Goal: Task Accomplishment & Management: Manage account settings

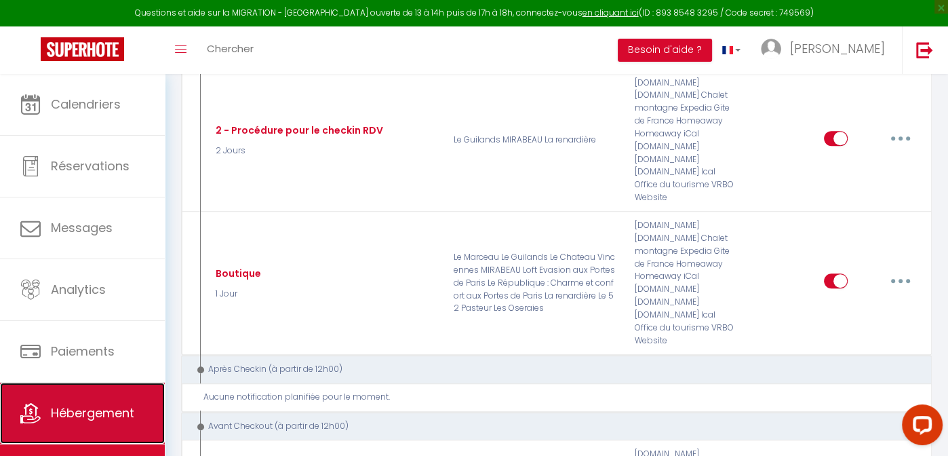
click at [71, 412] on span "Hébergement" at bounding box center [92, 412] width 83 height 17
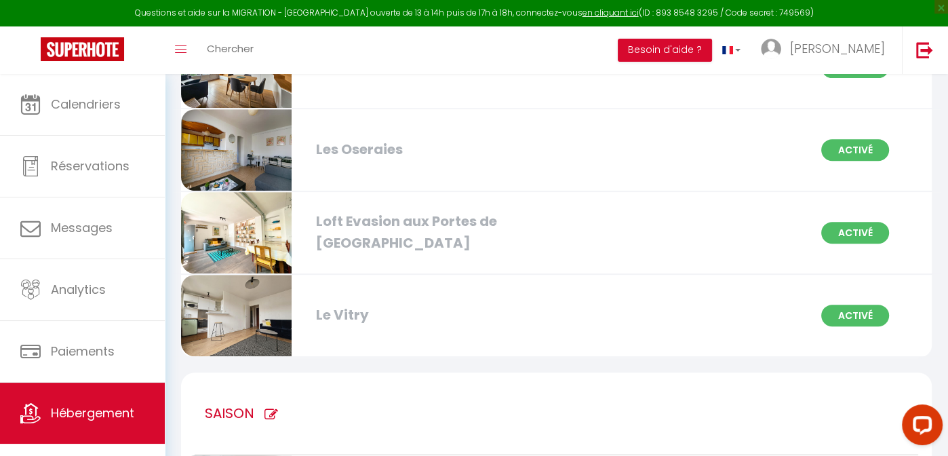
scroll to position [477, 0]
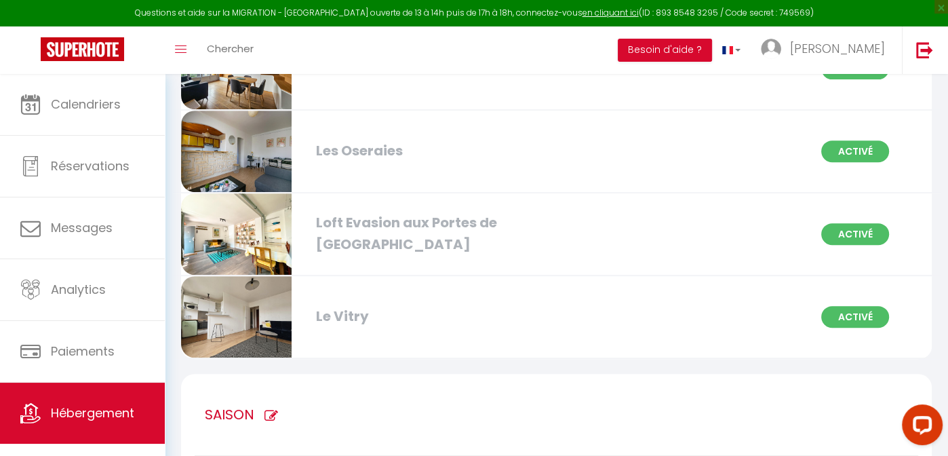
click at [426, 150] on div "Les Oseraies" at bounding box center [428, 150] width 239 height 21
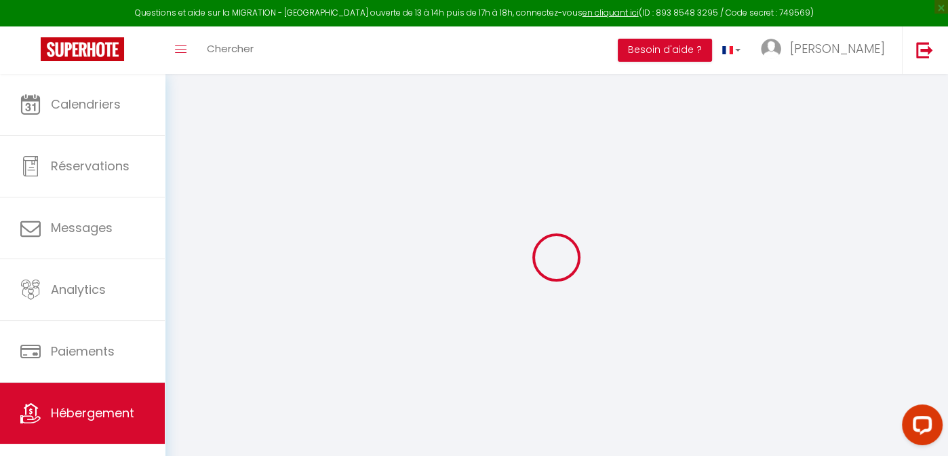
select select
checkbox input "false"
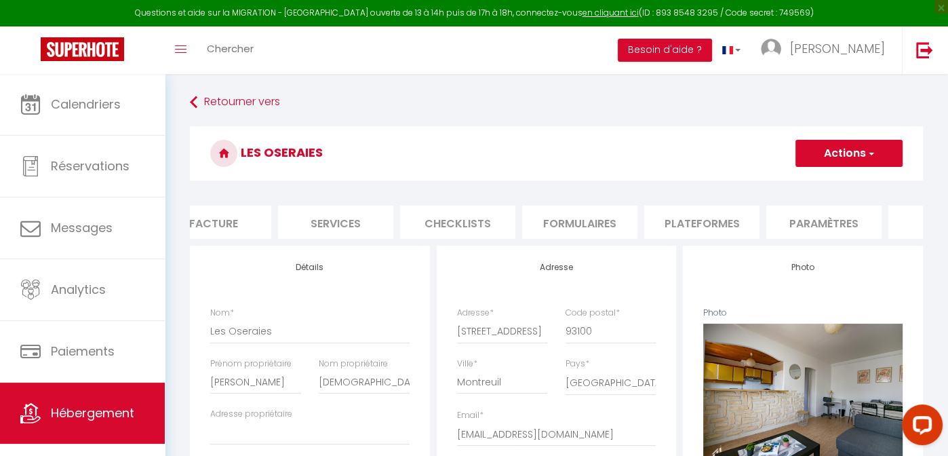
scroll to position [0, 280]
click at [695, 214] on li "Plateformes" at bounding box center [699, 221] width 115 height 33
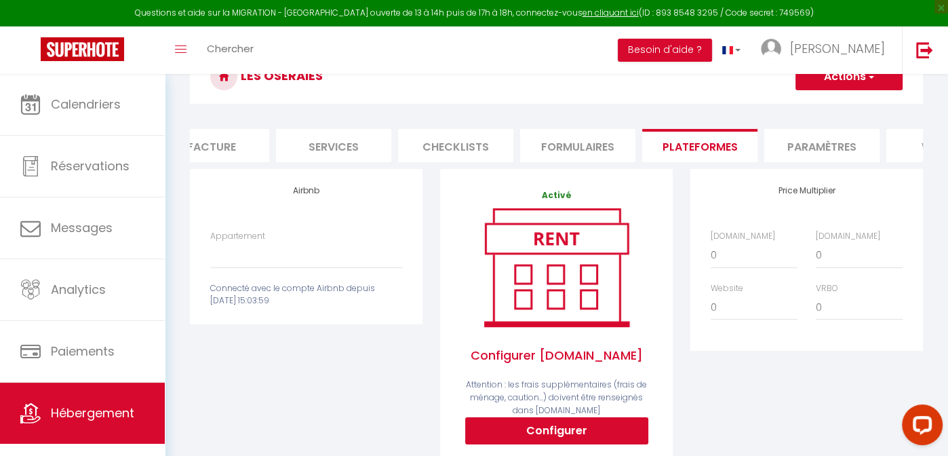
scroll to position [81, 0]
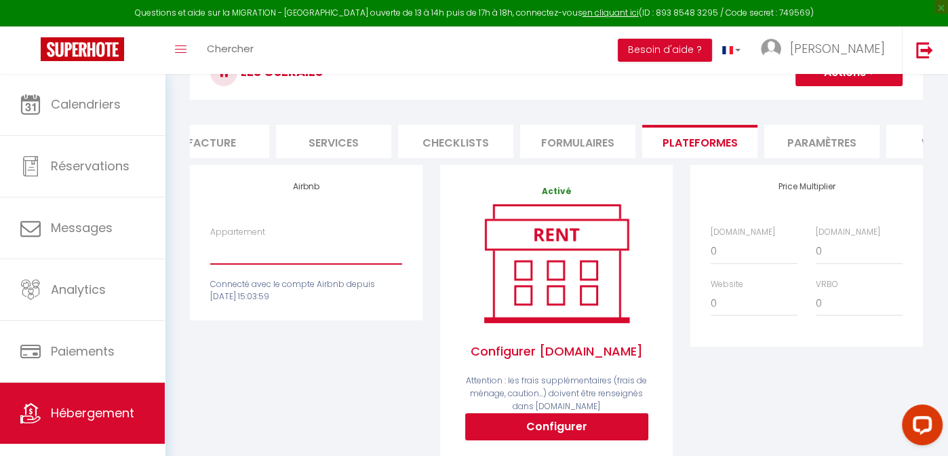
click at [337, 262] on select "Les Oseraies - [EMAIL_ADDRESS][DOMAIN_NAME]" at bounding box center [306, 251] width 192 height 26
select select "5019-1467331439338676557"
click at [210, 247] on select "Les Oseraies - [EMAIL_ADDRESS][DOMAIN_NAME]" at bounding box center [306, 251] width 192 height 26
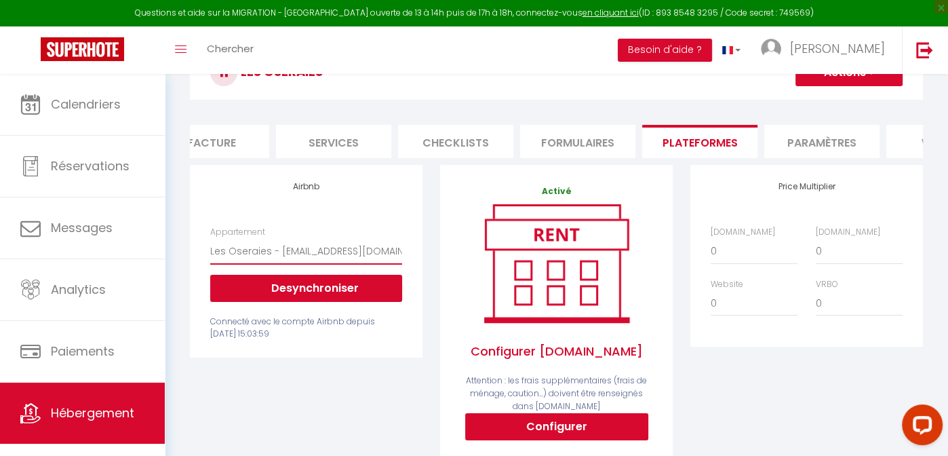
scroll to position [0, 0]
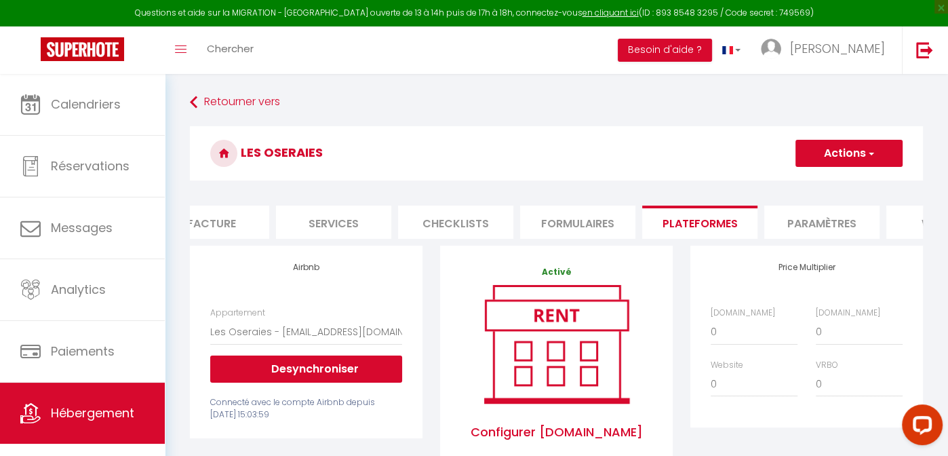
click at [858, 147] on button "Actions" at bounding box center [848, 153] width 107 height 27
click at [831, 183] on link "Enregistrer" at bounding box center [848, 183] width 107 height 18
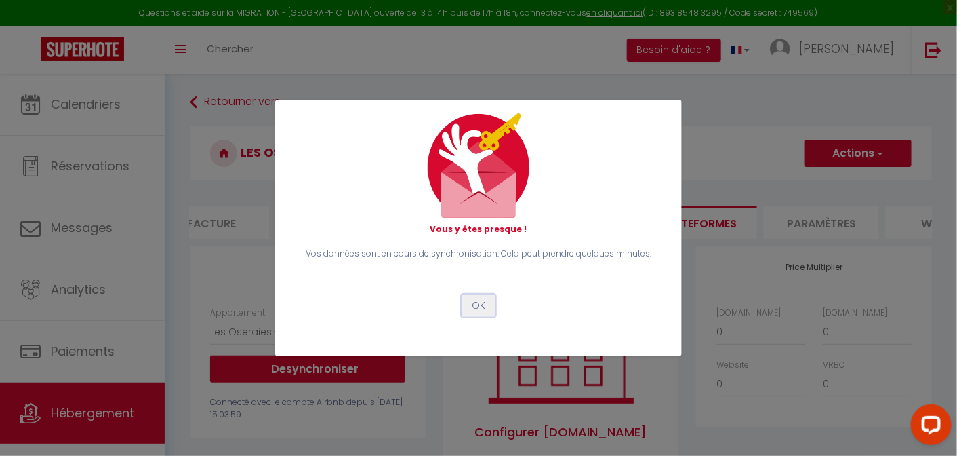
click at [480, 304] on button "OK" at bounding box center [479, 305] width 34 height 23
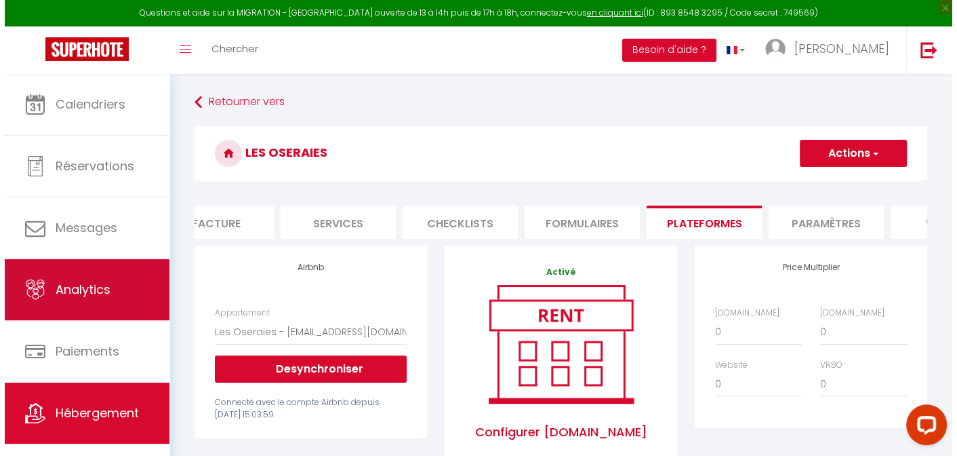
scroll to position [19, 0]
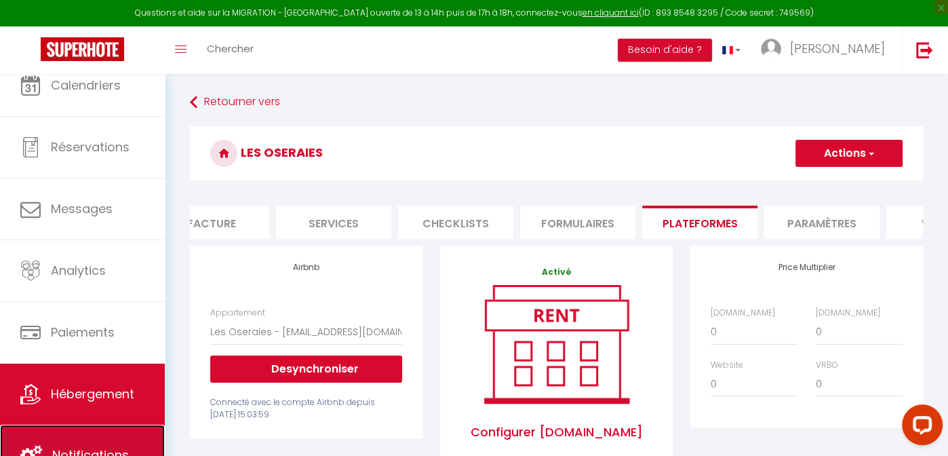
click at [87, 431] on link "Notifications" at bounding box center [82, 454] width 165 height 61
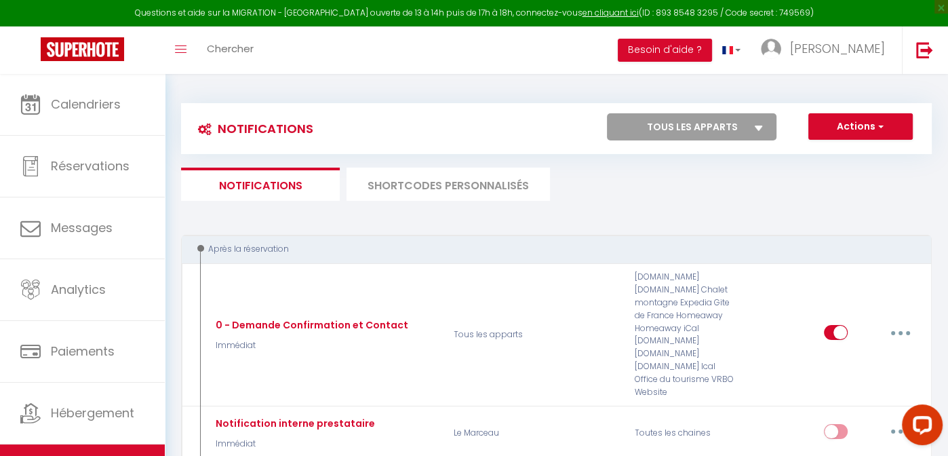
click at [441, 184] on li "SHORTCODES PERSONNALISÉS" at bounding box center [447, 183] width 203 height 33
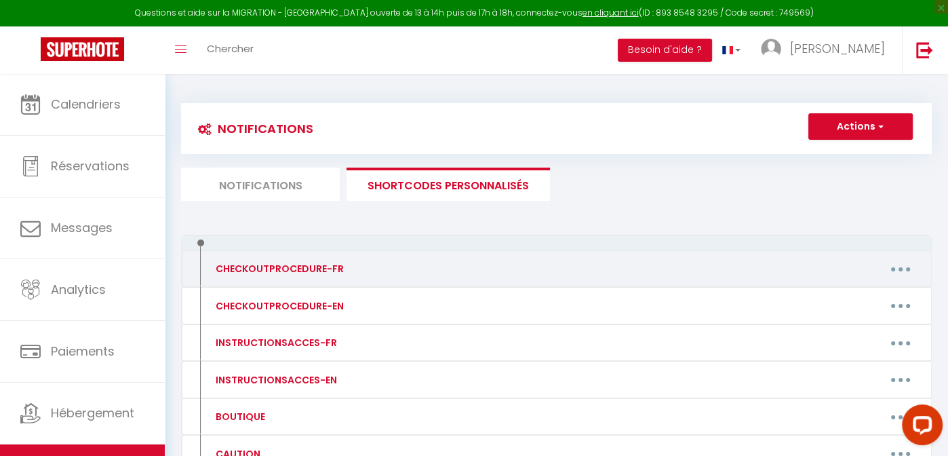
click at [888, 271] on button "button" at bounding box center [900, 269] width 38 height 22
click at [828, 296] on link "Editer" at bounding box center [865, 299] width 100 height 23
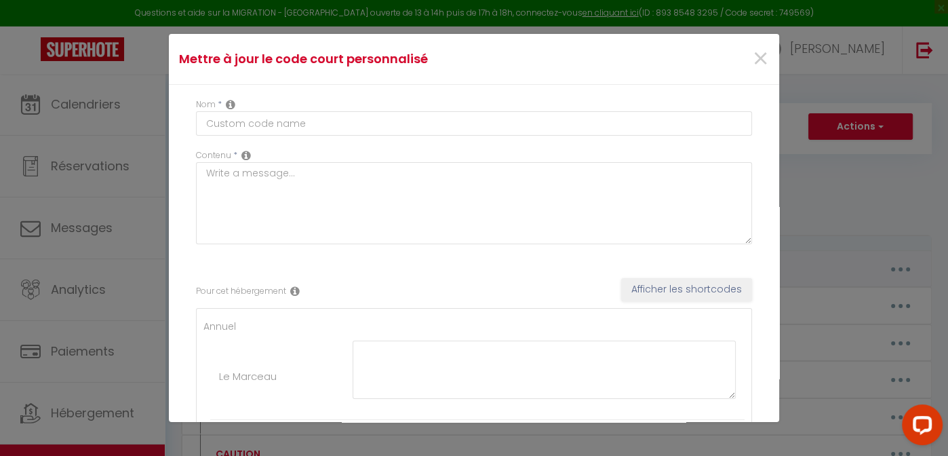
type input "CHECKOUTPROCEDURE-FR"
type textarea "CHECKOUTPROCEDURE-FR"
type textarea "1 - Faire la vaisselle et jeter les poubelles 2 - A 10h00 maximum, fermer à clé…"
type textarea "1 - Faire la vaisselle et jeter les poubelles 2 - Fermer les fenêtres 3 - A 10h…"
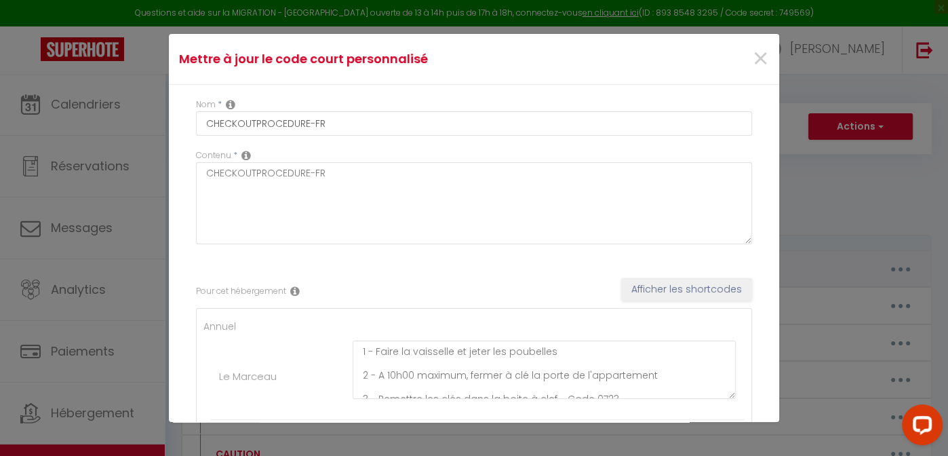
type textarea "1 - Faire la vaisselle et jeter les poubelles 2 - A 10h00 maximum, fermer à clé…"
type textarea "1 - Nous contacter pour prendre rendez vous (départ avant 10h maximum) 2 - Fair…"
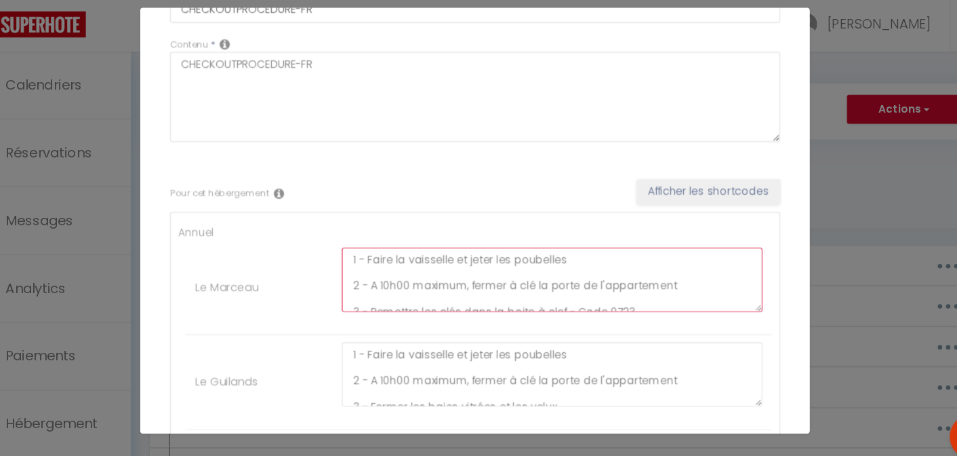
click at [565, 265] on textarea "1 - Faire la vaisselle et jeter les poubelles 2 - A 10h00 maximum, fermer à clé…" at bounding box center [548, 281] width 383 height 58
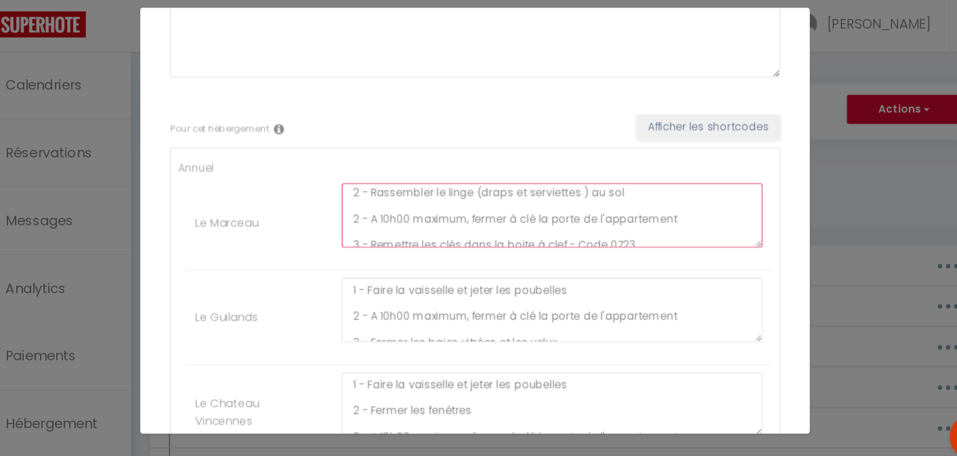
scroll to position [1, 0]
click at [605, 223] on textarea "1 - Faire la vaisselle et jeter les poubelles (bacs dans la cour) 2 - Rassemble…" at bounding box center [548, 223] width 383 height 58
click at [380, 227] on textarea "1 - Faire la vaisselle et jeter les poubelles (bacs dans la cour) 2 - Rassemble…" at bounding box center [548, 223] width 383 height 58
drag, startPoint x: 689, startPoint y: 224, endPoint x: 363, endPoint y: 223, distance: 325.5
click at [363, 223] on textarea "1 - Faire la vaisselle et jeter les poubelles (bacs dans la cour) 2 - Défaire l…" at bounding box center [548, 223] width 383 height 58
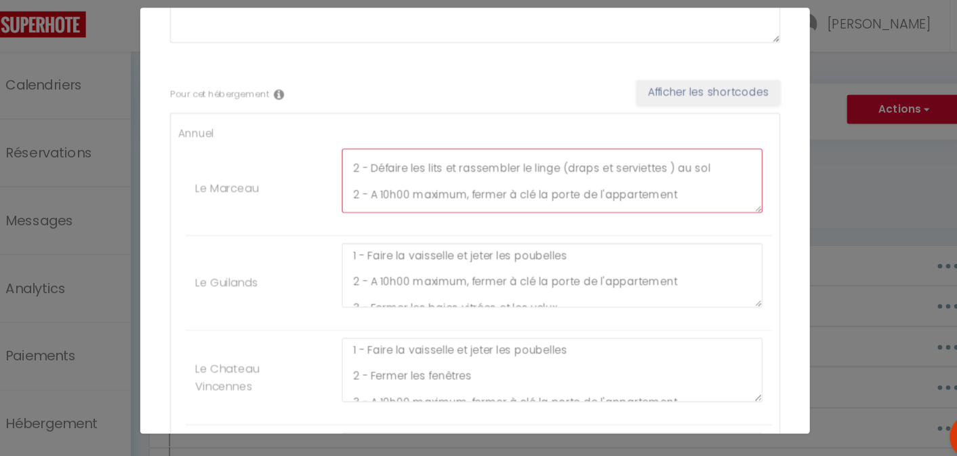
scroll to position [18, 0]
click at [370, 201] on textarea "1 - Faire la vaisselle et jeter les poubelles (bacs dans la cour) 2 - Défaire l…" at bounding box center [548, 191] width 383 height 58
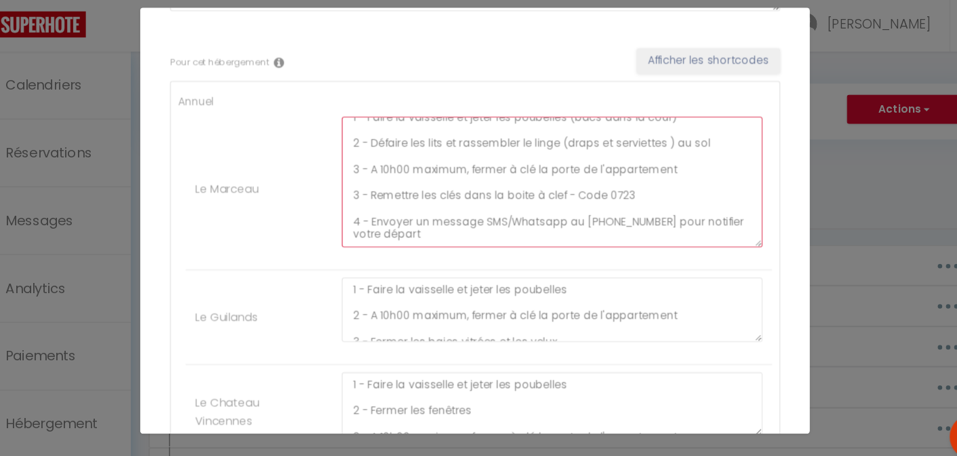
scroll to position [0, 0]
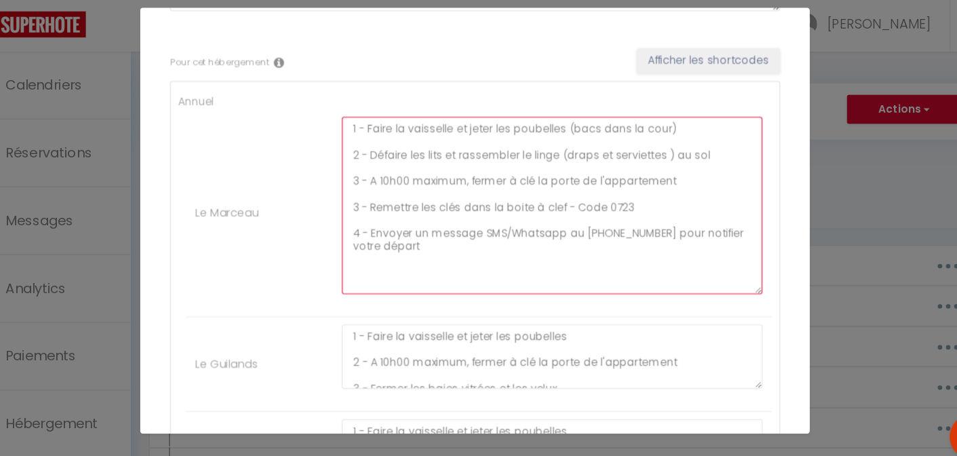
drag, startPoint x: 729, startPoint y: 186, endPoint x: 725, endPoint y: 291, distance: 104.5
click at [725, 291] on textarea "1 - Faire la vaisselle et jeter les poubelles (bacs dans la cour) 2 - Défaire l…" at bounding box center [548, 214] width 383 height 161
drag, startPoint x: 370, startPoint y: 212, endPoint x: 357, endPoint y: 212, distance: 13.6
click at [357, 212] on textarea "1 - Faire la vaisselle et jeter les poubelles (bacs dans la cour) 2 - Défaire l…" at bounding box center [548, 214] width 383 height 161
drag, startPoint x: 369, startPoint y: 239, endPoint x: 357, endPoint y: 237, distance: 12.5
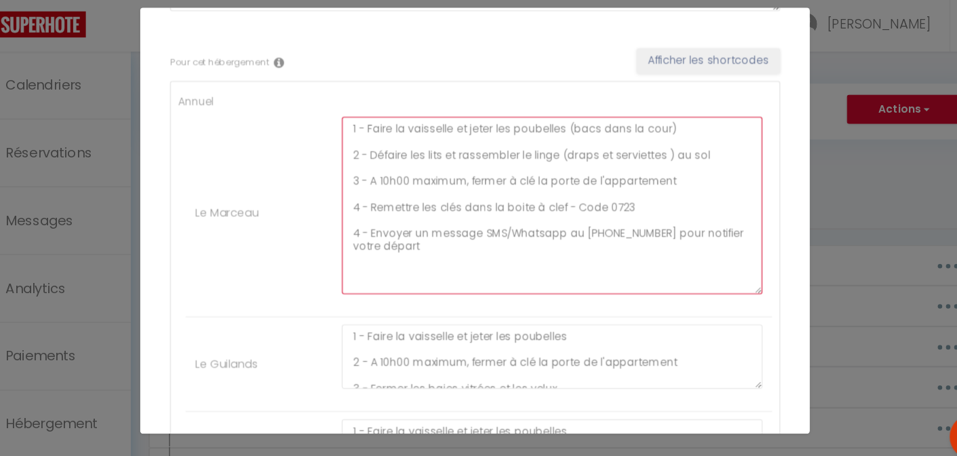
click at [357, 237] on textarea "1 - Faire la vaisselle et jeter les poubelles (bacs dans la cour) 2 - Défaire l…" at bounding box center [548, 214] width 383 height 161
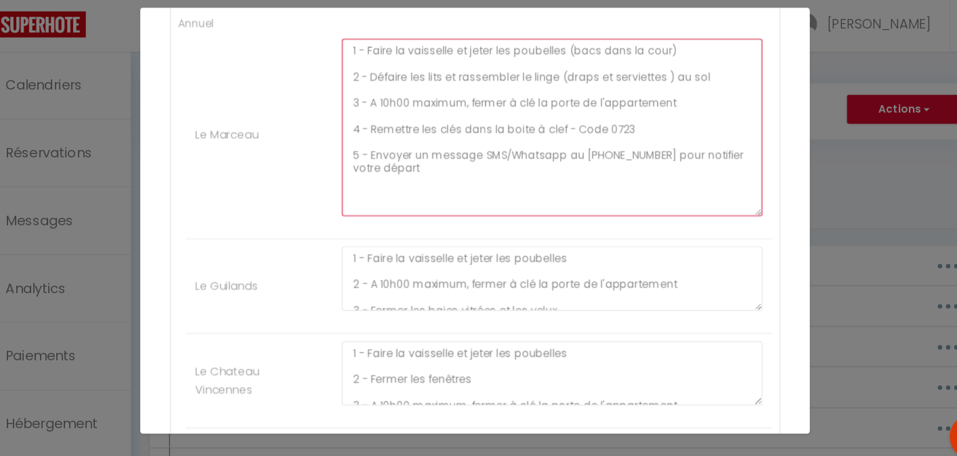
scroll to position [336, 0]
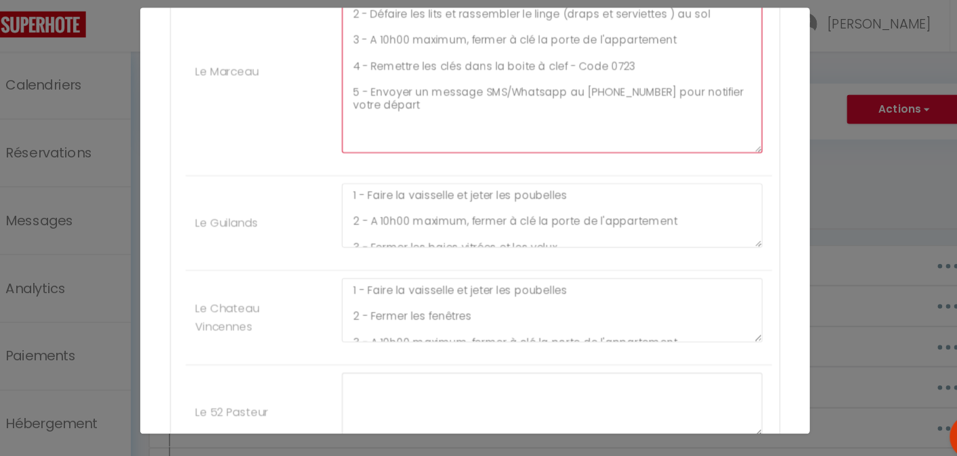
type textarea "1 - Faire la vaisselle et jeter les poubelles (bacs dans la cour) 2 - Défaire l…"
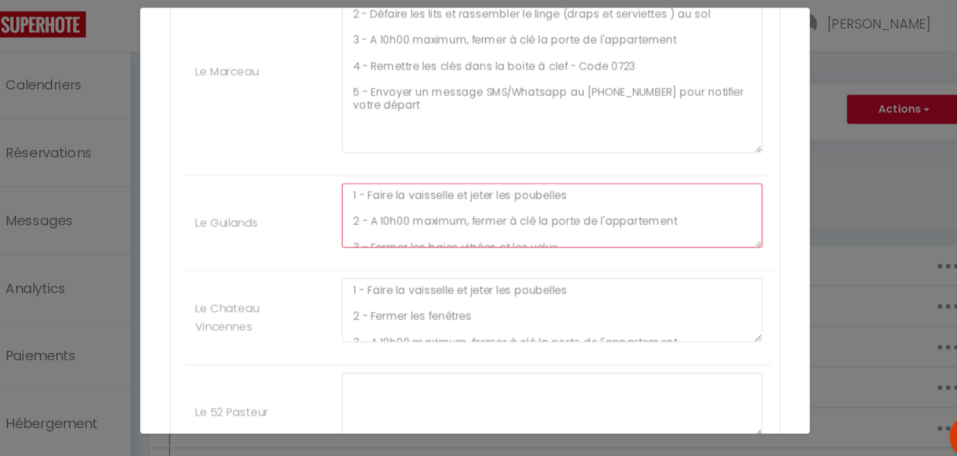
click at [568, 207] on textarea "1 - Faire la vaisselle et jeter les poubelles 2 - A 10h00 maximum, fermer à clé…" at bounding box center [548, 223] width 383 height 58
paste textarea "2 - Défaire les lits et rassembler le linge (draps et serviettes ) au sol"
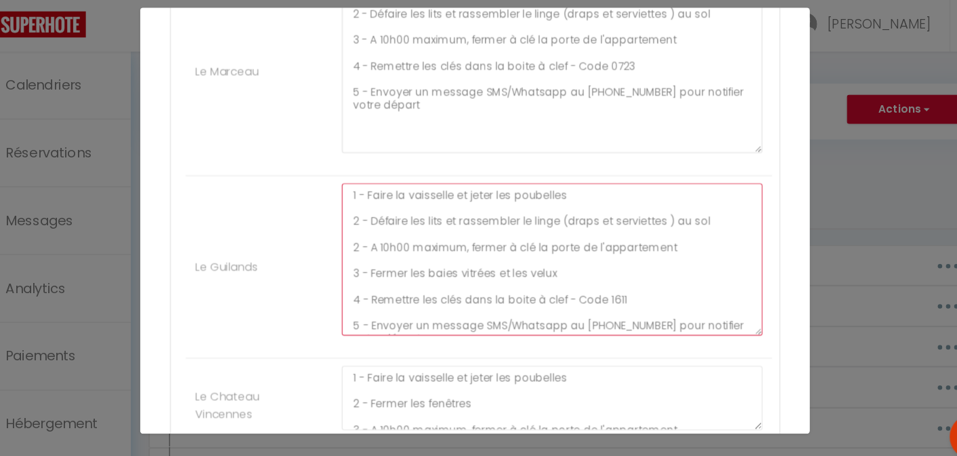
drag, startPoint x: 728, startPoint y: 247, endPoint x: 718, endPoint y: 330, distance: 83.3
click at [718, 330] on textarea "1 - Faire la vaisselle et jeter les poubelles 2 - Défaire les lits et rassemble…" at bounding box center [548, 263] width 383 height 138
drag, startPoint x: 368, startPoint y: 250, endPoint x: 358, endPoint y: 250, distance: 10.2
click at [358, 250] on textarea "1 - Faire la vaisselle et jeter les poubelles 2 - Défaire les lits et rassemble…" at bounding box center [548, 264] width 383 height 140
drag, startPoint x: 370, startPoint y: 277, endPoint x: 360, endPoint y: 275, distance: 9.6
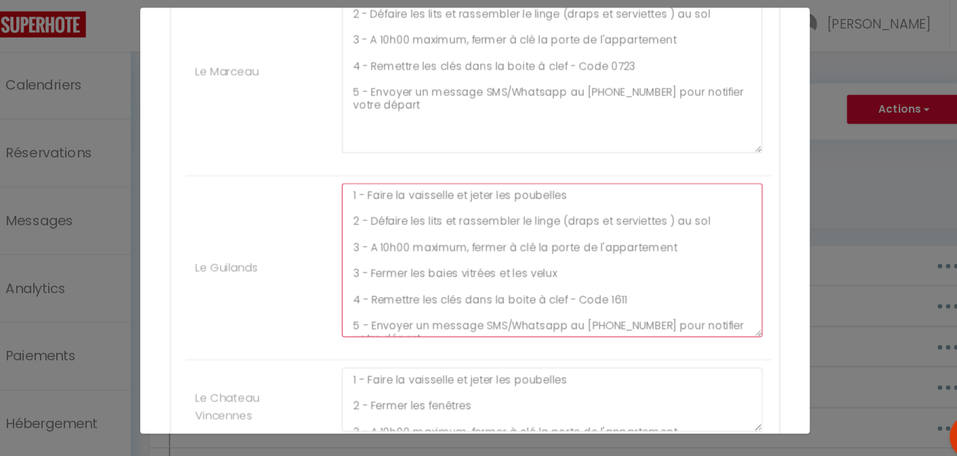
click at [360, 275] on textarea "1 - Faire la vaisselle et jeter les poubelles 2 - Défaire les lits et rassemble…" at bounding box center [548, 264] width 383 height 140
drag, startPoint x: 369, startPoint y: 299, endPoint x: 361, endPoint y: 294, distance: 9.8
click at [361, 294] on textarea "1 - Faire la vaisselle et jeter les poubelles 2 - Défaire les lits et rassemble…" at bounding box center [548, 264] width 383 height 140
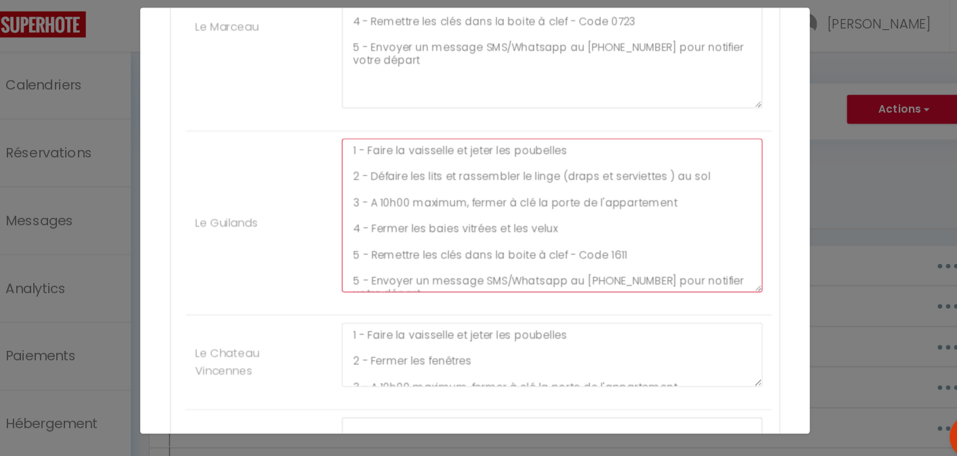
scroll to position [378, 0]
drag, startPoint x: 370, startPoint y: 279, endPoint x: 357, endPoint y: 279, distance: 12.9
click at [357, 279] on textarea "1 - Faire la vaisselle et jeter les poubelles 2 - Défaire les lits et rassemble…" at bounding box center [548, 221] width 383 height 140
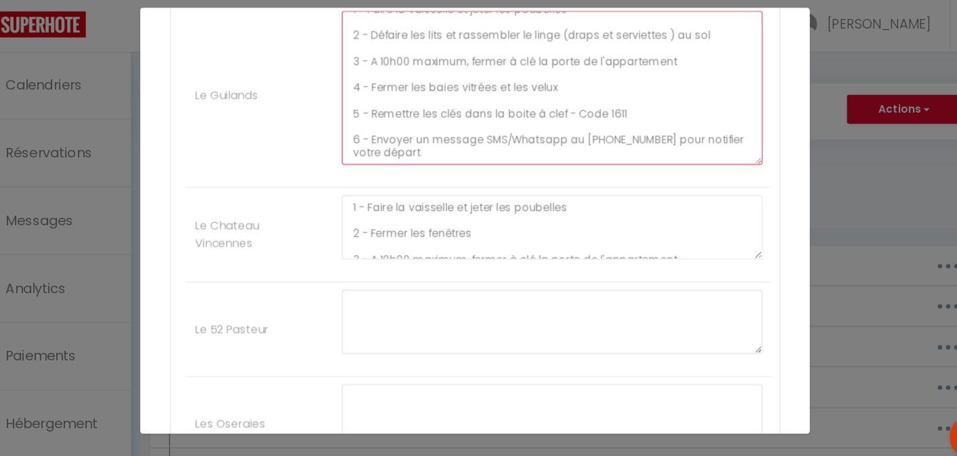
scroll to position [494, 0]
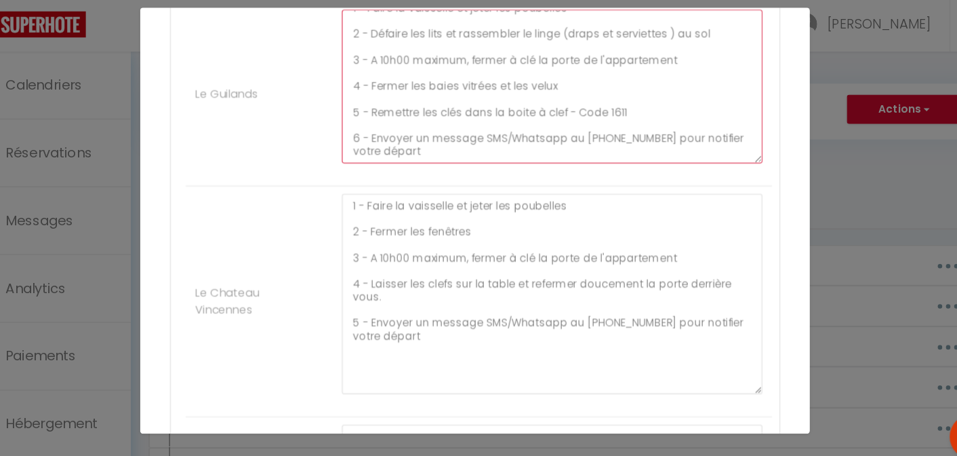
drag, startPoint x: 728, startPoint y: 256, endPoint x: 732, endPoint y: 380, distance: 124.8
click at [732, 380] on div "1 - Faire la vaisselle et jeter les poubelles 2 - Fermer les fenêtres 3 - A 10h…" at bounding box center [549, 301] width 401 height 196
type textarea "1 - Faire la vaisselle et jeter les poubelles 2 - Défaire les lits et rassemble…"
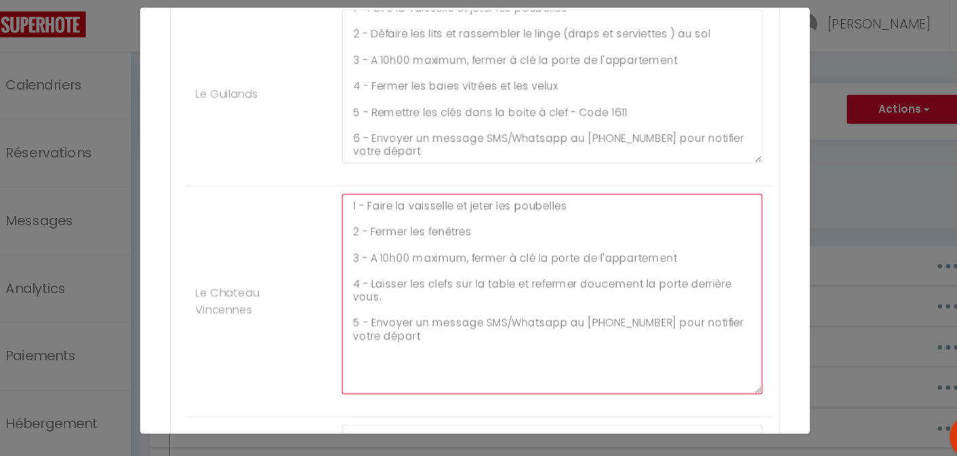
click at [512, 237] on textarea "1 - Faire la vaisselle et jeter les poubelles 2 - Fermer les fenêtres 3 - A 10h…" at bounding box center [548, 294] width 383 height 182
click at [577, 205] on textarea "1 - Faire la vaisselle et jeter les poubelles 2 - Fermer les fenêtres 3 - A 10h…" at bounding box center [548, 294] width 383 height 182
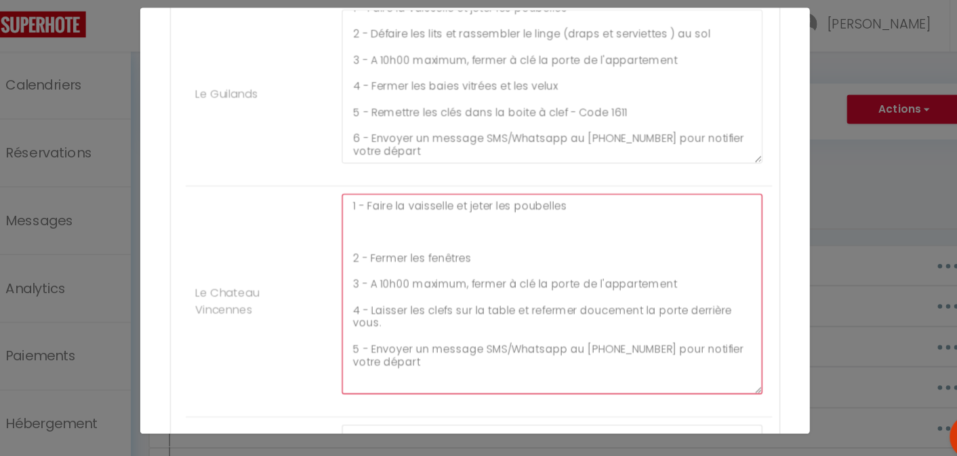
paste textarea "2 - Défaire les lits et rassembler le linge (draps et serviettes ) au sol"
drag, startPoint x: 370, startPoint y: 258, endPoint x: 353, endPoint y: 262, distance: 16.8
click at [353, 262] on div "1 - Faire la vaisselle et jeter les poubelles 2 - Défaire les lits et rassemble…" at bounding box center [549, 301] width 401 height 196
drag, startPoint x: 367, startPoint y: 283, endPoint x: 344, endPoint y: 286, distance: 24.0
click at [344, 286] on li "Le Chateau Vincennes 1 - Faire la vaisselle et jeter les poubelles 2 - Défaire …" at bounding box center [482, 302] width 534 height 210
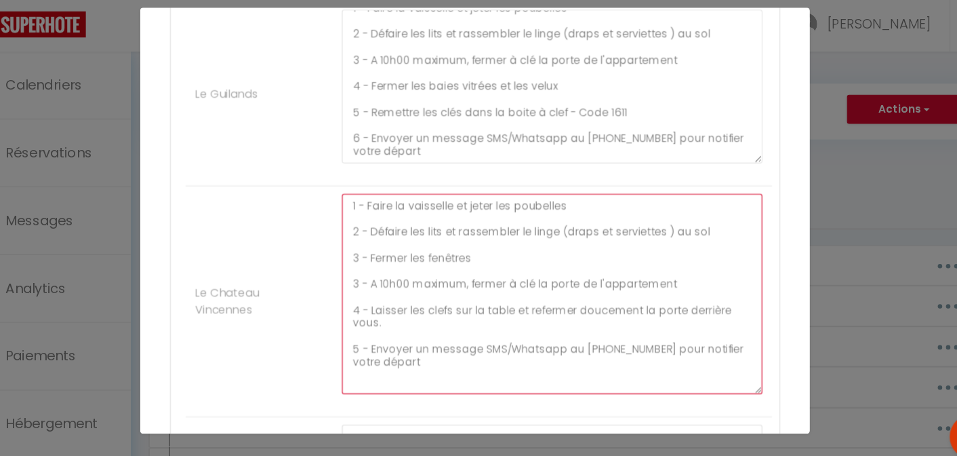
drag, startPoint x: 370, startPoint y: 282, endPoint x: 349, endPoint y: 281, distance: 21.7
click at [349, 281] on div "1 - Faire la vaisselle et jeter les poubelles 2 - Défaire les lits et rassemble…" at bounding box center [549, 301] width 401 height 196
click at [368, 302] on textarea "1 - Faire la vaisselle et jeter les poubelles 2 - Défaire les lits et rassemble…" at bounding box center [548, 294] width 383 height 182
click at [368, 306] on textarea "1 - Faire la vaisselle et jeter les poubelles 2 - Défaire les lits et rassemble…" at bounding box center [548, 294] width 383 height 182
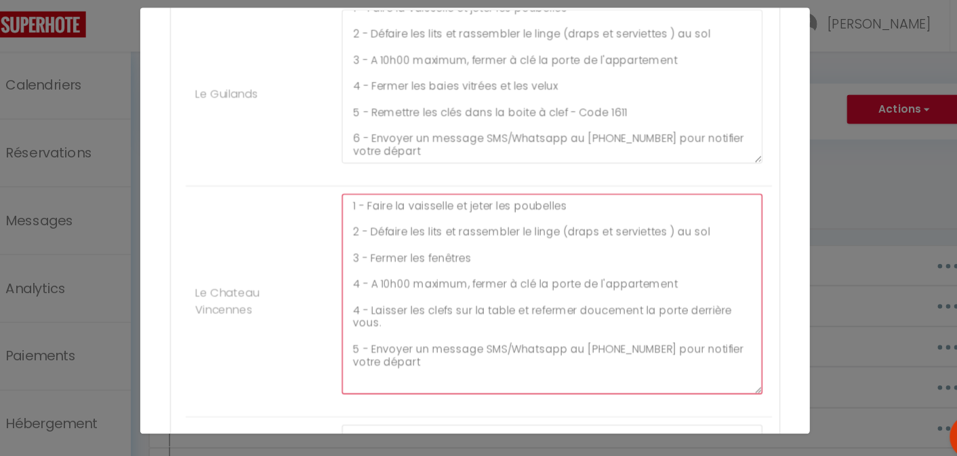
drag, startPoint x: 368, startPoint y: 305, endPoint x: 357, endPoint y: 306, distance: 10.9
click at [357, 306] on textarea "1 - Faire la vaisselle et jeter les poubelles 2 - Défaire les lits et rassemble…" at bounding box center [548, 294] width 383 height 182
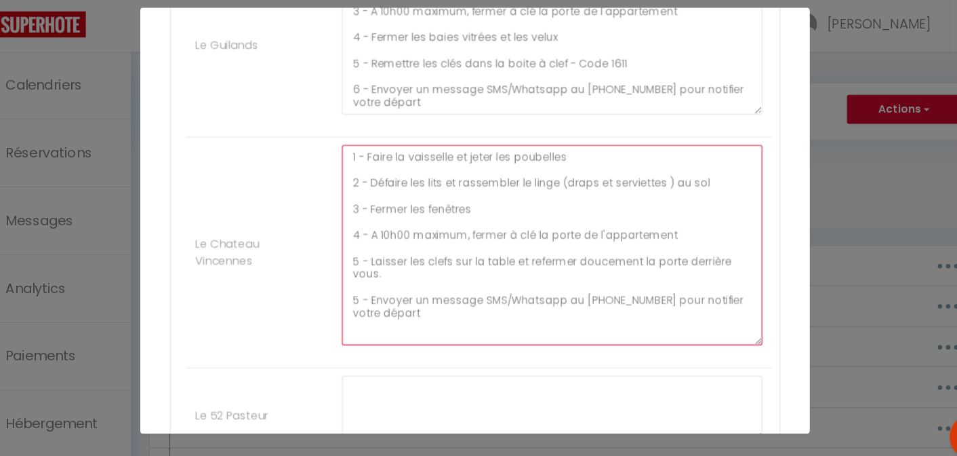
scroll to position [541, 0]
drag, startPoint x: 368, startPoint y: 296, endPoint x: 354, endPoint y: 296, distance: 14.2
click at [357, 296] on textarea "1 - Faire la vaisselle et jeter les poubelles 2 - Défaire les lits et rassemble…" at bounding box center [548, 247] width 383 height 182
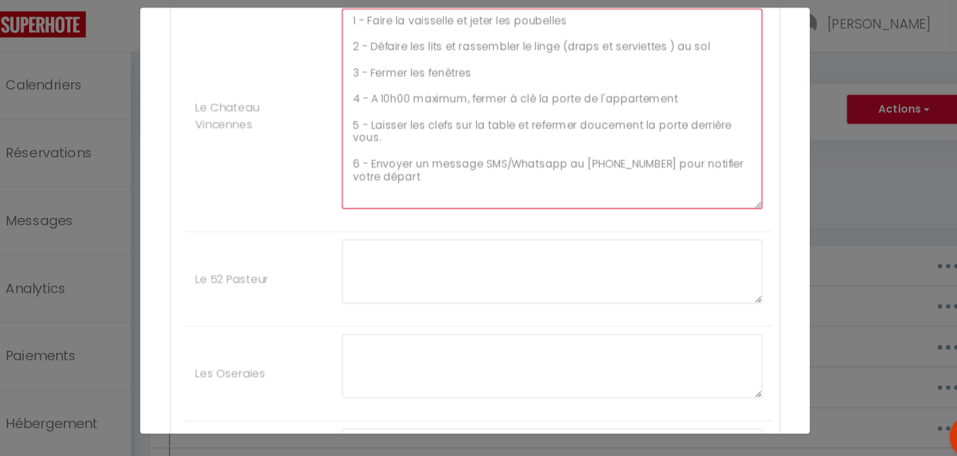
scroll to position [664, 0]
type textarea "1 - Faire la vaisselle et jeter les poubelles 2 - Défaire les lits et rassemble…"
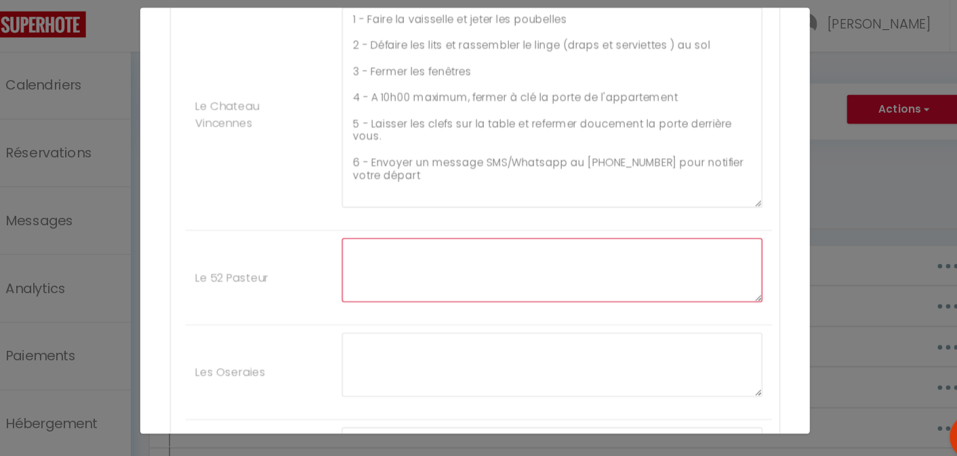
click at [388, 256] on textarea at bounding box center [548, 272] width 383 height 58
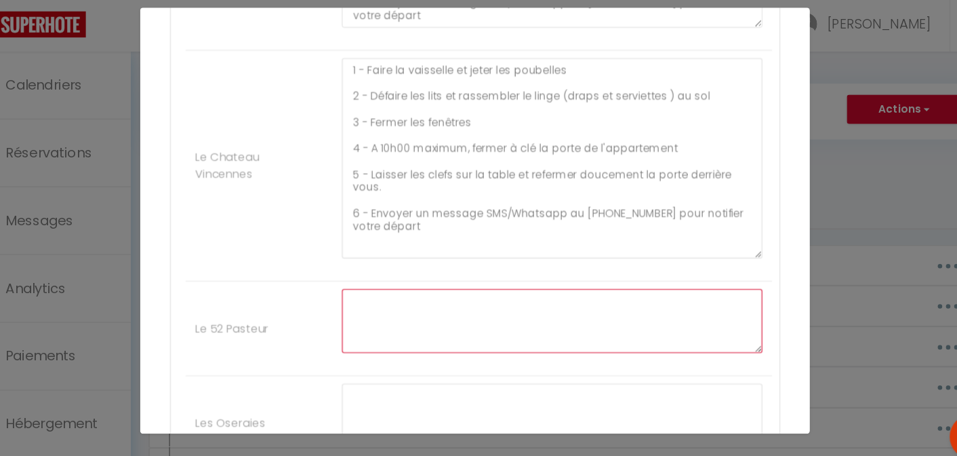
scroll to position [616, 0]
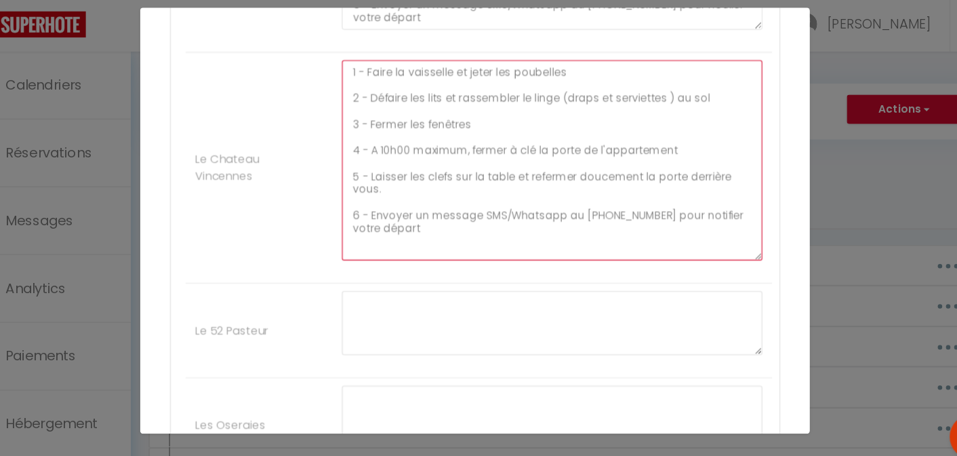
click at [431, 233] on textarea "1 - Faire la vaisselle et jeter les poubelles 2 - Défaire les lits et rassemble…" at bounding box center [548, 172] width 383 height 182
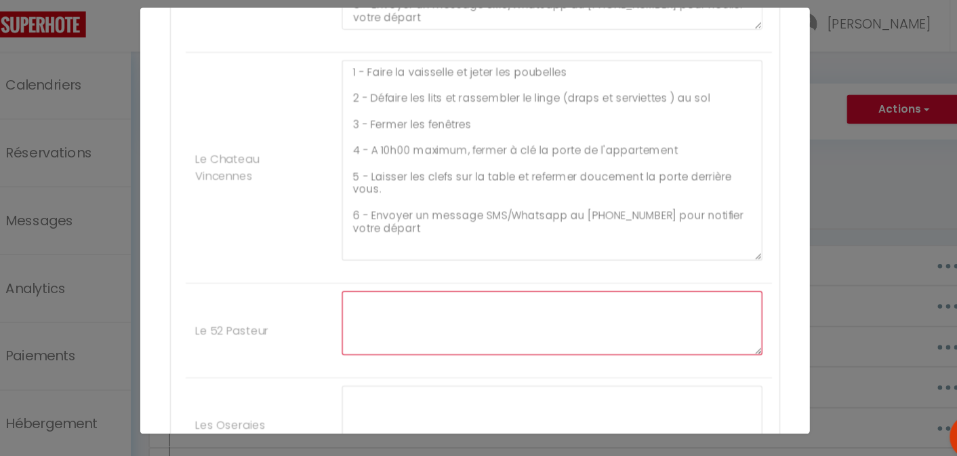
click at [380, 309] on textarea at bounding box center [548, 321] width 383 height 58
paste textarea "1 - Faire la vaisselle et jeter les poubelles 2 - Défaire les lits et rassemble…"
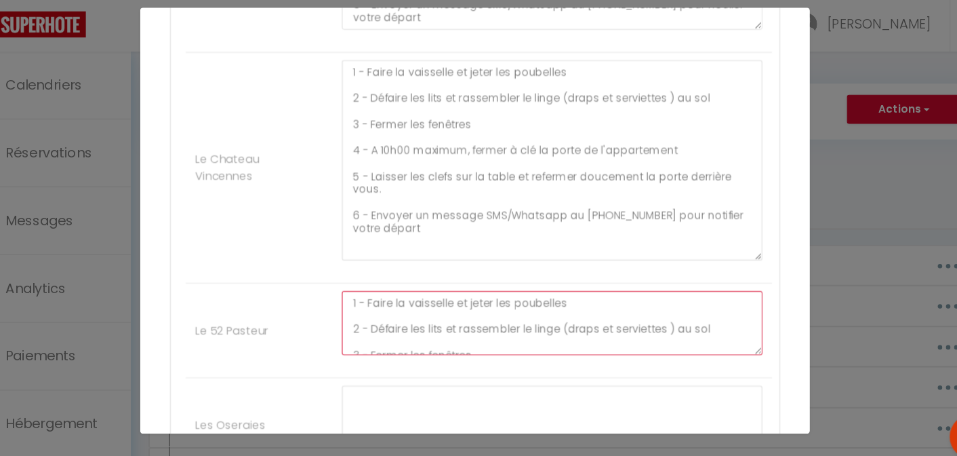
scroll to position [103, 0]
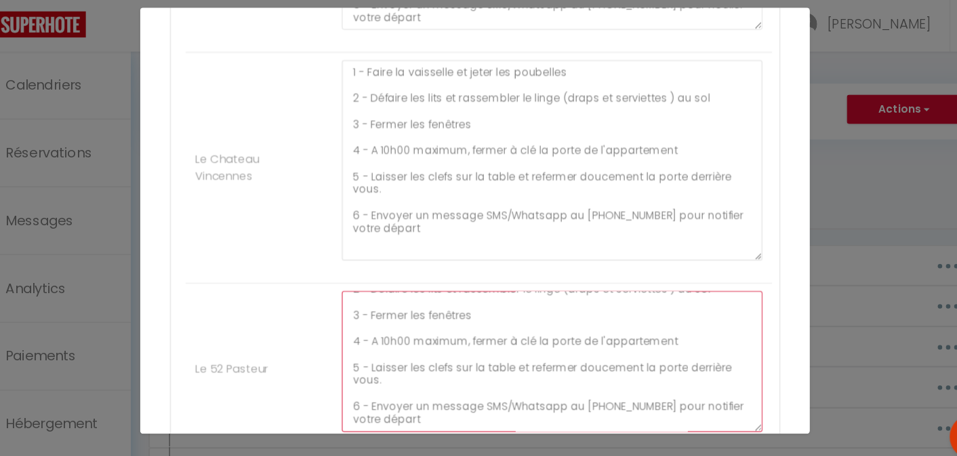
drag, startPoint x: 728, startPoint y: 343, endPoint x: 719, endPoint y: 418, distance: 75.7
click at [719, 418] on textarea "1 - Faire la vaisselle et jeter les poubelles 2 - Défaire les lits et rassemble…" at bounding box center [548, 356] width 383 height 128
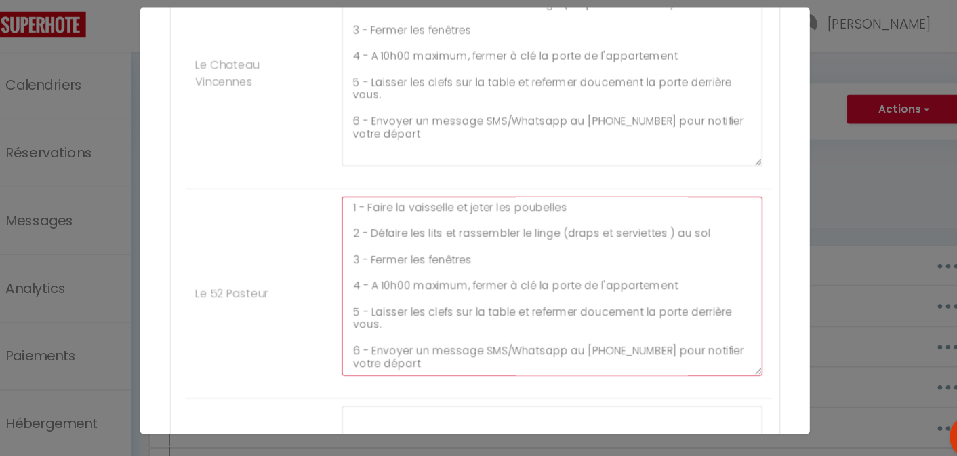
scroll to position [0, 0]
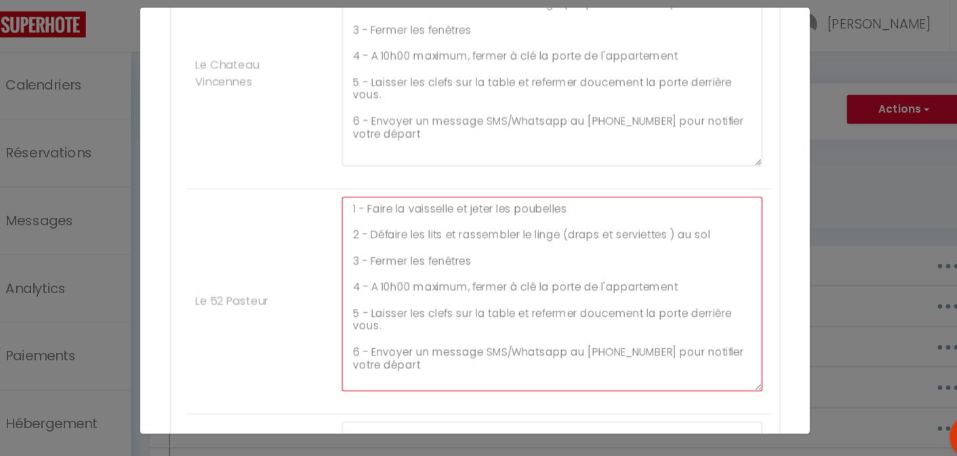
drag, startPoint x: 727, startPoint y: 335, endPoint x: 725, endPoint y: 382, distance: 47.5
click at [725, 382] on textarea "1 - Faire la vaisselle et jeter les poubelles 2 - Défaire les lits et rassemble…" at bounding box center [548, 294] width 383 height 177
click at [576, 216] on textarea "1 - Faire la vaisselle et jeter les poubelles 2 - Défaire les lits et rassemble…" at bounding box center [548, 296] width 383 height 180
drag, startPoint x: 660, startPoint y: 281, endPoint x: 362, endPoint y: 290, distance: 298.4
click at [362, 290] on textarea "1 - Faire la vaisselle et jeter les poubelles 2 - Défaire les lits et rassemble…" at bounding box center [548, 296] width 383 height 180
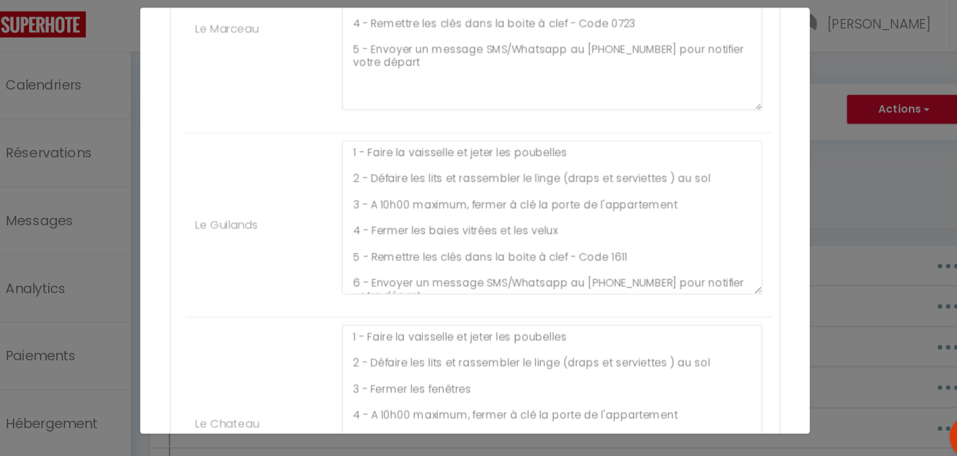
scroll to position [374, 0]
type textarea "1 - Faire la vaisselle et jeter les poubelles 2 - Défaire les lits et rassemble…"
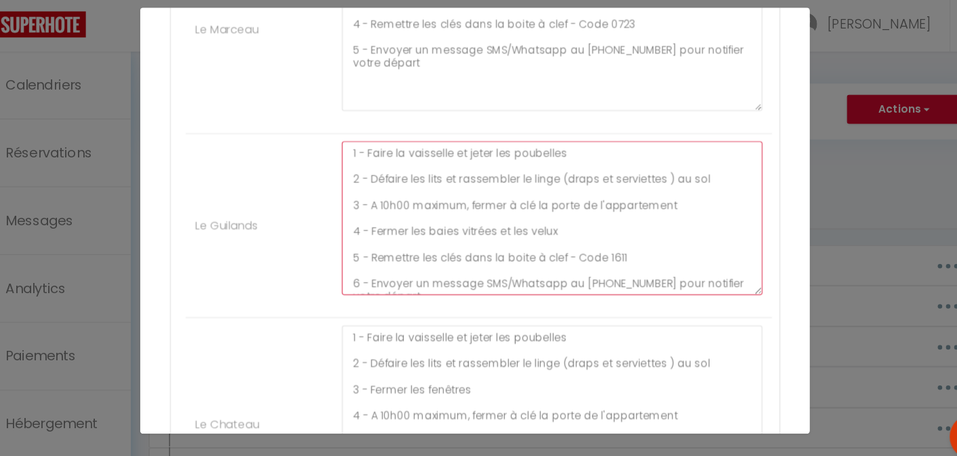
click at [561, 237] on textarea "1 - Faire la vaisselle et jeter les poubelles 2 - Défaire les lits et rassemble…" at bounding box center [548, 226] width 383 height 140
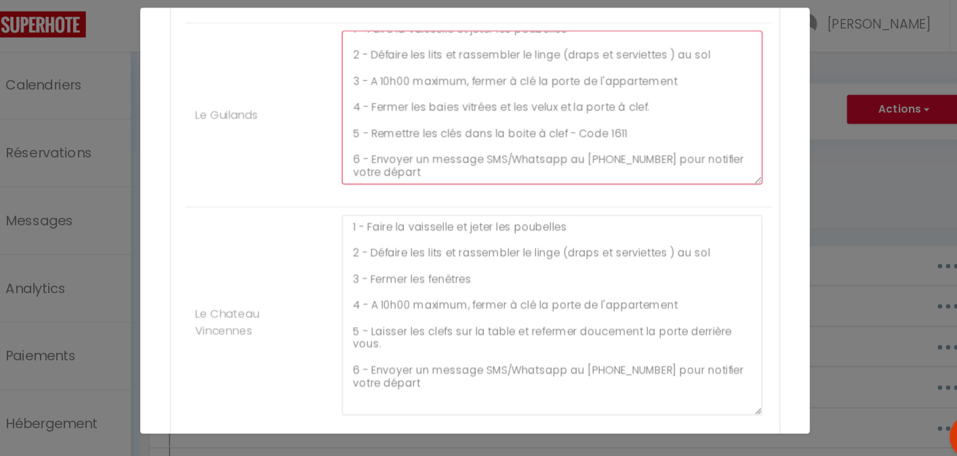
scroll to position [476, 0]
type textarea "1 - Faire la vaisselle et jeter les poubelles 2 - Défaire les lits et rassemble…"
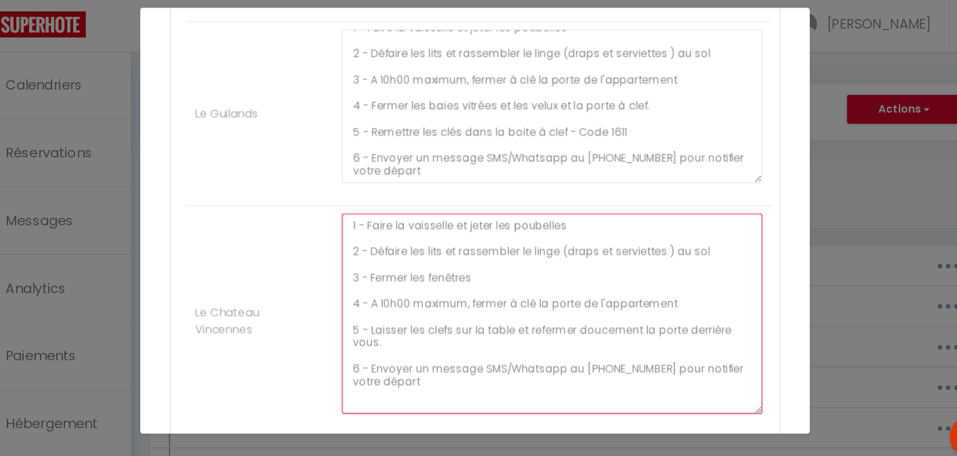
drag, startPoint x: 380, startPoint y: 325, endPoint x: 470, endPoint y: 304, distance: 91.9
click at [470, 304] on textarea "1 - Faire la vaisselle et jeter les poubelles 2 - Défaire les lits et rassemble…" at bounding box center [548, 312] width 383 height 182
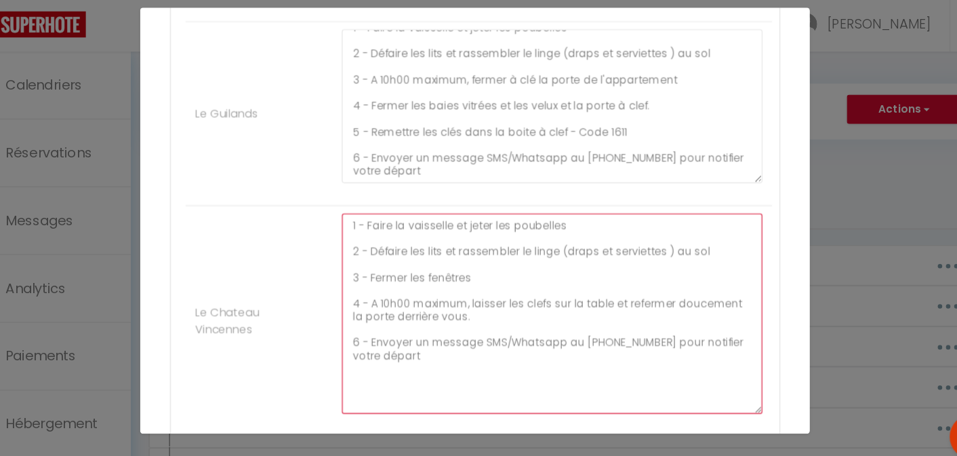
click at [488, 310] on textarea "1 - Faire la vaisselle et jeter les poubelles 2 - Défaire les lits et rassemble…" at bounding box center [548, 312] width 383 height 182
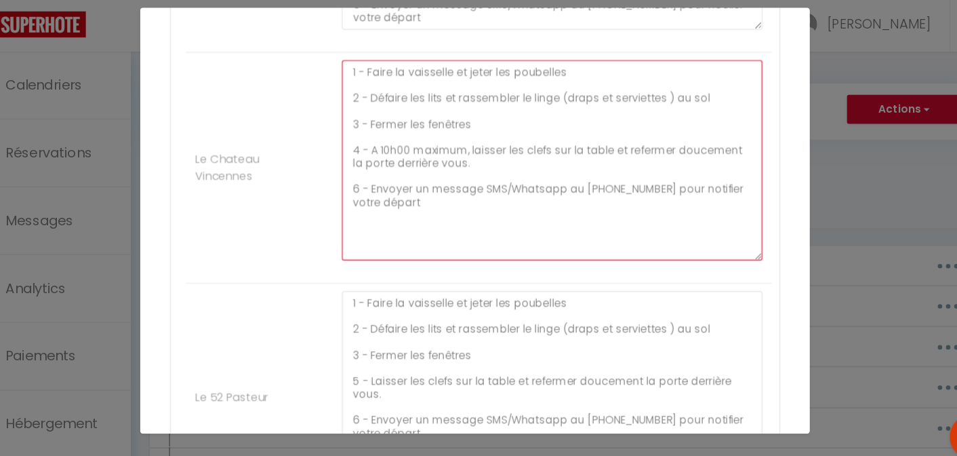
scroll to position [614, 0]
click at [454, 216] on textarea "1 - Faire la vaisselle et jeter les poubelles 2 - Défaire les lits et rassemble…" at bounding box center [548, 174] width 383 height 182
type textarea "1 - Faire la vaisselle et jeter les poubelles 2 - Défaire les lits et rassemble…"
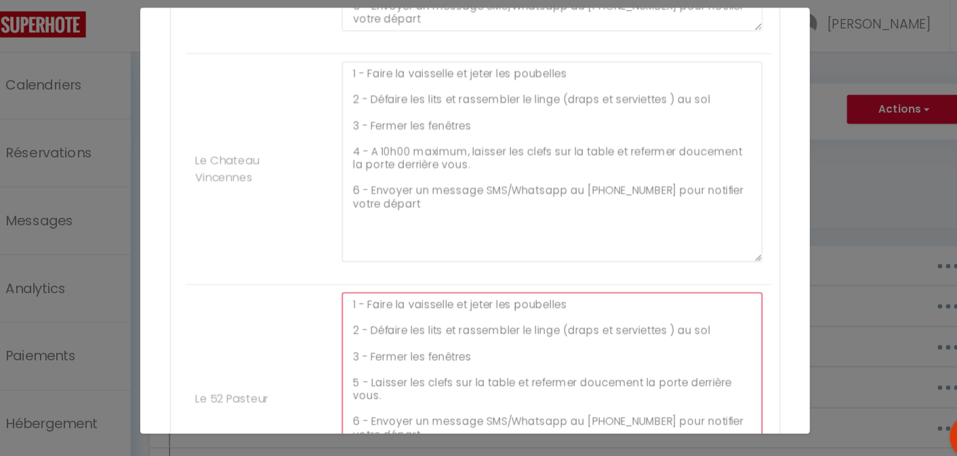
click at [362, 372] on textarea "1 - Faire la vaisselle et jeter les poubelles 2 - Défaire les lits et rassemble…" at bounding box center [548, 383] width 383 height 180
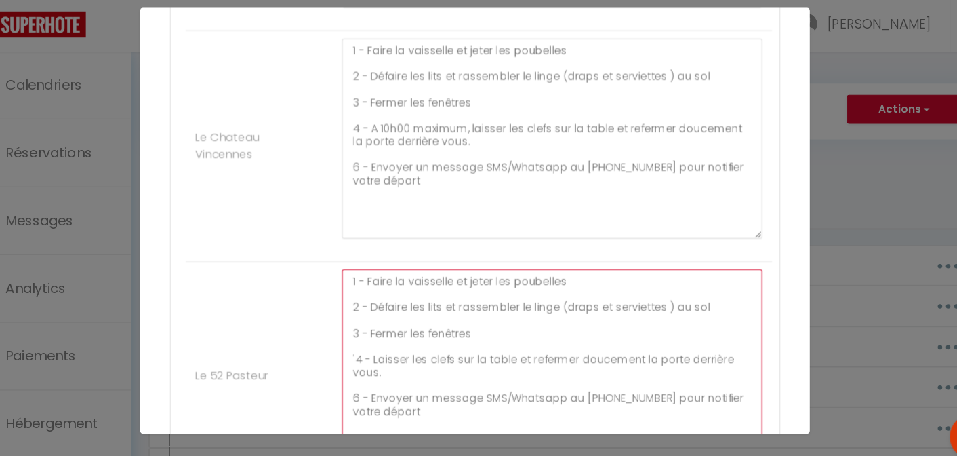
scroll to position [637, 0]
drag, startPoint x: 371, startPoint y: 386, endPoint x: 359, endPoint y: 389, distance: 12.4
click at [359, 389] on textarea "1 - Faire la vaisselle et jeter les poubelles 2 - Défaire les lits et rassemble…" at bounding box center [548, 361] width 383 height 180
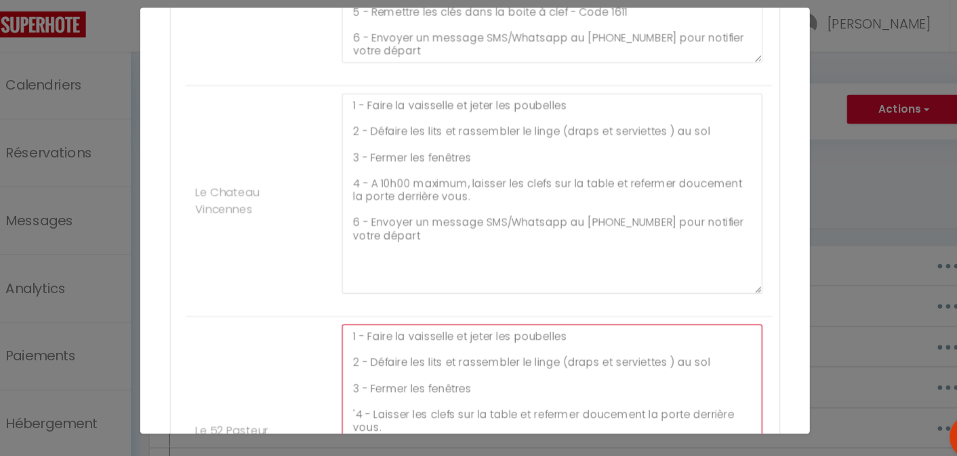
scroll to position [585, 0]
type textarea "1 - Faire la vaisselle et jeter les poubelles 2 - Défaire les lits et rassemble…"
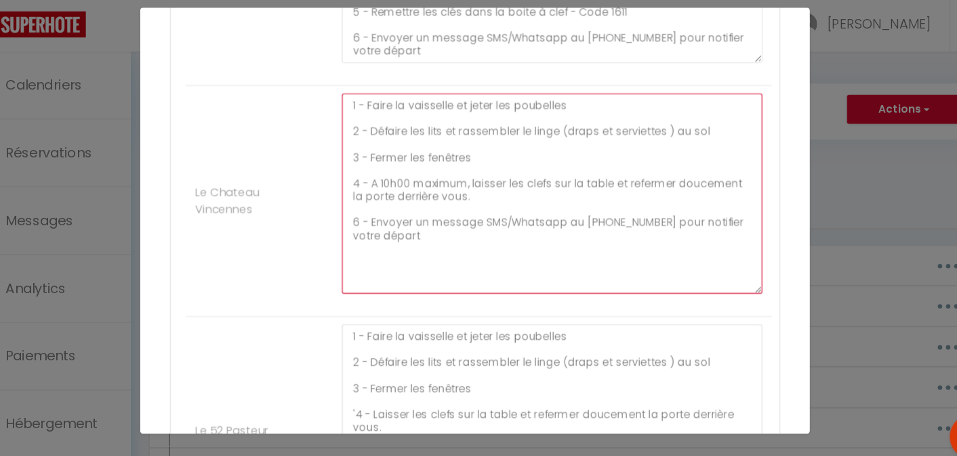
drag, startPoint x: 371, startPoint y: 226, endPoint x: 348, endPoint y: 226, distance: 23.1
click at [349, 226] on div "1 - Faire la vaisselle et jeter les poubelles 2 - Défaire les lits et rassemble…" at bounding box center [549, 210] width 401 height 196
click at [572, 125] on textarea "1 - Faire la vaisselle et jeter les poubelles 2 - Défaire les lits et rassemble…" at bounding box center [548, 203] width 383 height 182
click at [453, 121] on textarea "1 - Faire la vaisselle et jeter les poubelles 2 - Défaire les lits et rassemble…" at bounding box center [548, 203] width 383 height 182
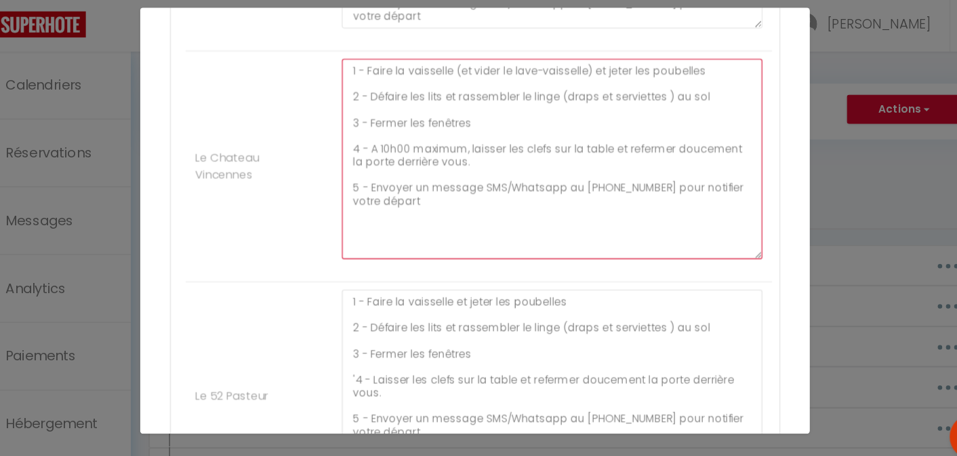
scroll to position [616, 0]
drag, startPoint x: 688, startPoint y: 89, endPoint x: 349, endPoint y: 85, distance: 339.0
click at [349, 85] on div "1 - Faire la vaisselle (et vider le lave-vaisselle) et jeter les poubelles 2 - …" at bounding box center [549, 179] width 401 height 196
type textarea "1 - Faire la vaisselle (et vider le lave-vaisselle) et jeter les poubelles 2 - …"
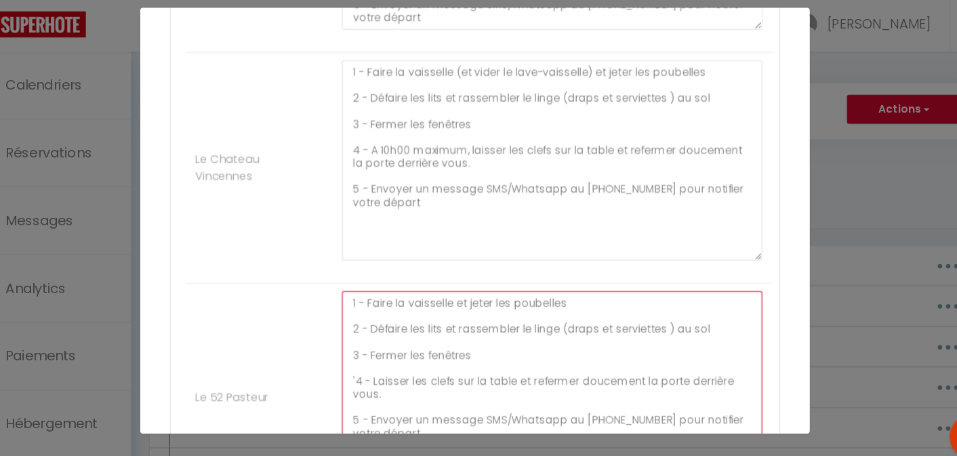
drag, startPoint x: 570, startPoint y: 298, endPoint x: 334, endPoint y: 295, distance: 236.0
click at [334, 295] on li "Le 52 Pasteur 1 - Faire la vaisselle et jeter les poubelles 2 - Défaire les lit…" at bounding box center [482, 389] width 534 height 208
paste textarea "(et vider le lave-vaisselle)"
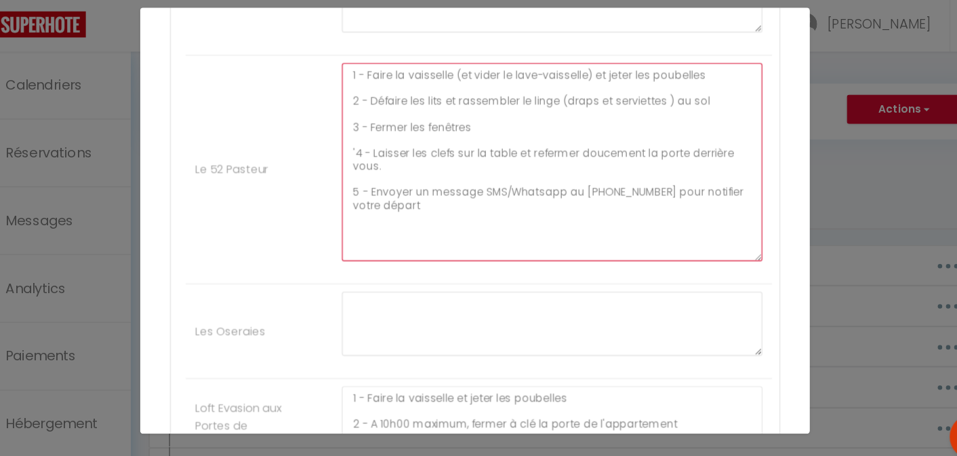
scroll to position [886, 0]
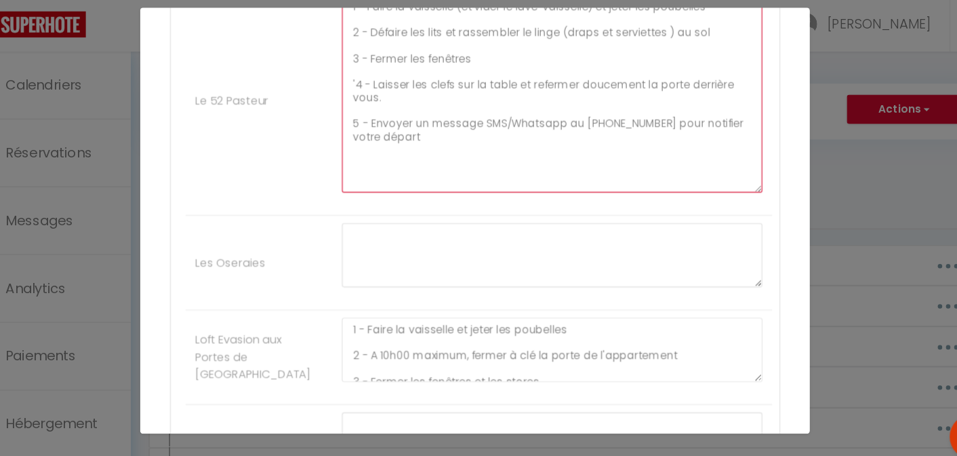
type textarea "1 - Faire la vaisselle (et vider le lave-vaisselle) et jeter les poubelles 2 - …"
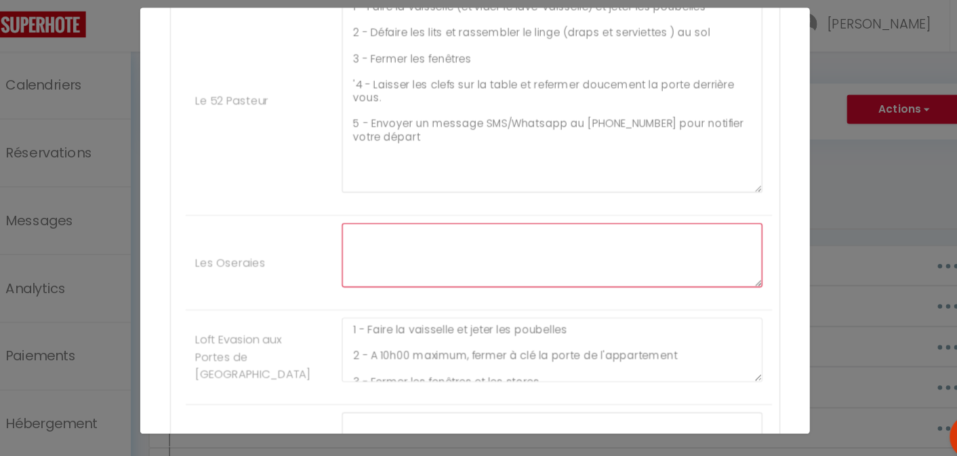
click at [431, 250] on textarea at bounding box center [548, 259] width 383 height 58
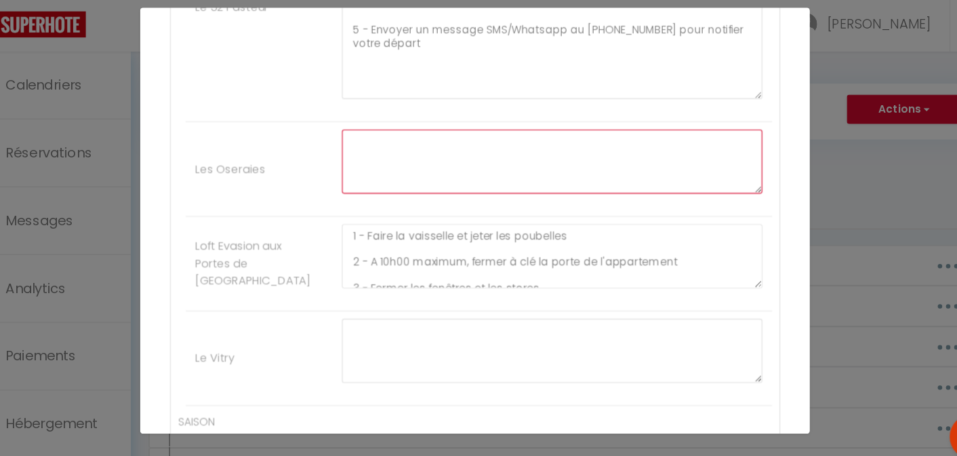
scroll to position [972, 0]
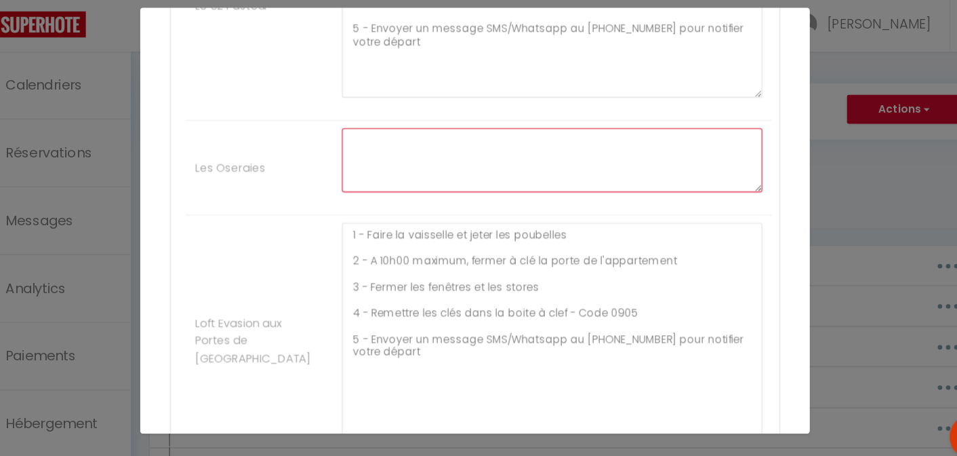
drag, startPoint x: 728, startPoint y: 283, endPoint x: 694, endPoint y: 440, distance: 160.3
click at [694, 440] on div "Mettre à jour le code court personnalisé × Nom * CHECKOUTPROCEDURE-FR Contenu *…" at bounding box center [479, 228] width 610 height 456
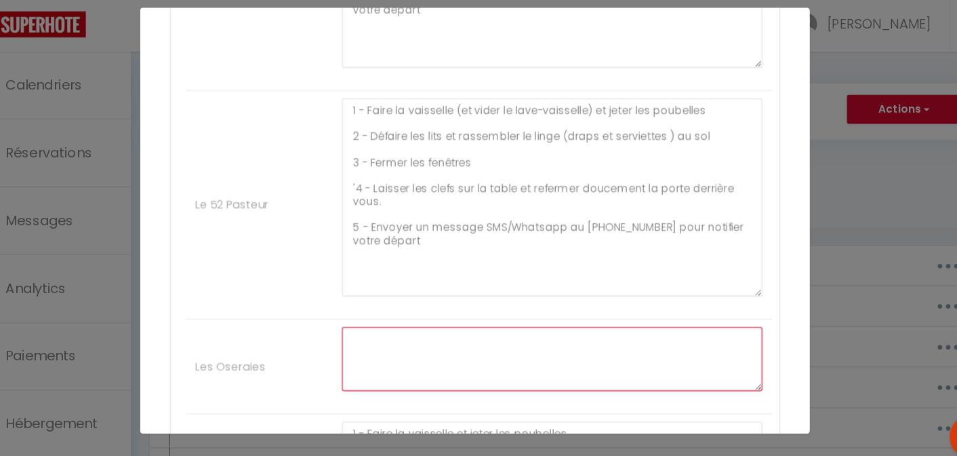
scroll to position [789, 0]
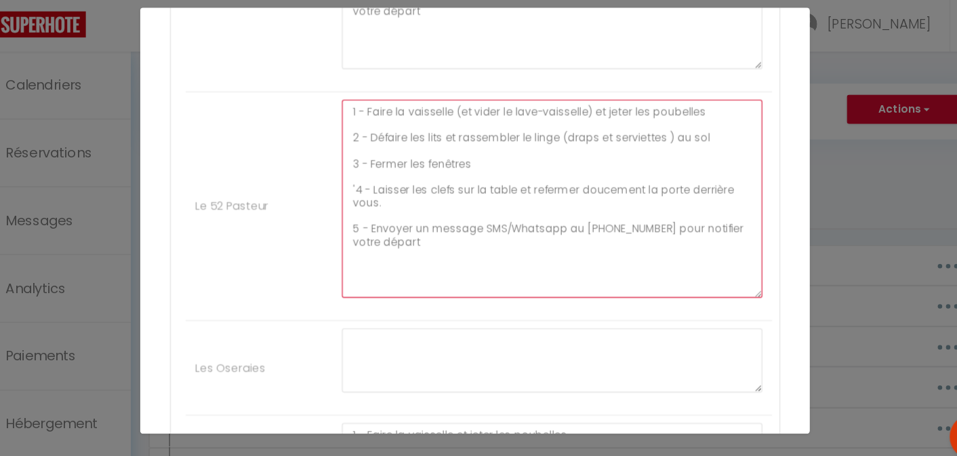
drag, startPoint x: 687, startPoint y: 149, endPoint x: 345, endPoint y: 119, distance: 343.1
click at [345, 119] on li "Le 52 Pasteur 1 - Faire la vaisselle (et vider le lave-vaisselle) et jeter les …" at bounding box center [482, 215] width 534 height 208
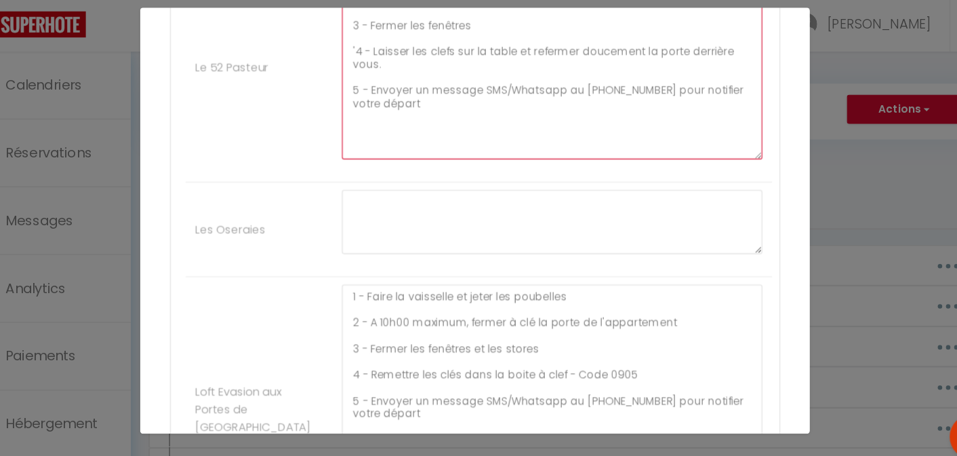
scroll to position [938, 0]
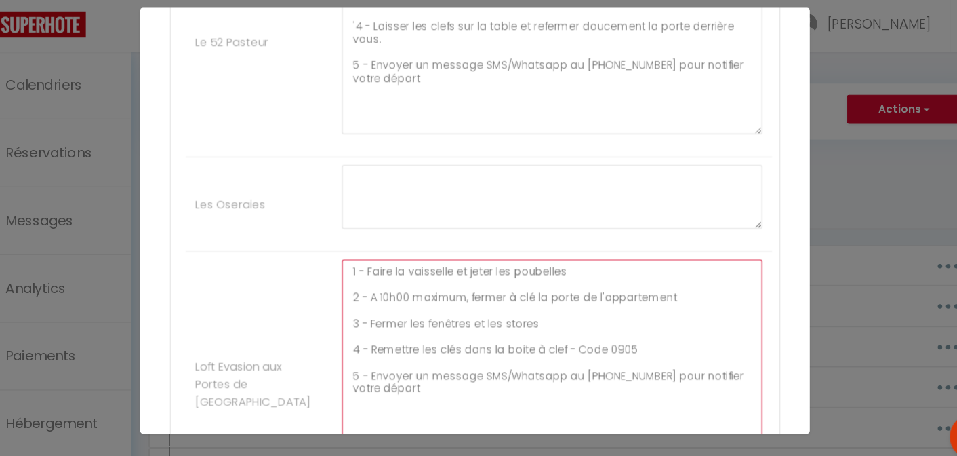
drag, startPoint x: 658, startPoint y: 294, endPoint x: 344, endPoint y: 251, distance: 316.8
paste textarea "(et vider le lave-vaisselle) et jeter les poubelles 2 - Défaire les lits et ras…"
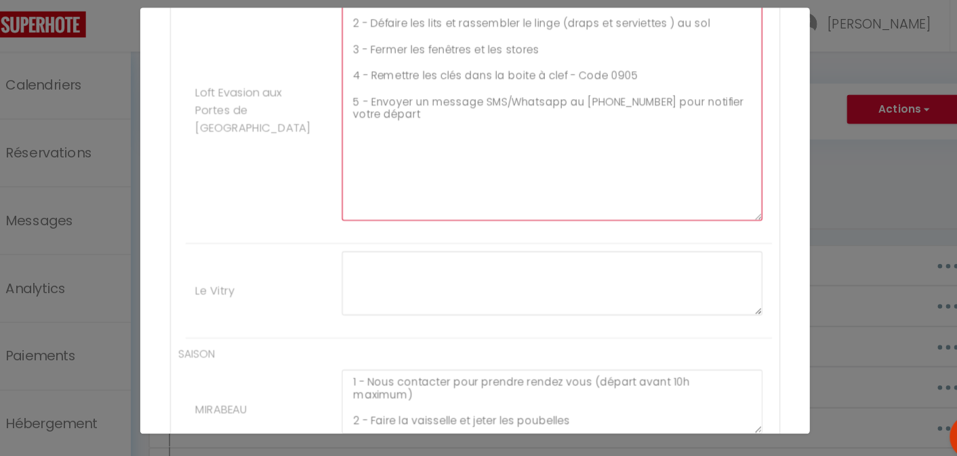
scroll to position [1189, 0]
type textarea "1 - Faire la vaisselle (et vider le lave-vaisselle) et jeter les poubelles 2 - …"
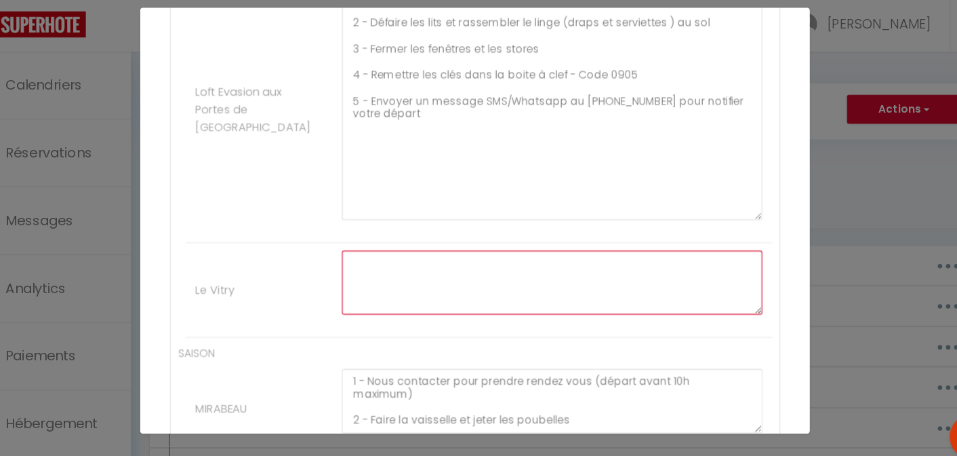
click at [410, 270] on textarea at bounding box center [548, 284] width 383 height 58
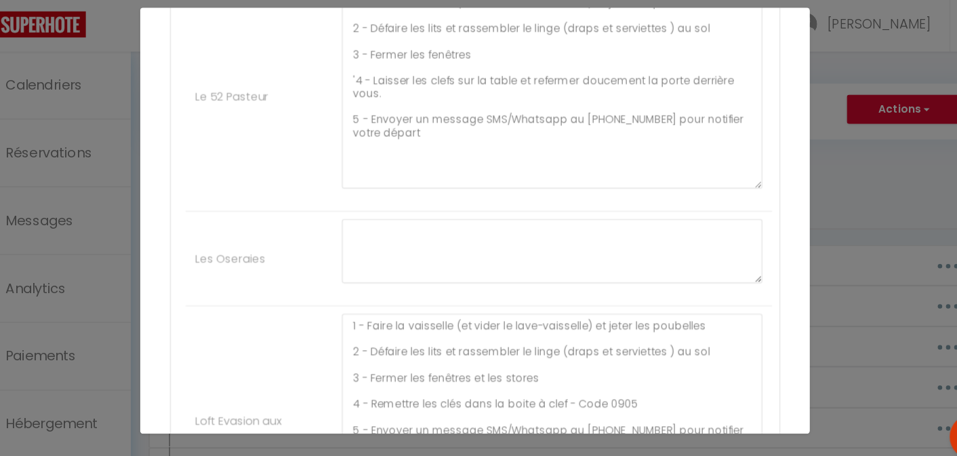
scroll to position [805, 0]
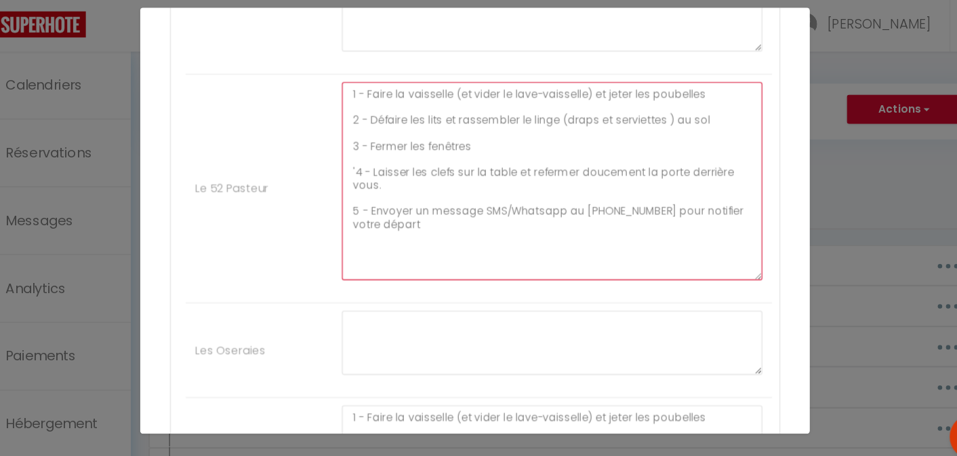
click at [443, 242] on textarea "1 - Faire la vaisselle (et vider le lave-vaisselle) et jeter les poubelles 2 - …" at bounding box center [548, 192] width 383 height 180
click at [416, 192] on textarea "1 - Faire la vaisselle (et vider le lave-vaisselle) et jeter les poubelles 2 - …" at bounding box center [548, 192] width 383 height 180
drag, startPoint x: 397, startPoint y: 193, endPoint x: 380, endPoint y: 180, distance: 21.3
click at [380, 180] on textarea "1 - Faire la vaisselle (et vider le lave-vaisselle) et jeter les poubelles 2 - …" at bounding box center [548, 192] width 383 height 180
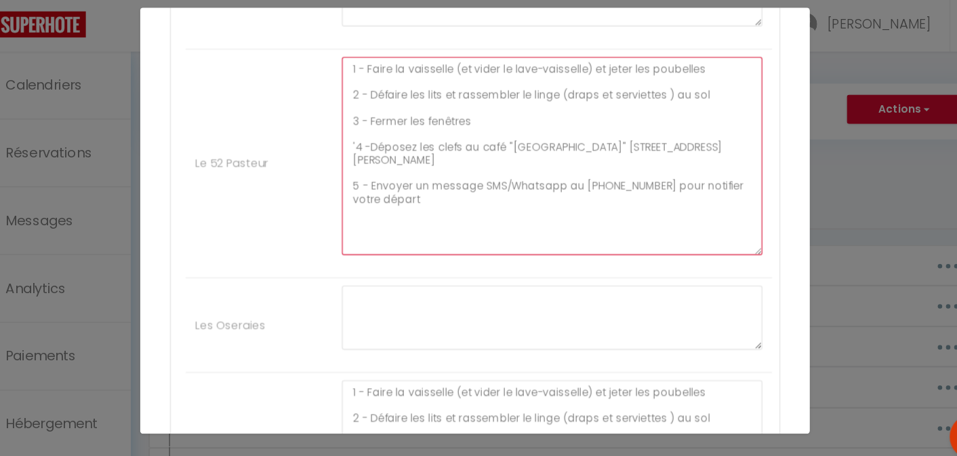
scroll to position [828, 0]
drag, startPoint x: 431, startPoint y: 201, endPoint x: 359, endPoint y: 87, distance: 135.0
click at [359, 87] on textarea "1 - Faire la vaisselle (et vider le lave-vaisselle) et jeter les poubelles 2 - …" at bounding box center [548, 169] width 383 height 180
type textarea "1 - Faire la vaisselle (et vider le lave-vaisselle) et jeter les poubelles 2 - …"
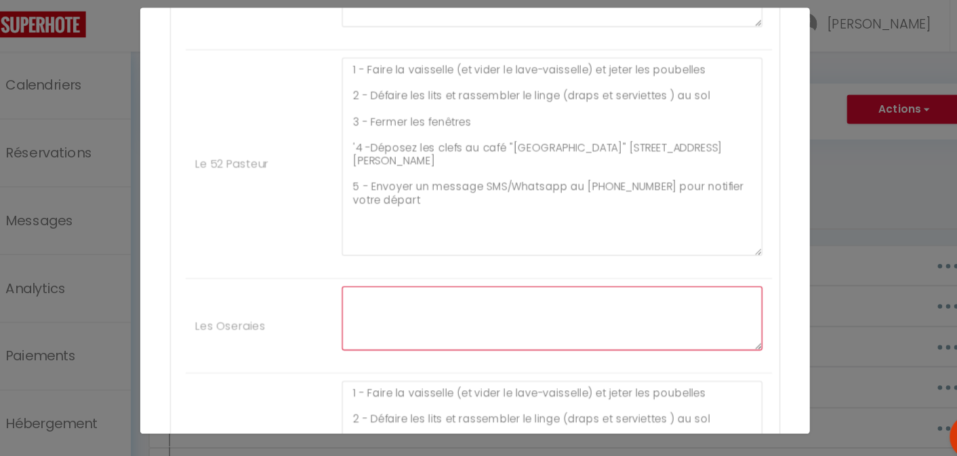
click at [374, 298] on textarea at bounding box center [548, 316] width 383 height 58
paste textarea "1 - Faire la vaisselle (et vider le lave-vaisselle) et jeter les poubelles 2 - …"
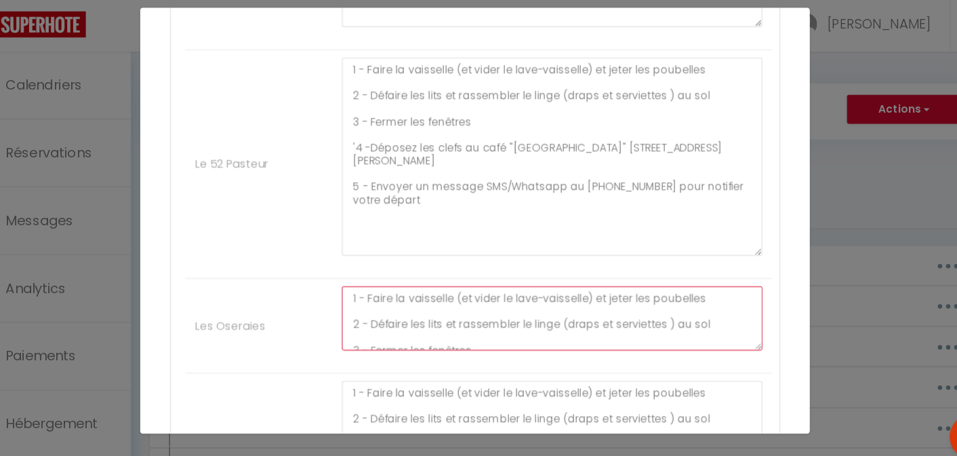
scroll to position [67, 0]
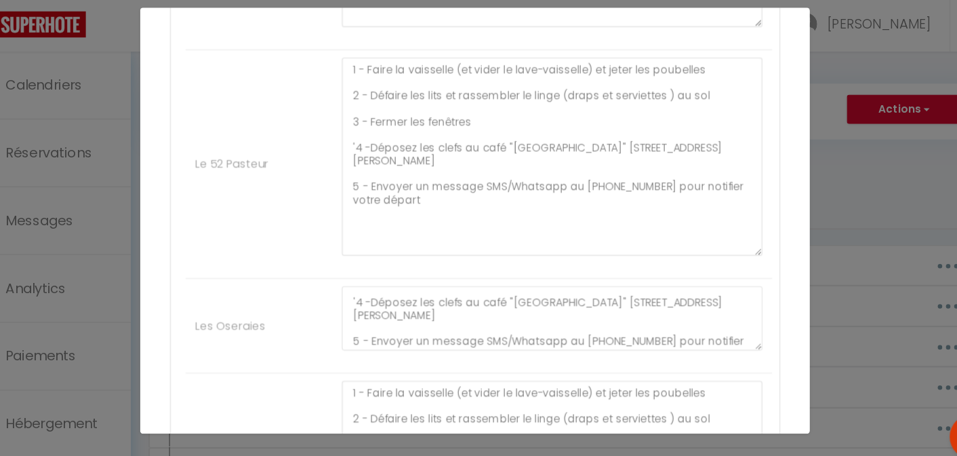
drag, startPoint x: 732, startPoint y: 342, endPoint x: 725, endPoint y: 340, distance: 6.9
click at [725, 340] on div "1 - Faire la vaisselle (et vider le lave-vaisselle) et jeter les poubelles 2 - …" at bounding box center [549, 323] width 401 height 72
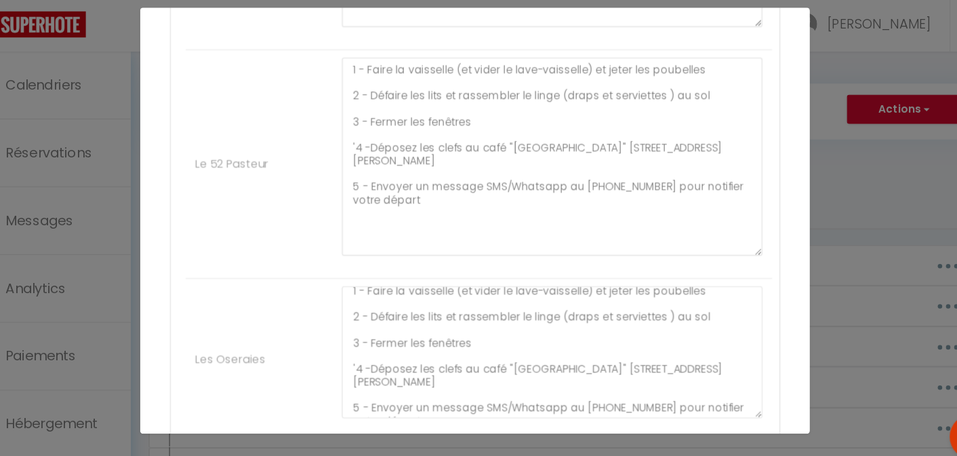
scroll to position [0, 0]
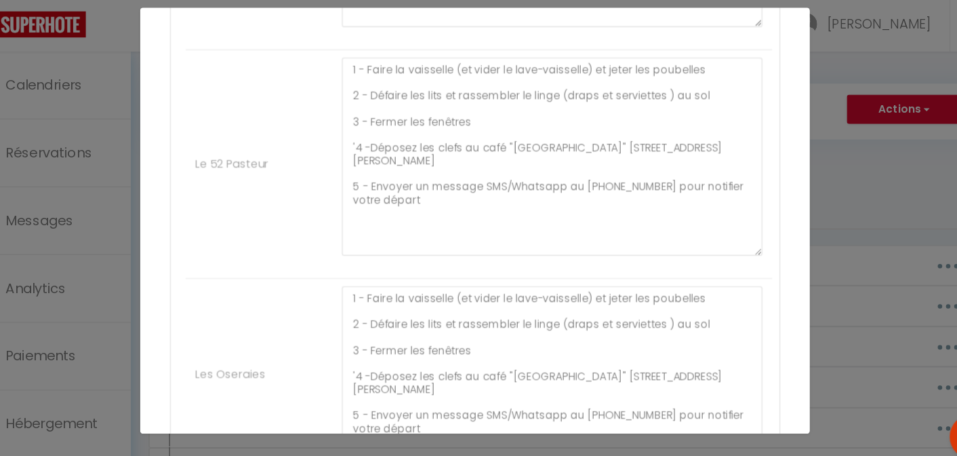
drag, startPoint x: 725, startPoint y: 340, endPoint x: 707, endPoint y: 430, distance: 91.4
click at [707, 430] on div "Mettre à jour le code court personnalisé × Nom * CHECKOUTPROCEDURE-FR Contenu *…" at bounding box center [479, 228] width 610 height 456
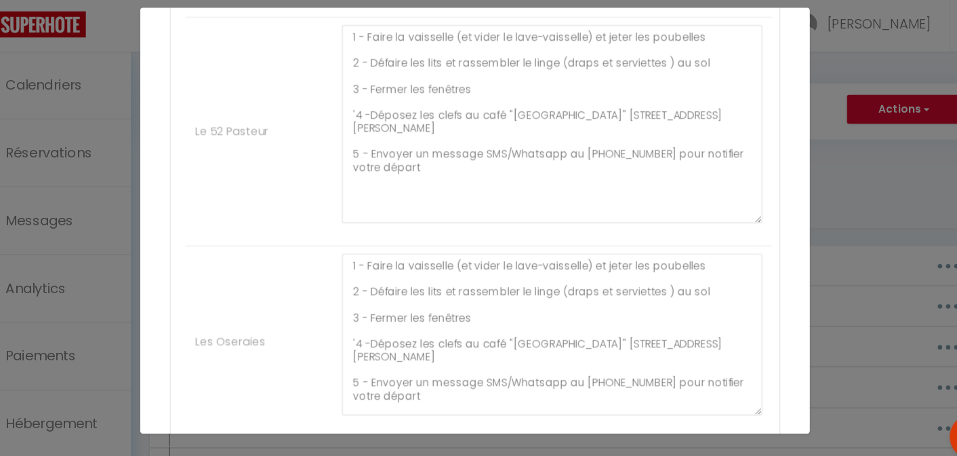
scroll to position [860, 0]
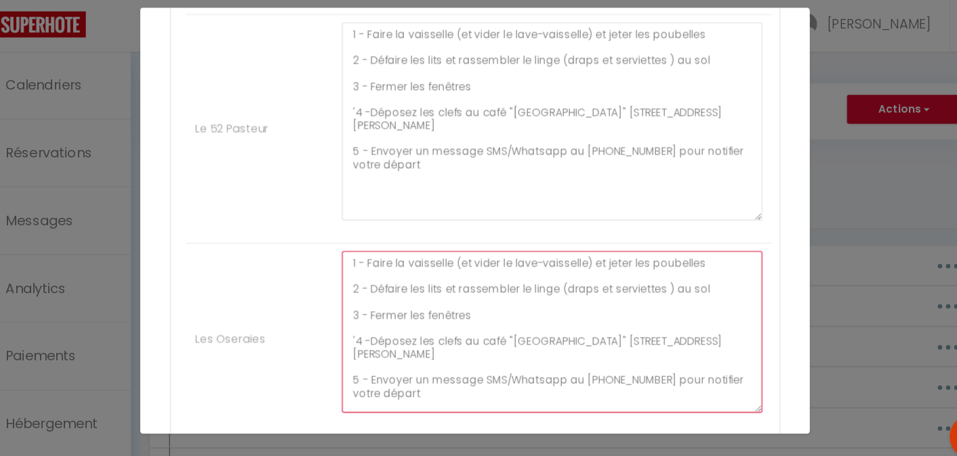
drag, startPoint x: 578, startPoint y: 264, endPoint x: 460, endPoint y: 268, distance: 118.0
click at [460, 268] on textarea "1 - Faire la vaisselle (et vider le lave-vaisselle) et jeter les poubelles 2 - …" at bounding box center [548, 329] width 383 height 147
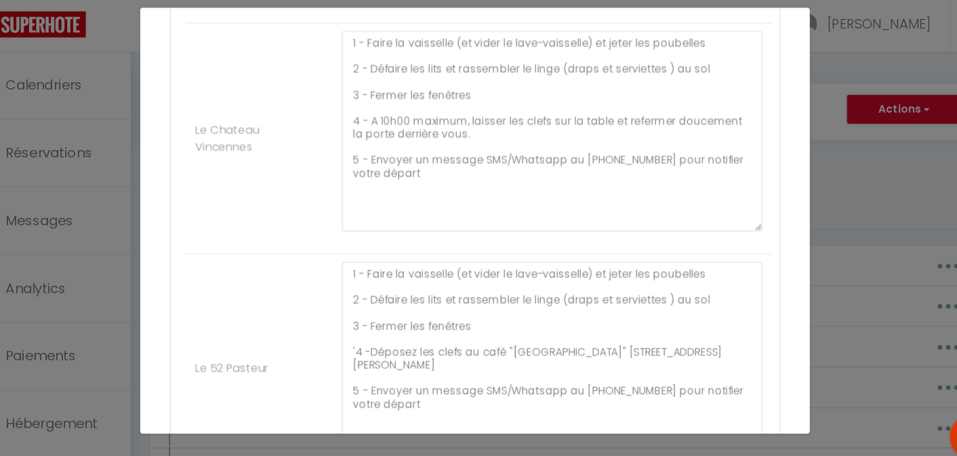
scroll to position [591, 0]
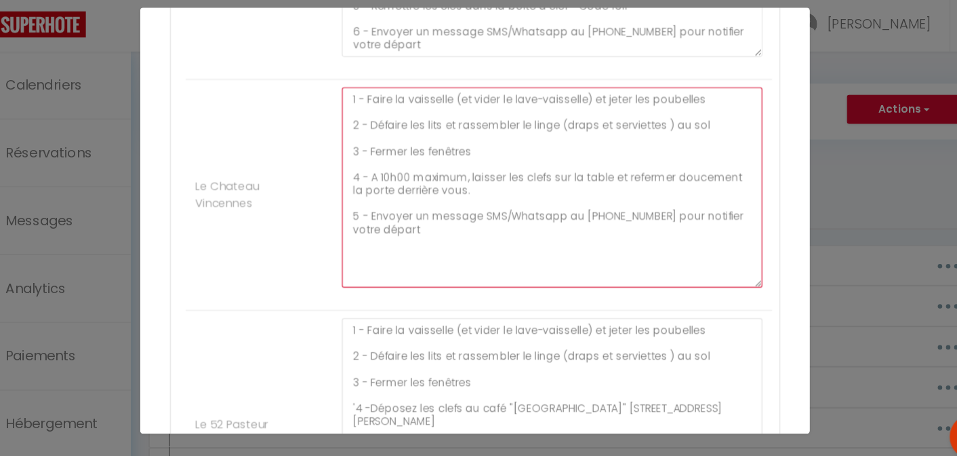
drag, startPoint x: 555, startPoint y: 170, endPoint x: 492, endPoint y: 170, distance: 62.4
click at [492, 170] on textarea "1 - Faire la vaisselle (et vider le lave-vaisselle) et jeter les poubelles 2 - …" at bounding box center [548, 197] width 383 height 182
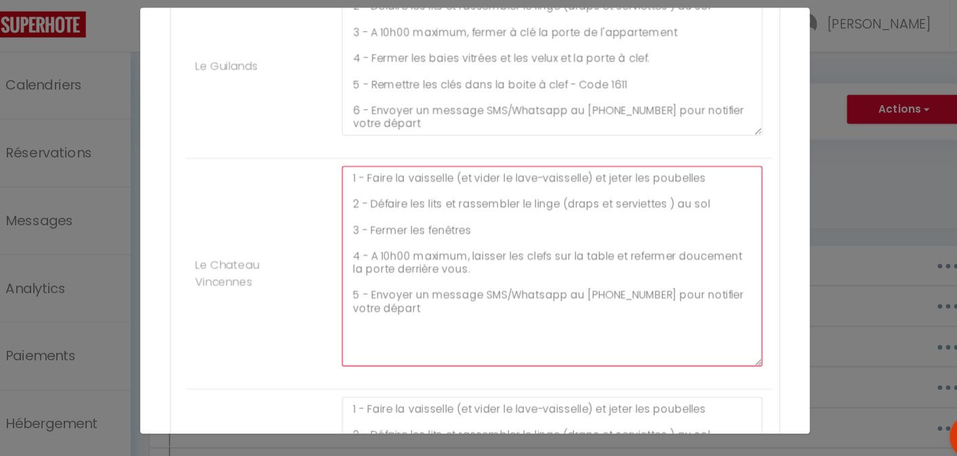
scroll to position [523, 0]
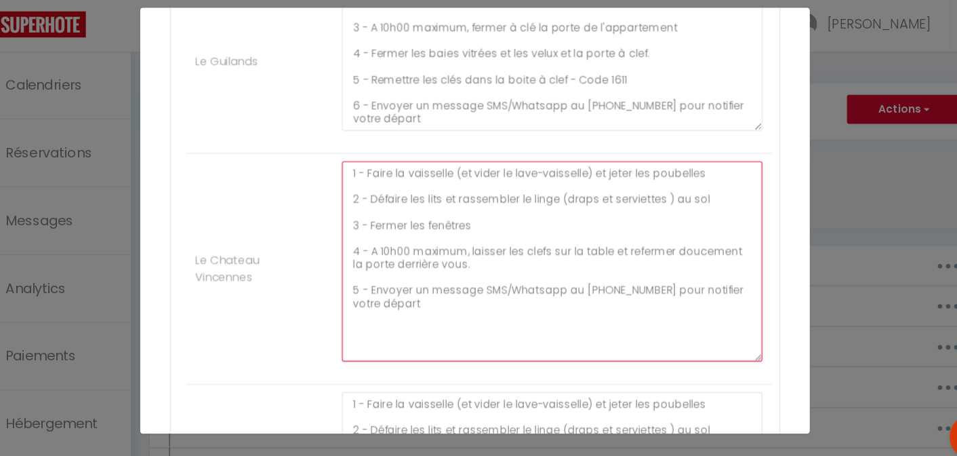
click at [437, 302] on textarea "1 - Faire la vaisselle (et vider le lave-vaisselle) et jeter les poubelles 2 - …" at bounding box center [548, 265] width 383 height 182
drag, startPoint x: 437, startPoint y: 302, endPoint x: 357, endPoint y: 173, distance: 151.6
click at [357, 174] on textarea "1 - Faire la vaisselle (et vider le lave-vaisselle) et jeter les poubelles 2 - …" at bounding box center [548, 265] width 383 height 182
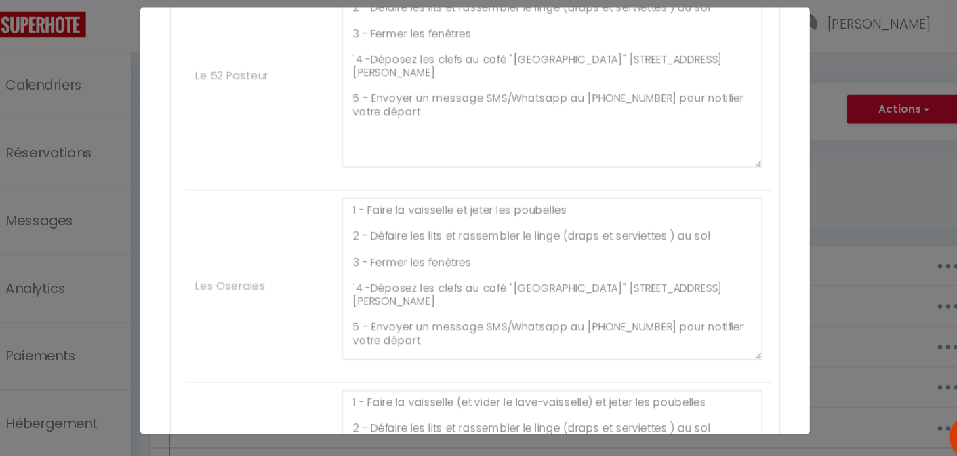
scroll to position [909, 0]
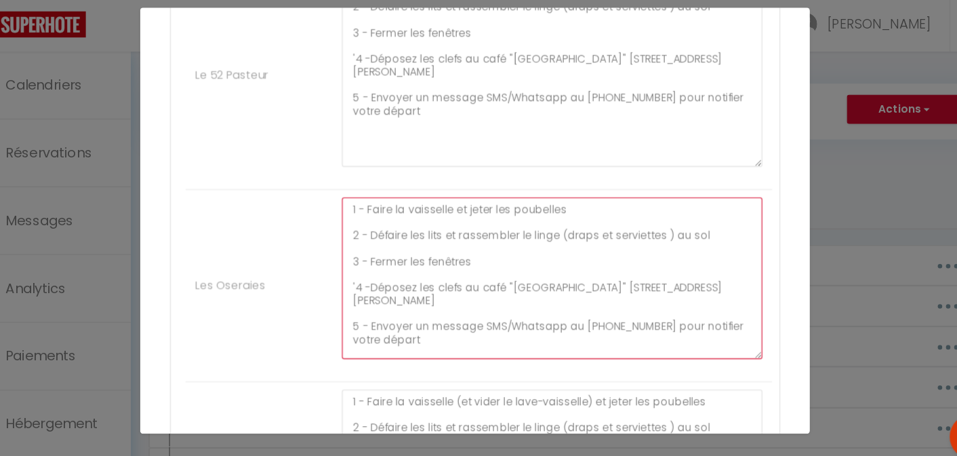
drag, startPoint x: 436, startPoint y: 323, endPoint x: 354, endPoint y: 208, distance: 141.5
click at [354, 208] on div "1 - Faire la vaisselle et jeter les poubelles 2 - Défaire les lits et rassemble…" at bounding box center [549, 287] width 401 height 161
paste textarea "(et vider le lave-vaisselle) et jeter les poubelles 2 - Défaire les lits et ras…"
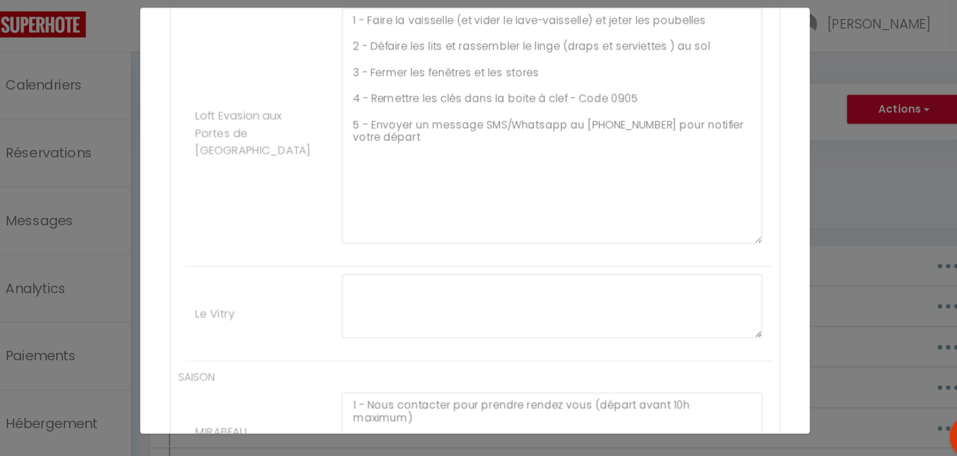
scroll to position [1256, 0]
type textarea "1 - Faire la vaisselle (et vider le lave-vaisselle) et jeter les poubelles 2 - …"
click at [435, 257] on div "1 - Faire la vaisselle (et vider le lave-vaisselle) et jeter les poubelles 2 - …" at bounding box center [549, 148] width 401 height 228
click at [409, 269] on li "Le Vitry" at bounding box center [482, 312] width 534 height 86
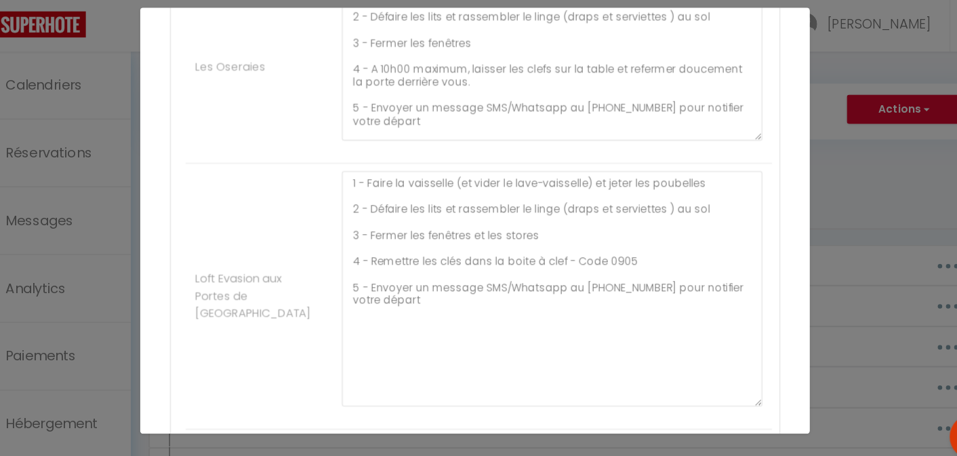
scroll to position [1224, 0]
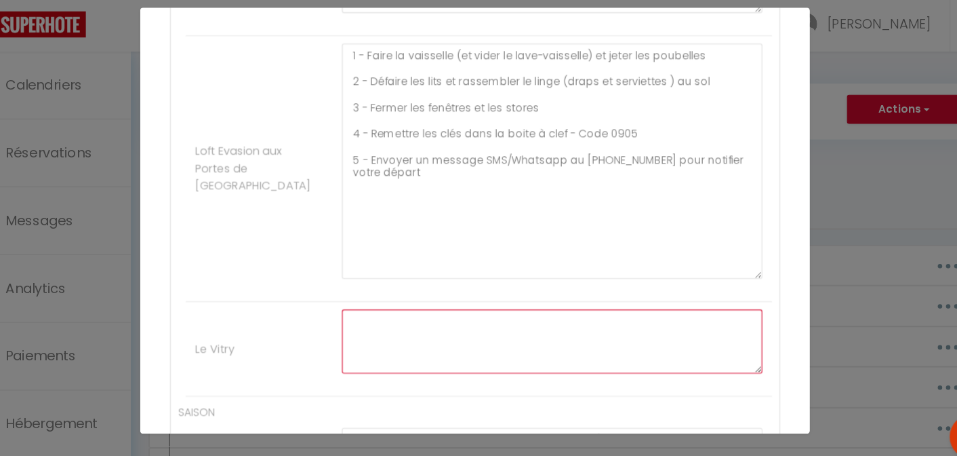
click at [379, 315] on textarea at bounding box center [548, 338] width 383 height 58
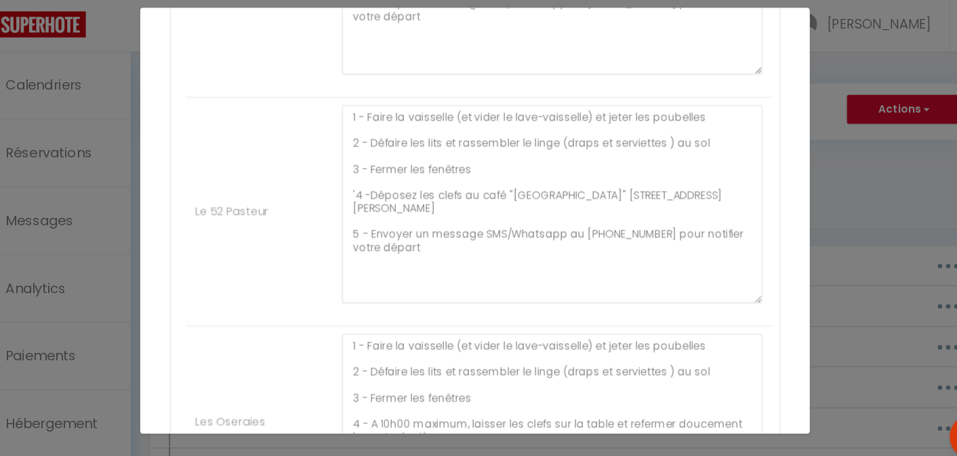
scroll to position [782, 0]
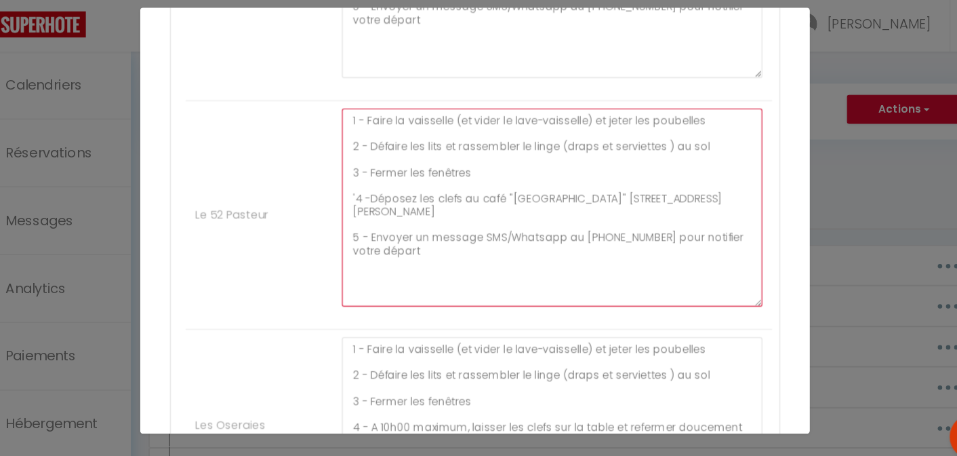
drag, startPoint x: 432, startPoint y: 240, endPoint x: 357, endPoint y: 130, distance: 133.7
click at [357, 130] on textarea "1 - Faire la vaisselle (et vider le lave-vaisselle) et jeter les poubelles 2 - …" at bounding box center [548, 215] width 383 height 180
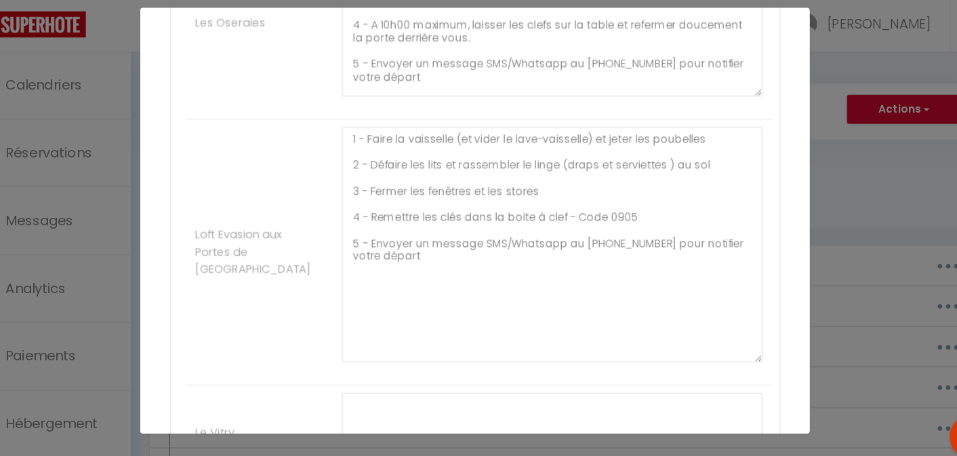
scroll to position [1182, 0]
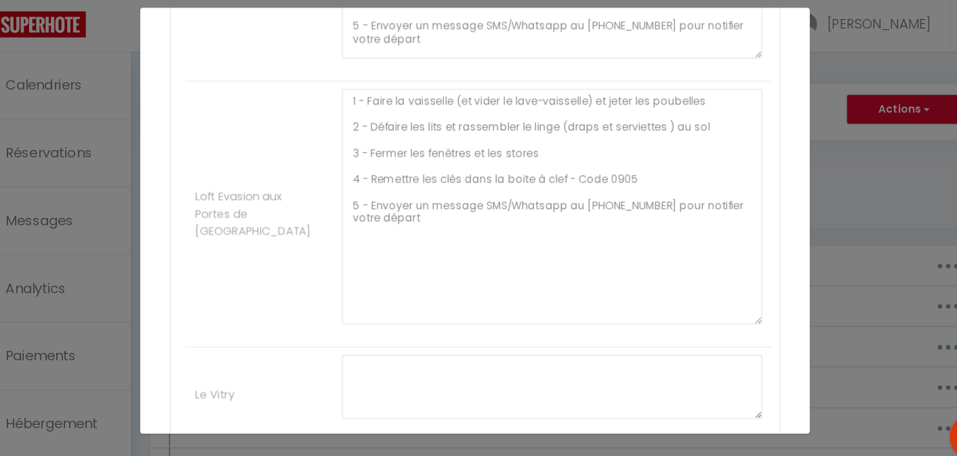
click at [399, 343] on li "Le Vitry" at bounding box center [482, 386] width 534 height 86
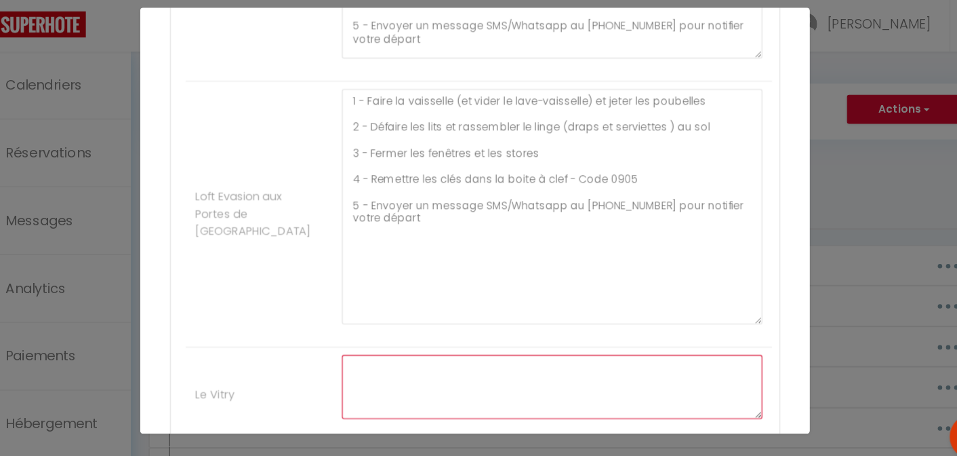
click at [389, 354] on textarea at bounding box center [548, 379] width 383 height 58
paste textarea "1 - Faire la vaisselle (et vider le lave-vaisselle) et jeter les poubelles 2 - …"
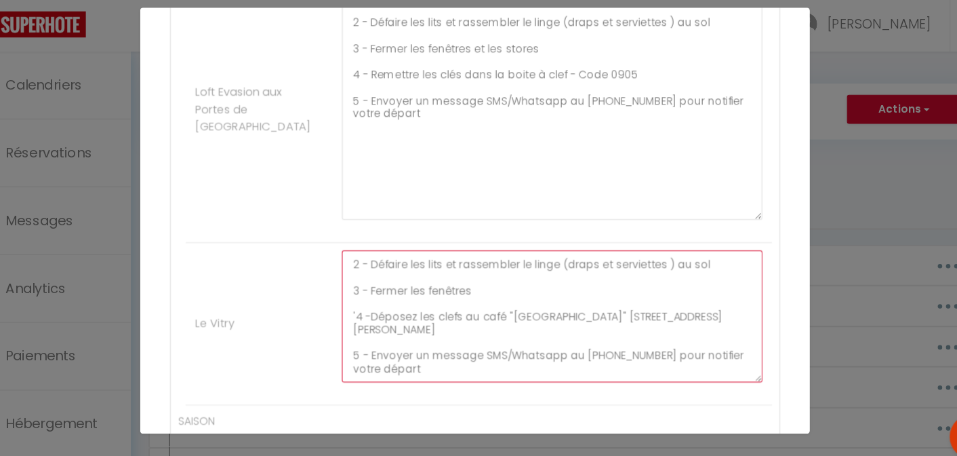
scroll to position [0, 0]
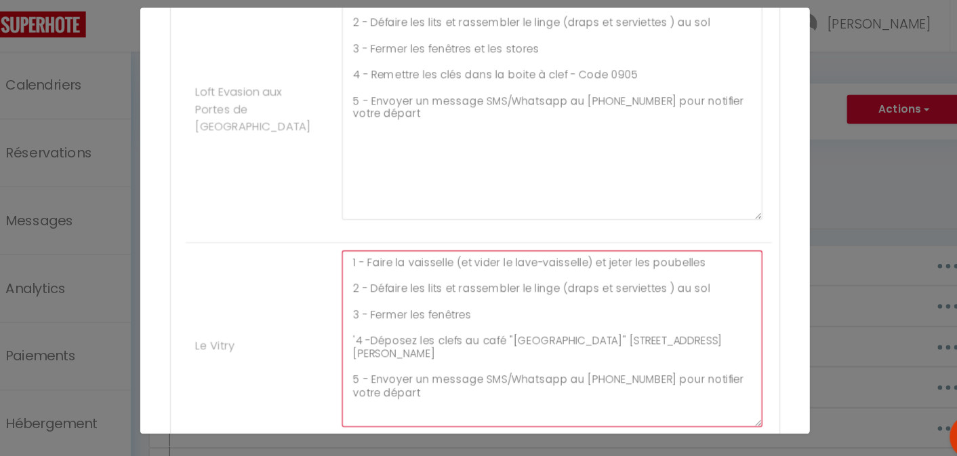
drag, startPoint x: 726, startPoint y: 307, endPoint x: 731, endPoint y: 412, distance: 104.5
click at [731, 412] on div "1 - Faire la vaisselle (et vider le lave-vaisselle) et jeter les poubelles 2 - …" at bounding box center [549, 342] width 401 height 174
click at [460, 341] on textarea "1 - Faire la vaisselle (et vider le lave-vaisselle) et jeter les poubelles 2 - …" at bounding box center [548, 335] width 383 height 161
click at [461, 335] on textarea "1 - Faire la vaisselle (et vider le lave-vaisselle) et jeter les poubelles 2 - …" at bounding box center [548, 335] width 383 height 161
click at [479, 336] on textarea "1 - Faire la vaisselle (et vider le lave-vaisselle) et jeter les poubelles 2 - …" at bounding box center [548, 335] width 383 height 161
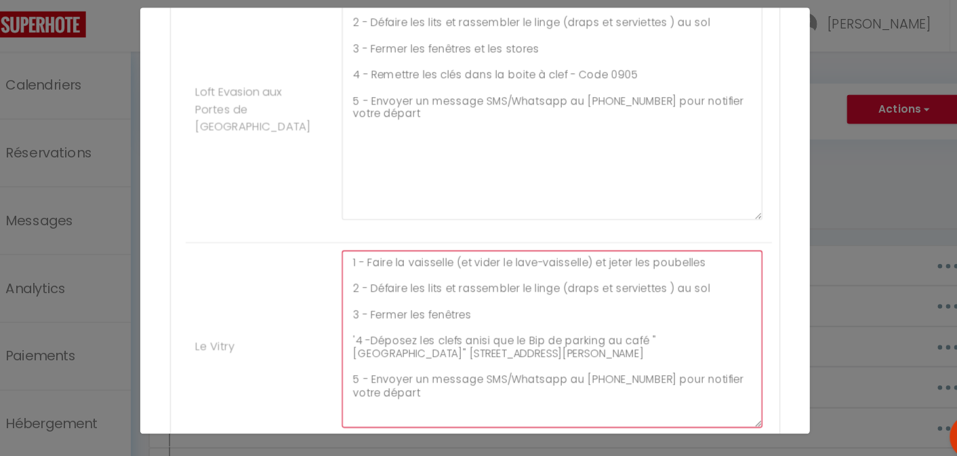
click at [471, 337] on textarea "1 - Faire la vaisselle (et vider le lave-vaisselle) et jeter les poubelles 2 - …" at bounding box center [548, 335] width 383 height 161
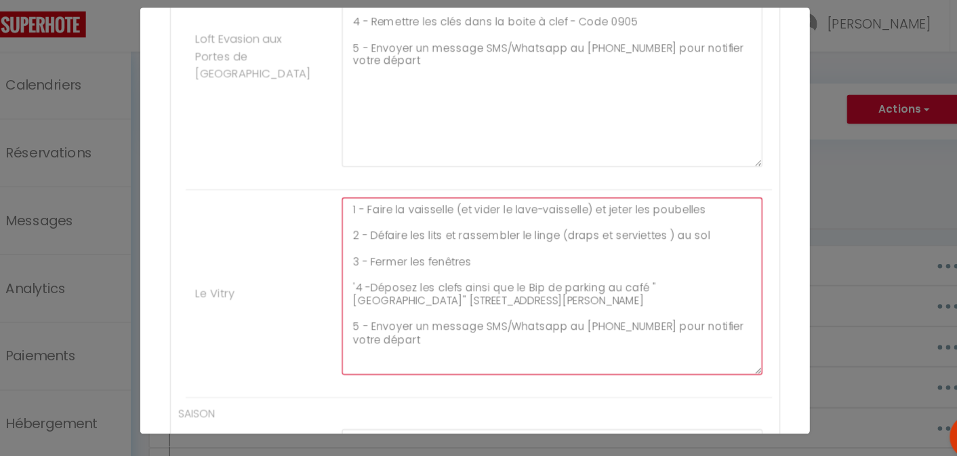
drag, startPoint x: 578, startPoint y: 215, endPoint x: 453, endPoint y: 213, distance: 125.5
click at [453, 213] on textarea "1 - Faire la vaisselle (et vider le lave-vaisselle) et jeter les poubelles 2 - …" at bounding box center [548, 287] width 383 height 161
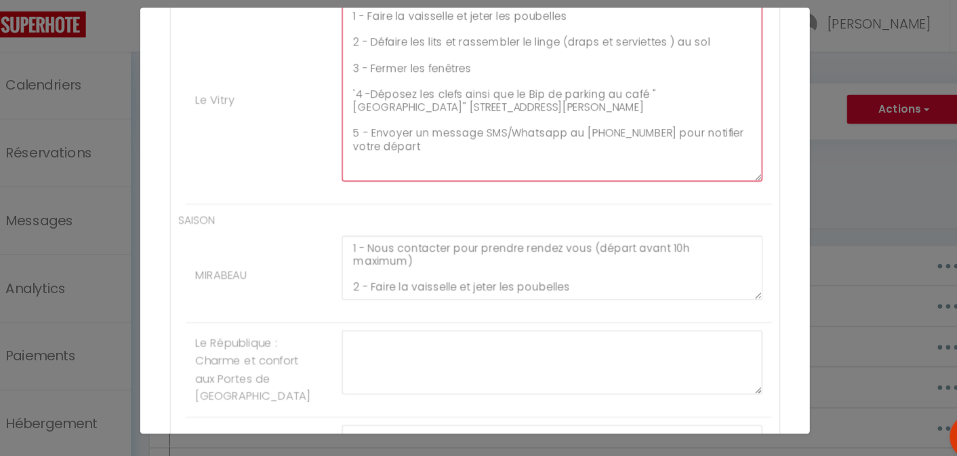
scroll to position [1504, 0]
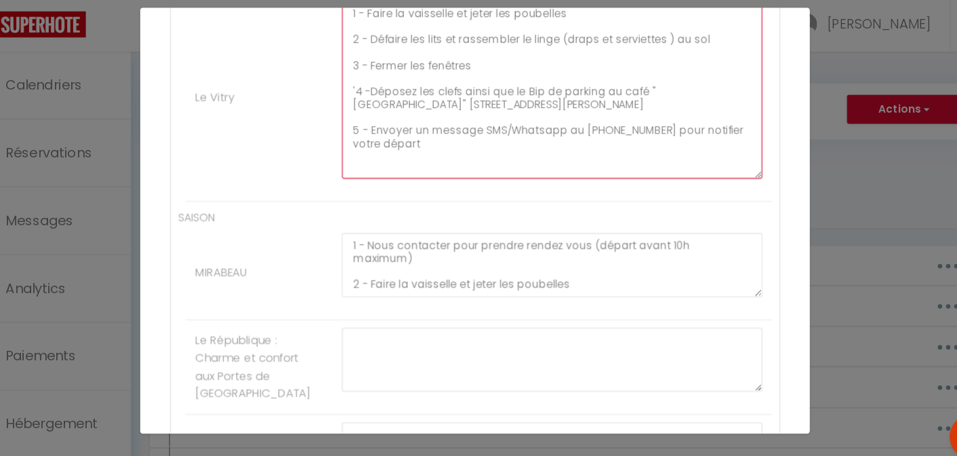
type textarea "1 - Faire la vaisselle et jeter les poubelles 2 - Défaire les lits et rassemble…"
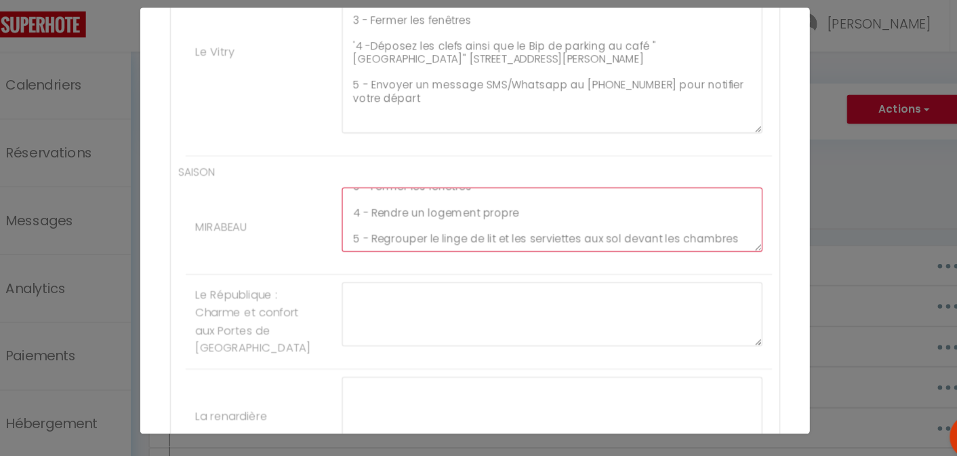
scroll to position [1582, 0]
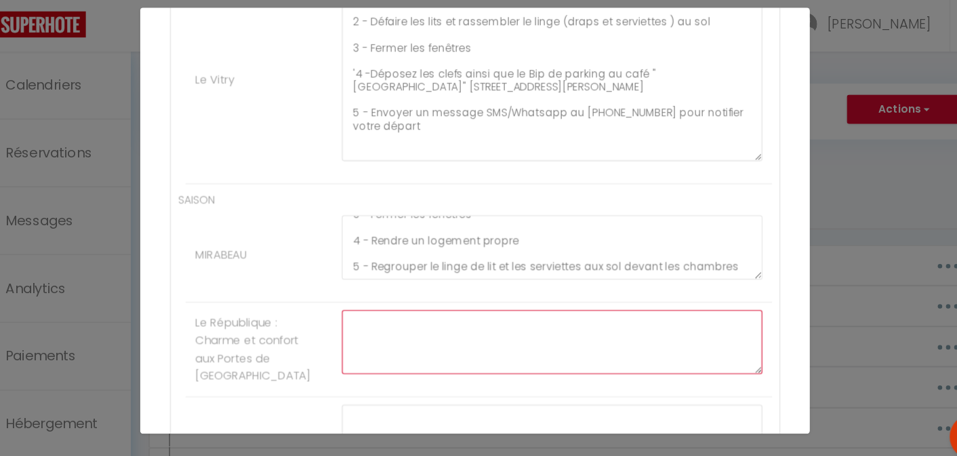
scroll to position [1514, 0]
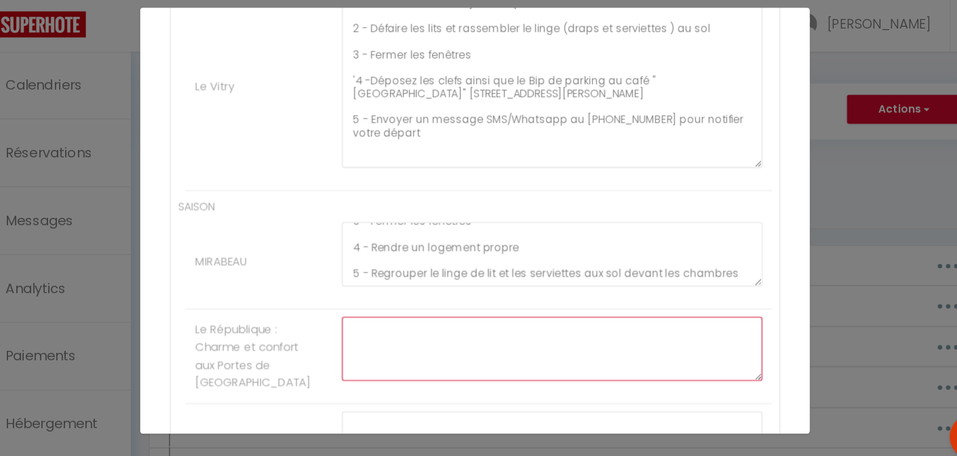
paste textarea "1 - Faire la vaisselle (et vider le lave-vaisselle) et jeter les poubelles 2 - …"
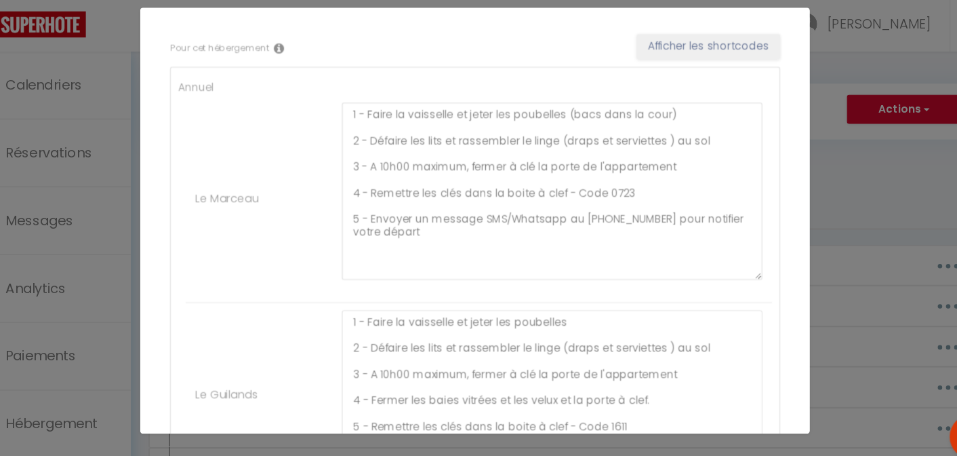
scroll to position [220, 0]
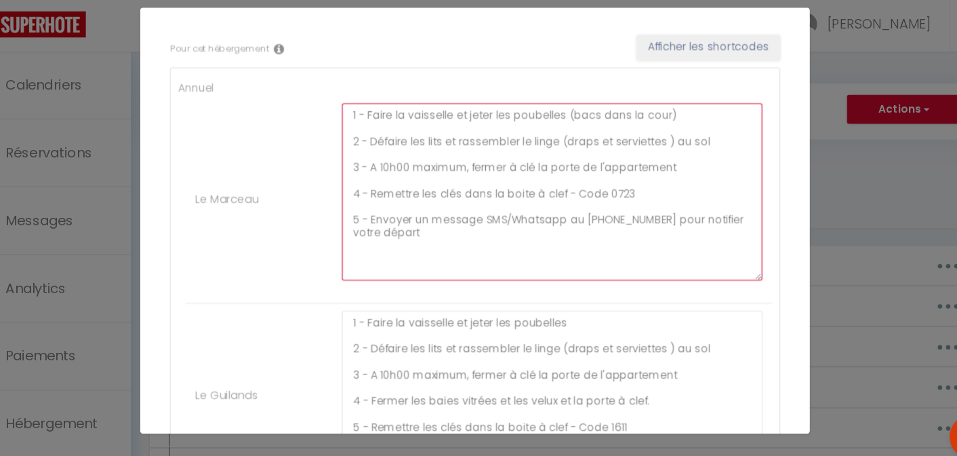
drag, startPoint x: 434, startPoint y: 242, endPoint x: 357, endPoint y: 117, distance: 146.8
click at [357, 117] on li "Le Marceau 1 - Faire la vaisselle et jeter les poubelles (bacs dans la cour) 2 …" at bounding box center [482, 208] width 534 height 189
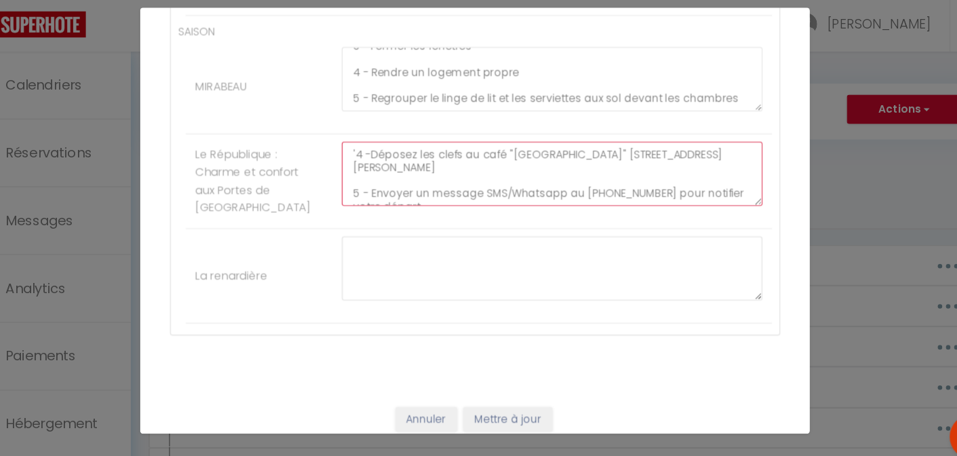
scroll to position [0, 0]
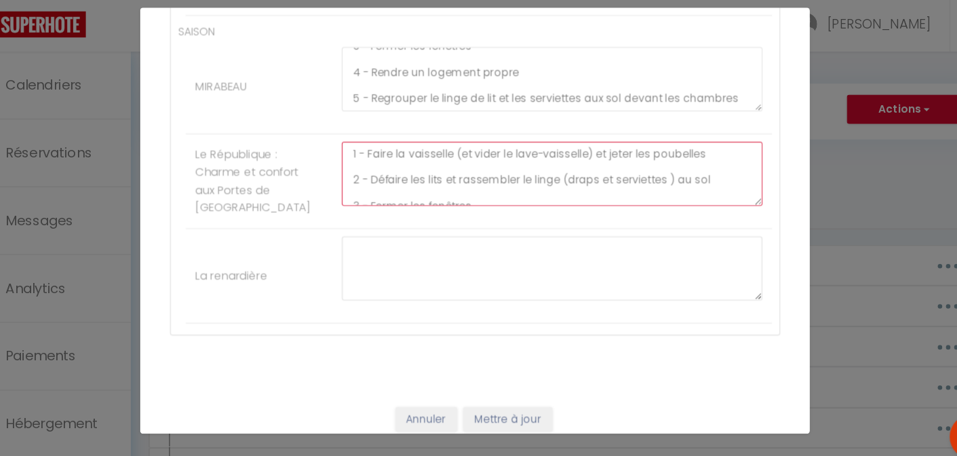
drag, startPoint x: 437, startPoint y: 216, endPoint x: 341, endPoint y: 144, distance: 119.6
click at [341, 144] on ul "SAISON MIRABEAU 1 - Nous contacter pour prendre rendez vous (départ avant 10h m…" at bounding box center [478, 184] width 541 height 273
paste textarea "et jeter les poubelles (bacs dans la cour) 2 - Défaire les lits et rassembler l…"
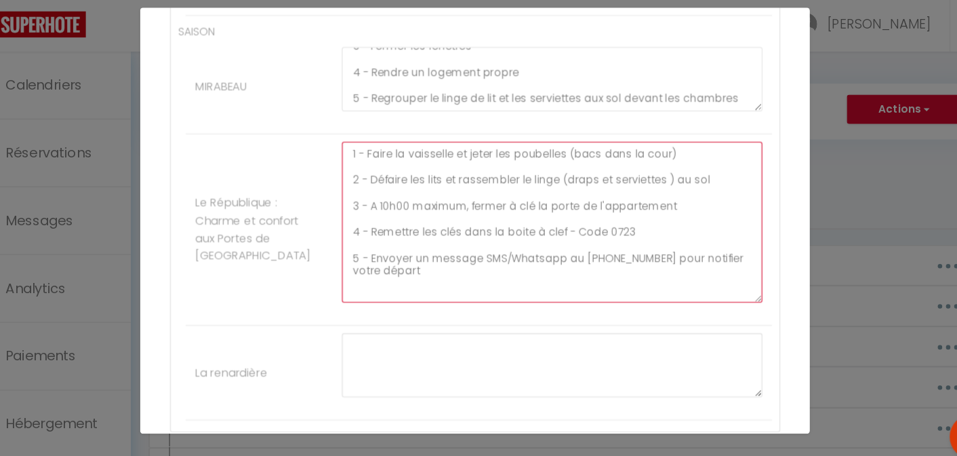
scroll to position [0, 0]
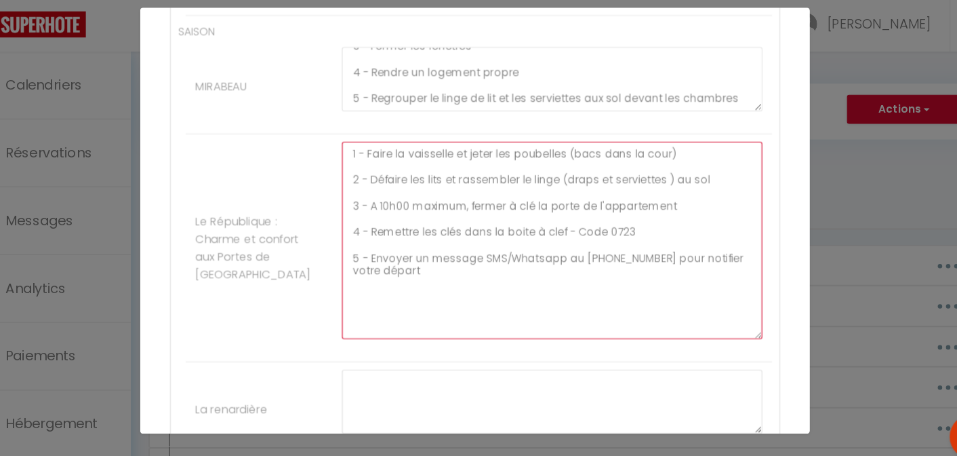
drag, startPoint x: 729, startPoint y: 220, endPoint x: 719, endPoint y: 351, distance: 131.2
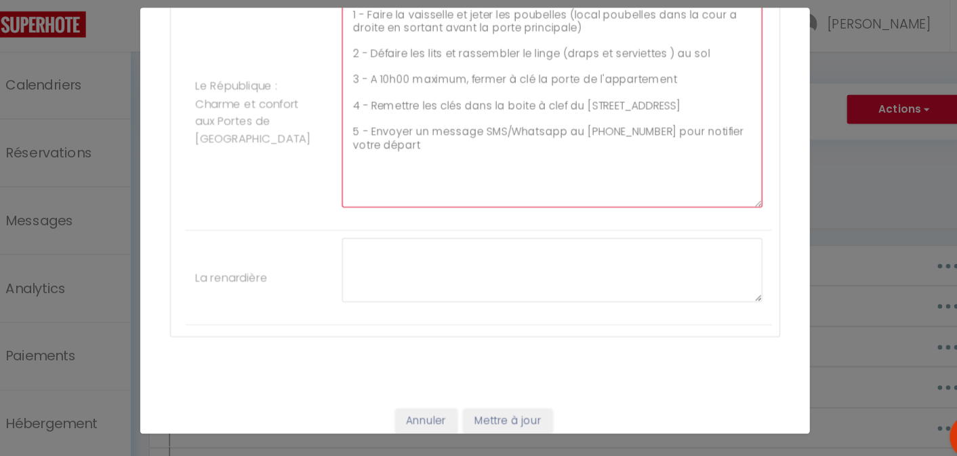
scroll to position [1802, 0]
type textarea "1 - Faire la vaisselle et jeter les poubelles (local poubelles dans la cour a d…"
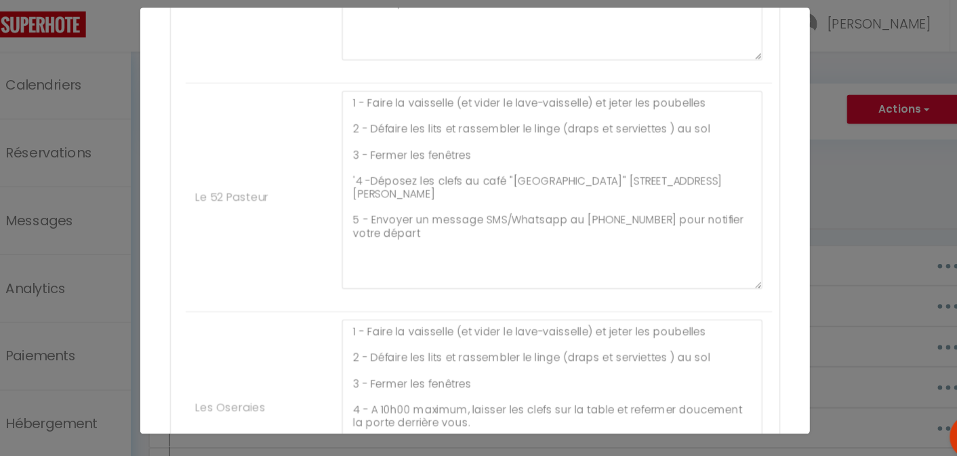
scroll to position [797, 0]
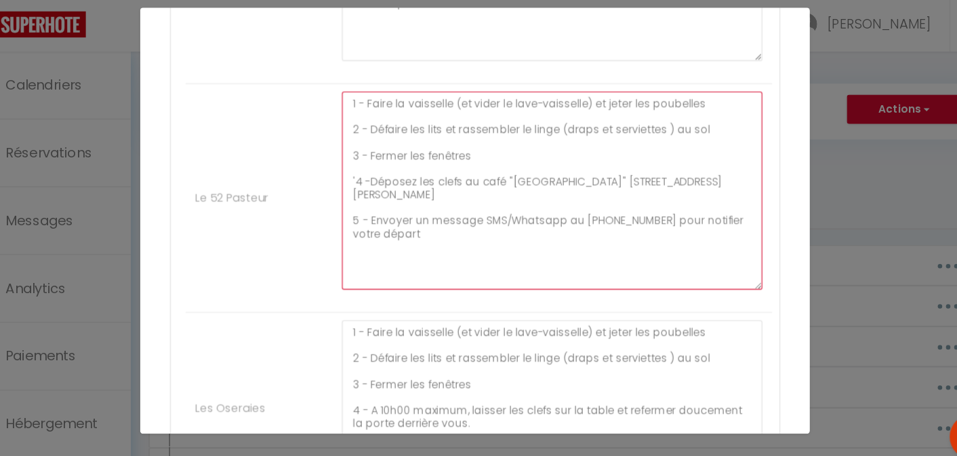
drag, startPoint x: 431, startPoint y: 230, endPoint x: 349, endPoint y: 115, distance: 141.5
click at [349, 115] on div "1 - Faire la vaisselle (et vider le lave-vaisselle) et jeter les poubelles 2 - …" at bounding box center [549, 208] width 401 height 194
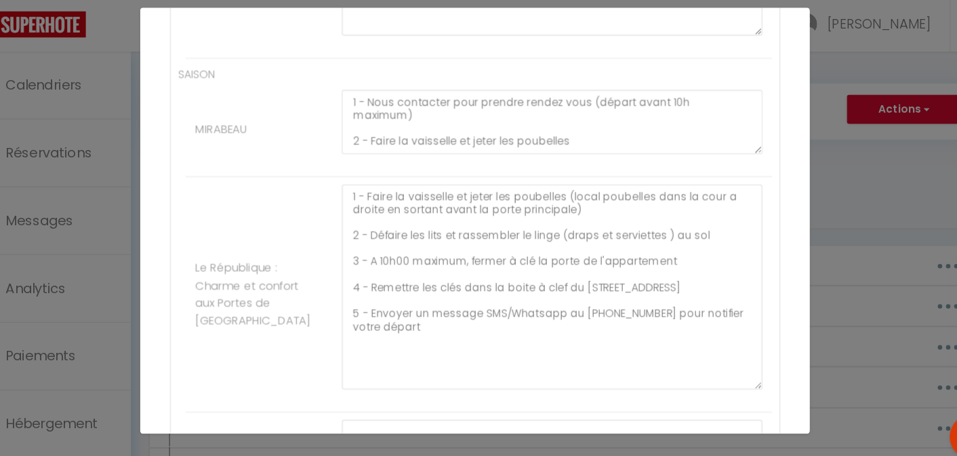
scroll to position [1809, 0]
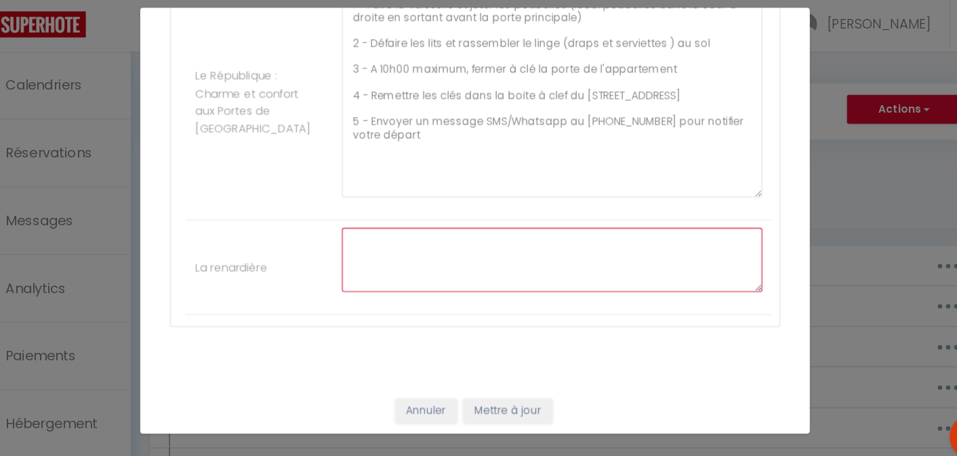
paste textarea "1 - Faire la vaisselle (et vider le lave-vaisselle) et jeter les poubelles 2 - …"
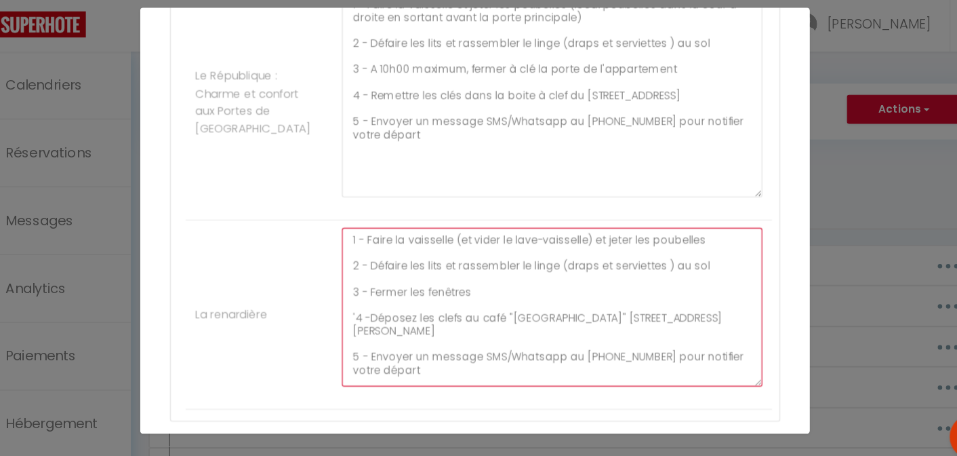
scroll to position [0, 0]
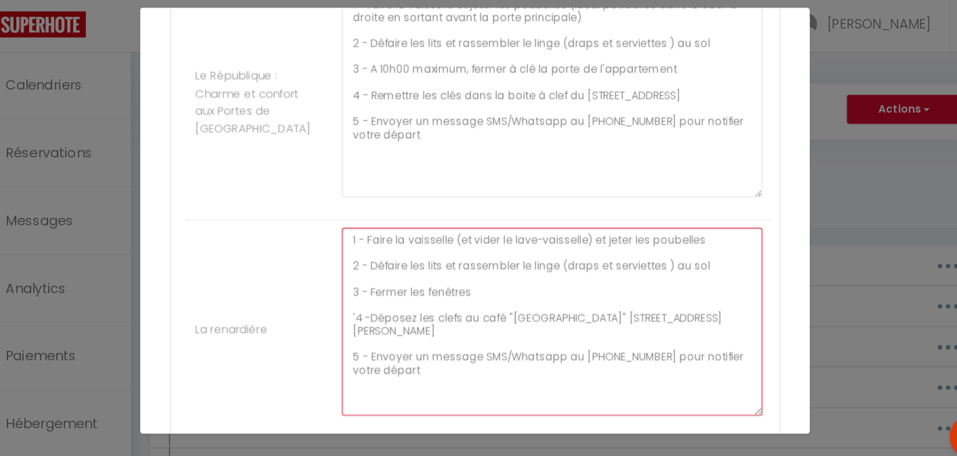
drag, startPoint x: 730, startPoint y: 286, endPoint x: 698, endPoint y: 399, distance: 117.6
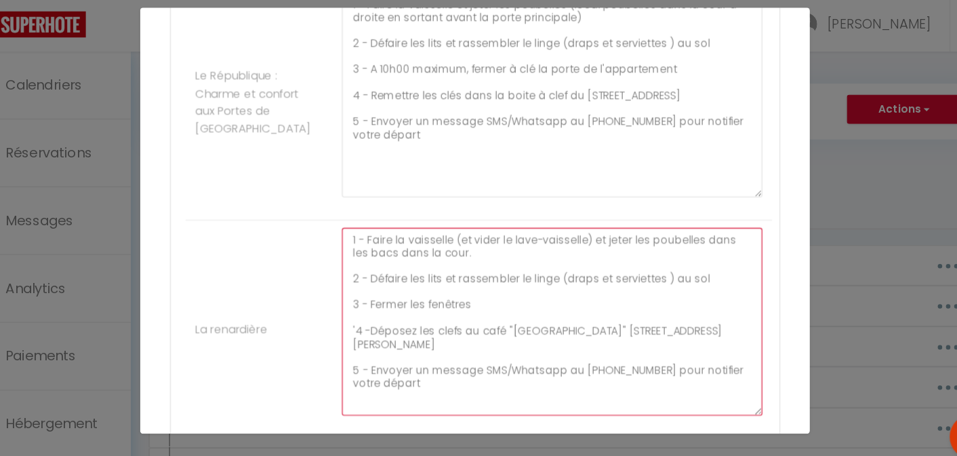
scroll to position [1922, 0]
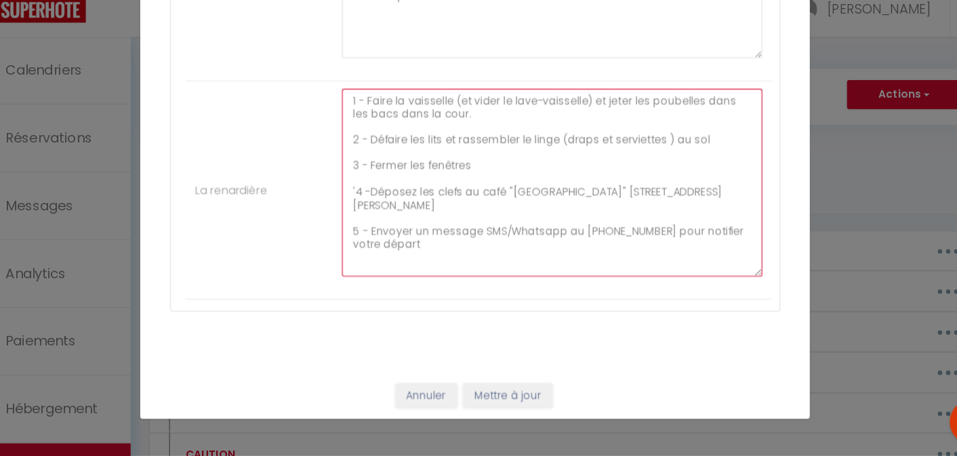
type textarea "1 - Faire la vaisselle (et vider le lave-vaisselle) et jeter les poubelles dans…"
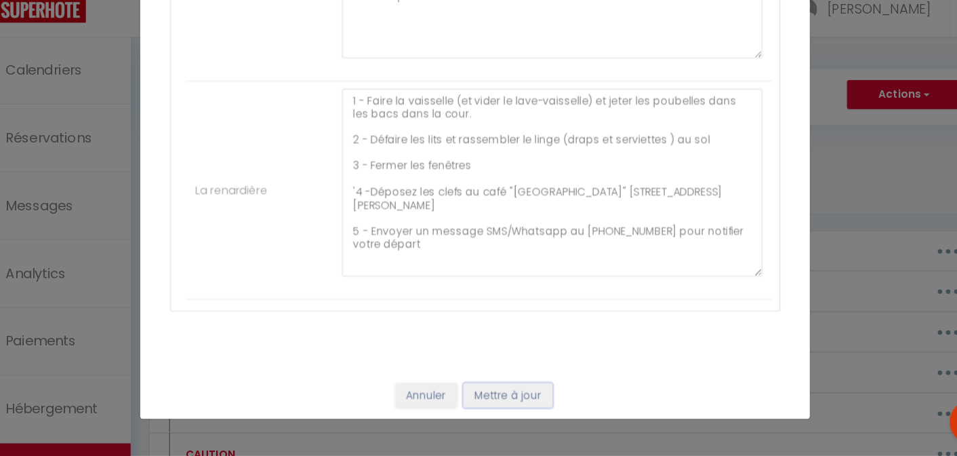
click at [502, 395] on button "Mettre à jour" at bounding box center [508, 400] width 81 height 23
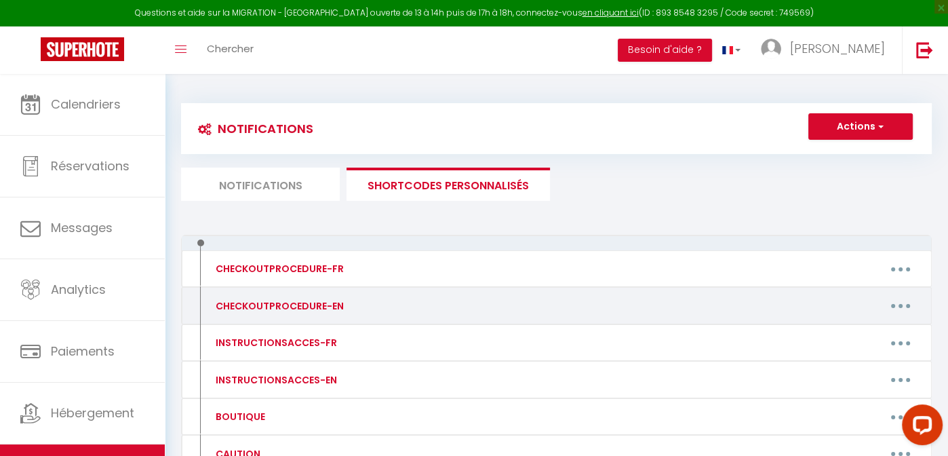
click at [896, 304] on button "button" at bounding box center [900, 306] width 38 height 22
click at [839, 335] on link "Editer" at bounding box center [865, 336] width 100 height 23
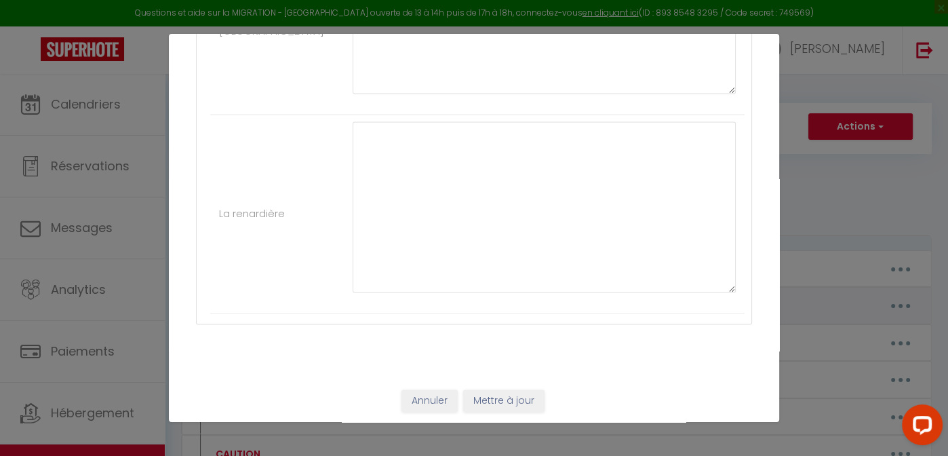
type input "CHECKOUTPROCEDURE-EN"
type textarea "CHECKOUTPROCEDURE-EN"
type textarea "1 -Do the dishes and take out the trash 2 - By 10:00 am at the latest, lock the…"
type textarea "1 -Do the dishes and take out the trash 2 -By 10:00 am at the latest, lock the …"
type textarea "1 -Do the dishes and take out the trash 2- Close all the windows By 10:00 am at…"
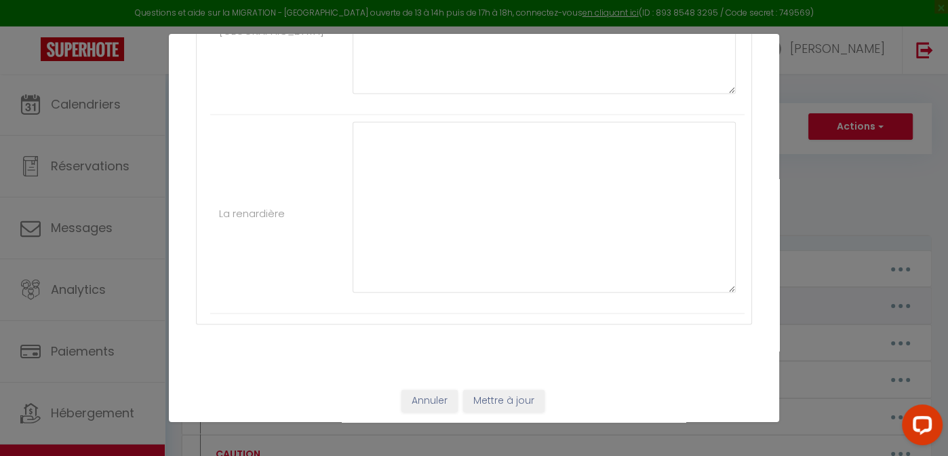
type textarea "1 -Do the dishes and take out the trash 2 -By 10:00 am at the latest, lock the …"
type textarea "1-Contact us to schedule a check-out appointment (departure by 10:00 am at the …"
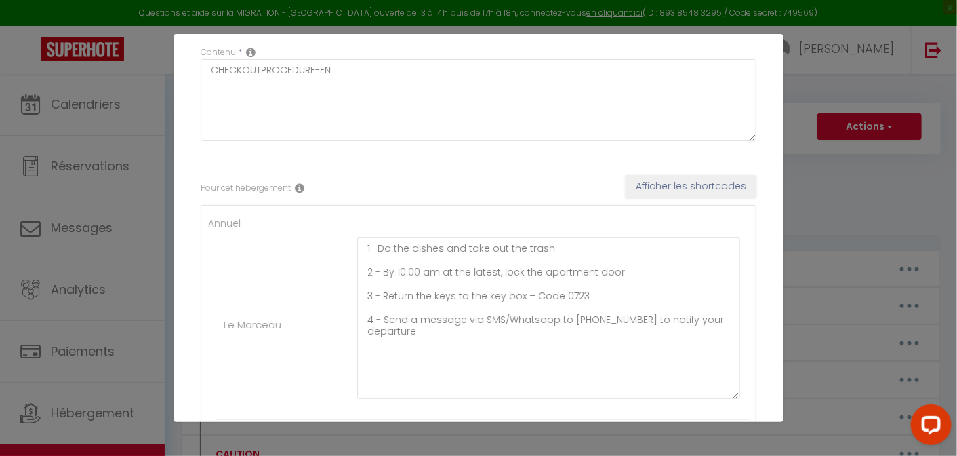
scroll to position [104, 0]
drag, startPoint x: 418, startPoint y: 329, endPoint x: 371, endPoint y: 266, distance: 78.9
click at [371, 266] on textarea "1 -Do the dishes and take out the trash 2 - By 10:00 am at the latest, lock the…" at bounding box center [548, 317] width 383 height 161
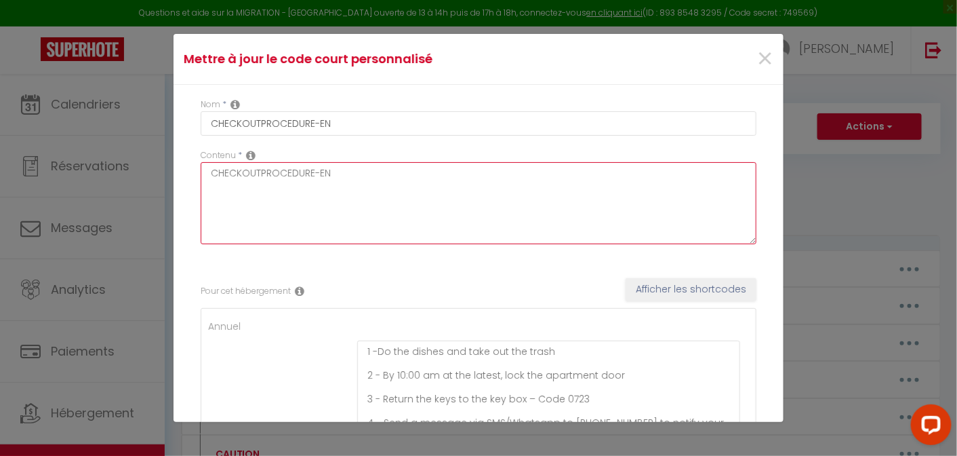
click at [389, 220] on textarea "CHECKOUTPROCEDURE-EN" at bounding box center [479, 203] width 556 height 82
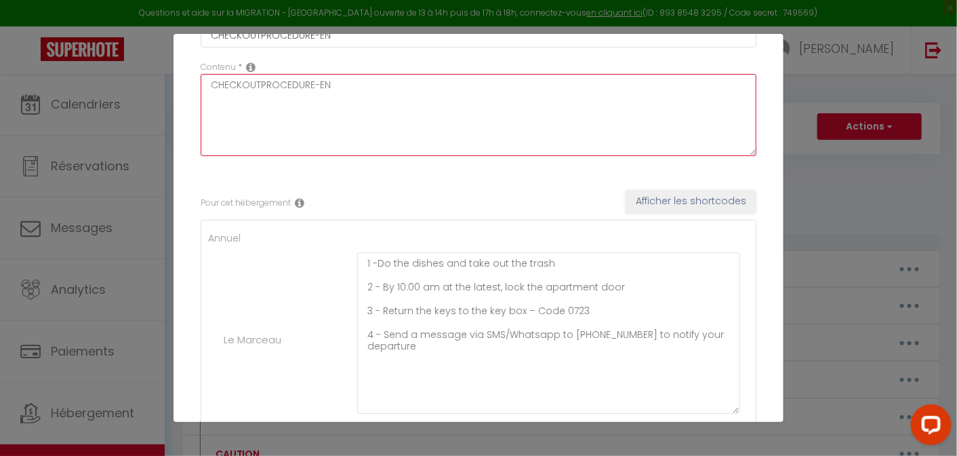
scroll to position [90, 0]
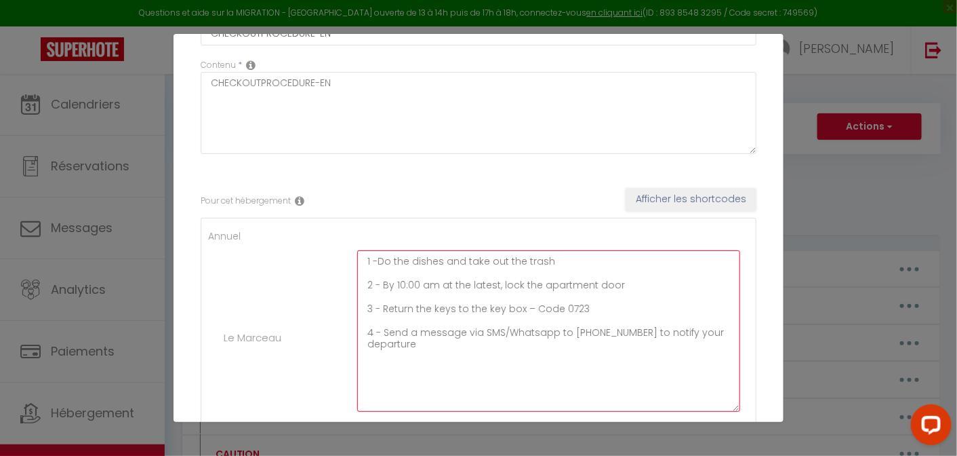
click at [491, 296] on textarea "1 -Do the dishes and take out the trash 2 - By 10:00 am at the latest, lock the…" at bounding box center [548, 330] width 383 height 161
paste textarea "Wash the dishes and take out the trash (bins are in the courtyard) 2 - Strip th…"
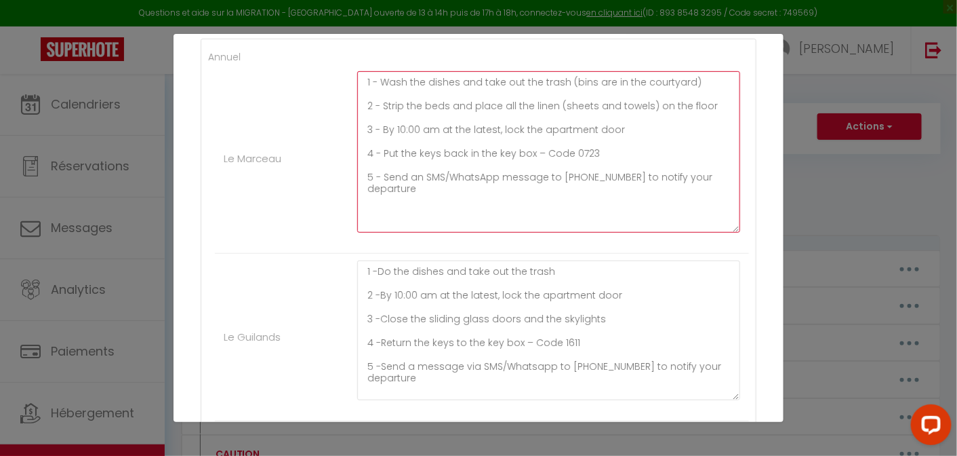
scroll to position [273, 0]
type textarea "1 - Wash the dishes and take out the trash (bins are in the courtyard) 2 - Stri…"
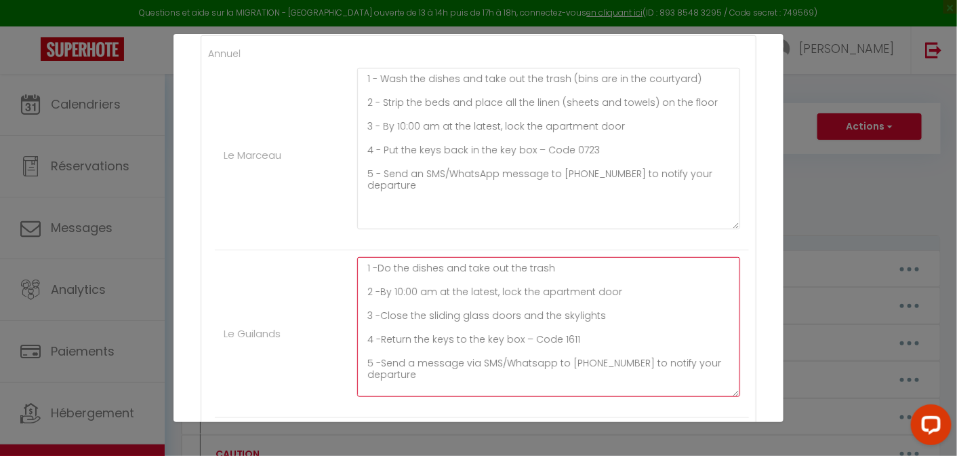
click at [454, 353] on textarea "1 -Do the dishes and take out the trash 2 -By 10:00 am at the latest, lock the …" at bounding box center [548, 327] width 383 height 140
click at [405, 293] on textarea "1 -Do the dishes and take out the trash 2 -By 10:00 am at the latest, lock the …" at bounding box center [548, 327] width 383 height 140
paste textarea "Wash the dishes and take out the trash 2 - Strip the beds and place all the lin…"
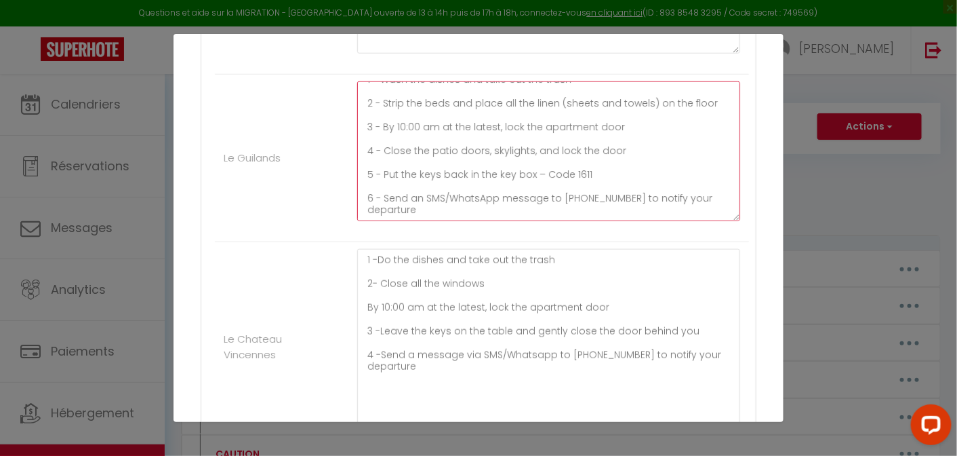
scroll to position [450, 0]
type textarea "1 - Wash the dishes and take out the trash 2 - Strip the beds and place all the…"
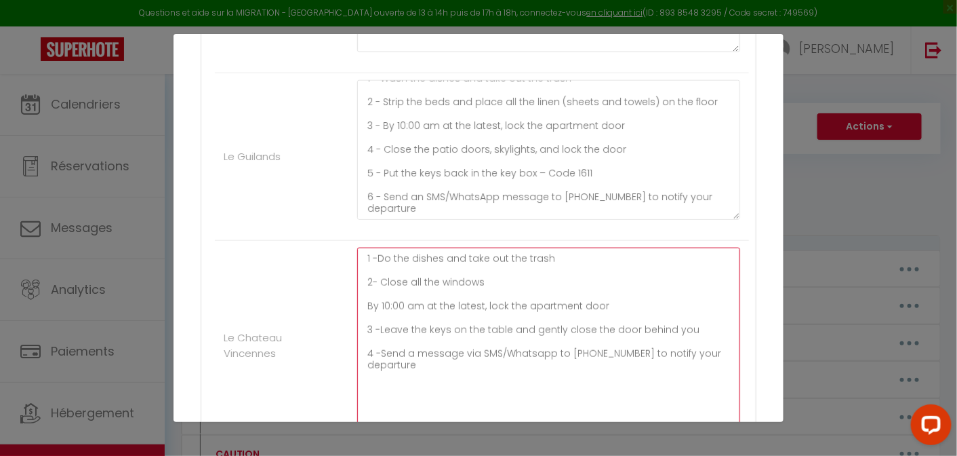
click at [416, 309] on textarea "1 -Do the dishes and take out the trash 2- Close all the windows By 10:00 am at…" at bounding box center [548, 338] width 383 height 182
paste textarea "Wash the dishes (and empty the dishwasher) and take out the trash 2 - Strip the…"
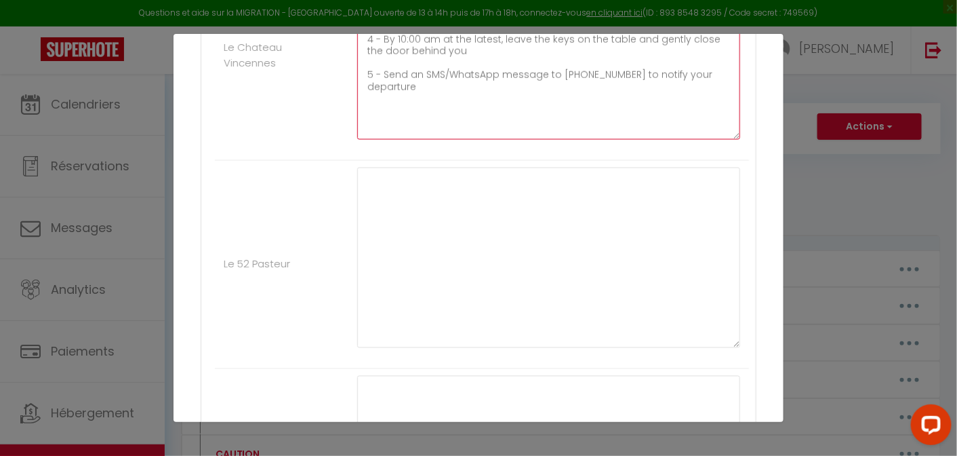
scroll to position [740, 0]
type textarea "1 - Wash the dishes (and empty the dishwasher) and take out the trash 2 - Strip…"
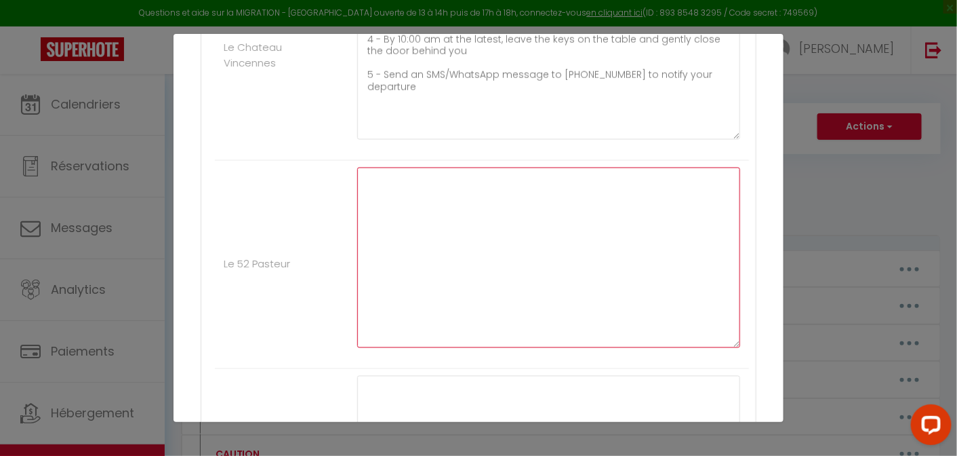
click at [438, 226] on textarea at bounding box center [548, 257] width 383 height 180
paste textarea "1 - Wash the dishes (and empty the dishwasher) and take out the trash 2 - Strip…"
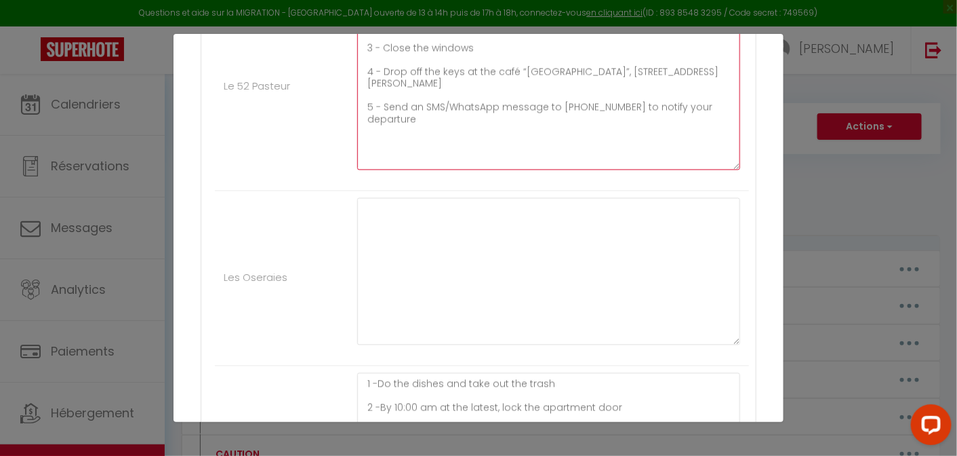
scroll to position [919, 0]
type textarea "1 - Wash the dishes (and empty the dishwasher) and take out the trash 2 - Strip…"
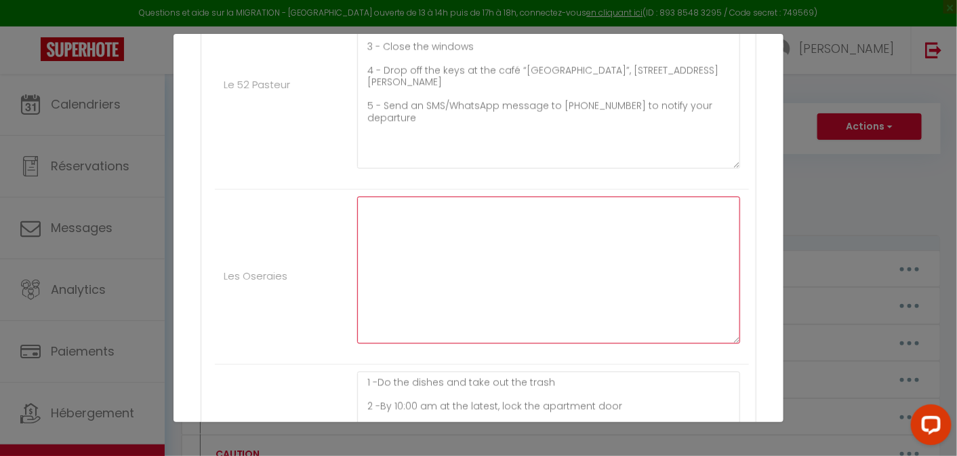
click at [397, 247] on textarea at bounding box center [548, 270] width 383 height 147
paste textarea "1 - Wash the dishes (and empty the dishwasher) and take out the trash 2 - Strip…"
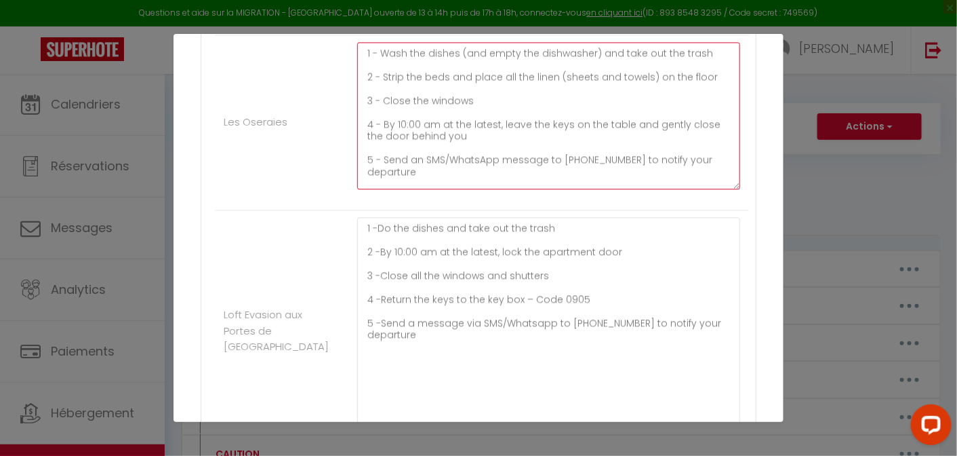
scroll to position [1075, 0]
type textarea "1 - Wash the dishes (and empty the dishwasher) and take out the trash 2 - Strip…"
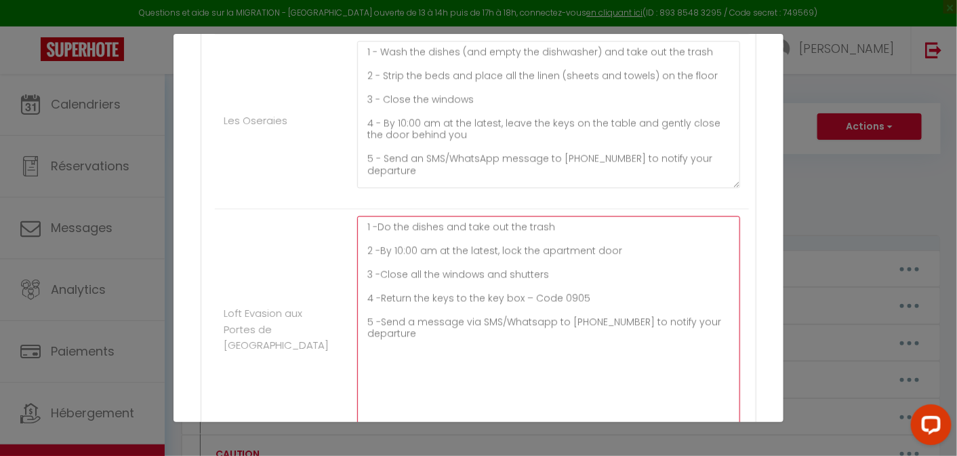
click at [454, 285] on textarea "1 -Do the dishes and take out the trash 2 -By 10:00 am at the latest, lock the …" at bounding box center [548, 323] width 383 height 214
click at [469, 351] on textarea "1 -Do the dishes and take out the trash 2 -By 10:00 am at the latest, lock the …" at bounding box center [548, 323] width 383 height 214
paste textarea "Wash the dishes (and empty the dishwasher) and take out the trash 2 - Strip the…"
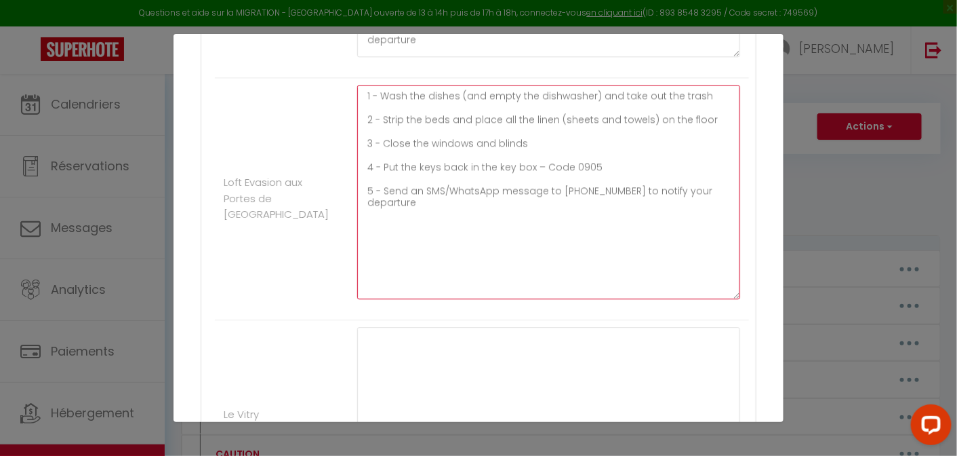
scroll to position [1294, 0]
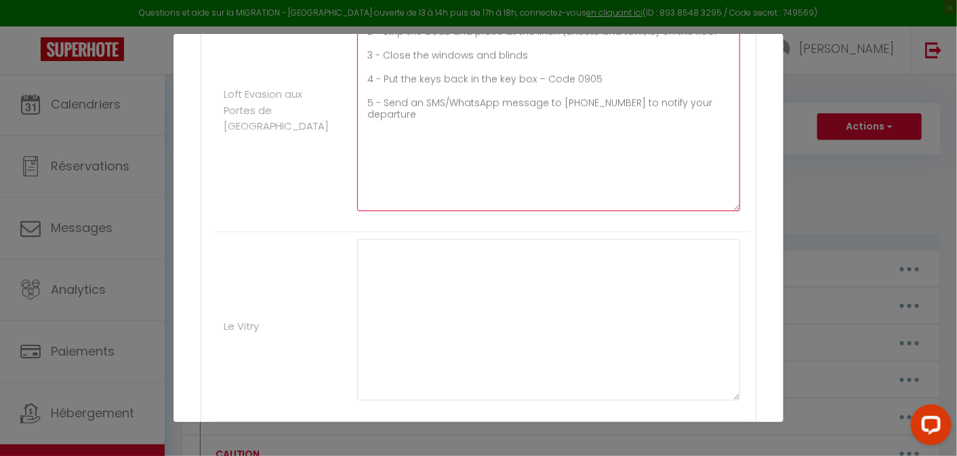
type textarea "1 - Wash the dishes (and empty the dishwasher) and take out the trash 2 - Strip…"
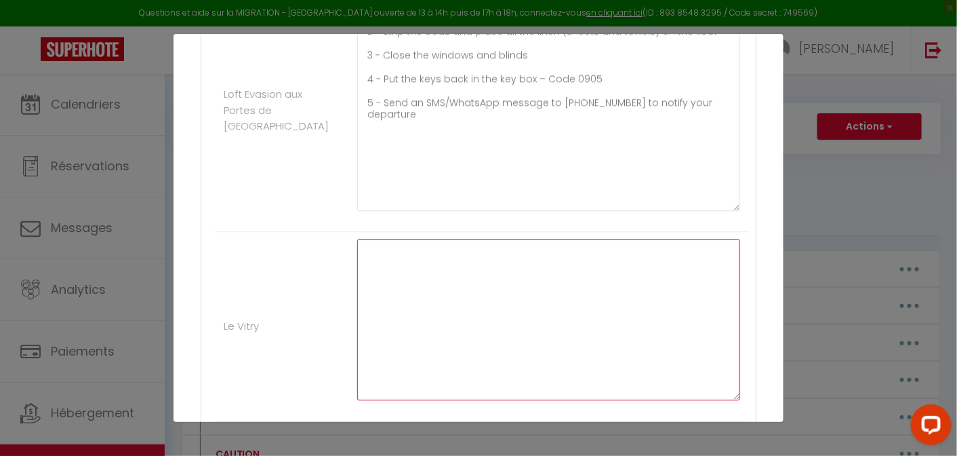
click at [448, 263] on textarea at bounding box center [548, 319] width 383 height 161
click at [397, 239] on textarea at bounding box center [548, 319] width 383 height 161
paste textarea "1 - Wash the dishes and take out the trash 2 - Strip the beds and place all the…"
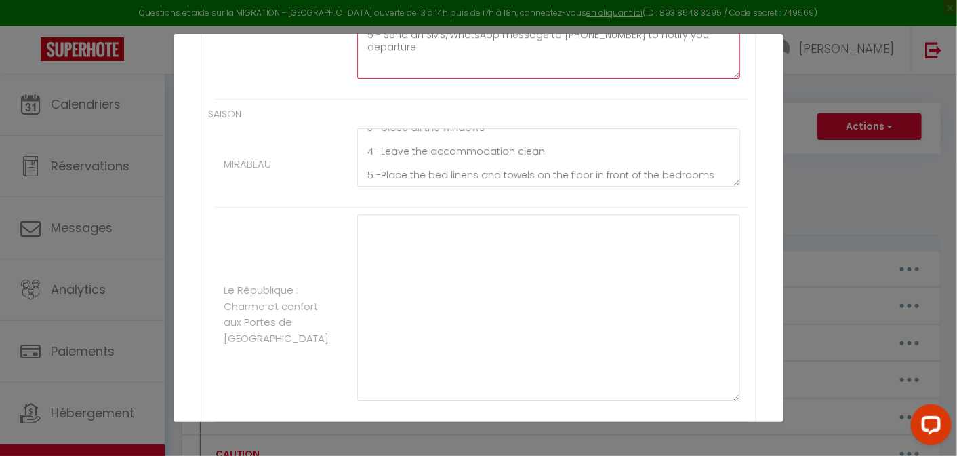
scroll to position [1616, 0]
type textarea "1 - Wash the dishes and take out the trash 2 - Strip the beds and place all the…"
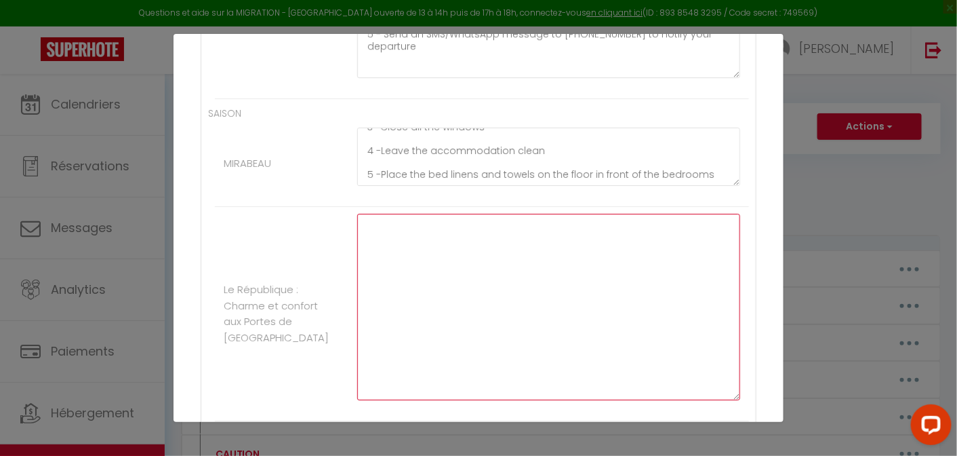
paste textarea "1 - Wash the dishes and take out the trash (trash room is in the courtyard on t…"
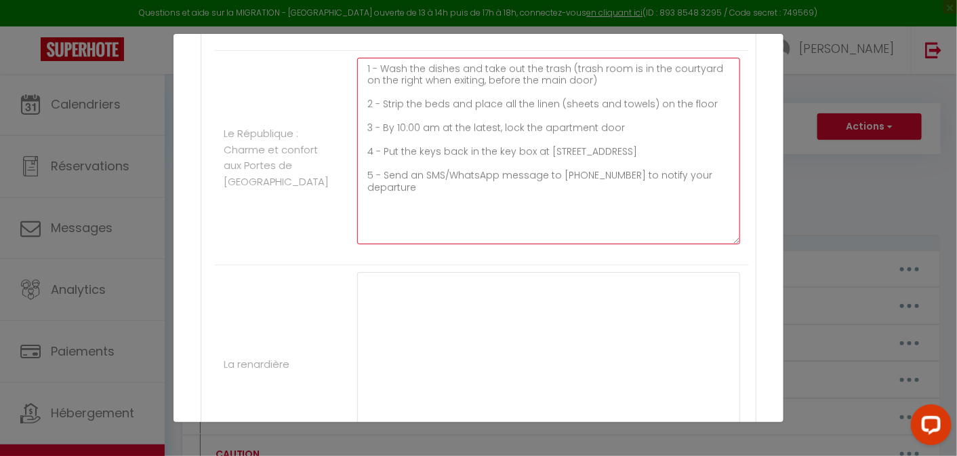
scroll to position [1774, 0]
type textarea "1 - Wash the dishes and take out the trash (trash room is in the courtyard on t…"
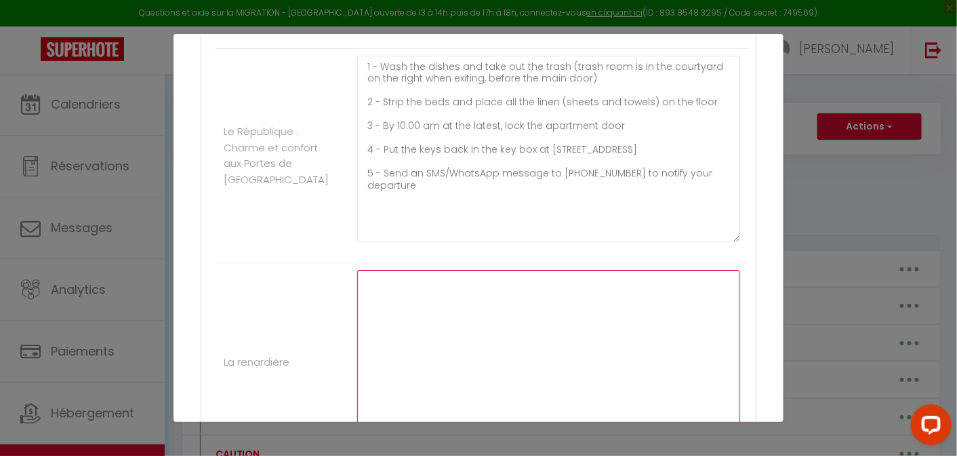
paste textarea "1 - Wash the dishes (and empty the dishwasher) and throw the trash in the bins …"
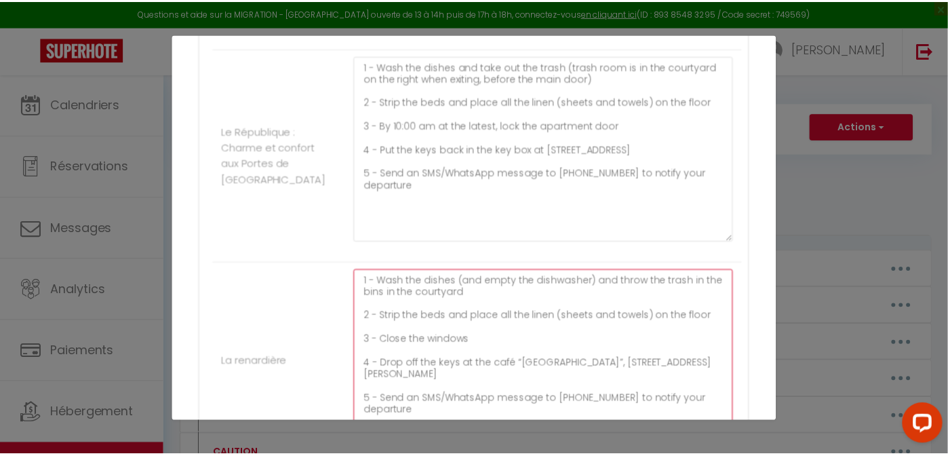
scroll to position [1922, 0]
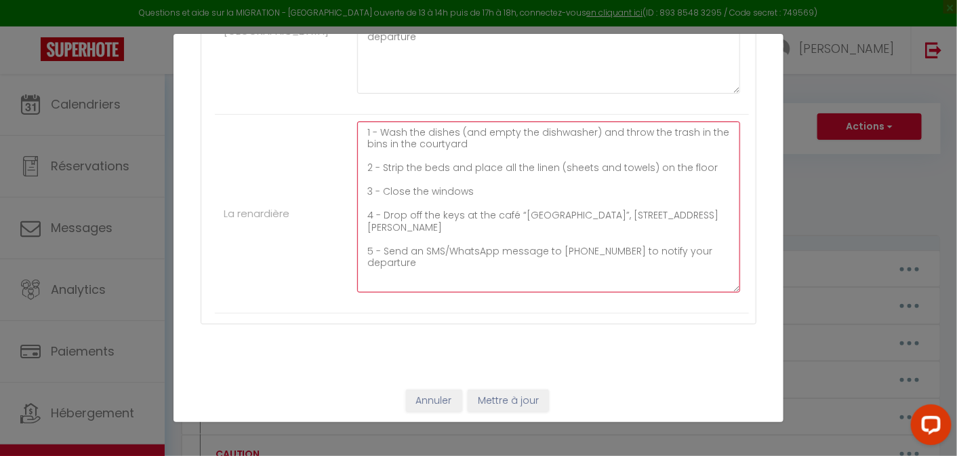
type textarea "1 - Wash the dishes (and empty the dishwasher) and throw the trash in the bins …"
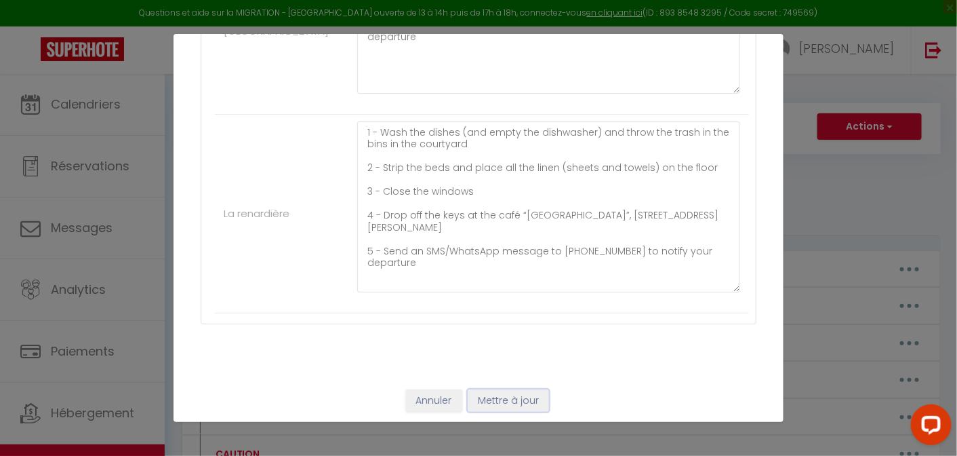
click at [498, 391] on button "Mettre à jour" at bounding box center [508, 400] width 81 height 23
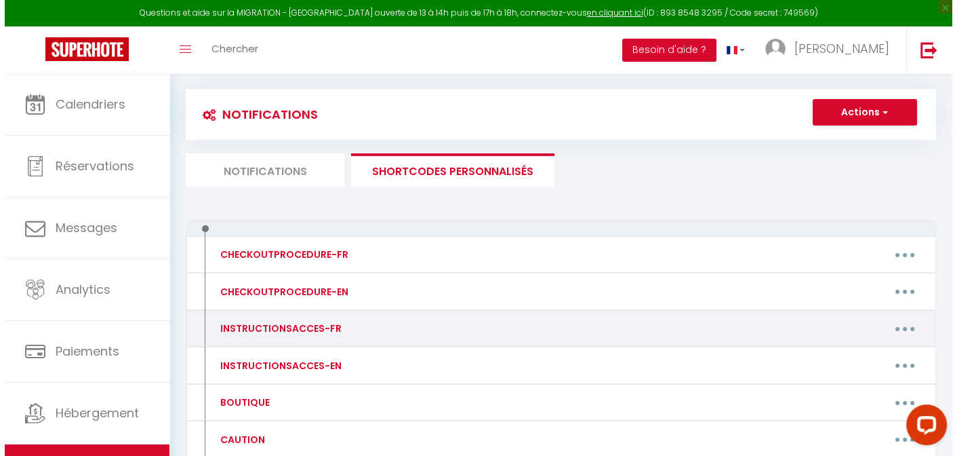
scroll to position [17, 0]
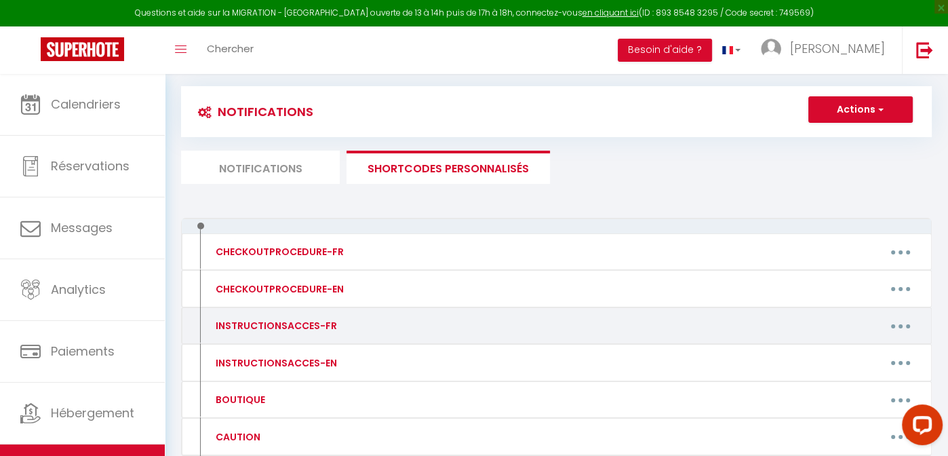
click at [902, 324] on icon "button" at bounding box center [900, 326] width 4 height 4
click at [837, 355] on link "Editer" at bounding box center [865, 356] width 100 height 23
type input "INSTRUCTIONSACCES-FR"
type textarea "INSTRUCTIONSACCES-FR"
type textarea "Adresse : [STREET_ADDRESS][GEOGRAPHIC_DATA][PERSON_NAME] : Ligne 9 Station Robe…"
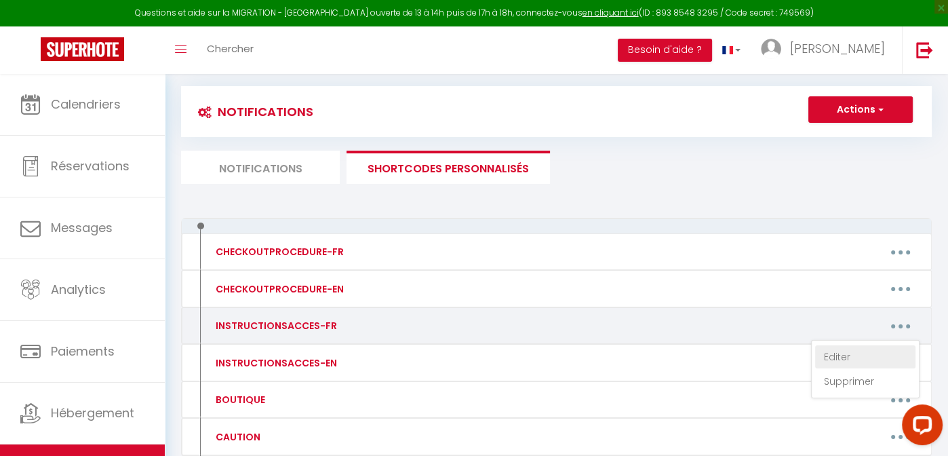
type textarea "Adresse : [STREET_ADDRESS] Métro Ligne 1 Station "[GEOGRAPHIC_DATA]" 1 - [GEOGR…"
type textarea "Adresse [STREET_ADDRESS] - 4ème étage porte fond a gauche 1 - Vous allez recevo…"
type textarea "Adresse6 [GEOGRAPHIC_DATA] - 3ème étage à gauche / porte de droite (paillasson …"
type textarea "Adresse : [STREET_ADDRESS][PERSON_NAME] Métro : Ligne 9 Station Robespierre (so…"
type textarea "Adresse : [STREET_ADDRESS][GEOGRAPHIC_DATA] a clef au [STREET_ADDRESS] (2 minut…"
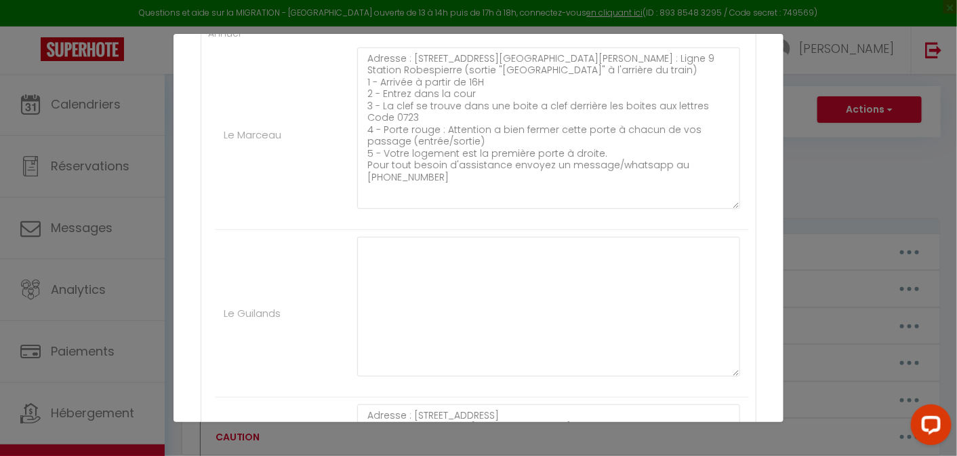
scroll to position [294, 0]
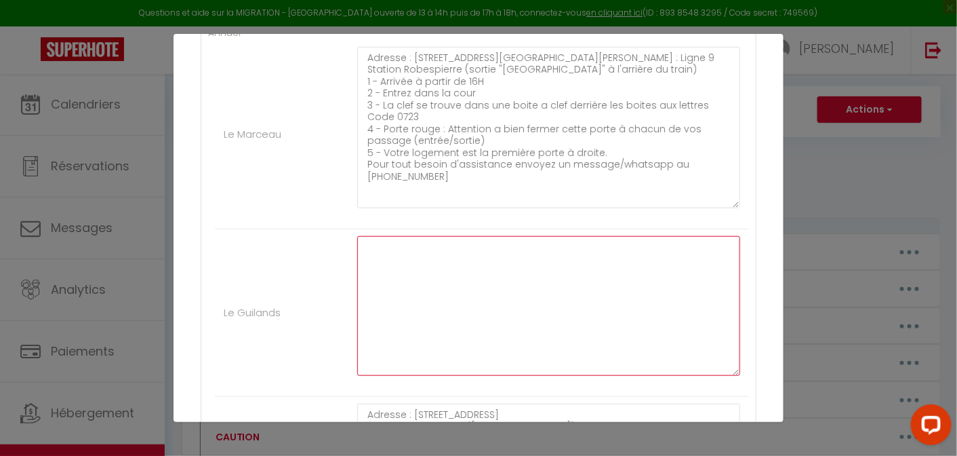
click at [391, 253] on textarea at bounding box center [548, 306] width 383 height 140
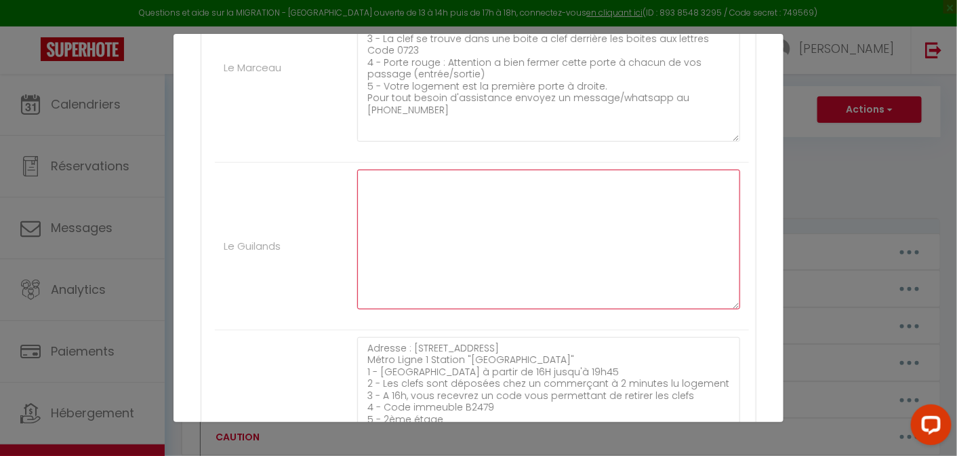
scroll to position [493, 0]
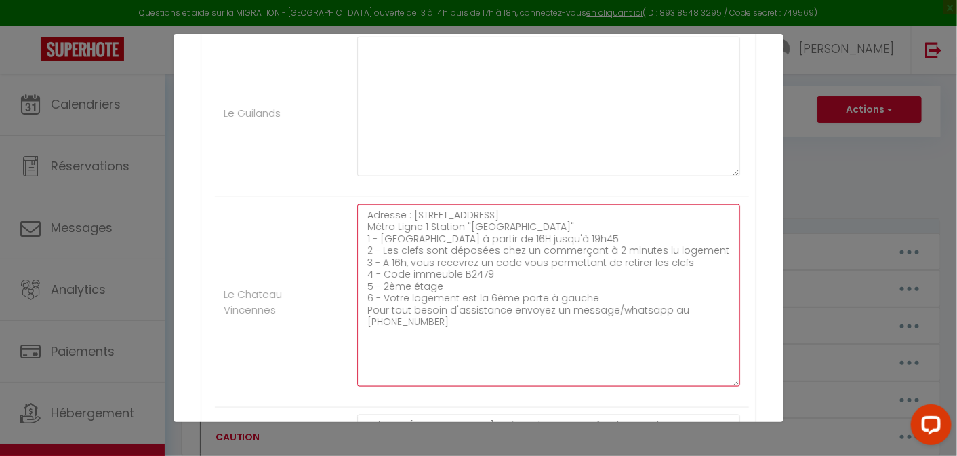
click at [451, 281] on textarea "Adresse : [STREET_ADDRESS] Métro Ligne 1 Station "[GEOGRAPHIC_DATA]" 1 - [GEOGR…" at bounding box center [548, 295] width 383 height 182
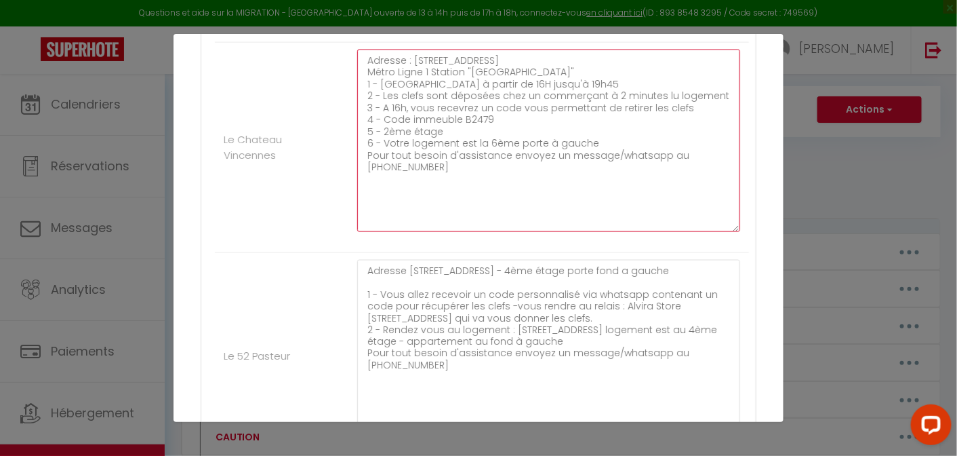
scroll to position [693, 0]
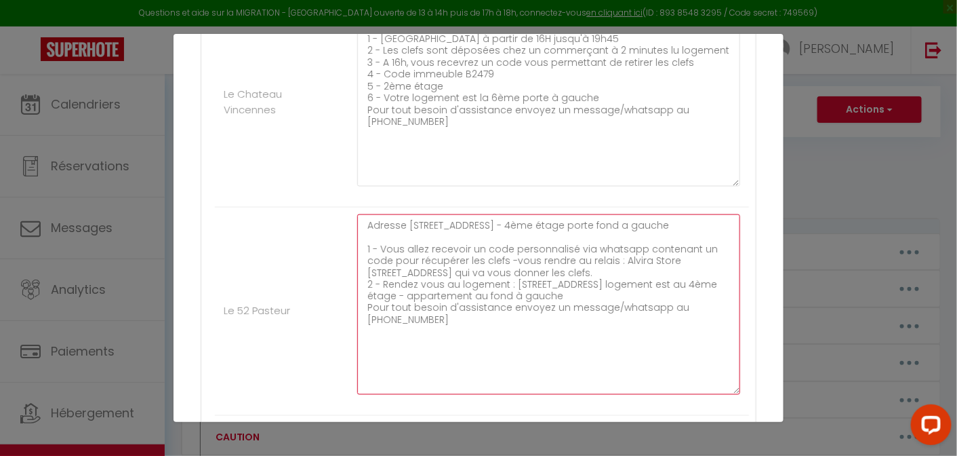
drag, startPoint x: 648, startPoint y: 270, endPoint x: 377, endPoint y: 247, distance: 271.5
click at [377, 247] on textarea "Adresse [STREET_ADDRESS] - 4ème étage porte fond a gauche 1 - Vous allez recevo…" at bounding box center [548, 304] width 383 height 180
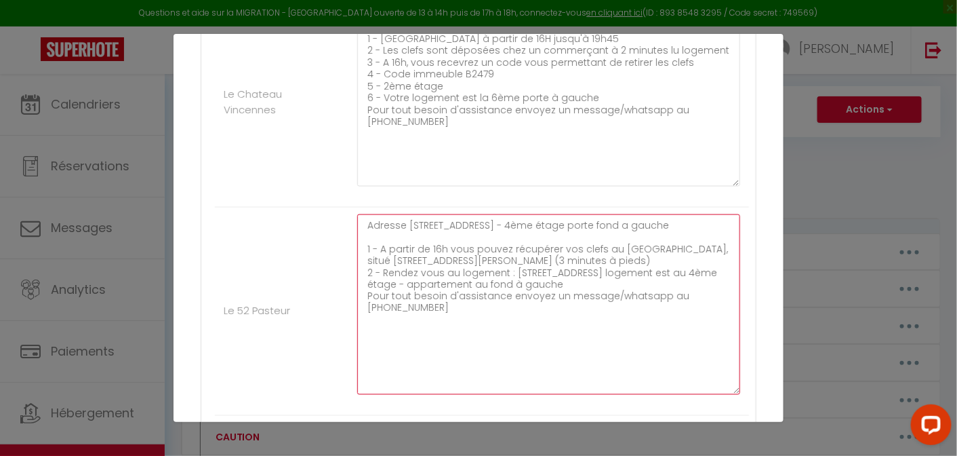
drag, startPoint x: 598, startPoint y: 247, endPoint x: 446, endPoint y: 246, distance: 151.9
click at [446, 246] on textarea "Adresse [STREET_ADDRESS] - 4ème étage porte fond a gauche 1 - A partir de 16h v…" at bounding box center [548, 304] width 383 height 180
click at [523, 257] on textarea "Adresse [STREET_ADDRESS] - 4ème étage porte fond a gauche 1 - A partir de 16h ,…" at bounding box center [548, 304] width 383 height 180
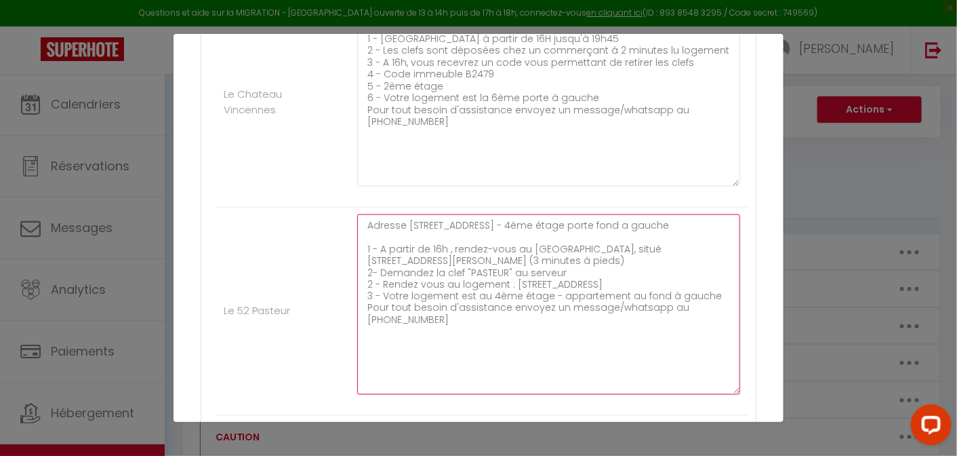
click at [526, 260] on textarea "Adresse [STREET_ADDRESS] - 4ème étage porte fond a gauche 1 - A partir de 16h ,…" at bounding box center [548, 304] width 383 height 180
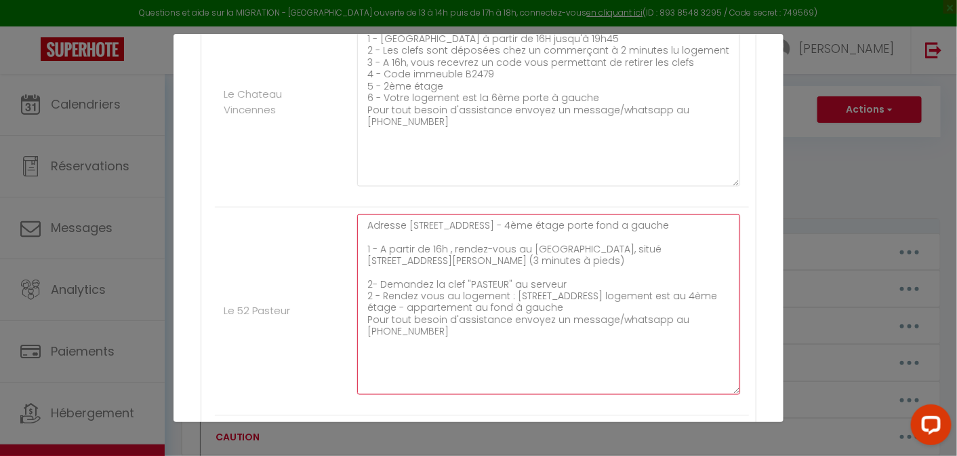
click at [561, 280] on textarea "Adresse [STREET_ADDRESS] - 4ème étage porte fond a gauche 1 - A partir de 16h ,…" at bounding box center [548, 304] width 383 height 180
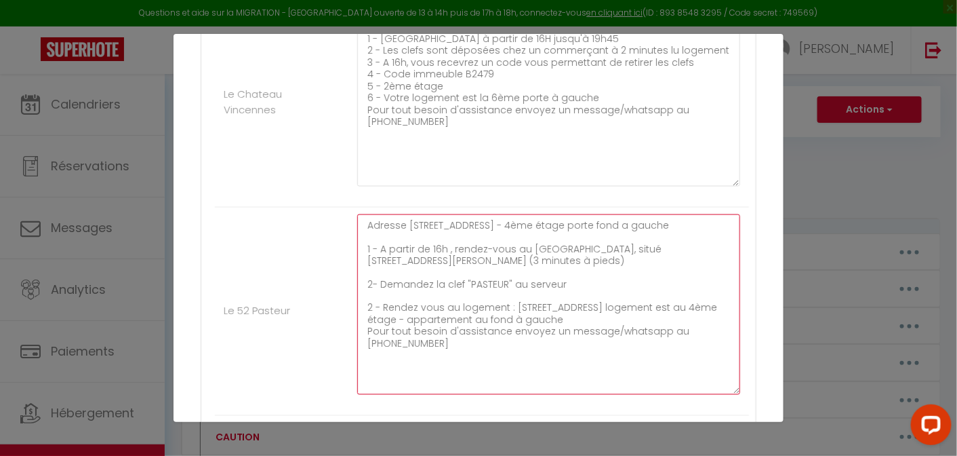
click at [666, 306] on textarea "Adresse [STREET_ADDRESS] - 4ème étage porte fond a gauche 1 - A partir de 16h ,…" at bounding box center [548, 304] width 383 height 180
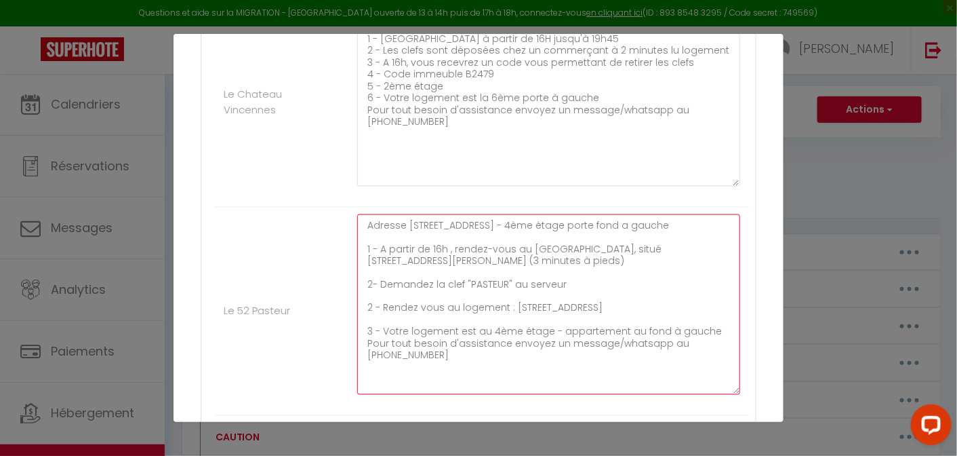
click at [536, 285] on textarea "Adresse [STREET_ADDRESS] - 4ème étage porte fond a gauche 1 - A partir de 16h ,…" at bounding box center [548, 304] width 383 height 180
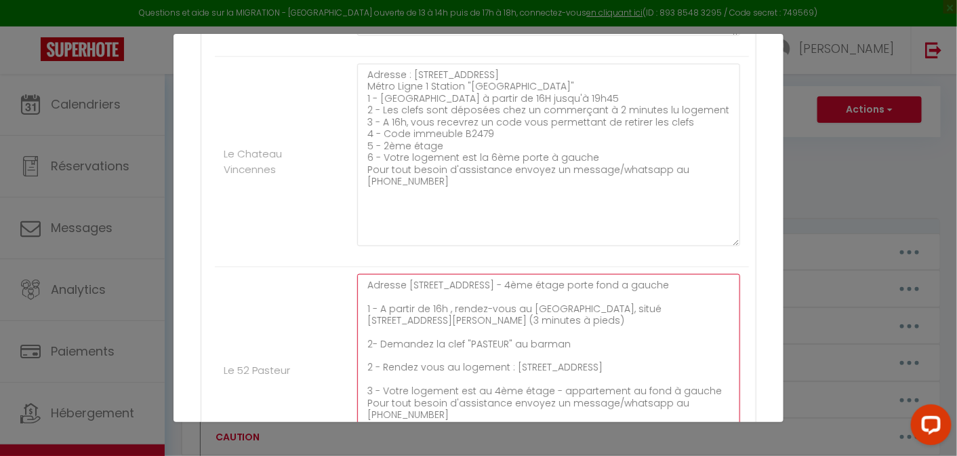
type textarea "Adresse [STREET_ADDRESS] - 4ème étage porte fond a gauche 1 - A partir de 16h ,…"
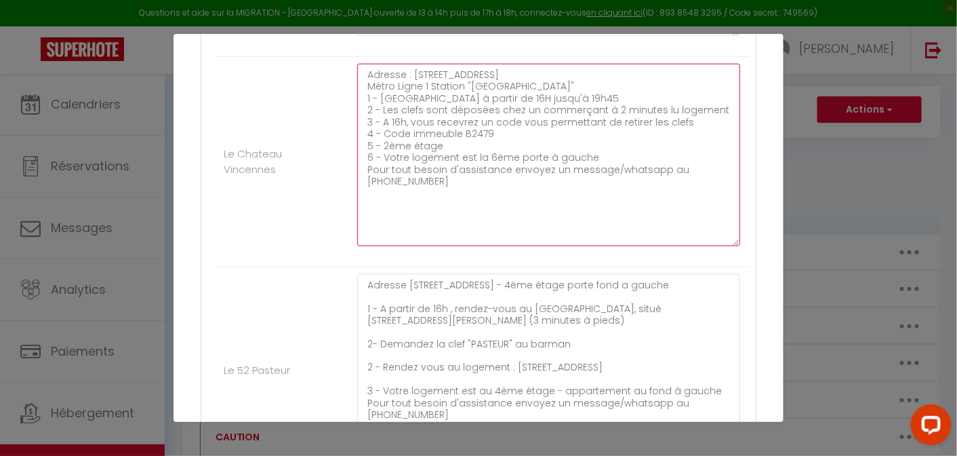
click at [569, 93] on textarea "Adresse : [STREET_ADDRESS] Métro Ligne 1 Station "[GEOGRAPHIC_DATA]" 1 - [GEOGR…" at bounding box center [548, 155] width 383 height 182
click at [591, 88] on textarea "Adresse : [STREET_ADDRESS] Métro Ligne 1 Station "[GEOGRAPHIC_DATA]" 1 - [GEOGR…" at bounding box center [548, 155] width 383 height 182
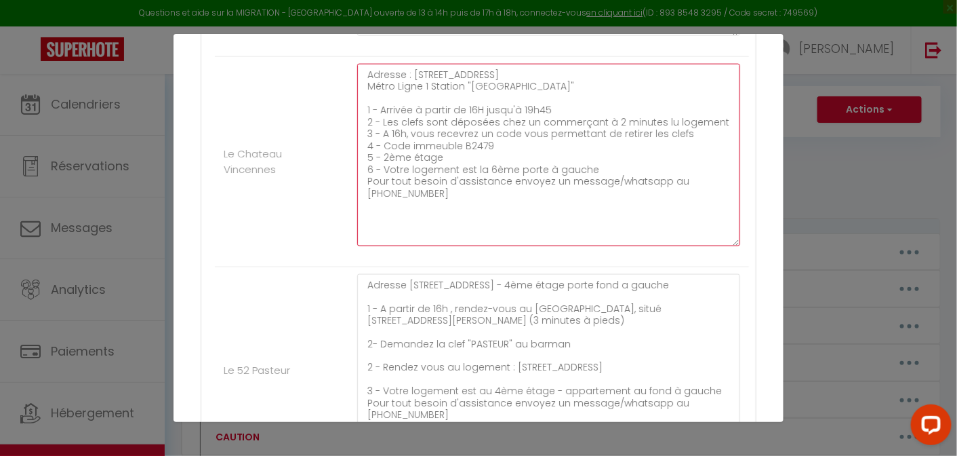
click at [563, 106] on textarea "Adresse : [STREET_ADDRESS] Métro Ligne 1 Station "[GEOGRAPHIC_DATA]" 1 - Arrivé…" at bounding box center [548, 155] width 383 height 182
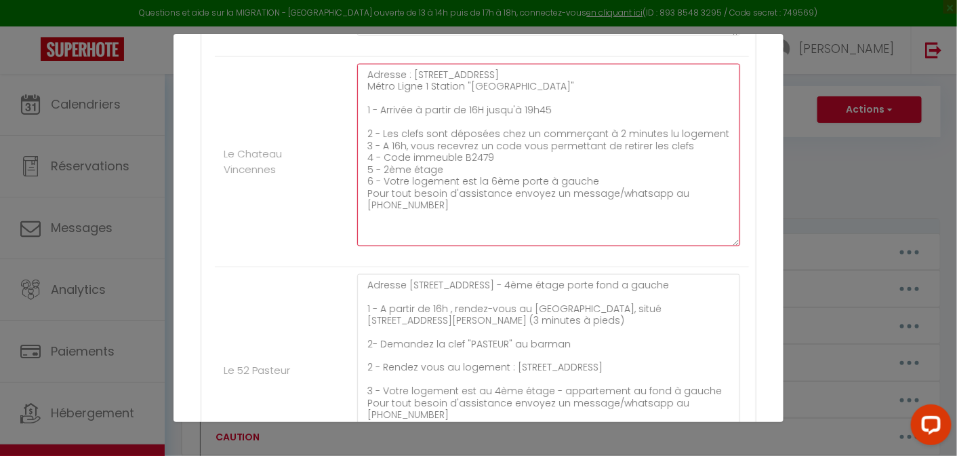
click at [721, 128] on textarea "Adresse : [STREET_ADDRESS] Métro Ligne 1 Station "[GEOGRAPHIC_DATA]" 1 - Arrivé…" at bounding box center [548, 155] width 383 height 182
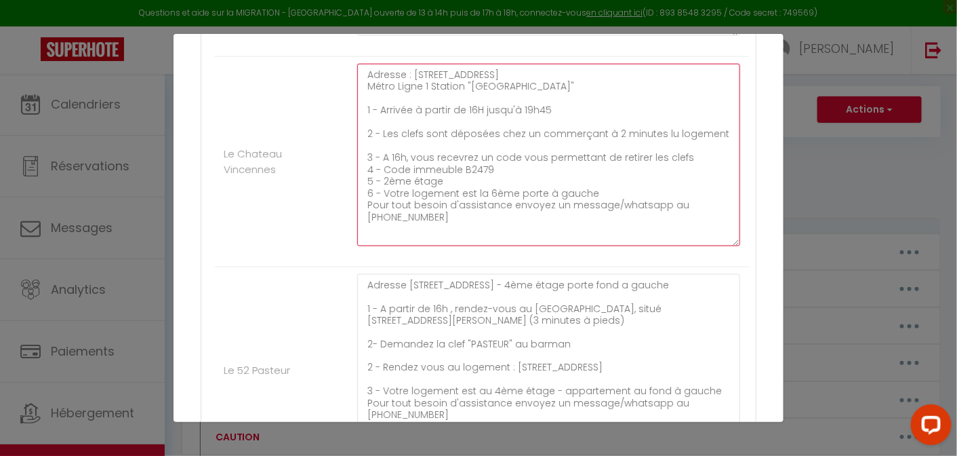
click at [659, 133] on textarea "Adresse : [STREET_ADDRESS] Métro Ligne 1 Station "[GEOGRAPHIC_DATA]" 1 - Arrivé…" at bounding box center [548, 155] width 383 height 182
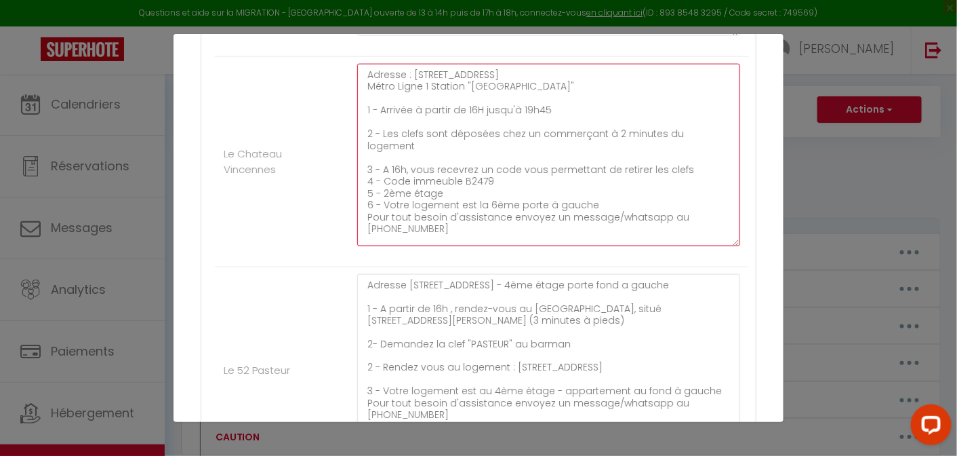
click at [700, 159] on textarea "Adresse : [STREET_ADDRESS] Métro Ligne 1 Station "[GEOGRAPHIC_DATA]" 1 - Arrivé…" at bounding box center [548, 155] width 383 height 182
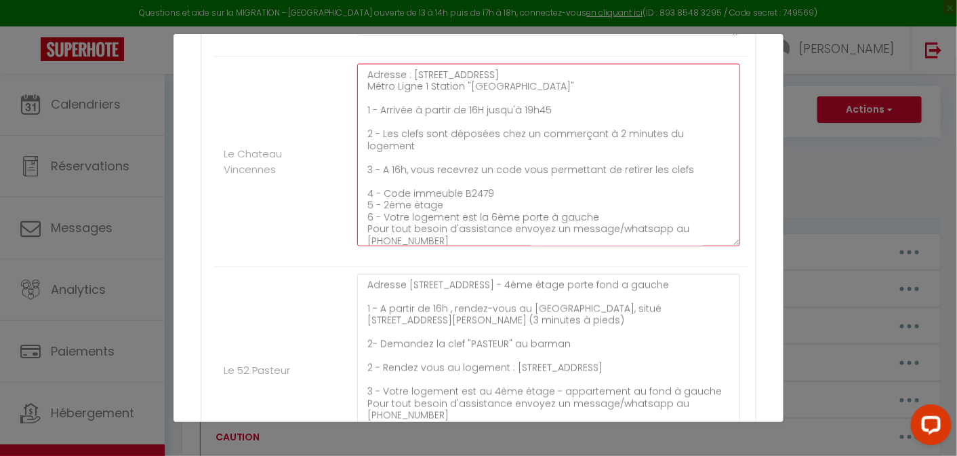
click at [525, 173] on textarea "Adresse : [STREET_ADDRESS] Métro Ligne 1 Station "[GEOGRAPHIC_DATA]" 1 - Arrivé…" at bounding box center [548, 155] width 383 height 182
click at [502, 178] on textarea "Adresse : [STREET_ADDRESS] Métro Ligne 1 Station "[GEOGRAPHIC_DATA]" 1 - Arrivé…" at bounding box center [548, 155] width 383 height 182
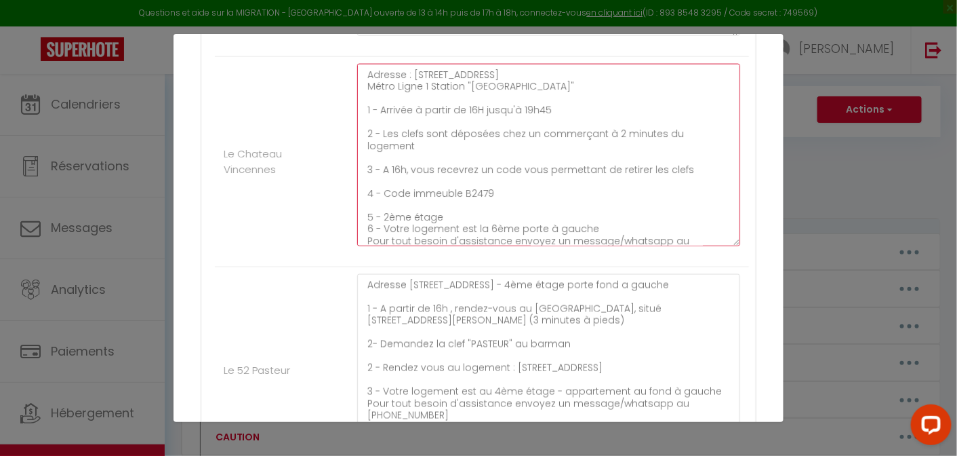
click at [446, 216] on textarea "Adresse : [STREET_ADDRESS] Métro Ligne 1 Station "[GEOGRAPHIC_DATA]" 1 - Arrivé…" at bounding box center [548, 155] width 383 height 182
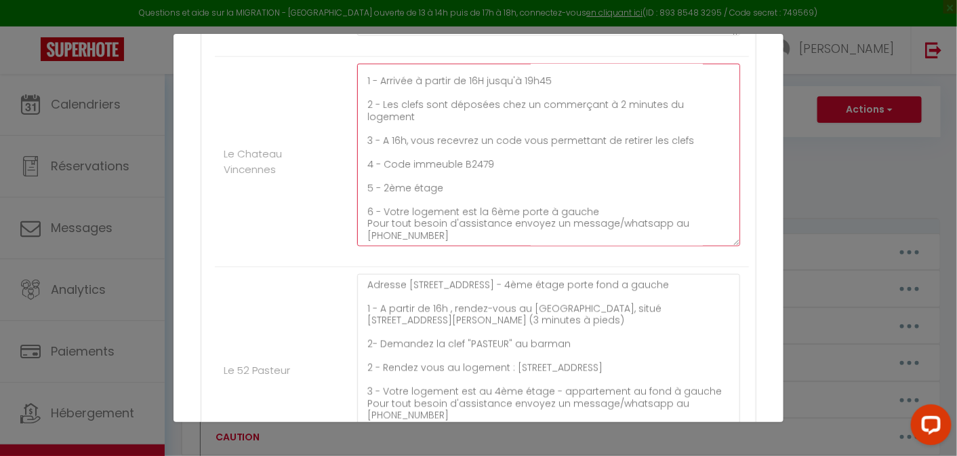
click at [589, 207] on textarea "Adresse : [STREET_ADDRESS] Métro Ligne 1 Station "[GEOGRAPHIC_DATA]" 1 - Arrivé…" at bounding box center [548, 155] width 383 height 182
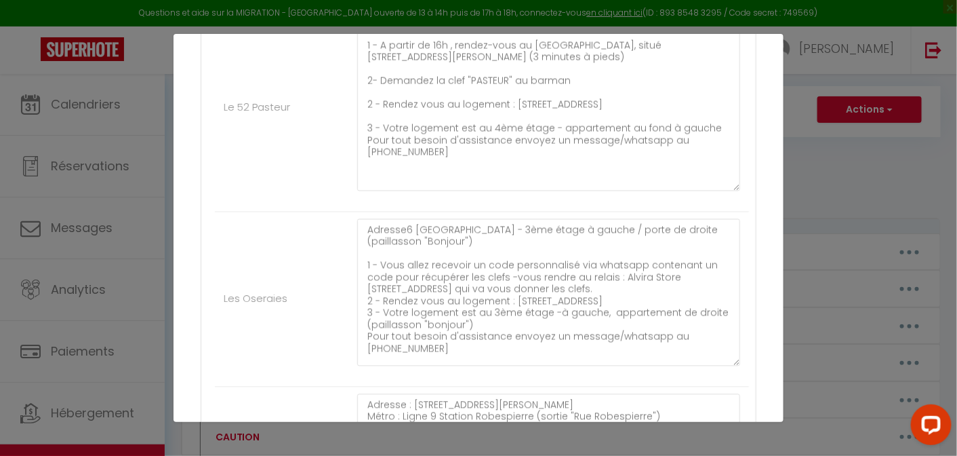
scroll to position [897, 0]
type textarea "Adresse : [STREET_ADDRESS] Métro Ligne 1 Station "[GEOGRAPHIC_DATA]" 1 - Arrivé…"
click at [715, 127] on textarea "Adresse [STREET_ADDRESS] - 4ème étage porte fond a gauche 1 - A partir de 16h ,…" at bounding box center [548, 100] width 383 height 180
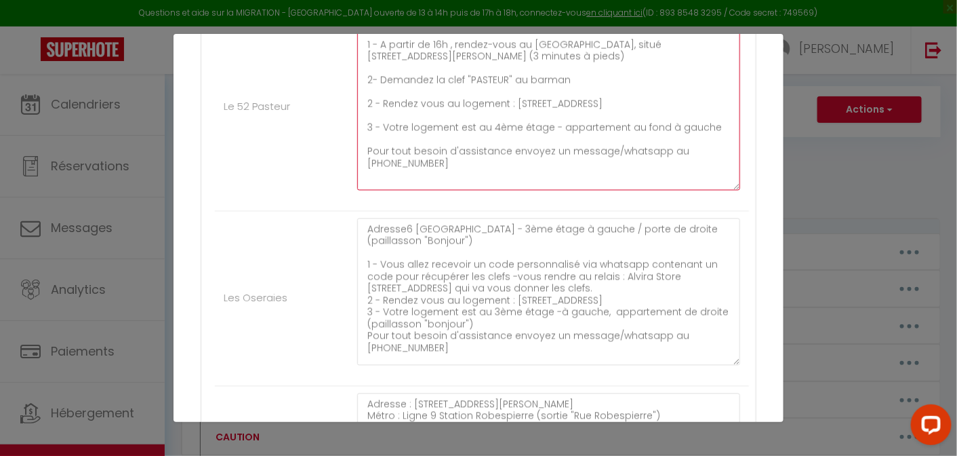
type textarea "Adresse [STREET_ADDRESS] - 4ème étage porte fond a gauche 1 - A partir de 16h ,…"
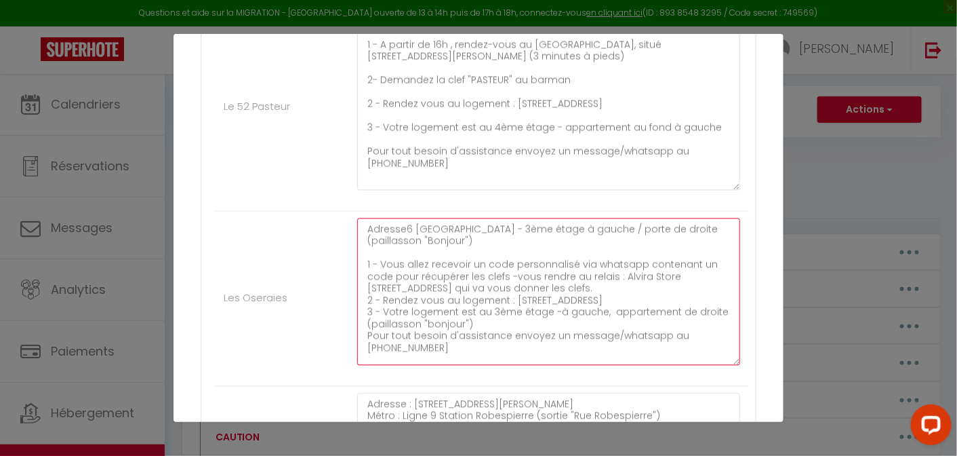
click at [431, 240] on textarea "Adresse6 [GEOGRAPHIC_DATA] - 3ème étage à gauche / porte de droite (paillasson …" at bounding box center [548, 291] width 383 height 147
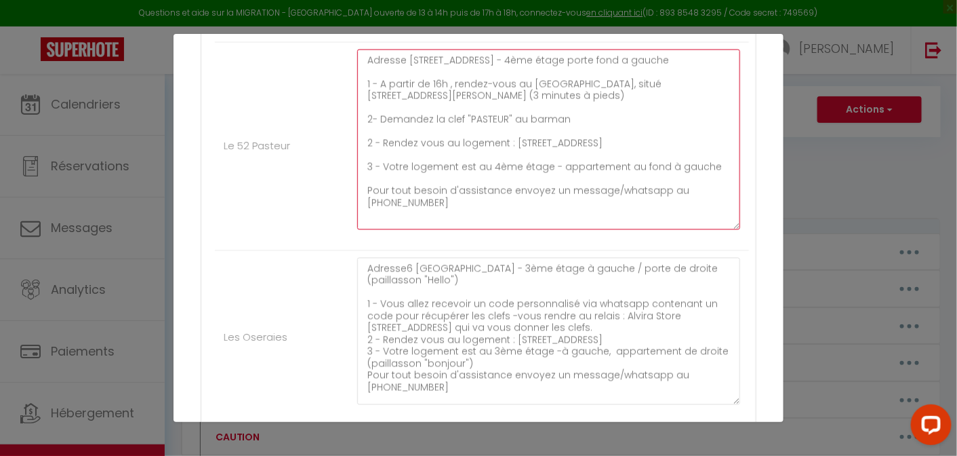
drag, startPoint x: 570, startPoint y: 119, endPoint x: 356, endPoint y: 85, distance: 216.3
click at [357, 85] on textarea "Adresse [STREET_ADDRESS] - 4ème étage porte fond a gauche 1 - A partir de 16h ,…" at bounding box center [548, 139] width 383 height 180
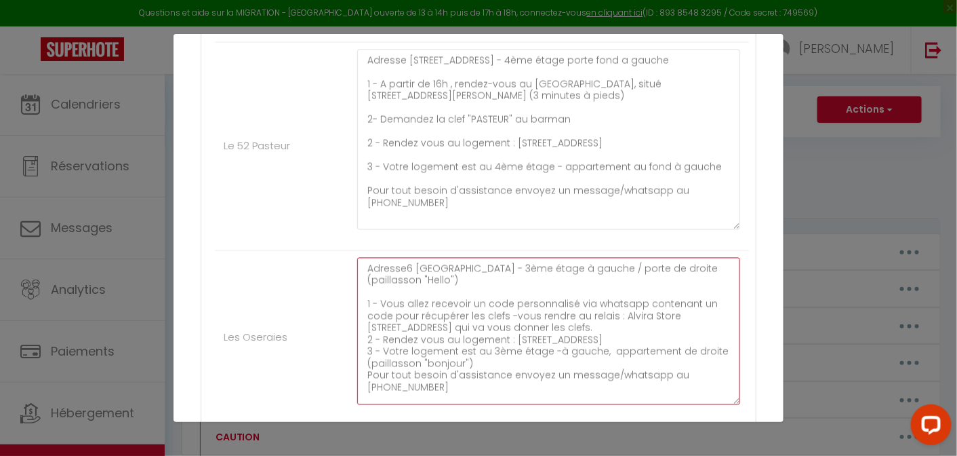
drag, startPoint x: 654, startPoint y: 324, endPoint x: 351, endPoint y: 304, distance: 303.1
click at [351, 304] on div "Adresse6 [GEOGRAPHIC_DATA] - 3ème étage à gauche / porte de droite (paillasson …" at bounding box center [549, 338] width 401 height 161
paste textarea "A partir de 16h , rendez-vous au [GEOGRAPHIC_DATA], situé [STREET_ADDRESS][PERS…"
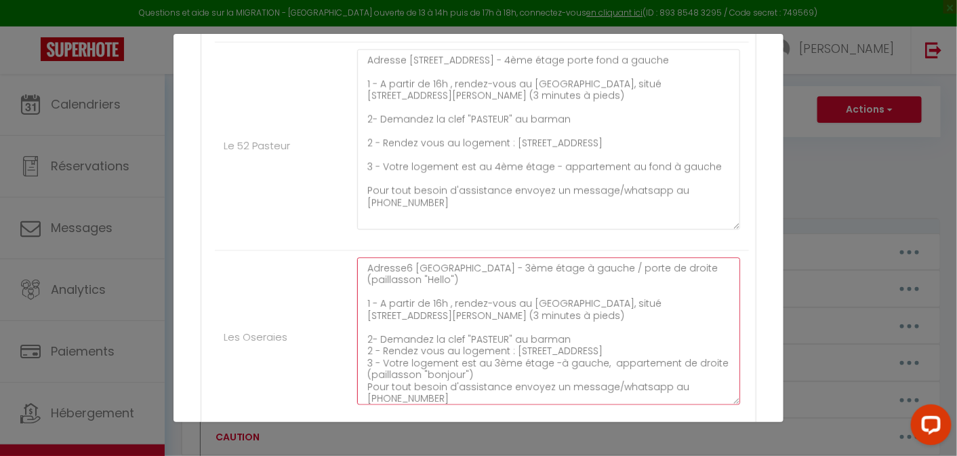
scroll to position [5, 0]
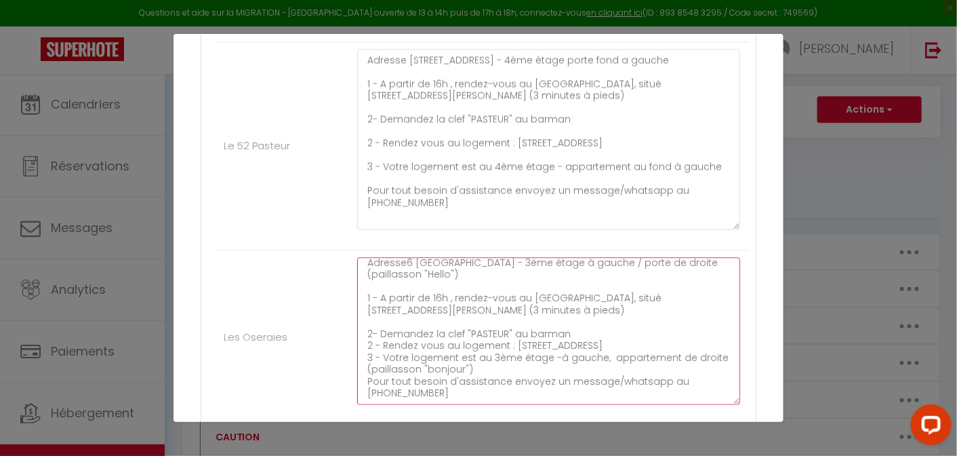
click at [483, 332] on textarea "Adresse6 [GEOGRAPHIC_DATA] - 3ème étage à gauche / porte de droite (paillasson …" at bounding box center [548, 331] width 383 height 147
drag, startPoint x: 549, startPoint y: 306, endPoint x: 453, endPoint y: 308, distance: 95.6
click at [453, 308] on textarea "Adresse6 [GEOGRAPHIC_DATA] - 3ème étage à gauche / porte de droite (paillasson …" at bounding box center [548, 331] width 383 height 147
click at [568, 335] on textarea "Adresse6 [GEOGRAPHIC_DATA] - 3ème étage à gauche / porte de droite (paillasson …" at bounding box center [548, 331] width 383 height 147
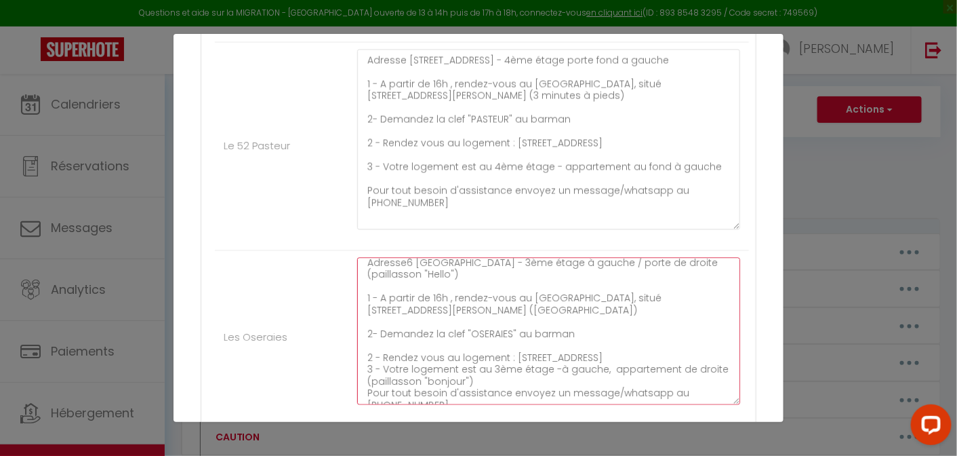
scroll to position [17, 0]
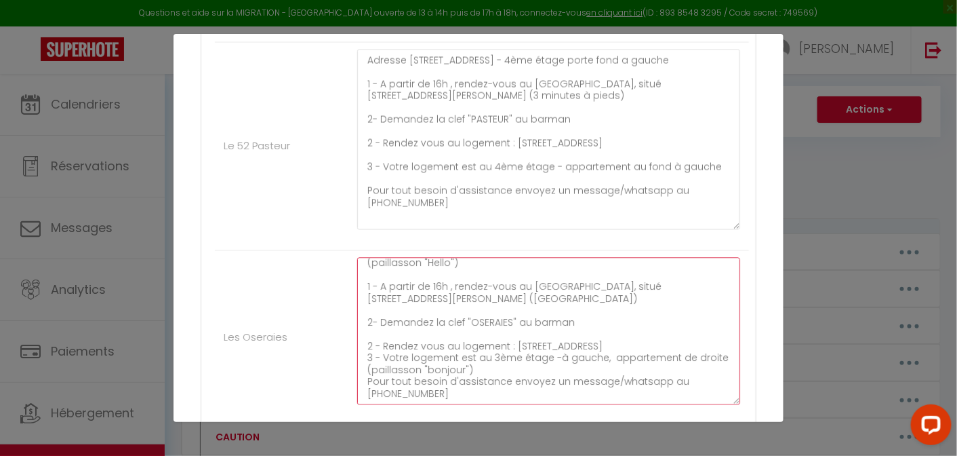
click at [681, 340] on textarea "Adresse6 [GEOGRAPHIC_DATA] - 3ème étage à gauche / porte de droite (paillasson …" at bounding box center [548, 331] width 383 height 147
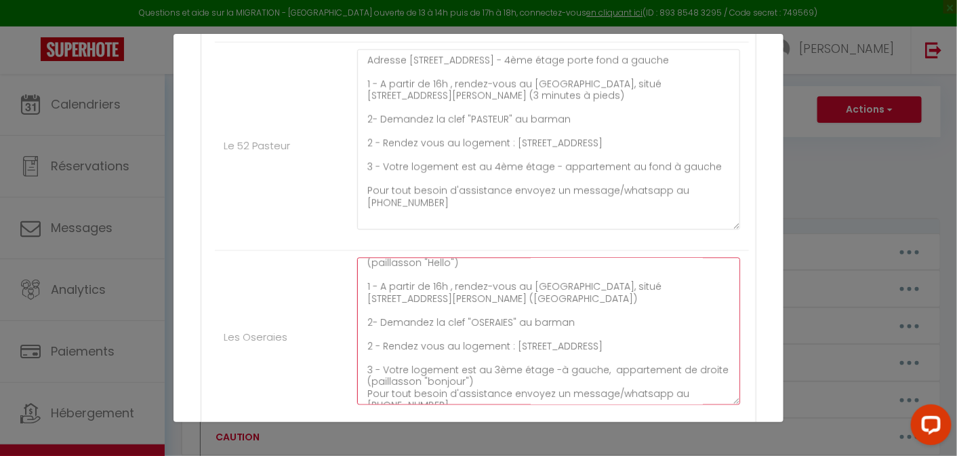
scroll to position [29, 0]
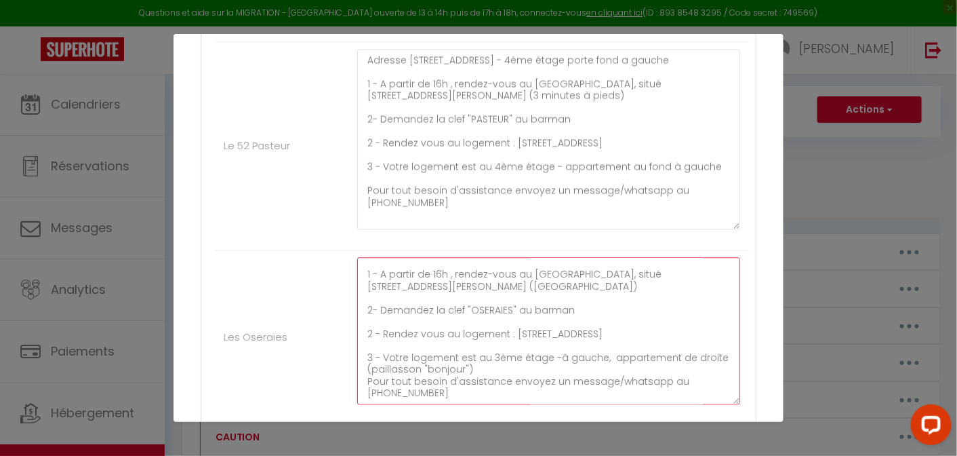
click at [503, 370] on textarea "Adresse6 [GEOGRAPHIC_DATA] - 3ème étage à gauche / porte de droite (paillasson …" at bounding box center [548, 331] width 383 height 147
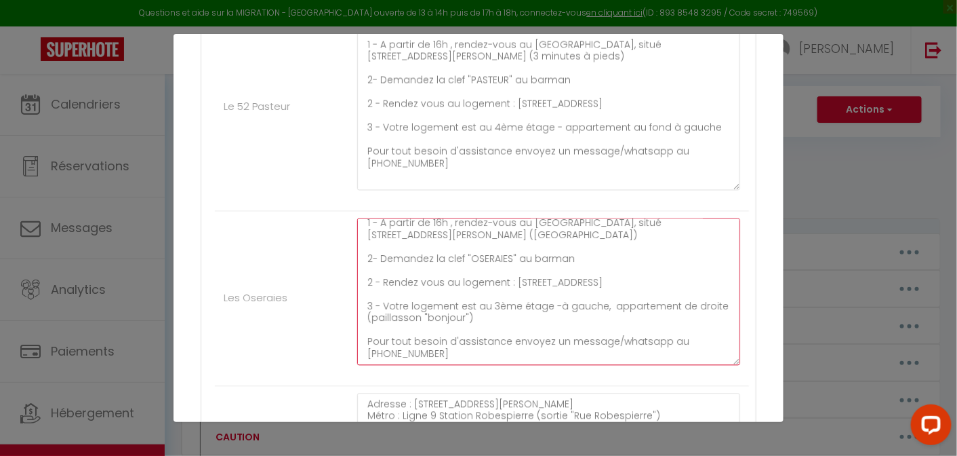
scroll to position [898, 0]
click at [475, 317] on textarea "Adresse6 [GEOGRAPHIC_DATA] - 3ème étage à gauche / porte de droite (paillasson …" at bounding box center [548, 291] width 383 height 147
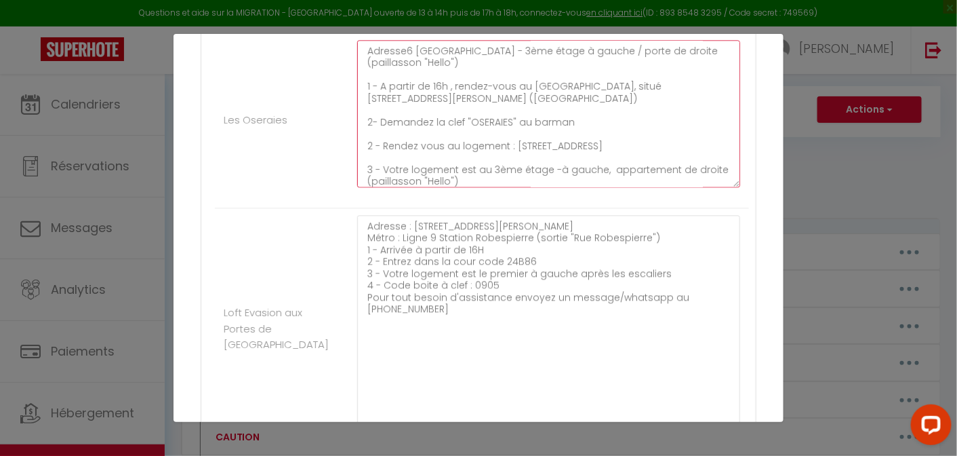
scroll to position [1076, 0]
type textarea "Adresse6 [GEOGRAPHIC_DATA] - 3ème étage à gauche / porte de droite (paillasson …"
click at [653, 233] on textarea "Adresse : [STREET_ADDRESS][PERSON_NAME] Métro : Ligne 9 Station Robespierre (so…" at bounding box center [548, 321] width 383 height 214
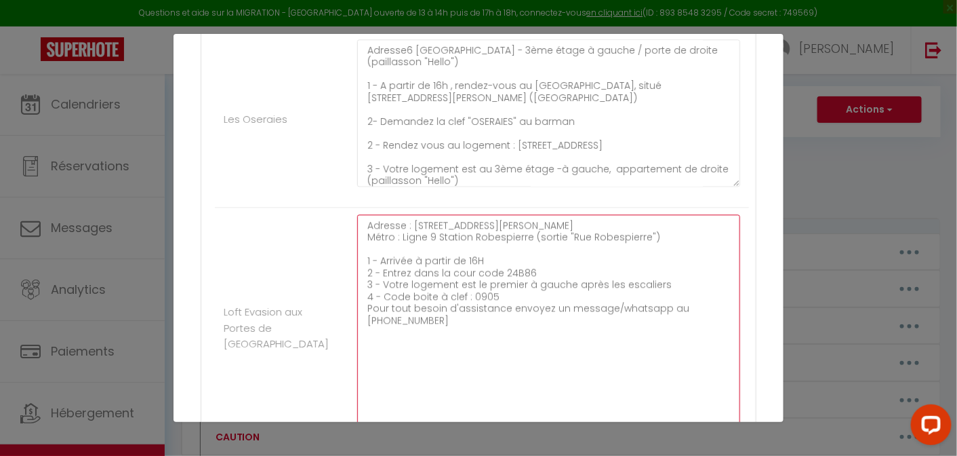
click at [517, 252] on textarea "Adresse : [STREET_ADDRESS][PERSON_NAME] Métro : Ligne 9 Station Robespierre (so…" at bounding box center [548, 321] width 383 height 214
click at [495, 262] on textarea "Adresse : [STREET_ADDRESS][PERSON_NAME] Métro : Ligne 9 Station Robespierre (so…" at bounding box center [548, 321] width 383 height 214
click at [482, 258] on textarea "Adresse : [STREET_ADDRESS][PERSON_NAME] Métro : Ligne 9 Station Robespierre (so…" at bounding box center [548, 321] width 383 height 214
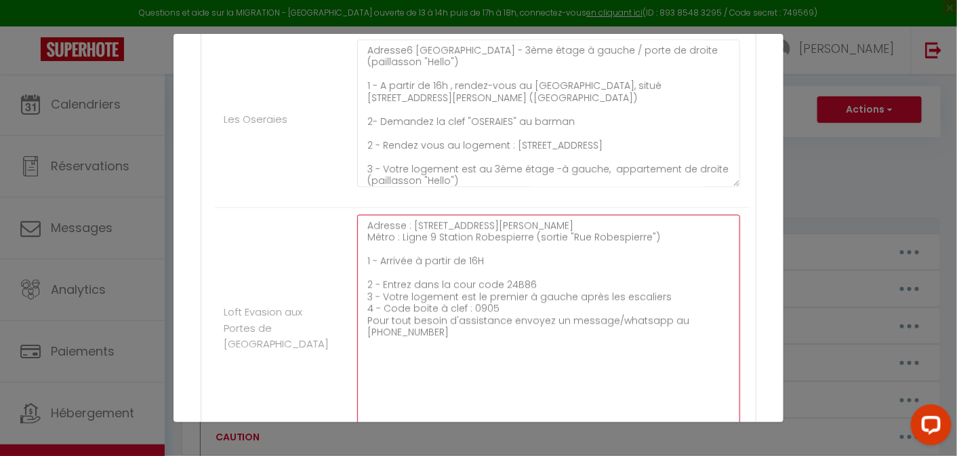
click at [542, 281] on textarea "Adresse : [STREET_ADDRESS][PERSON_NAME] Métro : Ligne 9 Station Robespierre (so…" at bounding box center [548, 321] width 383 height 214
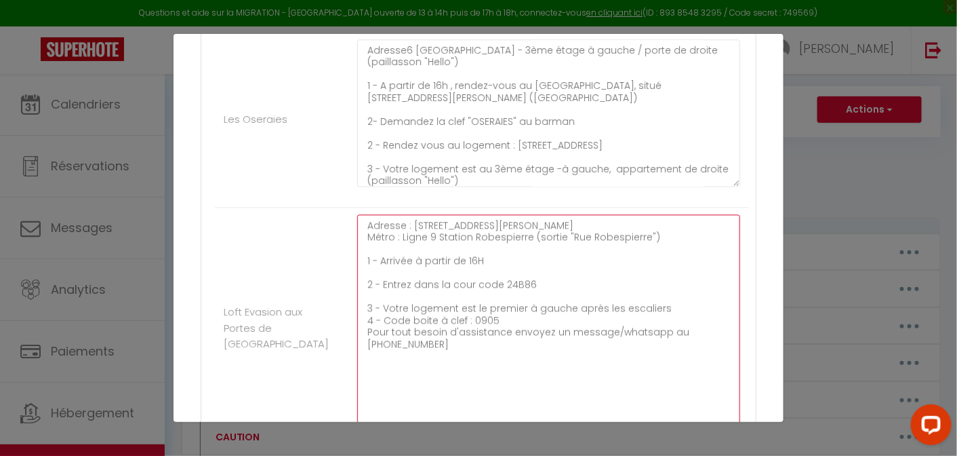
click at [678, 307] on textarea "Adresse : [STREET_ADDRESS][PERSON_NAME] Métro : Ligne 9 Station Robespierre (so…" at bounding box center [548, 321] width 383 height 214
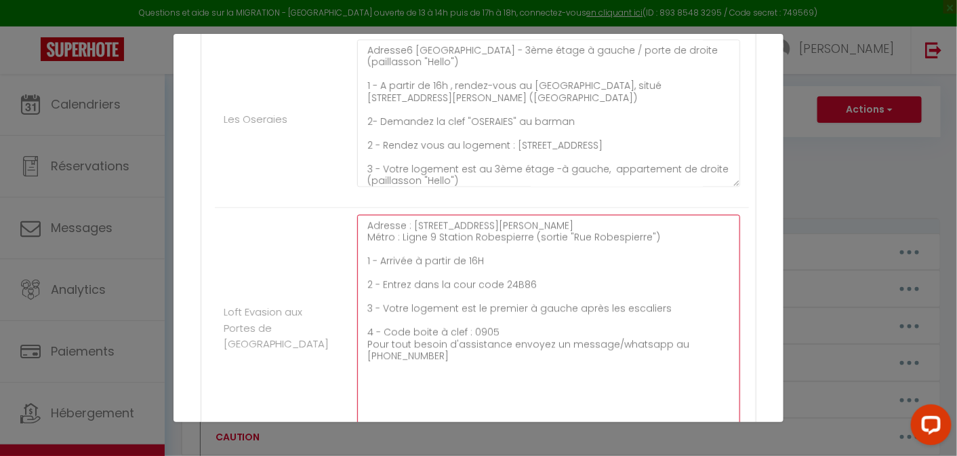
click at [509, 329] on textarea "Adresse : [STREET_ADDRESS][PERSON_NAME] Métro : Ligne 9 Station Robespierre (so…" at bounding box center [548, 321] width 383 height 214
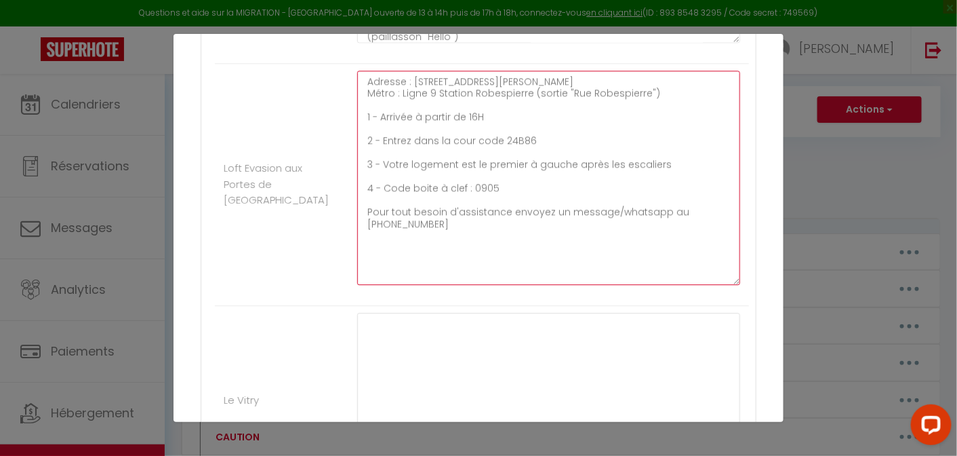
scroll to position [1346, 0]
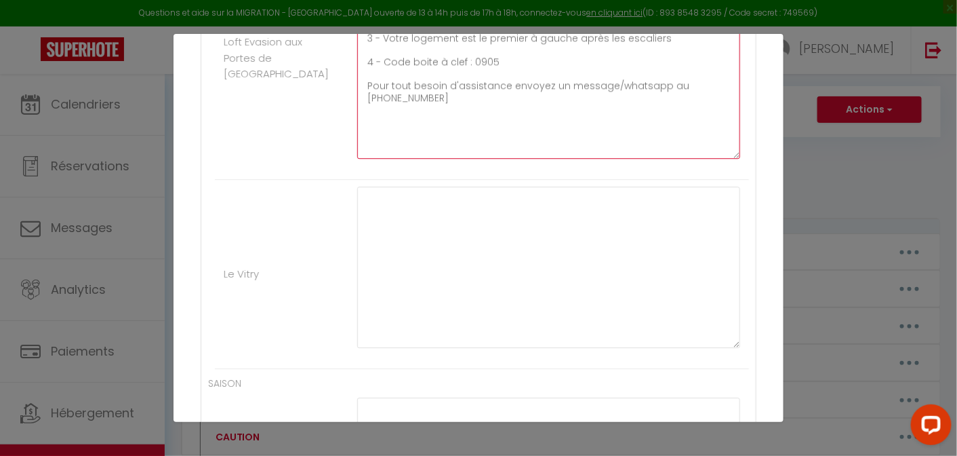
type textarea "Adresse : [STREET_ADDRESS][PERSON_NAME] Métro : Ligne 9 Station Robespierre (so…"
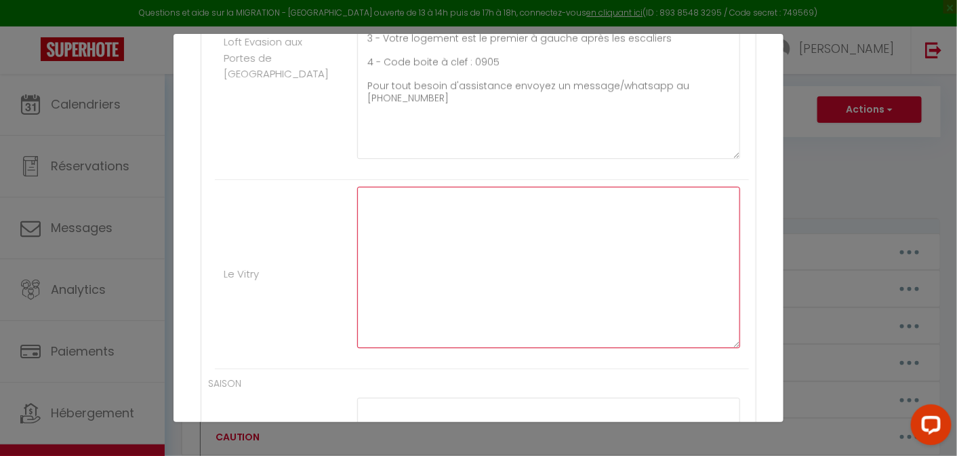
click at [439, 237] on textarea at bounding box center [548, 266] width 383 height 161
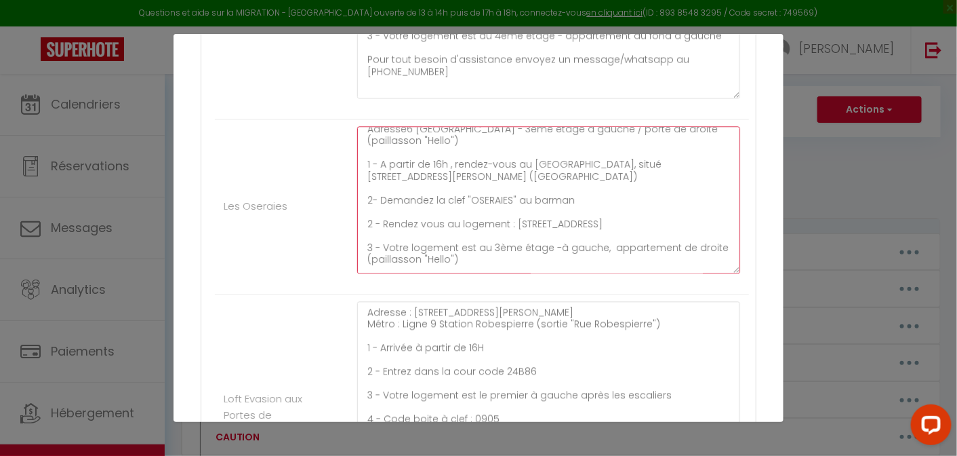
scroll to position [0, 0]
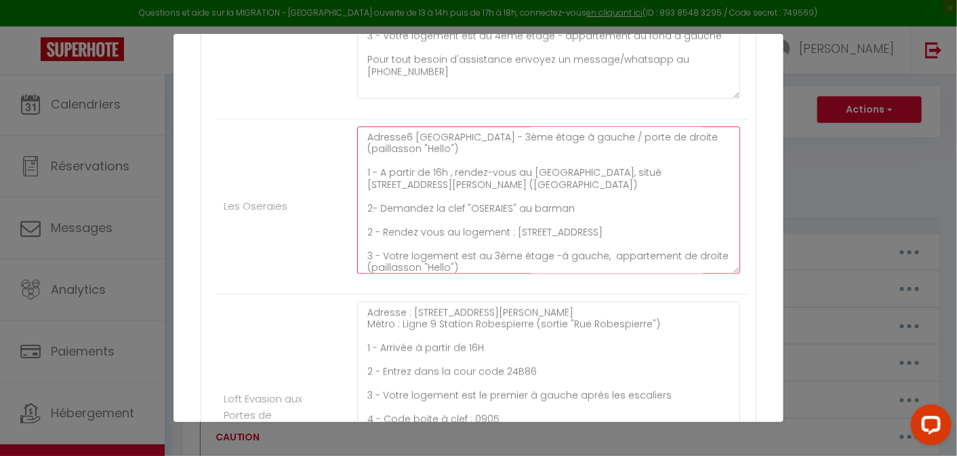
drag, startPoint x: 492, startPoint y: 269, endPoint x: 338, endPoint y: 125, distance: 210.1
click at [338, 125] on li "Les Oseraies Adresse6 [GEOGRAPHIC_DATA] - 3ème étage à gauche / porte de droite…" at bounding box center [482, 207] width 534 height 175
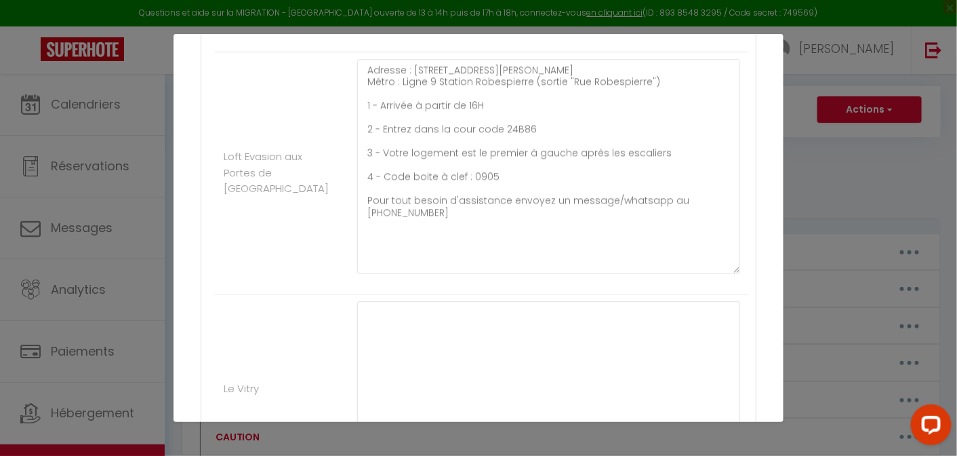
scroll to position [1235, 0]
click at [397, 313] on textarea at bounding box center [548, 378] width 383 height 161
paste textarea "Adresse6 [GEOGRAPHIC_DATA] - 3ème étage à gauche / porte de droite (paillasson …"
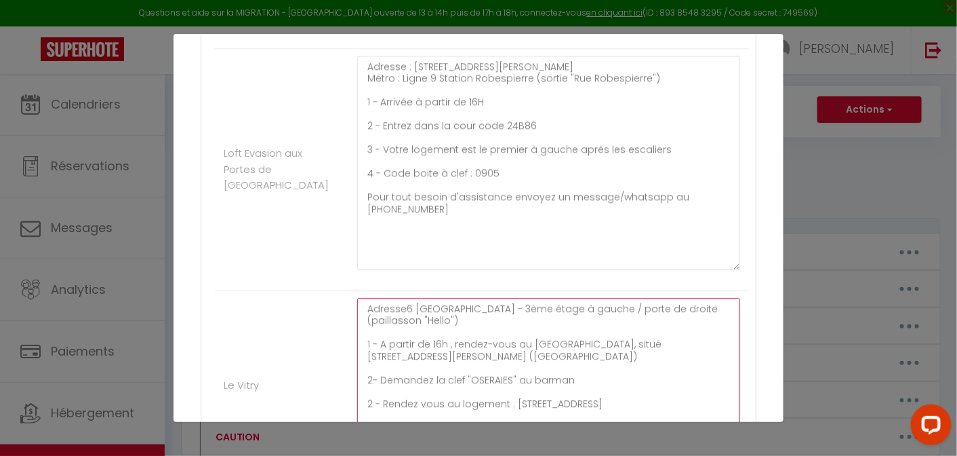
scroll to position [1257, 0]
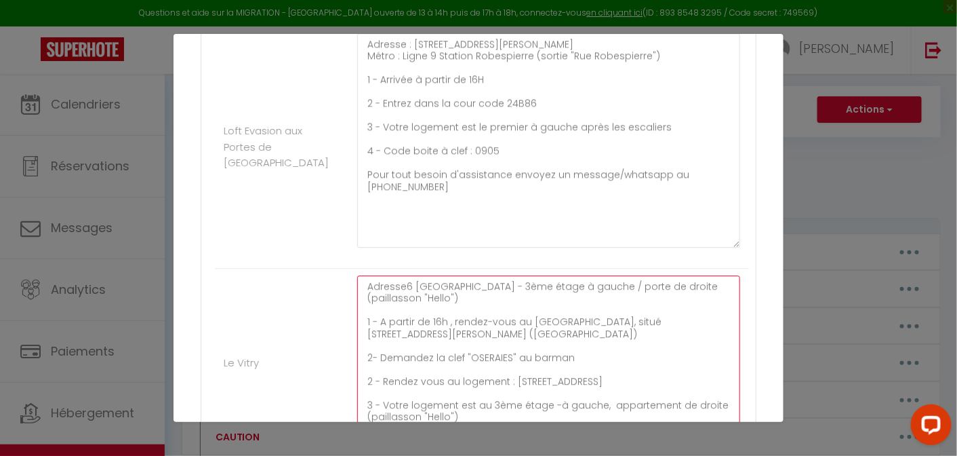
drag, startPoint x: 492, startPoint y: 282, endPoint x: 403, endPoint y: 281, distance: 88.8
click at [403, 281] on textarea "Adresse6 [GEOGRAPHIC_DATA] - 3ème étage à gauche / porte de droite (paillasson …" at bounding box center [548, 355] width 383 height 161
click at [483, 284] on textarea "Adresse [STREET_ADDRESS] étage à gauche / porte de droite (paillasson "Hello") …" at bounding box center [548, 355] width 383 height 161
click at [540, 284] on textarea "Adresse [STREET_ADDRESS] étage à gauche / porte de droite (paillasson "Hello") …" at bounding box center [548, 355] width 383 height 161
click at [587, 281] on textarea "Adresse [STREET_ADDRESS] étage à gauche / porte de droite (paillasson "Hello") …" at bounding box center [548, 355] width 383 height 161
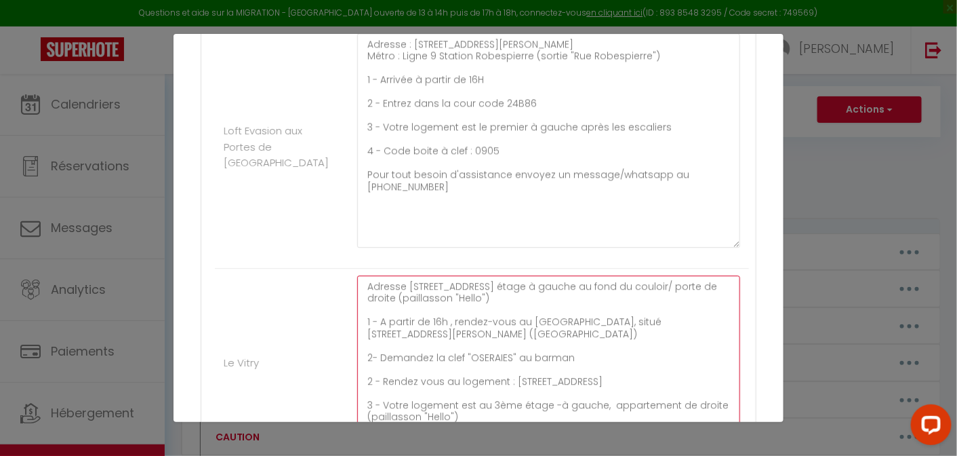
drag, startPoint x: 511, startPoint y: 296, endPoint x: 410, endPoint y: 298, distance: 100.4
click at [410, 298] on textarea "Adresse [STREET_ADDRESS] étage à gauche au fond du couloir/ porte de droite (pa…" at bounding box center [548, 355] width 383 height 161
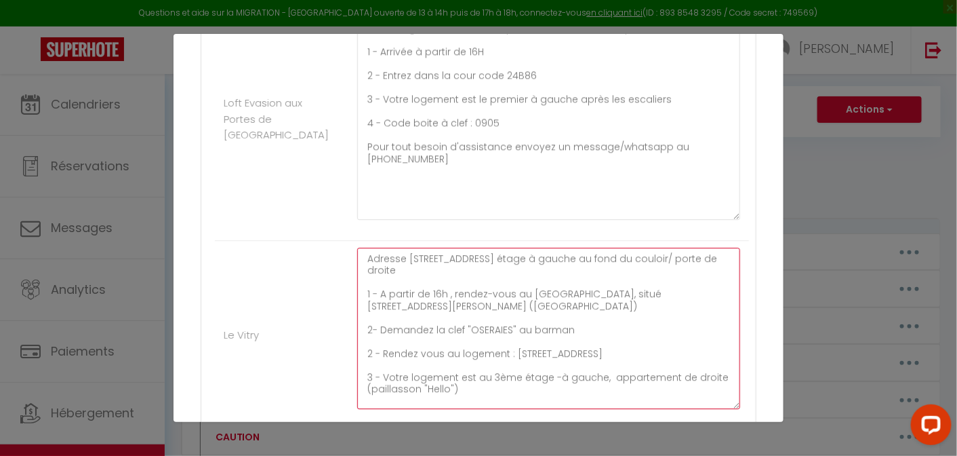
scroll to position [1286, 0]
click at [494, 325] on textarea "Adresse [STREET_ADDRESS] étage à gauche au fond du couloir/ porte de droite 1 -…" at bounding box center [548, 327] width 383 height 161
click at [612, 302] on textarea "Adresse [STREET_ADDRESS] étage à gauche au fond du couloir/ porte de droite 1 -…" at bounding box center [548, 327] width 383 height 161
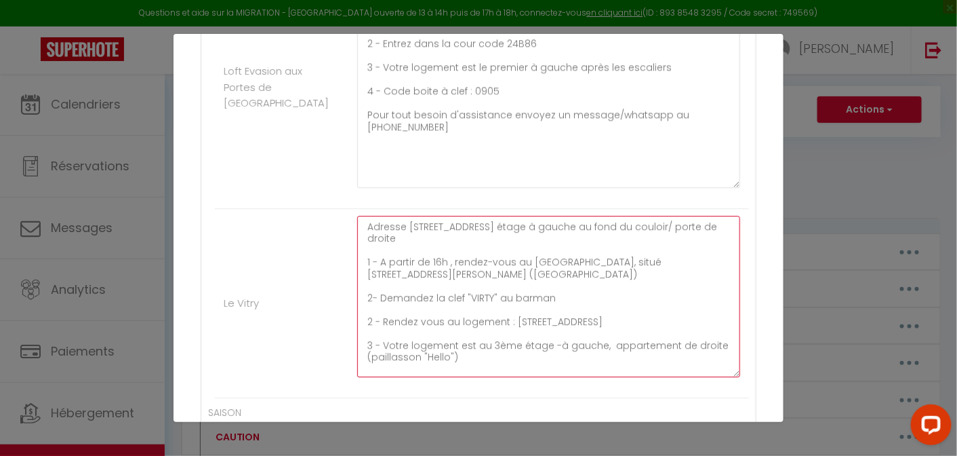
scroll to position [1317, 0]
click at [612, 302] on textarea "Adresse [STREET_ADDRESS] étage à gauche au fond du couloir/ porte de droite 1 -…" at bounding box center [548, 295] width 383 height 161
drag, startPoint x: 595, startPoint y: 318, endPoint x: 509, endPoint y: 317, distance: 86.1
click at [509, 317] on textarea "Adresse [STREET_ADDRESS] étage à gauche au fond du couloir/ porte de droite 1 -…" at bounding box center [548, 295] width 383 height 161
drag, startPoint x: 480, startPoint y: 221, endPoint x: 497, endPoint y: 233, distance: 20.9
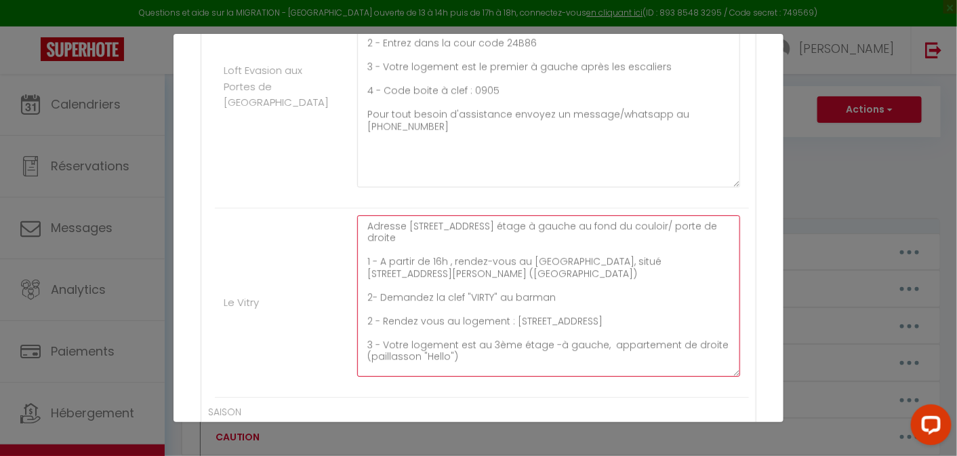
click at [497, 233] on textarea "Adresse [STREET_ADDRESS] étage à gauche au fond du couloir/ porte de droite 1 -…" at bounding box center [548, 295] width 383 height 161
drag, startPoint x: 459, startPoint y: 353, endPoint x: 490, endPoint y: 342, distance: 32.4
click at [490, 342] on textarea "Adresse [STREET_ADDRESS] étage à gauche au fond du couloir/ porte de droite 1 -…" at bounding box center [548, 295] width 383 height 161
paste textarea "5ème étage à gauche au fond du couloir/ porte de droite"
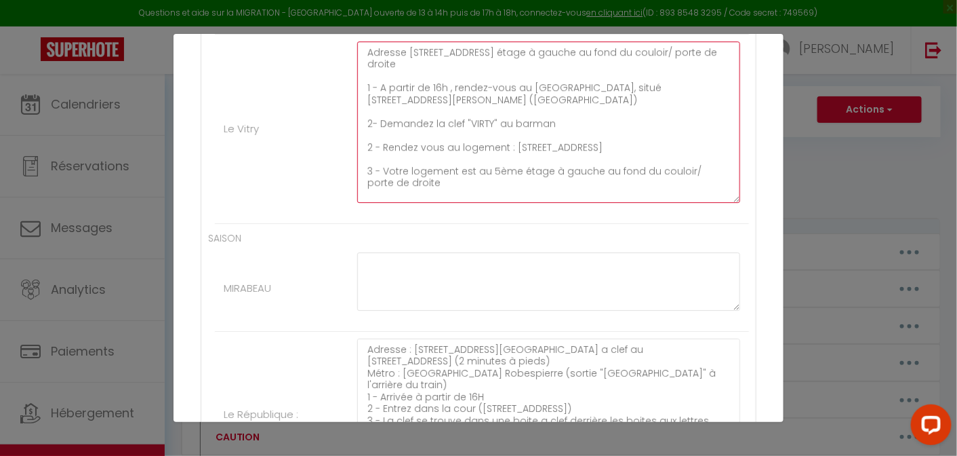
scroll to position [1492, 0]
type textarea "Adresse [STREET_ADDRESS] étage à gauche au fond du couloir/ porte de droite 1 -…"
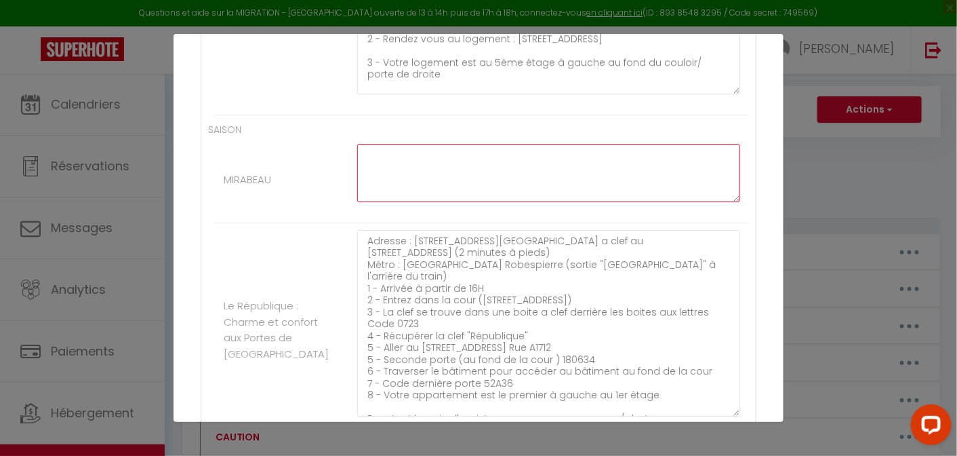
scroll to position [1607, 0]
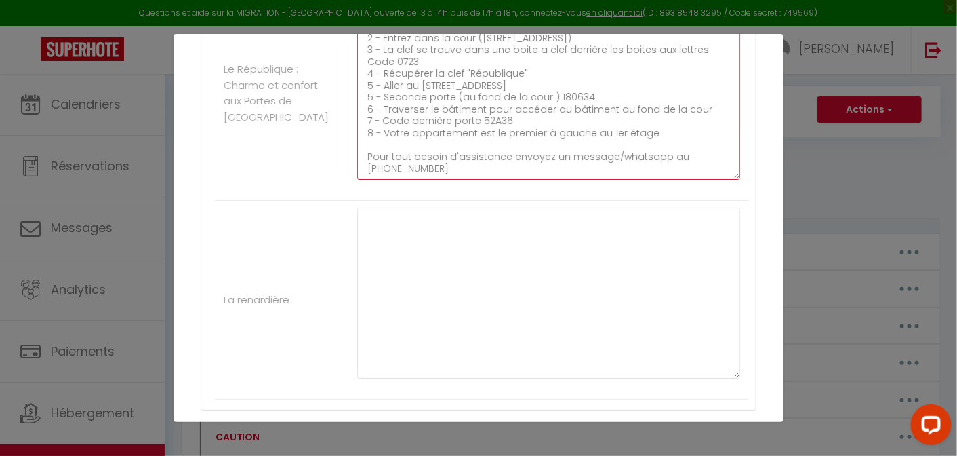
scroll to position [1837, 0]
type textarea "Adresse : [STREET_ADDRESS][GEOGRAPHIC_DATA] a clef au [STREET_ADDRESS] (2 minut…"
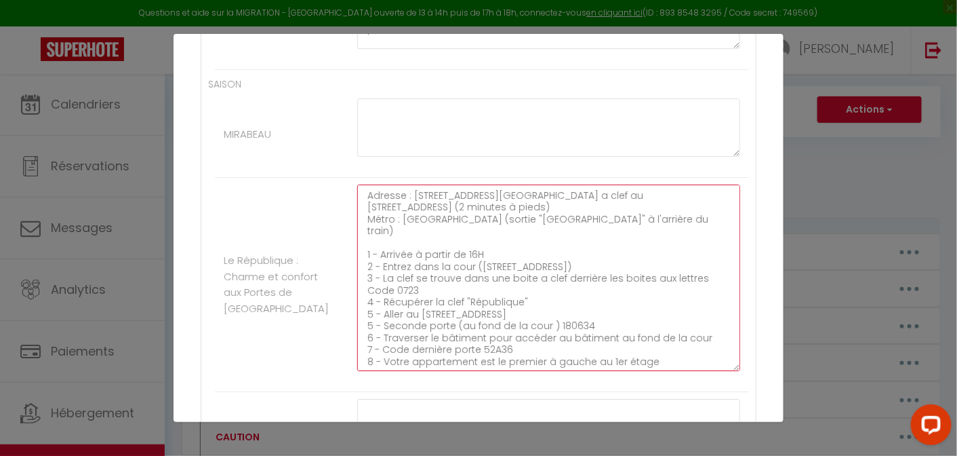
scroll to position [1636, 0]
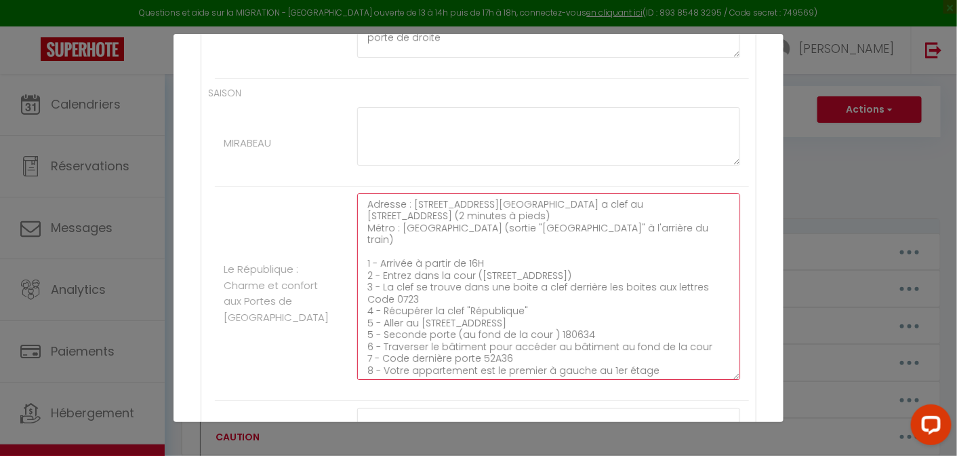
drag, startPoint x: 426, startPoint y: 237, endPoint x: 353, endPoint y: 186, distance: 89.2
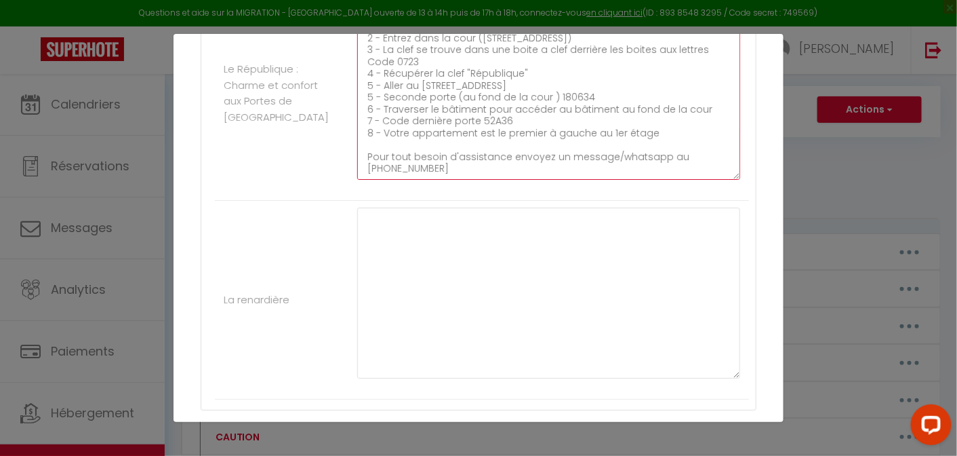
scroll to position [1837, 0]
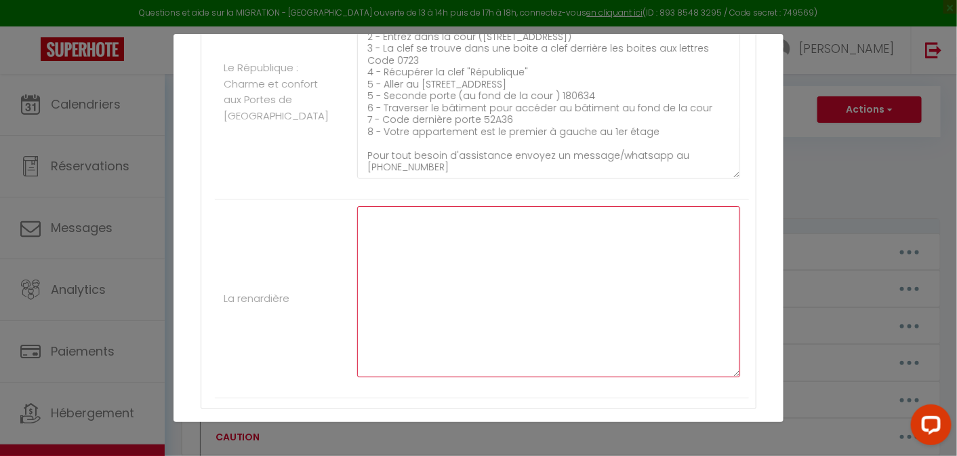
paste textarea "Adresse : [STREET_ADDRESS][GEOGRAPHIC_DATA] a clef au [STREET_ADDRESS] (2 minut…"
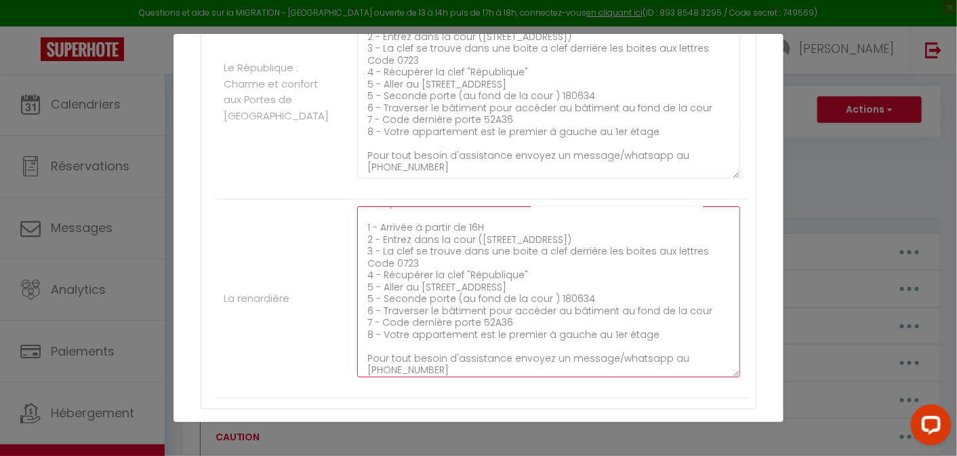
scroll to position [0, 0]
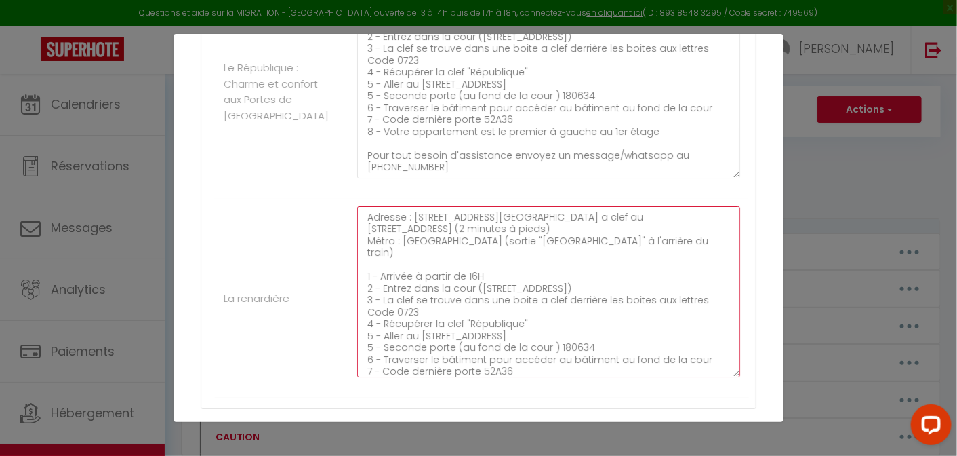
drag, startPoint x: 710, startPoint y: 237, endPoint x: 411, endPoint y: 214, distance: 299.8
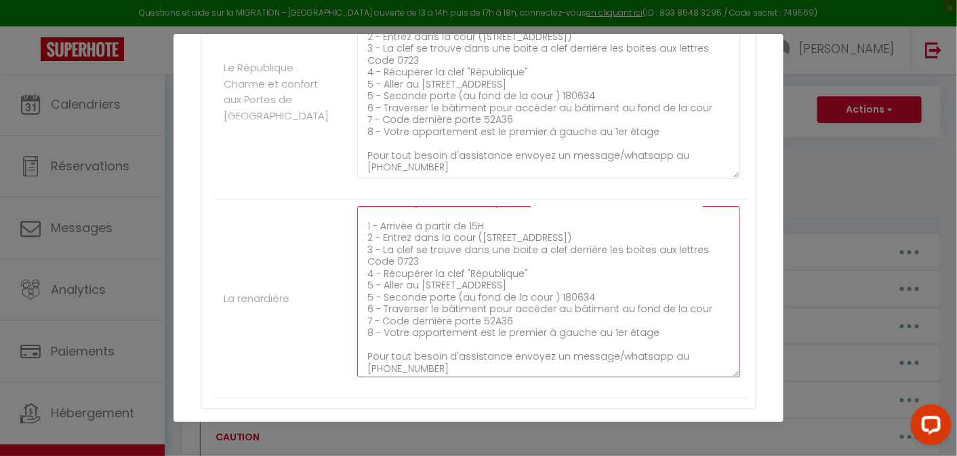
scroll to position [17, 0]
drag, startPoint x: 648, startPoint y: 336, endPoint x: 376, endPoint y: 217, distance: 296.7
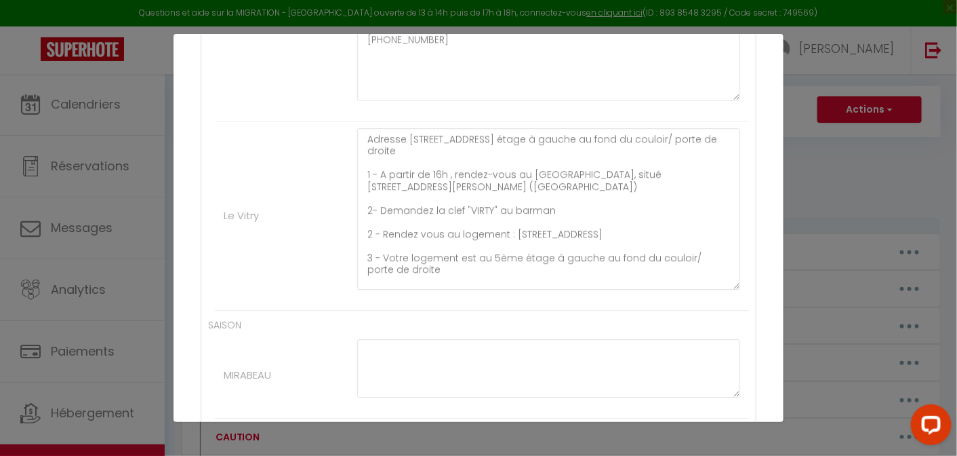
scroll to position [1401, 0]
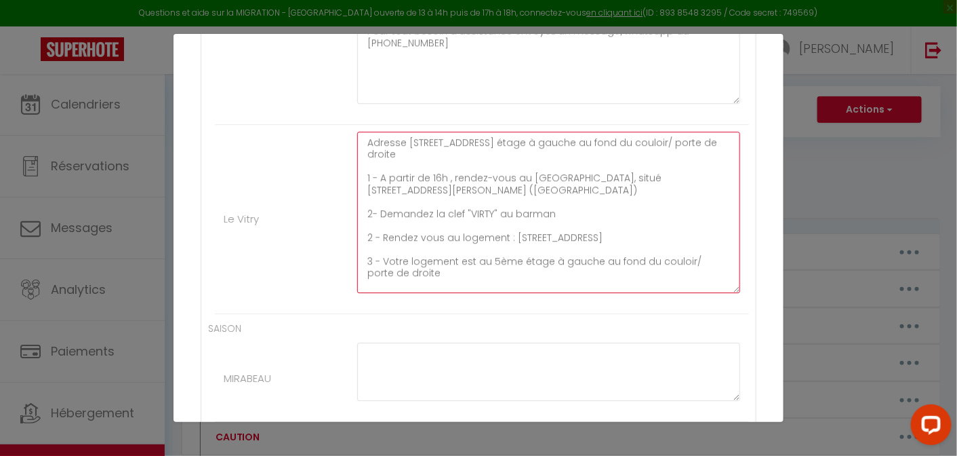
drag, startPoint x: 420, startPoint y: 270, endPoint x: 363, endPoint y: 176, distance: 109.8
click at [363, 176] on textarea "Adresse [STREET_ADDRESS] étage à gauche au fond du couloir/ porte de droite 1 -…" at bounding box center [548, 212] width 383 height 161
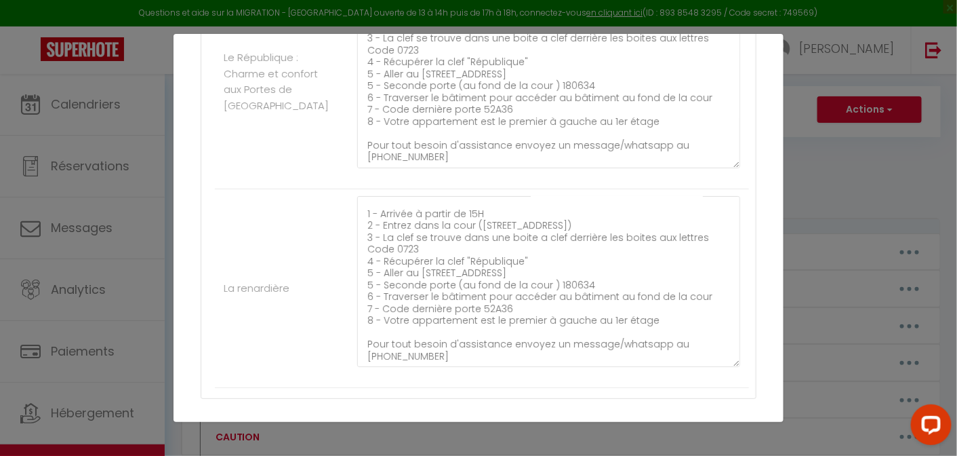
scroll to position [1848, 0]
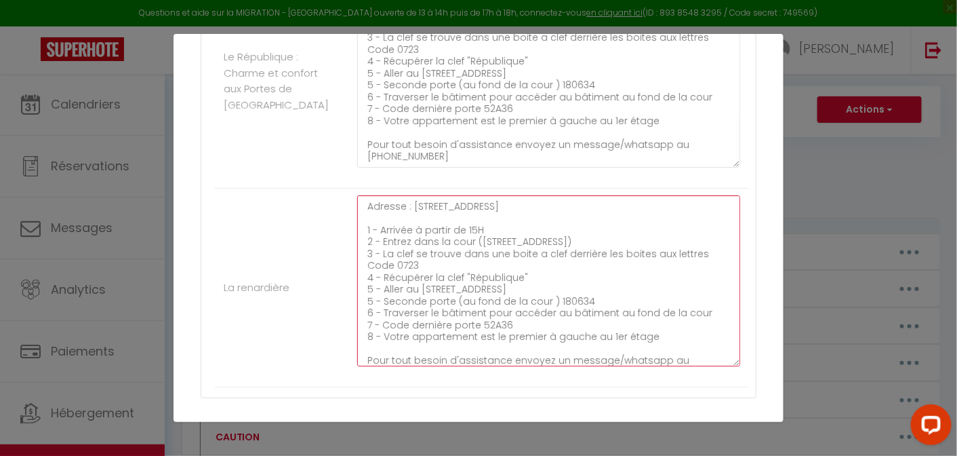
scroll to position [29, 0]
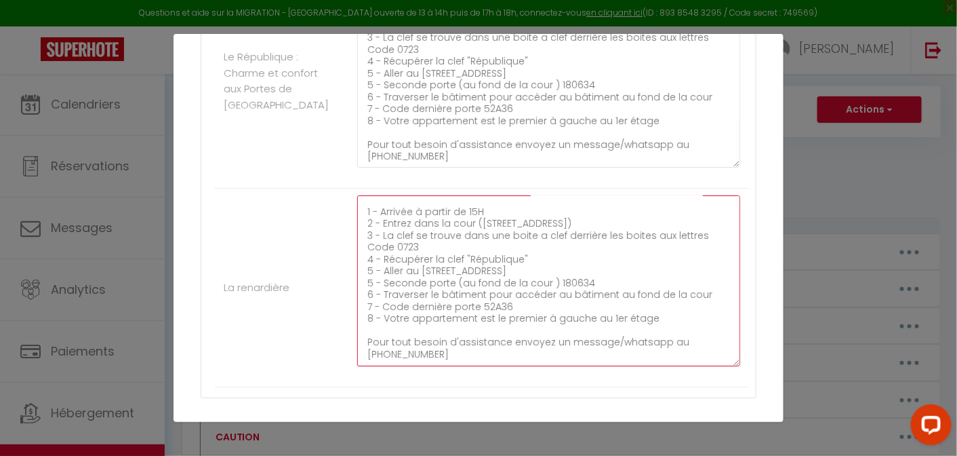
drag, startPoint x: 363, startPoint y: 224, endPoint x: 677, endPoint y: 374, distance: 347.9
paste textarea "partir de 16h , rendez-vous au [GEOGRAPHIC_DATA], situé [STREET_ADDRESS][PERSON…"
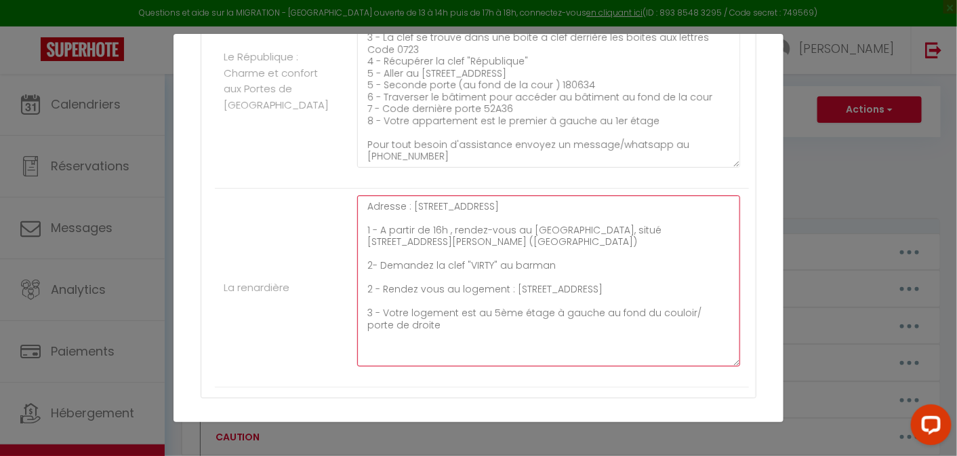
scroll to position [0, 0]
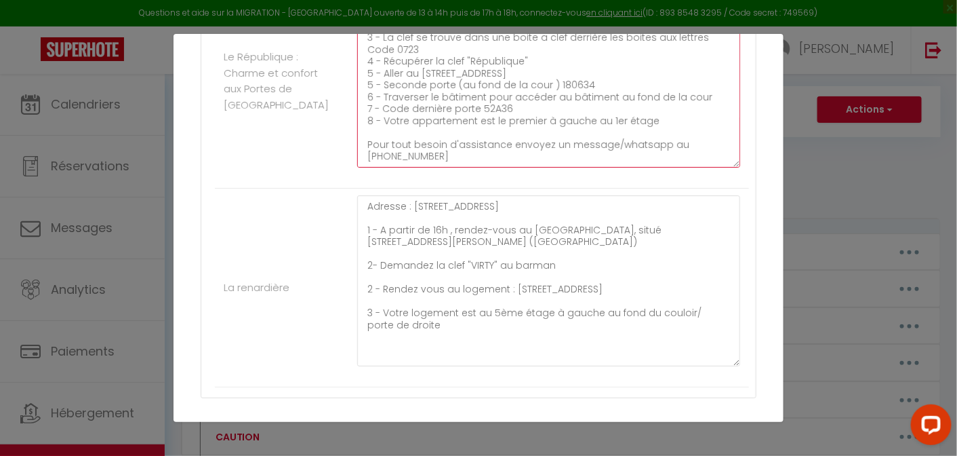
drag, startPoint x: 433, startPoint y: 151, endPoint x: 355, endPoint y: 140, distance: 78.6
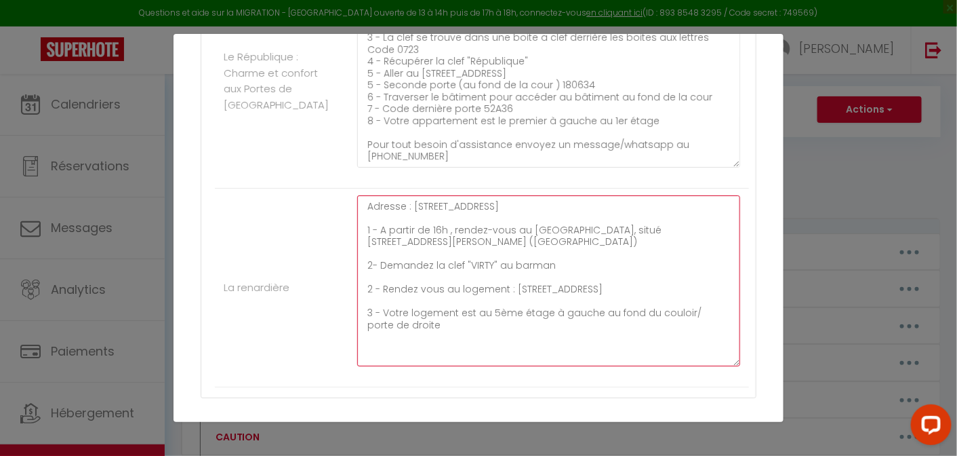
paste textarea "Pour tout besoin d'assistance envoyez un message/whatsapp au [PHONE_NUMBER]"
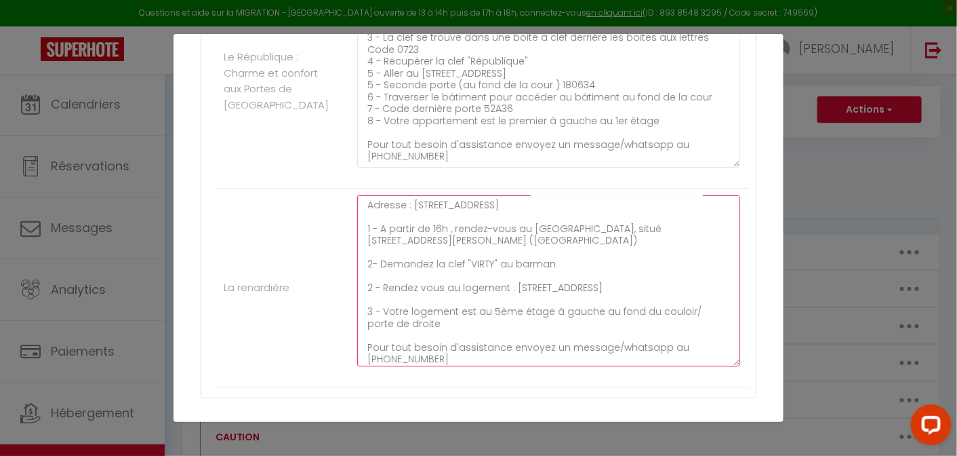
drag, startPoint x: 574, startPoint y: 198, endPoint x: 408, endPoint y: 204, distance: 166.2
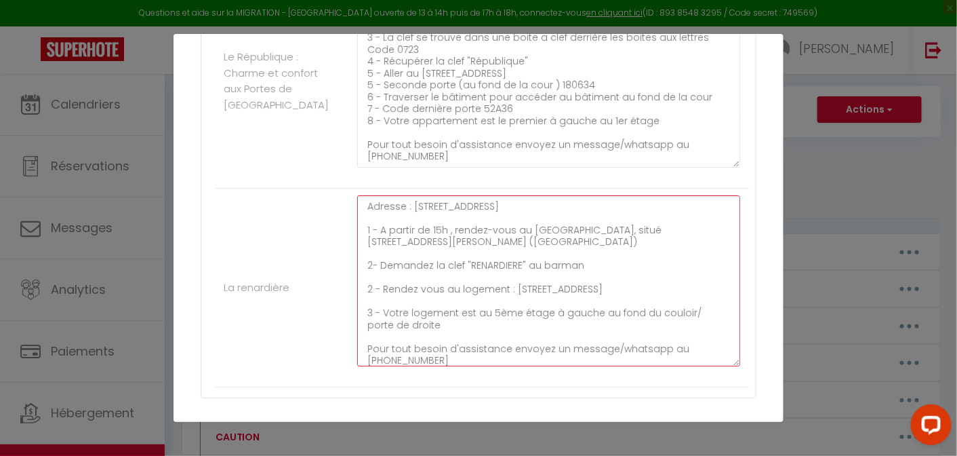
drag, startPoint x: 655, startPoint y: 285, endPoint x: 510, endPoint y: 285, distance: 145.1
paste textarea "[STREET_ADDRESS] à"
drag, startPoint x: 451, startPoint y: 319, endPoint x: 457, endPoint y: 311, distance: 9.6
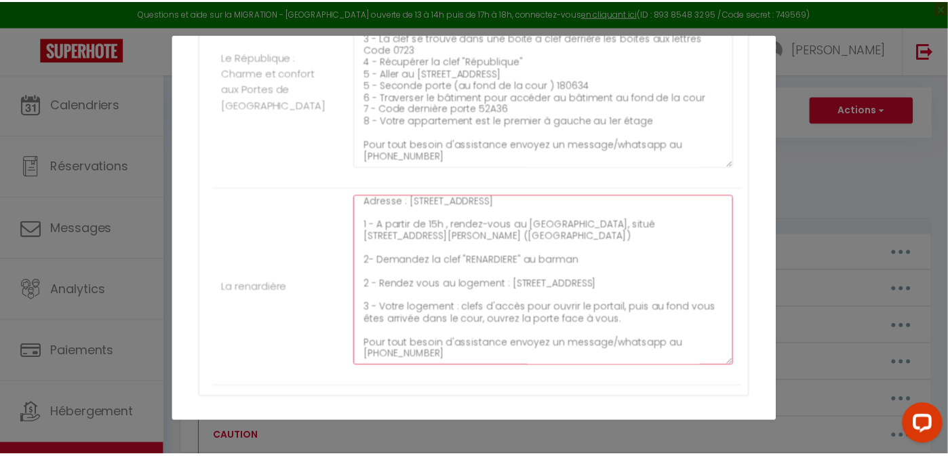
scroll to position [1922, 0]
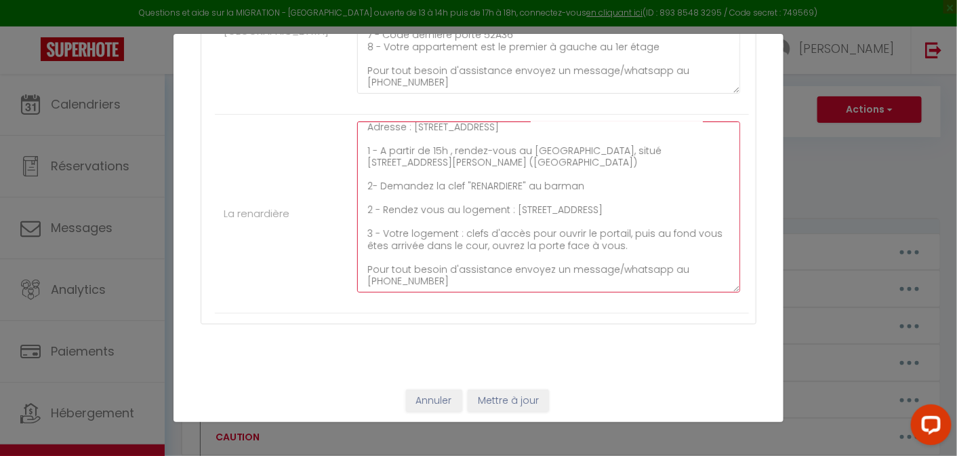
type textarea "Adresse : [STREET_ADDRESS] 1 - A partir de 15h , rendez-vous au [GEOGRAPHIC_DAT…"
click at [502, 397] on button "Mettre à jour" at bounding box center [508, 400] width 81 height 23
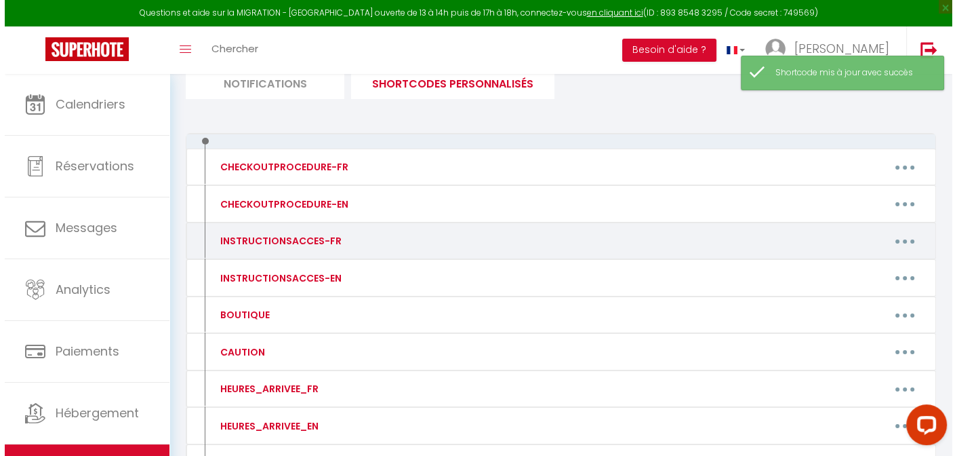
scroll to position [103, 0]
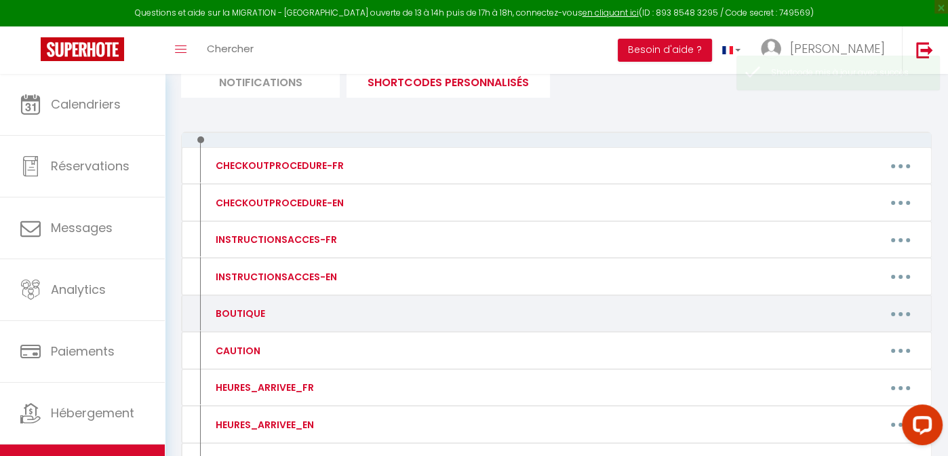
click at [894, 313] on button "button" at bounding box center [900, 313] width 38 height 22
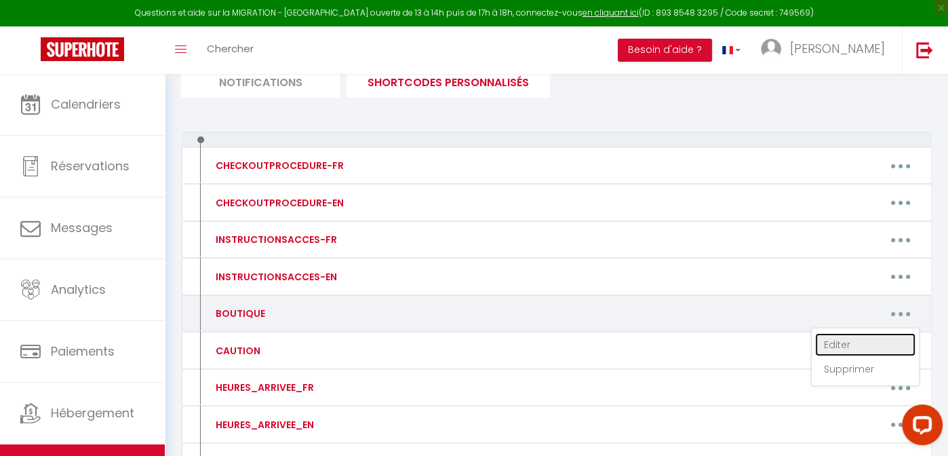
click at [835, 341] on link "Editer" at bounding box center [865, 344] width 100 height 23
type input "BOUTIQUE"
type textarea "BOUTIQUE"
type textarea "[URL][DOMAIN_NAME]"
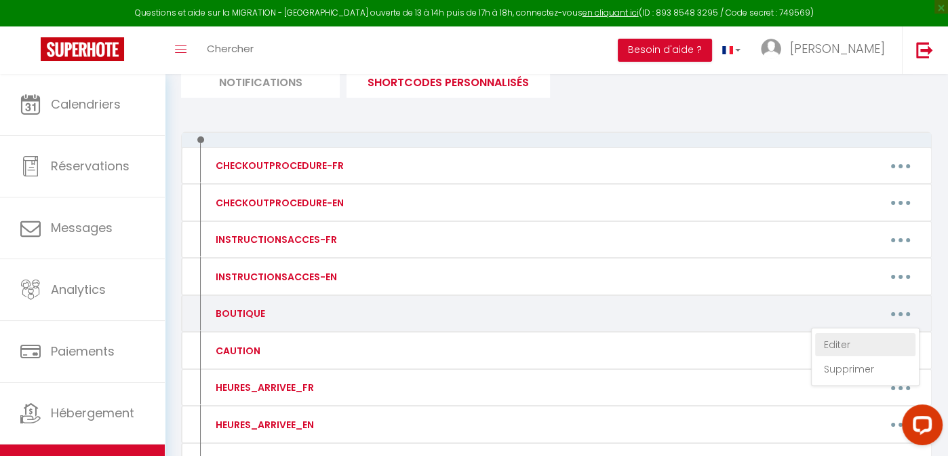
type textarea "[URL][DOMAIN_NAME]"
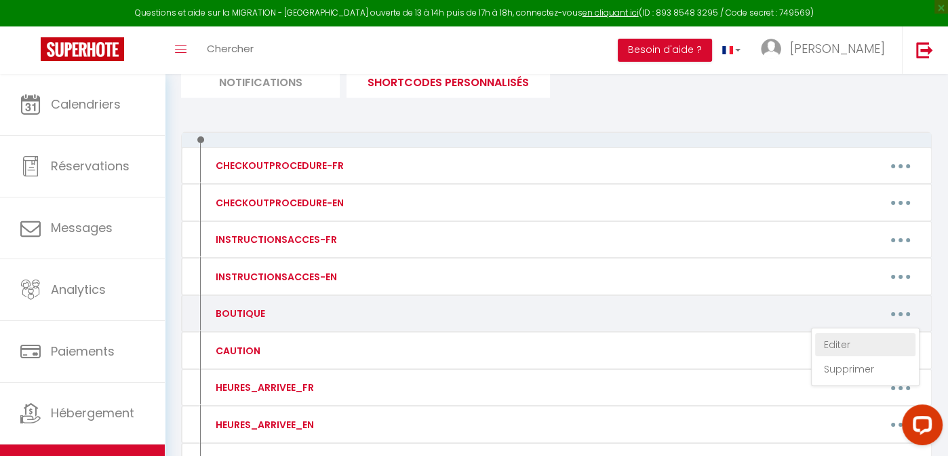
type textarea "[URL][DOMAIN_NAME]"
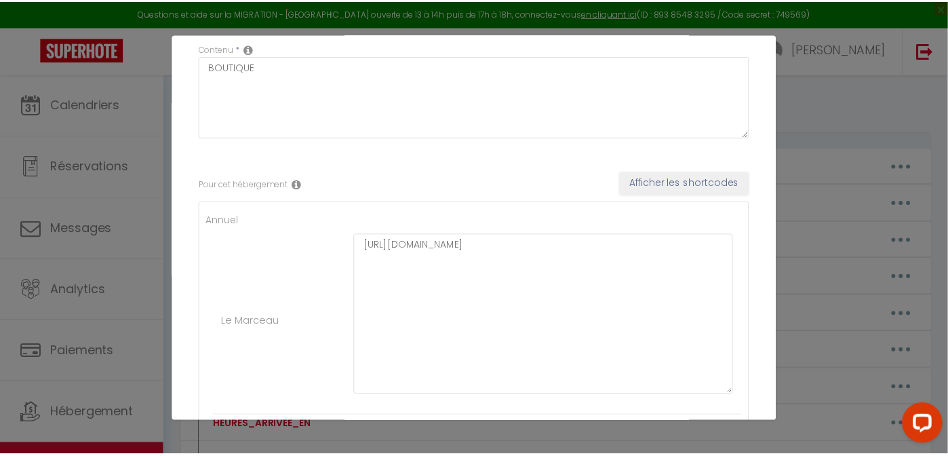
scroll to position [0, 0]
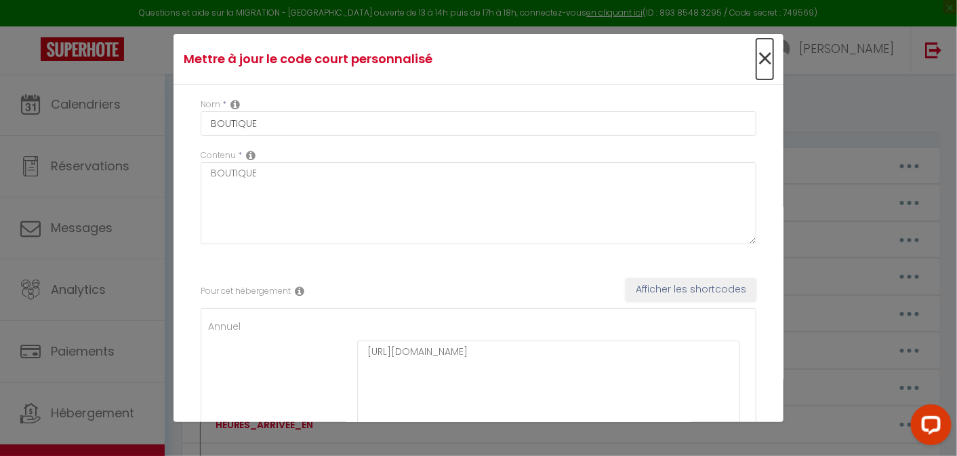
click at [757, 63] on span "×" at bounding box center [765, 59] width 17 height 41
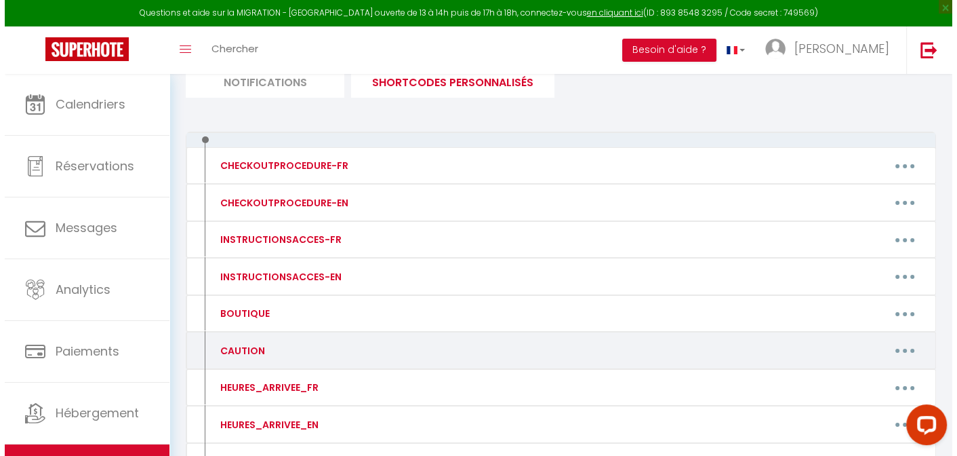
scroll to position [239, 0]
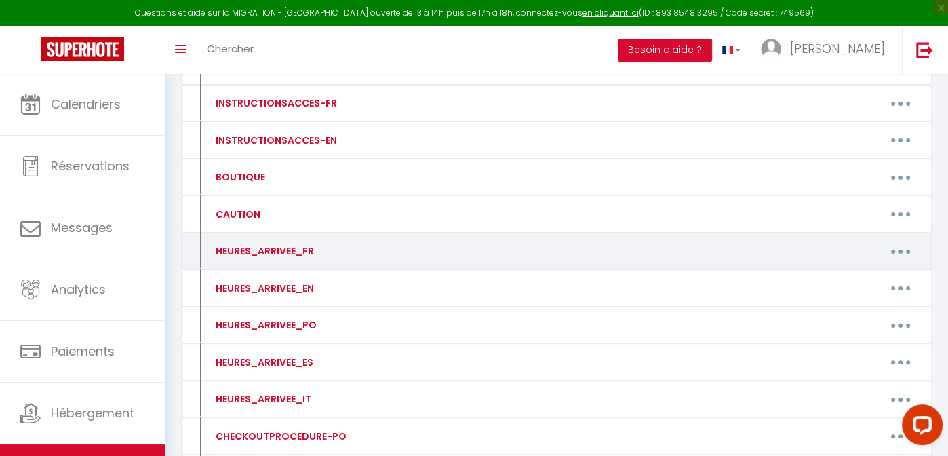
click at [898, 250] on icon "button" at bounding box center [900, 252] width 4 height 4
click at [841, 275] on link "Editer" at bounding box center [865, 282] width 100 height 23
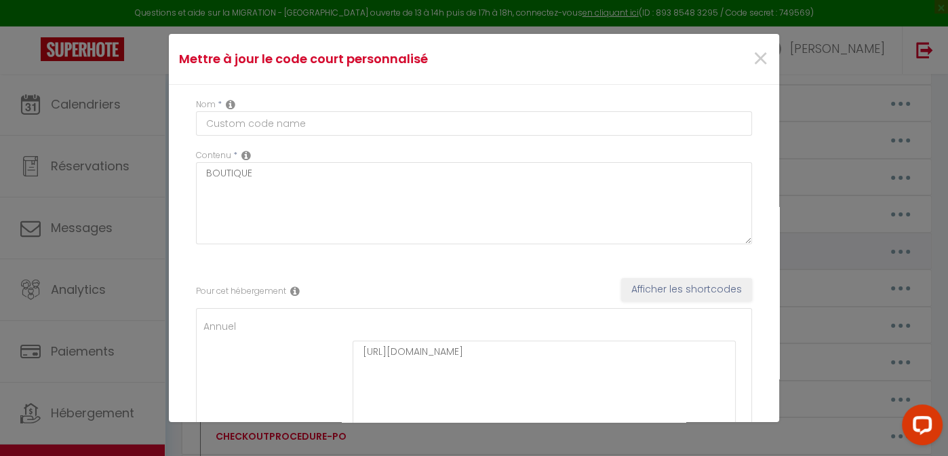
type input "HEURES_ARRIVEE_FR"
type textarea "HEURES_ARRIVEE"
type textarea "Heure de check-in : A partir de 16h (possibilité d'arrivée anticipée à 14h- nou…"
type textarea "Heure de check-in : A partir de 15h (possibilité d'arrivée anticipée à 13h- nou…"
type textarea "Heure de check-in : A partir de 16h (possibilité d'arrivée anticipée à 14h- nou…"
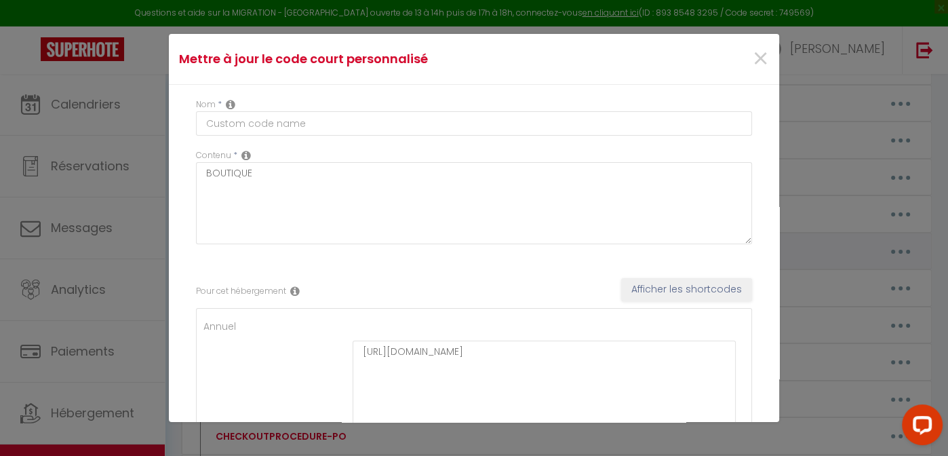
type textarea "Heure de check-in : A partir de 16h (possibilité d'arrivée anticipée à 14h- nou…"
type textarea "Heure de check-in : A partir de 15h (possibilité d'arrivée anticipée à 13h- nou…"
type textarea "Heure de check-in : A partir de 16h (possibilité d'arrivée anticipée à 14h- nou…"
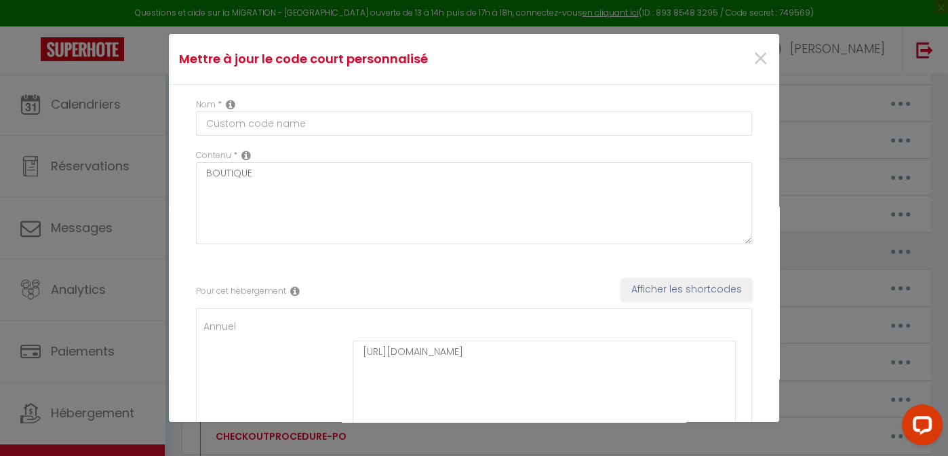
type textarea "Heure de check-in : A partir de 15h (possibilité d'arrivée anticipée à 13h- nou…"
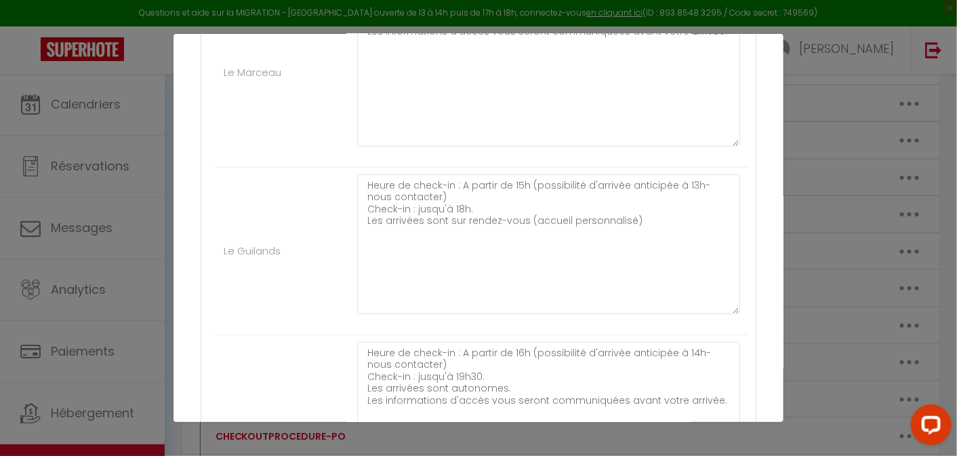
scroll to position [356, 0]
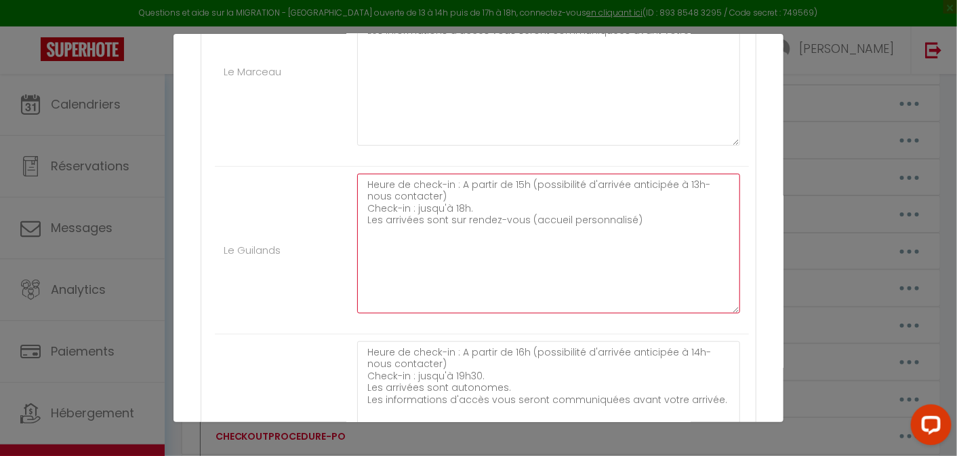
click at [361, 215] on textarea "Heure de check-in : A partir de 15h (possibilité d'arrivée anticipée à 13h- nou…" at bounding box center [548, 244] width 383 height 140
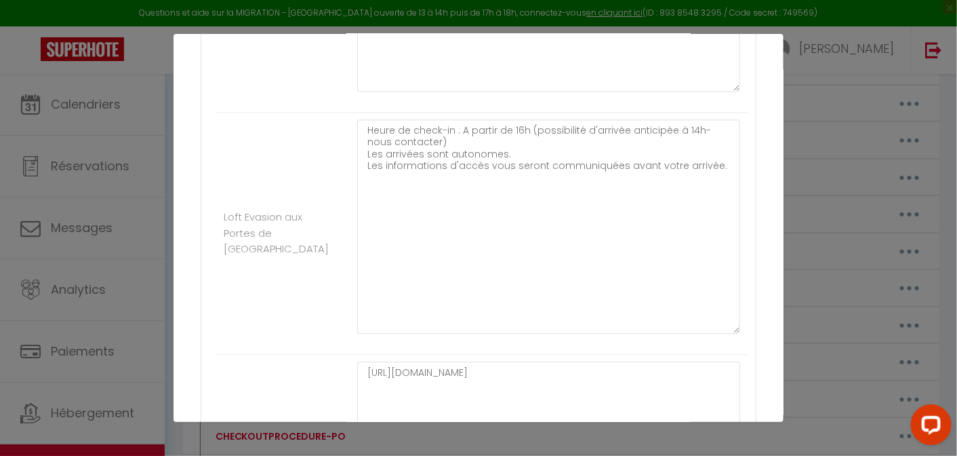
scroll to position [1294, 0]
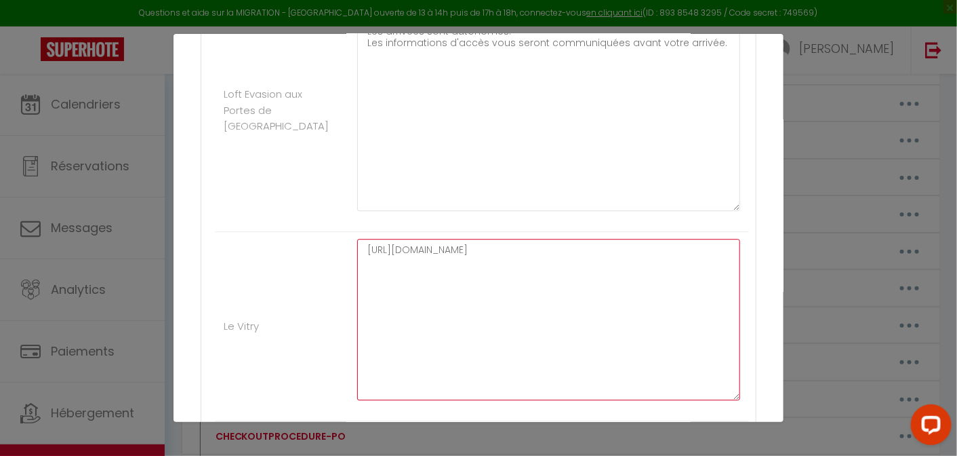
drag, startPoint x: 531, startPoint y: 249, endPoint x: 339, endPoint y: 248, distance: 191.9
click at [339, 248] on li "Le Vitry [URL][DOMAIN_NAME]" at bounding box center [482, 326] width 534 height 189
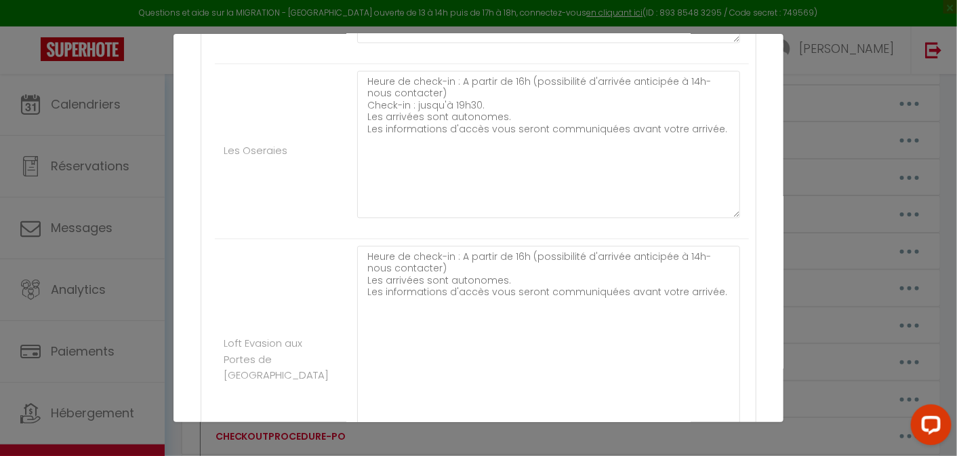
scroll to position [1014, 0]
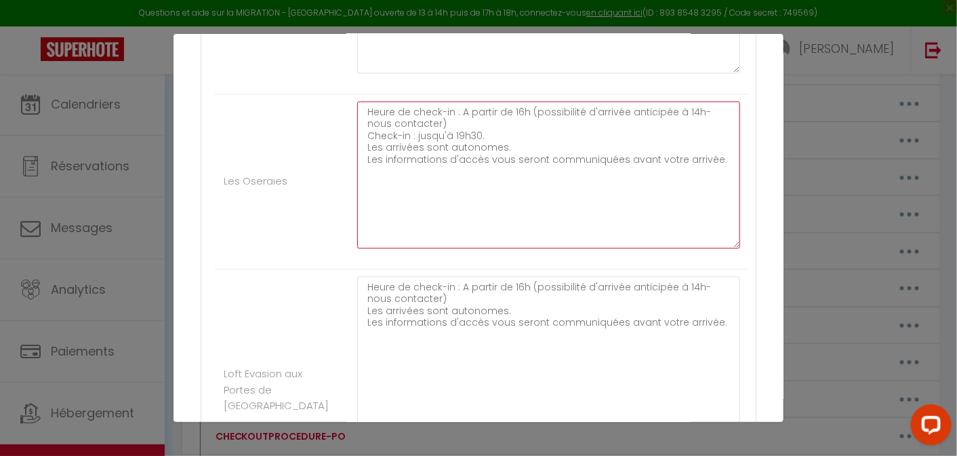
drag, startPoint x: 710, startPoint y: 156, endPoint x: 346, endPoint y: 108, distance: 366.5
click at [349, 108] on div "Heure de check-in : A partir de 16h (possibilité d'arrivée anticipée à 14h- nou…" at bounding box center [549, 181] width 401 height 161
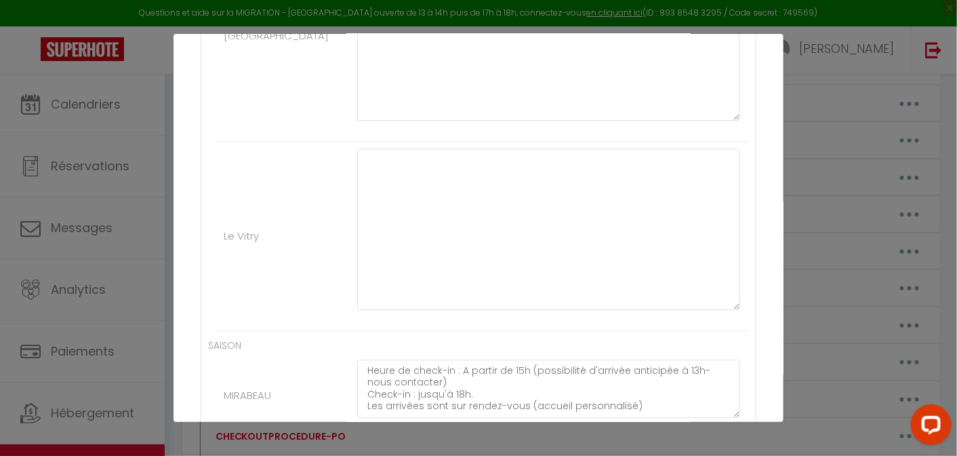
scroll to position [1395, 0]
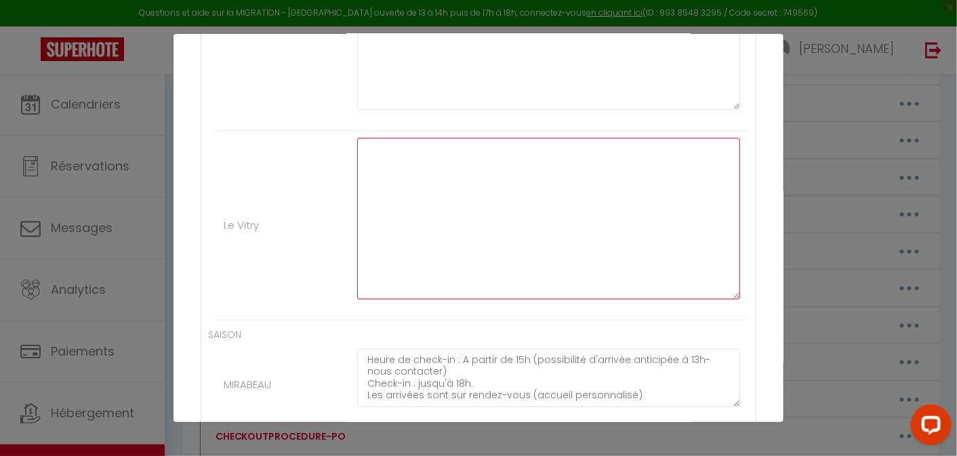
click at [410, 217] on textarea at bounding box center [548, 218] width 383 height 161
paste textarea "Heure de check-in : A partir de 16h (possibilité d'arrivée anticipée à 14h- nou…"
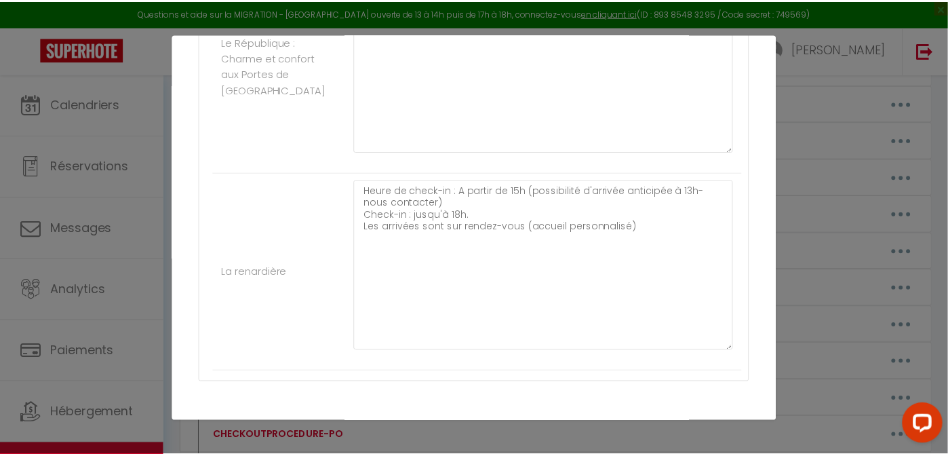
scroll to position [1922, 0]
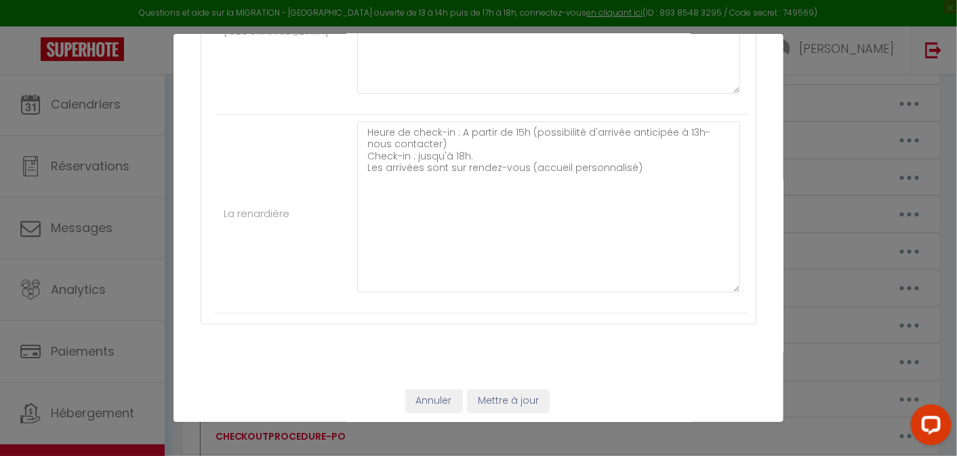
type textarea "Heure de check-in : A partir de 16h (possibilité d'arrivée anticipée à 14h- nou…"
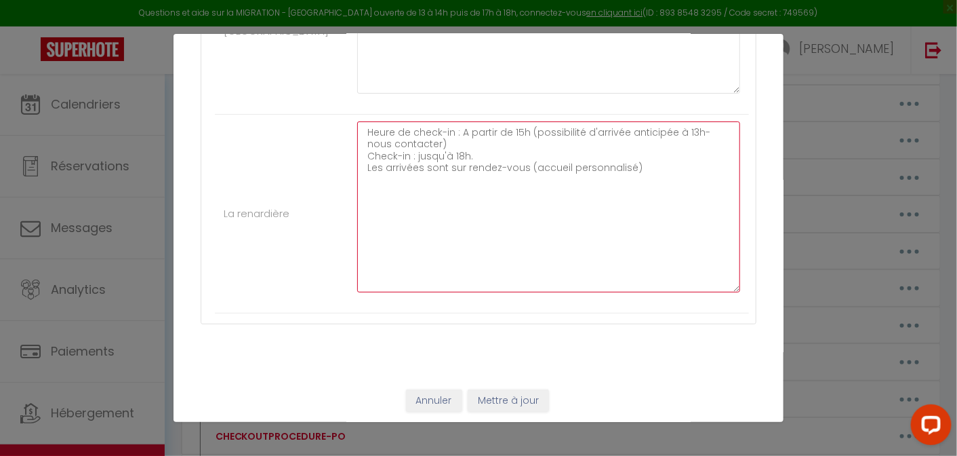
drag, startPoint x: 635, startPoint y: 169, endPoint x: 340, endPoint y: 119, distance: 299.2
paste textarea "6h (possibilité d'arrivée anticipée à 14h- nous contacter) Check-in : jusqu'à 1…"
type textarea "Heure de check-in : A partir de 15h (possibilité d'arrivée anticipée à 14h- nou…"
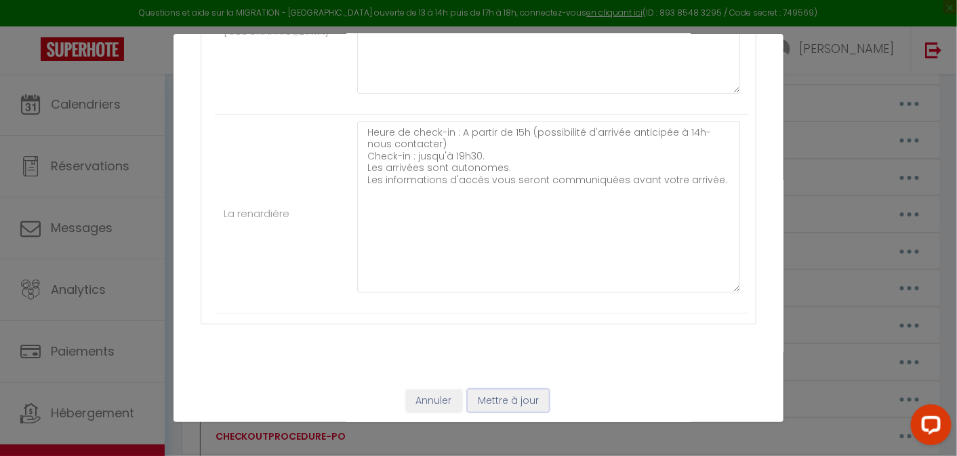
click at [505, 393] on button "Mettre à jour" at bounding box center [508, 400] width 81 height 23
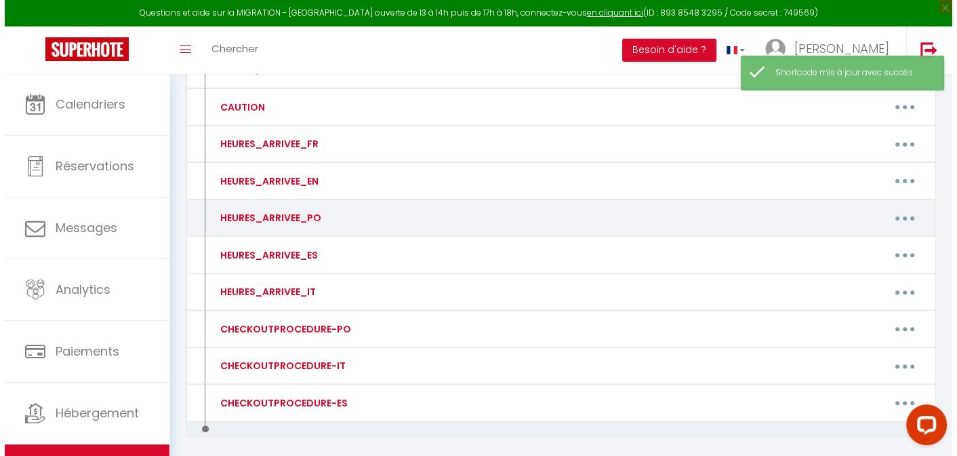
scroll to position [393, 0]
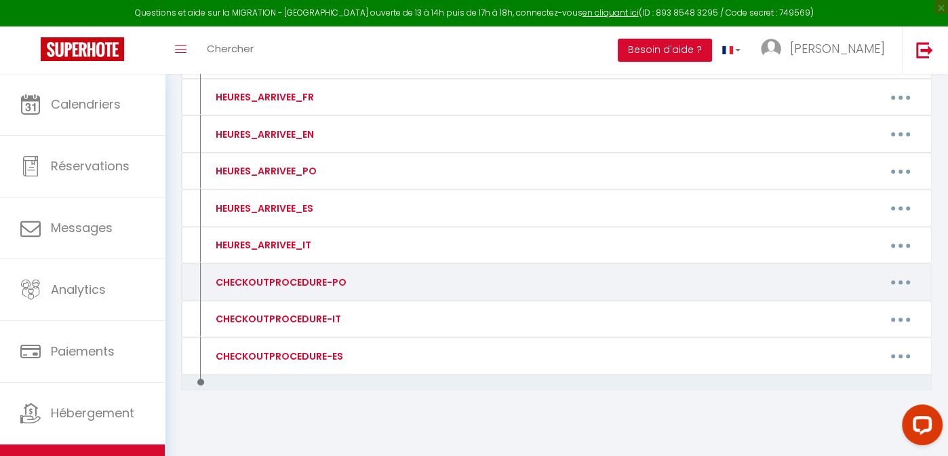
click at [907, 278] on button "button" at bounding box center [900, 282] width 38 height 22
click at [848, 306] on link "Editer" at bounding box center [865, 312] width 100 height 23
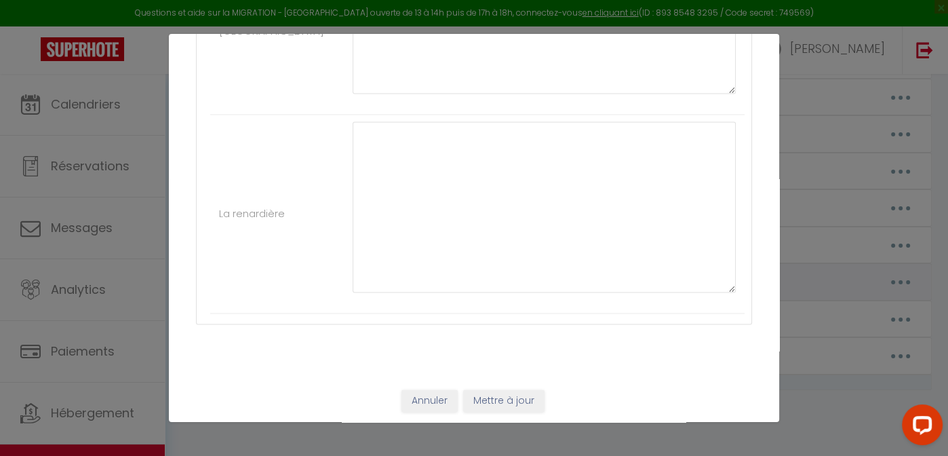
type input "CHECKOUTPROCEDURE-PO"
type textarea "CHECKOUTPROCEDURE-PO"
type textarea "1 - Lavar a louça e deitar o lixo fora 2 - Até às 10h00 no máximo, trancar a po…"
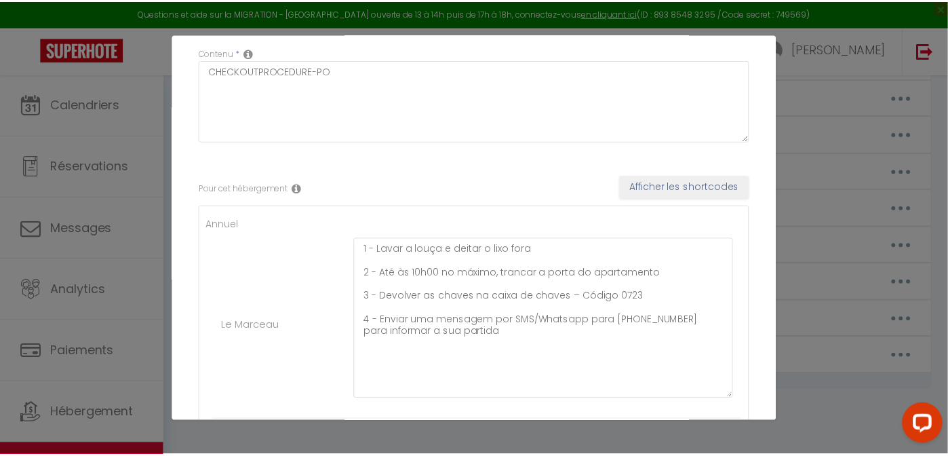
scroll to position [0, 0]
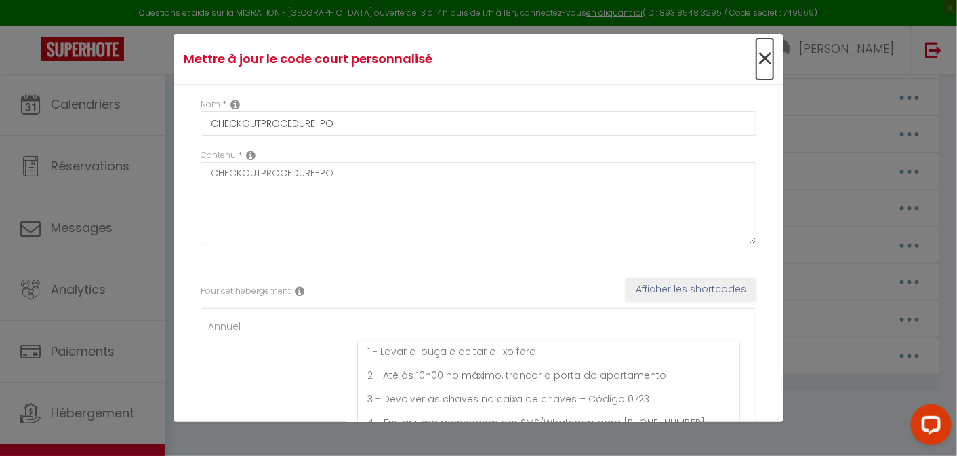
click at [757, 58] on span "×" at bounding box center [765, 59] width 17 height 41
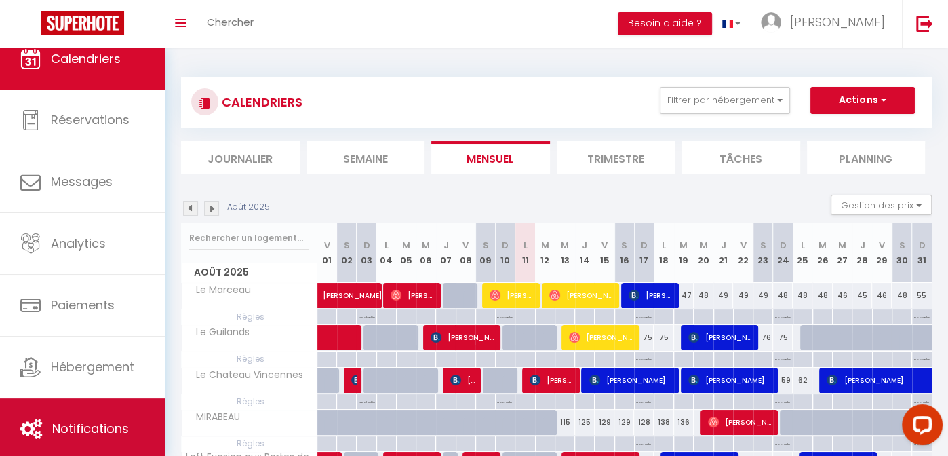
click at [95, 420] on span "Notifications" at bounding box center [90, 428] width 77 height 17
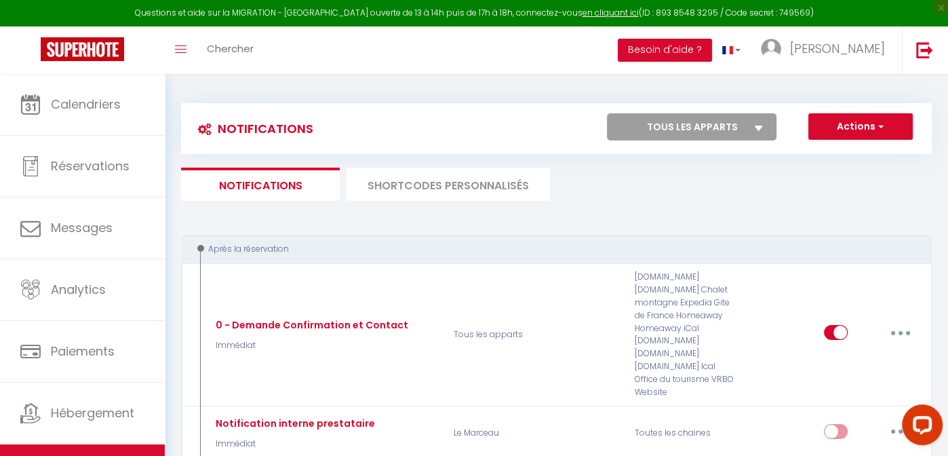
click at [490, 184] on li "SHORTCODES PERSONNALISÉS" at bounding box center [447, 183] width 203 height 33
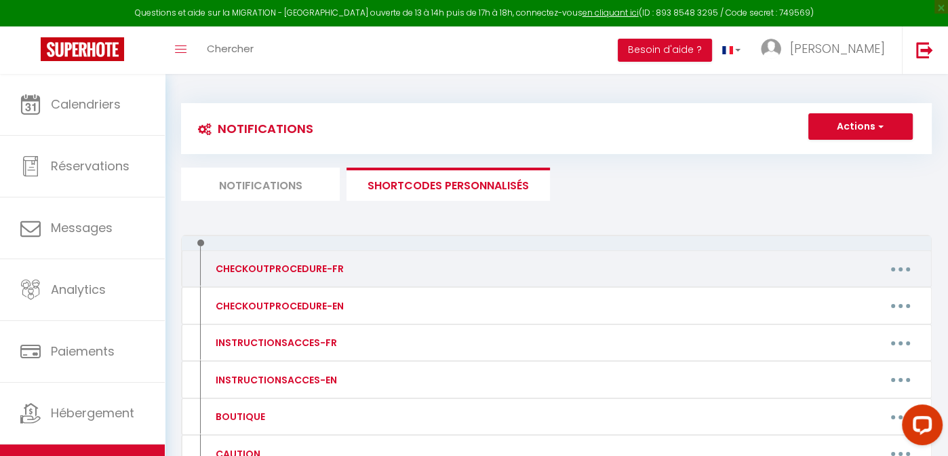
click at [894, 268] on button "button" at bounding box center [900, 269] width 38 height 22
click at [831, 296] on link "Editer" at bounding box center [865, 299] width 100 height 23
type input "CHECKOUTPROCEDURE-FR"
type textarea "CHECKOUTPROCEDURE-FR"
type textarea "1 - Faire la vaisselle et jeter les poubelles (bacs dans la cour) 2 - Défaire l…"
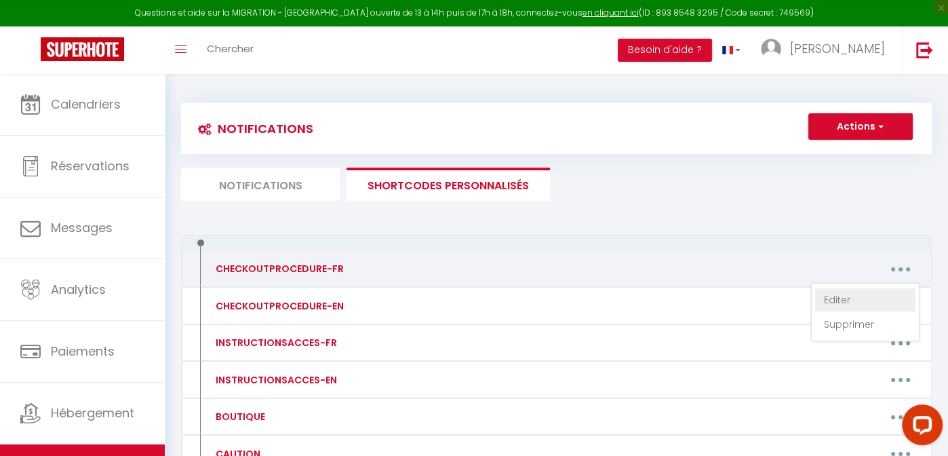
type textarea "1 - Faire la vaisselle et jeter les poubelles 2 - Défaire les lits et rassemble…"
type textarea "1 - Faire la vaisselle (et vider le lave-vaisselle) et jeter les poubelles 2 - …"
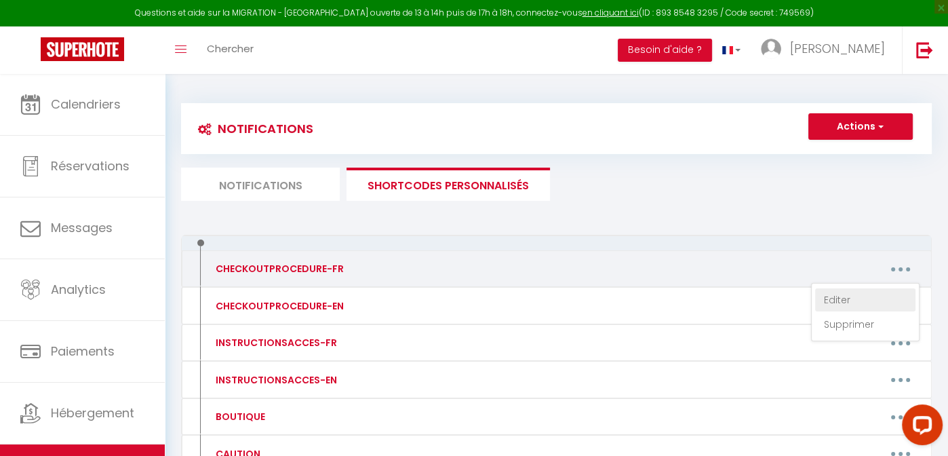
type textarea "1 - Faire la vaisselle et jeter les poubelles 2 - Défaire les lits et rassemble…"
type textarea "1 - Nous contacter pour prendre rendez vous (départ avant 10h maximum) 2 - Fair…"
type textarea "1 - Faire la vaisselle et jeter les poubelles (local poubelles dans la cour a d…"
type textarea "1 - Faire la vaisselle (et vider le lave-vaisselle) et jeter les poubelles dans…"
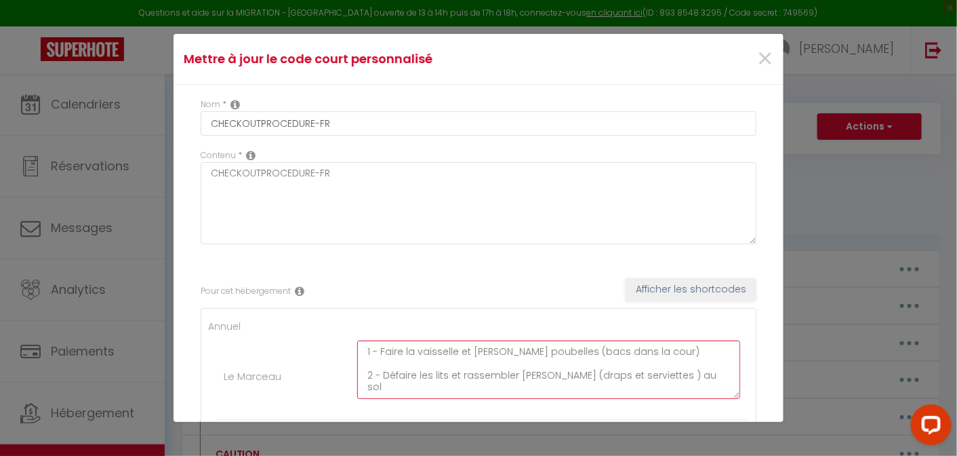
click at [476, 353] on textarea "1 - Faire la vaisselle et jeter les poubelles (bacs dans la cour) 2 - Défaire l…" at bounding box center [548, 369] width 383 height 58
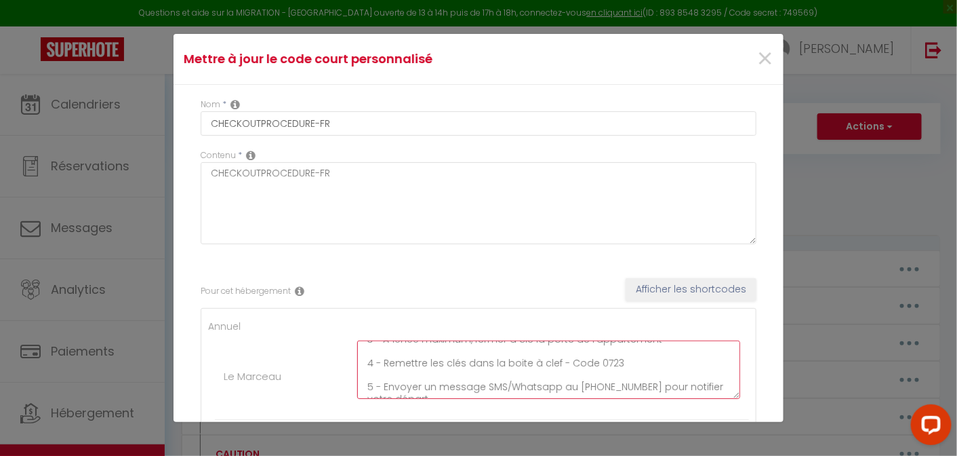
click at [476, 353] on textarea "1 - Faire la vaisselle et jeter les poubelles (bacs dans la cour) 2 - Défaire l…" at bounding box center [548, 369] width 383 height 58
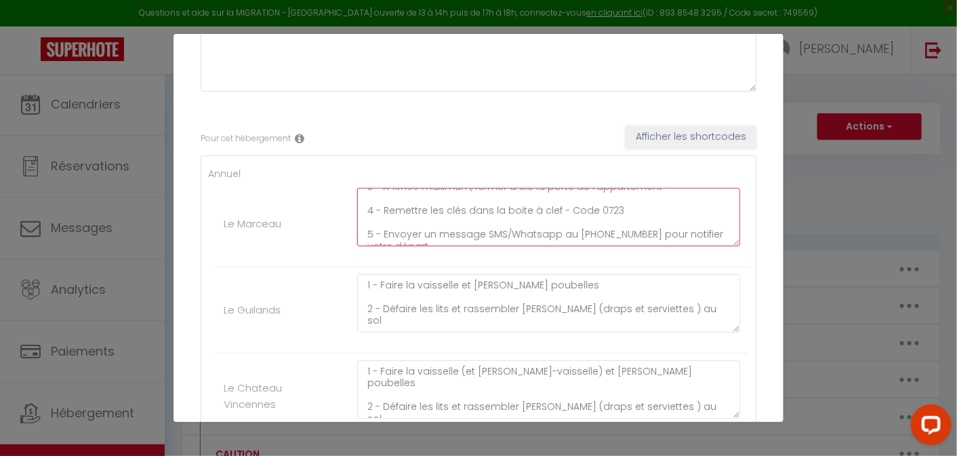
scroll to position [224, 0]
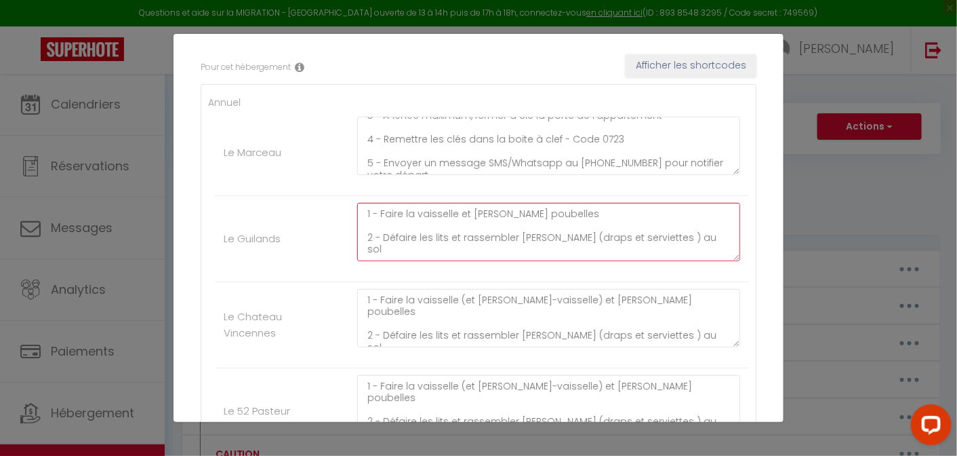
click at [460, 234] on textarea "1 - Faire la vaisselle et jeter les poubelles 2 - Défaire les lits et rassemble…" at bounding box center [548, 232] width 383 height 58
click at [437, 294] on textarea "1 - Faire la vaisselle (et vider le lave-vaisselle) et jeter les poubelles 2 - …" at bounding box center [548, 318] width 383 height 58
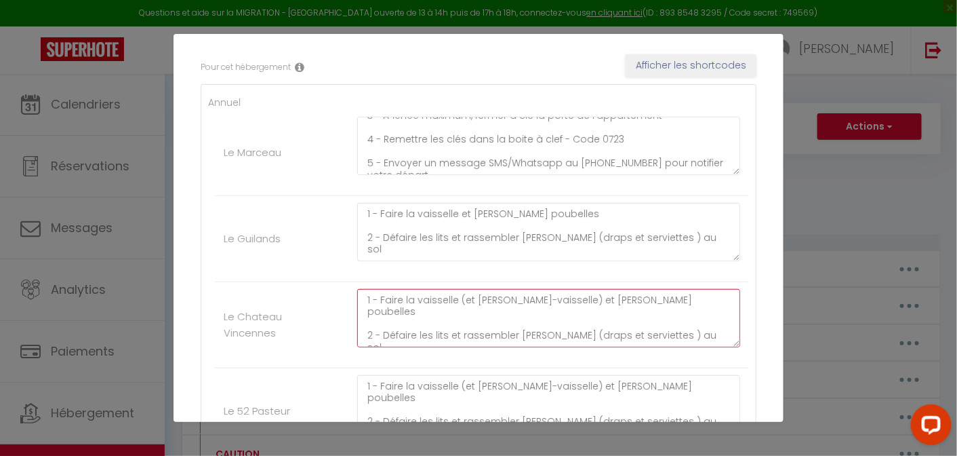
paste textarea "Wash the dishes (and empty the dishwasher) and take out the trash 2 - Strip the…"
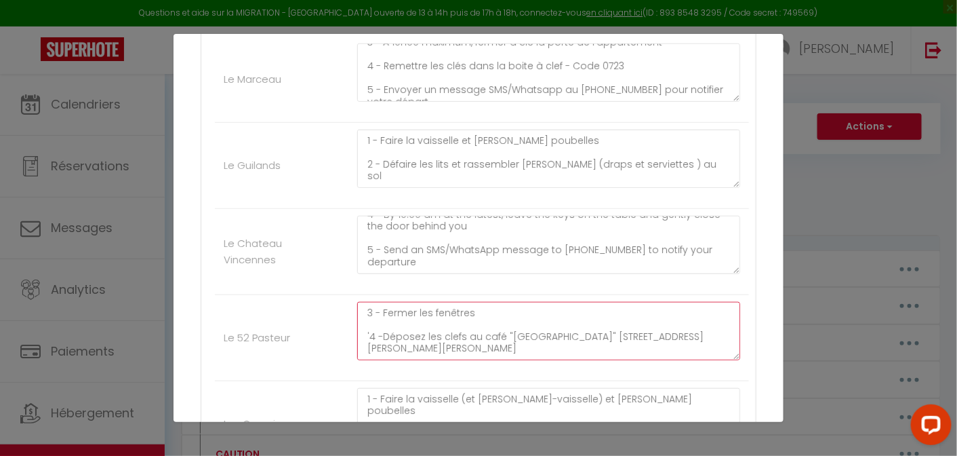
scroll to position [0, 0]
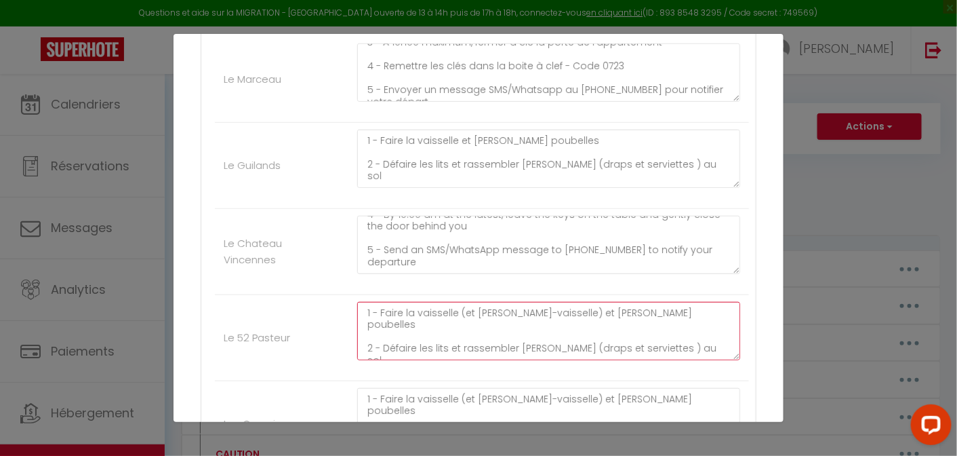
drag, startPoint x: 448, startPoint y: 347, endPoint x: 343, endPoint y: 272, distance: 129.3
click at [343, 272] on ul "[PERSON_NAME] 1 - Faire la vaisselle et jeter les poubelles (bacs dans la cour)…" at bounding box center [478, 331] width 541 height 618
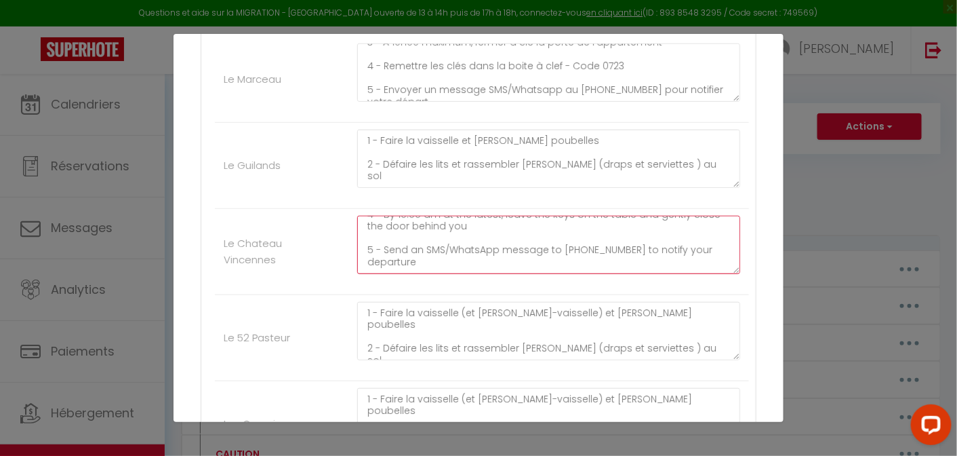
click at [422, 254] on textarea "1 - Wash the dishes (and empty the dishwasher) and take out the trash 2 - Strip…" at bounding box center [548, 245] width 383 height 58
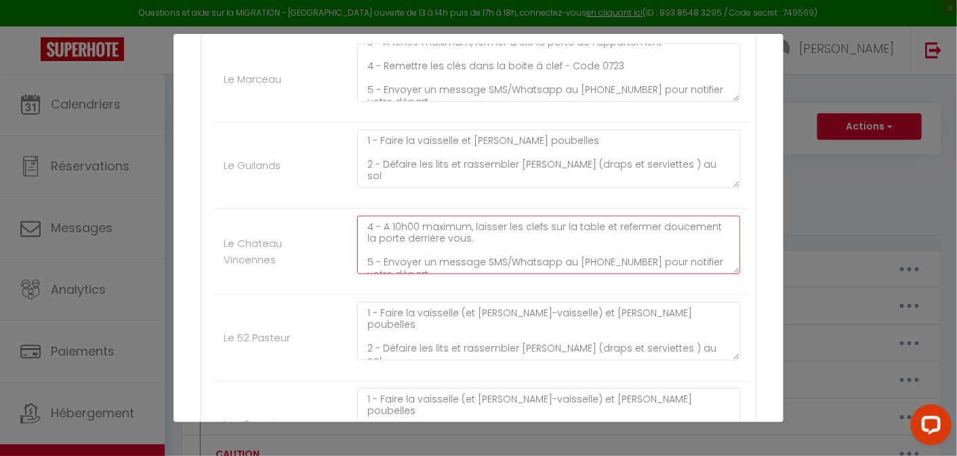
scroll to position [83, 0]
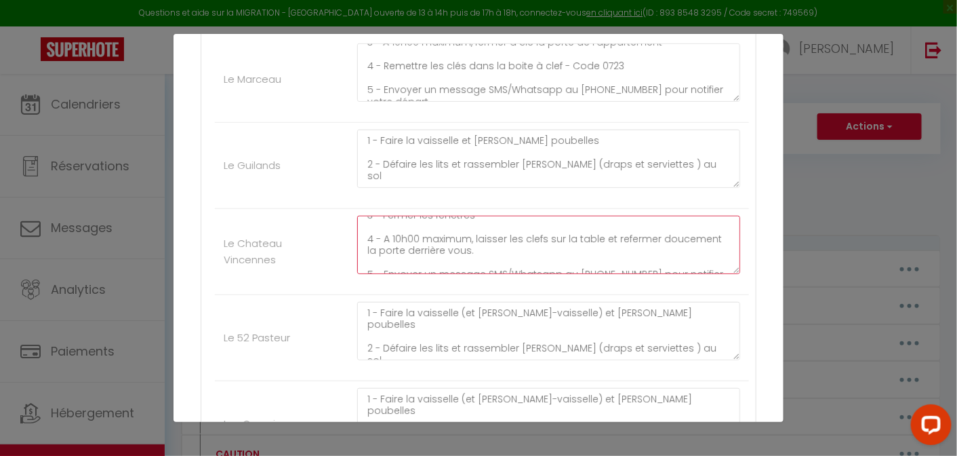
type textarea "1 - Faire la vaisselle (et vider le lave-vaisselle) et jeter les poubelles 2 - …"
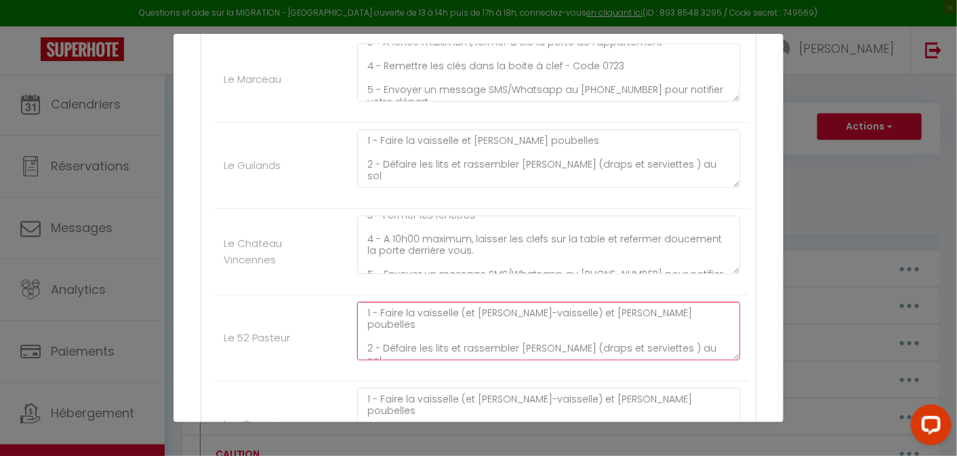
click at [418, 310] on textarea "1 - Faire la vaisselle (et vider le lave-vaisselle) et jeter les poubelles 2 - …" at bounding box center [548, 331] width 383 height 58
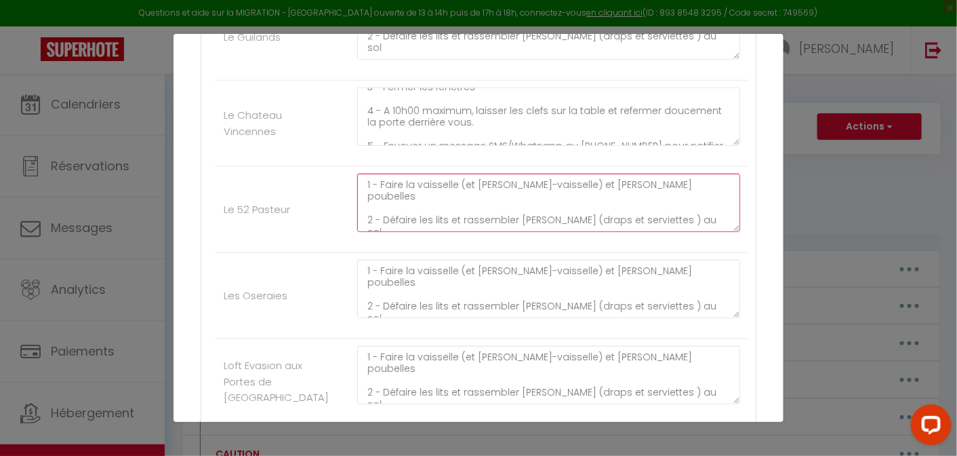
scroll to position [427, 0]
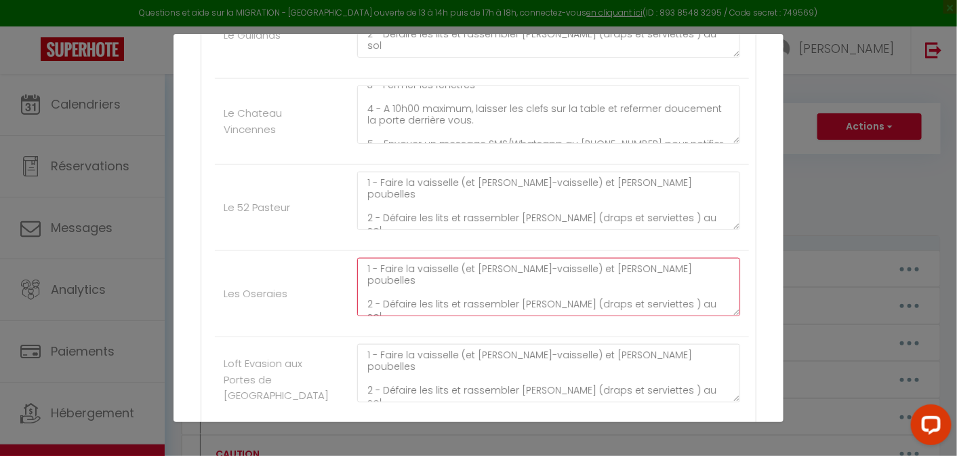
click at [477, 285] on textarea "1 - Faire la vaisselle (et vider le lave-vaisselle) et jeter les poubelles 2 - …" at bounding box center [548, 287] width 383 height 58
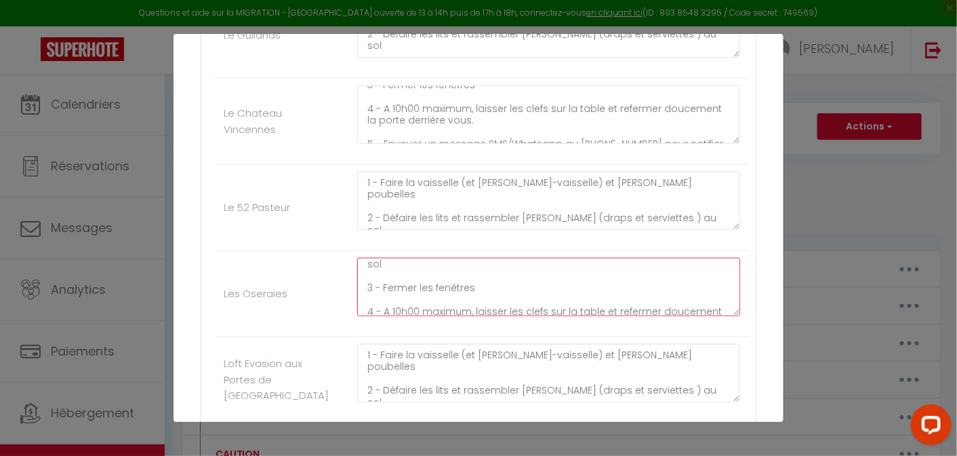
scroll to position [83, 0]
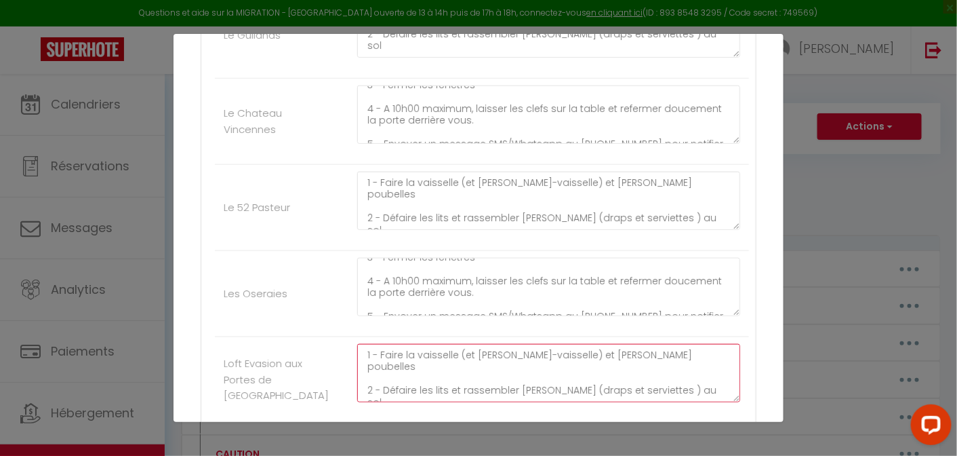
click at [433, 353] on textarea "1 - Faire la vaisselle (et vider le lave-vaisselle) et jeter les poubelles 2 - …" at bounding box center [548, 373] width 383 height 58
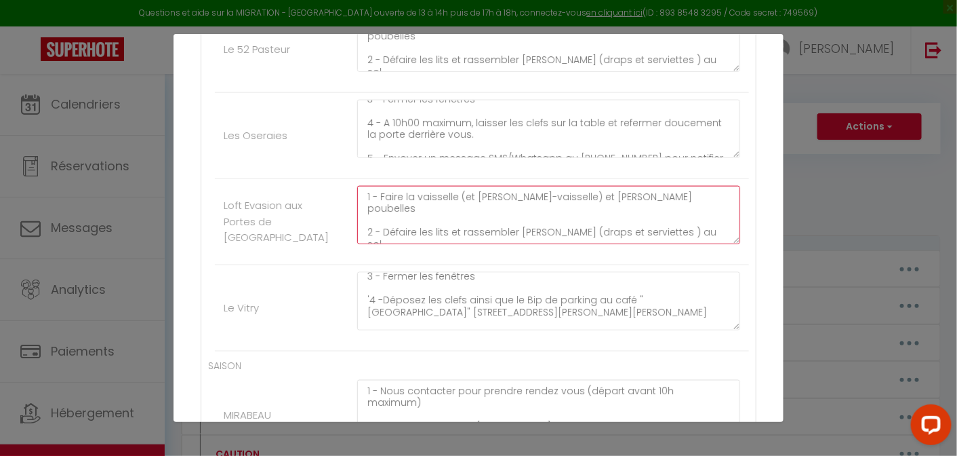
scroll to position [68, 0]
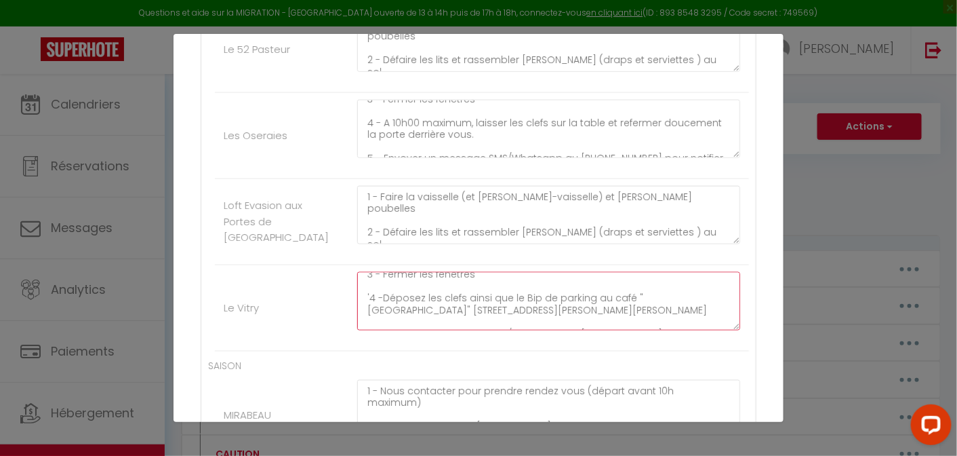
click at [475, 289] on textarea "1 - Faire la vaisselle et jeter les poubelles 2 - Défaire les lits et rassemble…" at bounding box center [548, 301] width 383 height 58
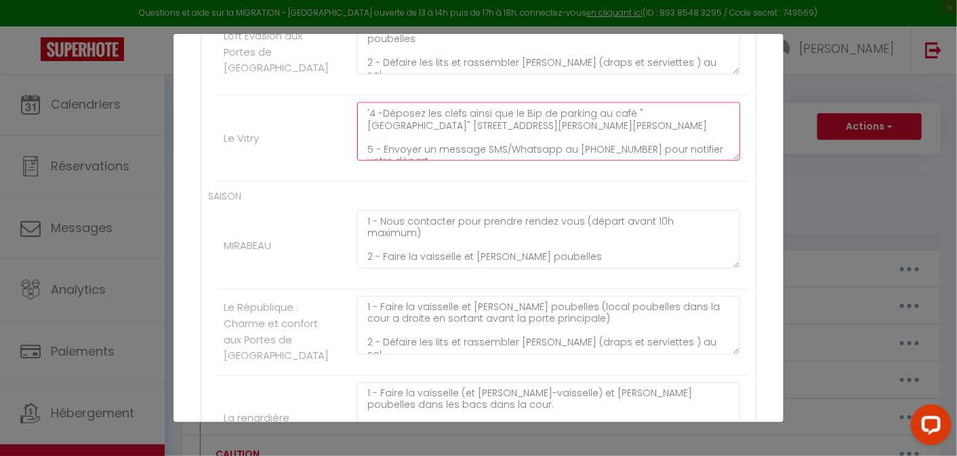
scroll to position [83, 0]
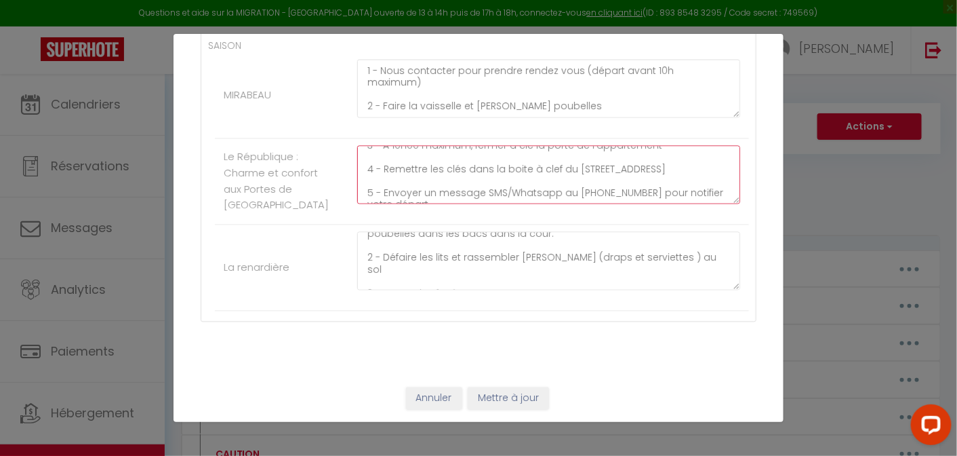
scroll to position [24, 0]
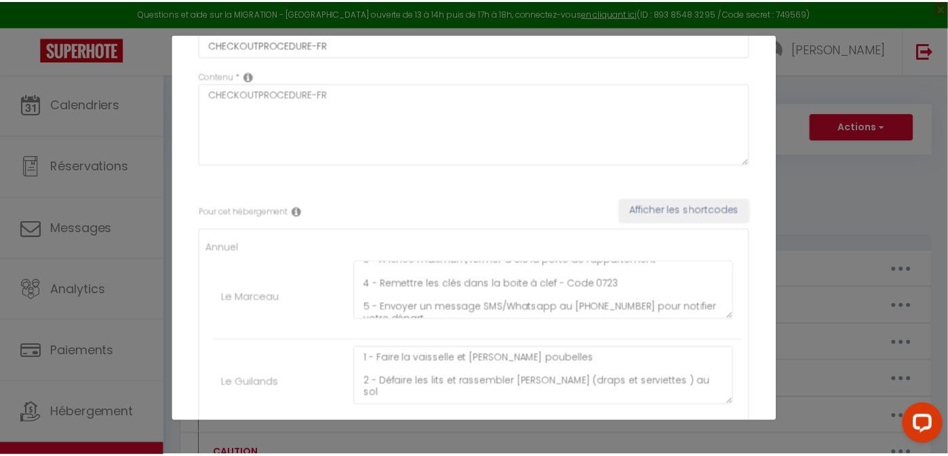
scroll to position [0, 0]
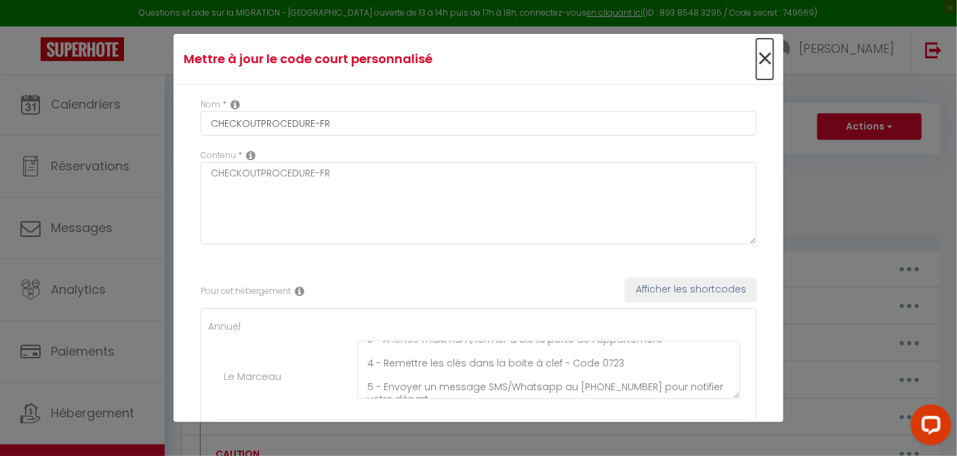
click at [757, 63] on span "×" at bounding box center [765, 59] width 17 height 41
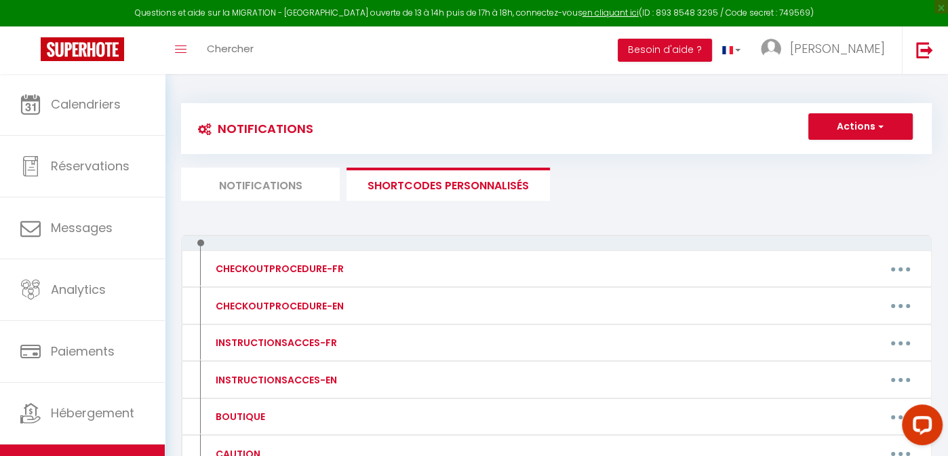
click at [290, 185] on li "Notifications" at bounding box center [260, 183] width 159 height 33
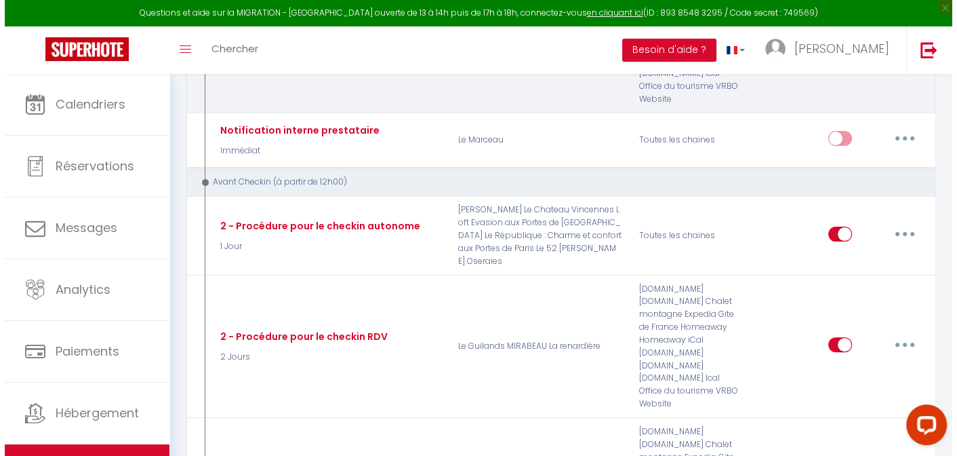
scroll to position [294, 0]
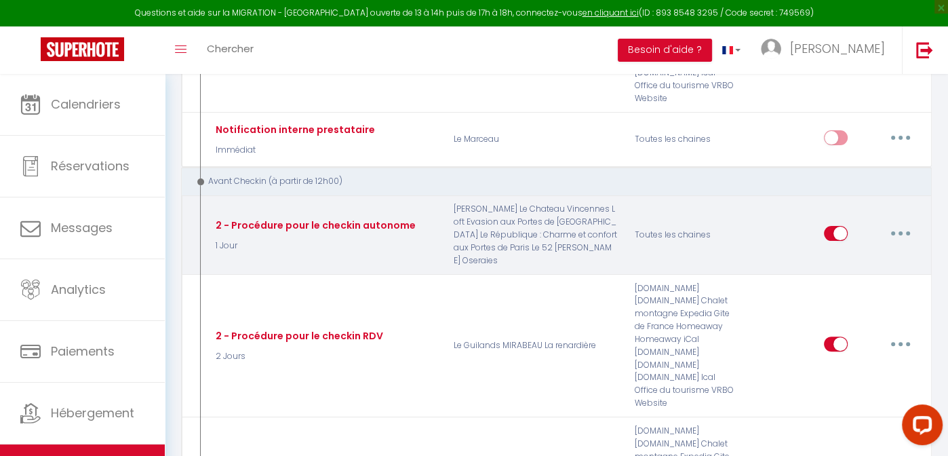
click at [902, 222] on button "button" at bounding box center [900, 233] width 38 height 22
click at [839, 252] on link "Editer" at bounding box center [865, 263] width 100 height 23
type input "2 - Procédure pour le checkin autonome"
select select "1 Jour"
select select "if_booking_is_paid"
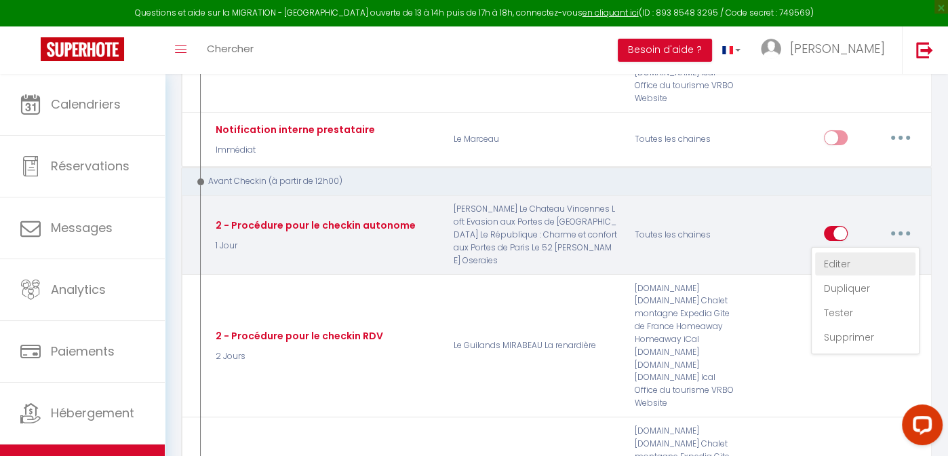
checkbox input "true"
checkbox input "false"
checkbox input "true"
radio input "true"
type input "Procédure pour le check in - [RENTAL:NAME]"
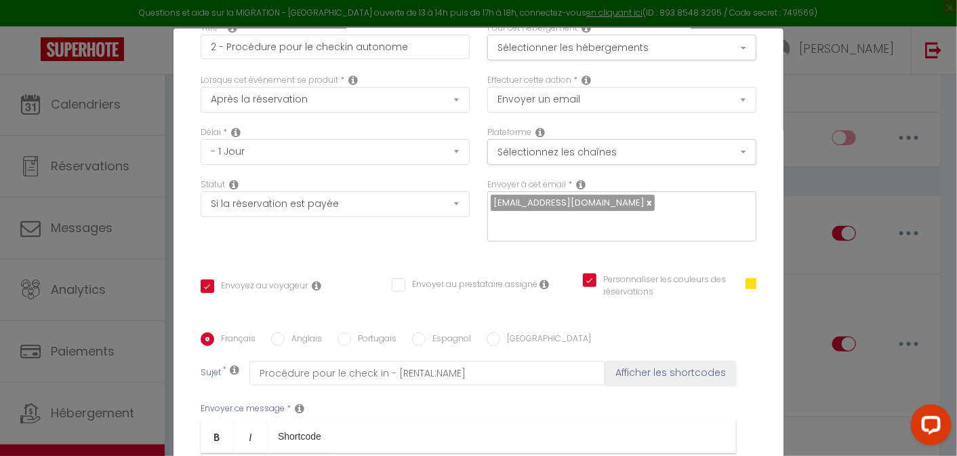
scroll to position [0, 0]
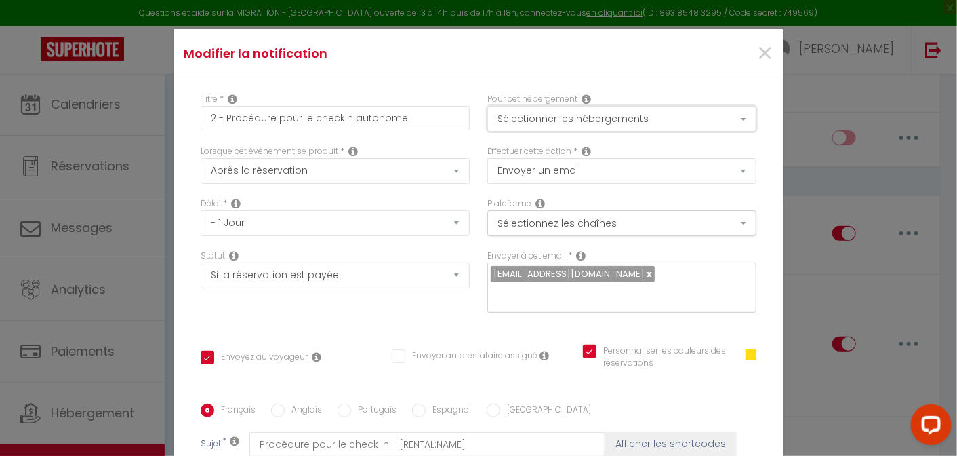
click at [528, 125] on button "Sélectionner les hébergements" at bounding box center [622, 119] width 269 height 26
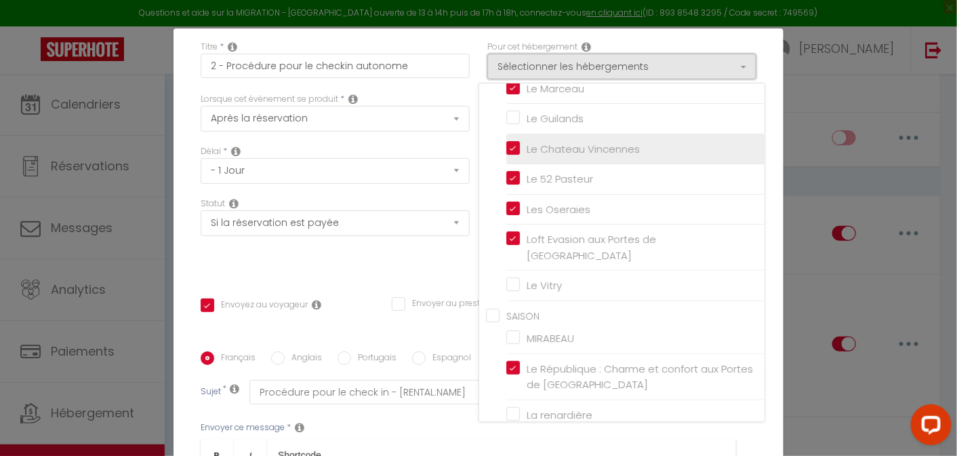
scroll to position [62, 0]
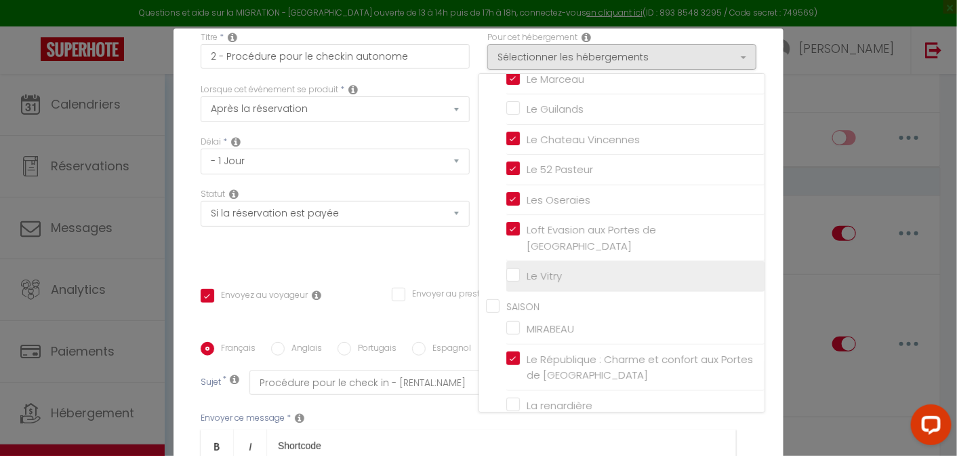
click at [533, 269] on input "Le Vitry" at bounding box center [635, 276] width 258 height 14
checkbox input "true"
checkbox input "false"
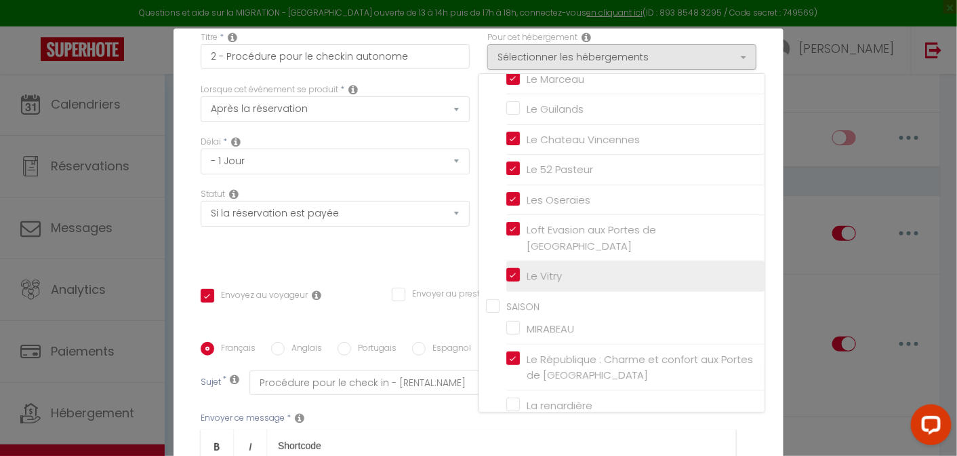
checkbox input "true"
checkbox input "false"
checkbox input "true"
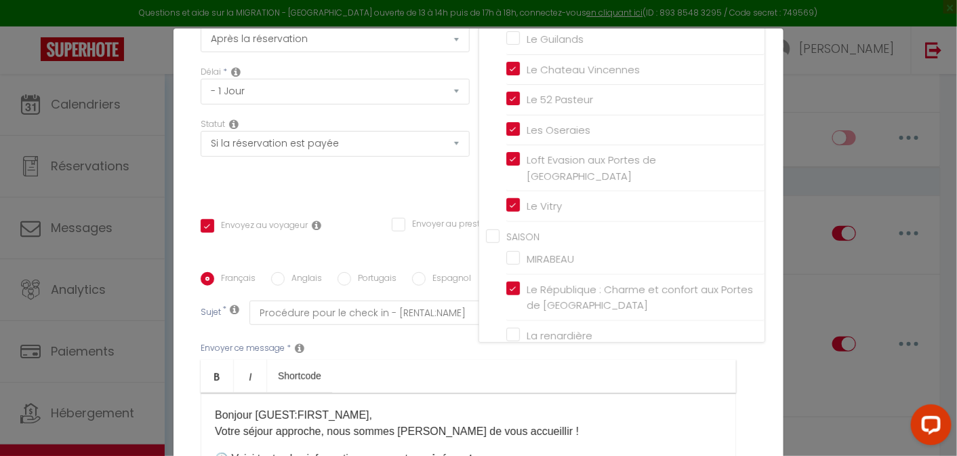
scroll to position [139, 0]
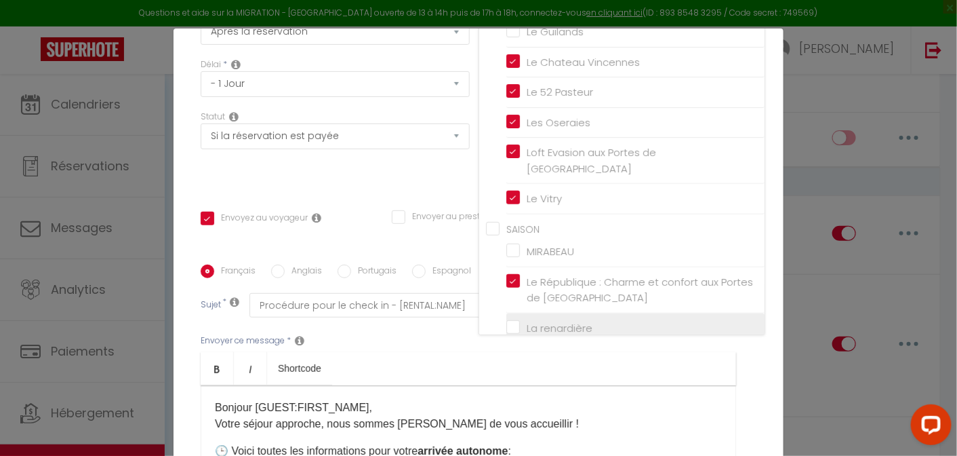
click at [538, 321] on input "La renardière" at bounding box center [635, 328] width 258 height 14
checkbox input "true"
checkbox input "false"
checkbox input "true"
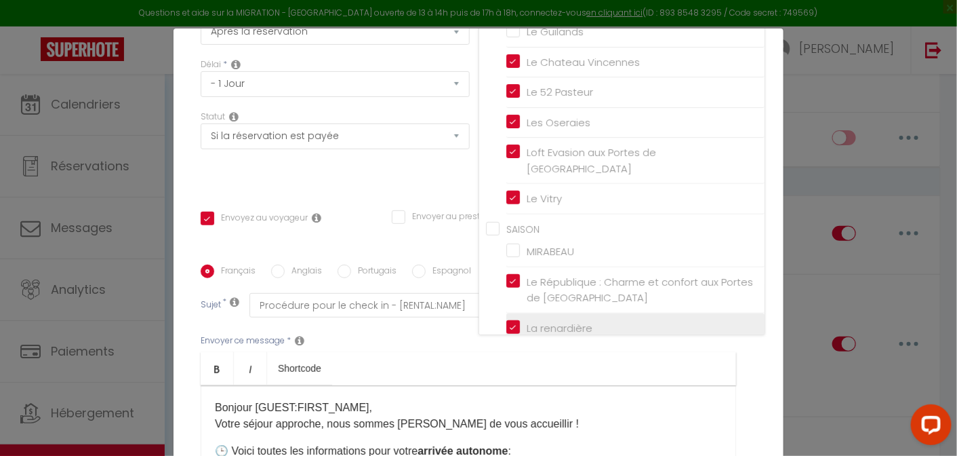
checkbox input "false"
checkbox input "true"
click at [488, 359] on ul "Bold Italic Shortcode" at bounding box center [469, 368] width 536 height 33
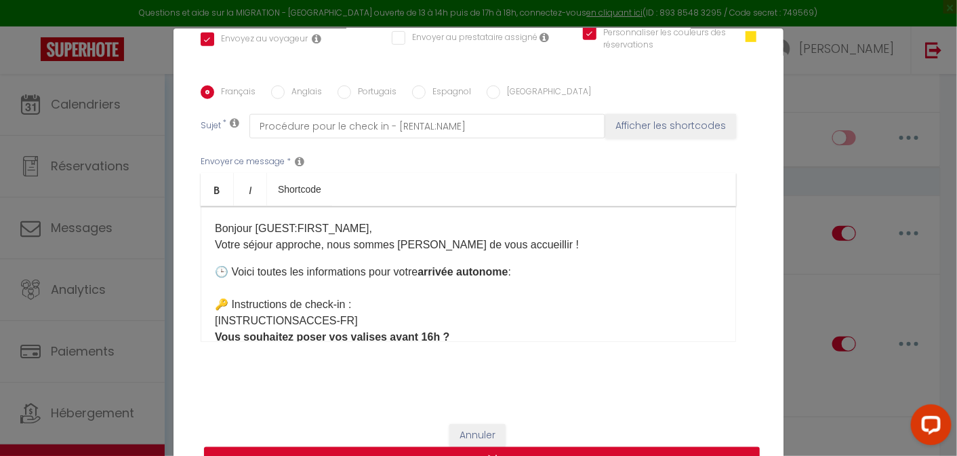
scroll to position [56, 0]
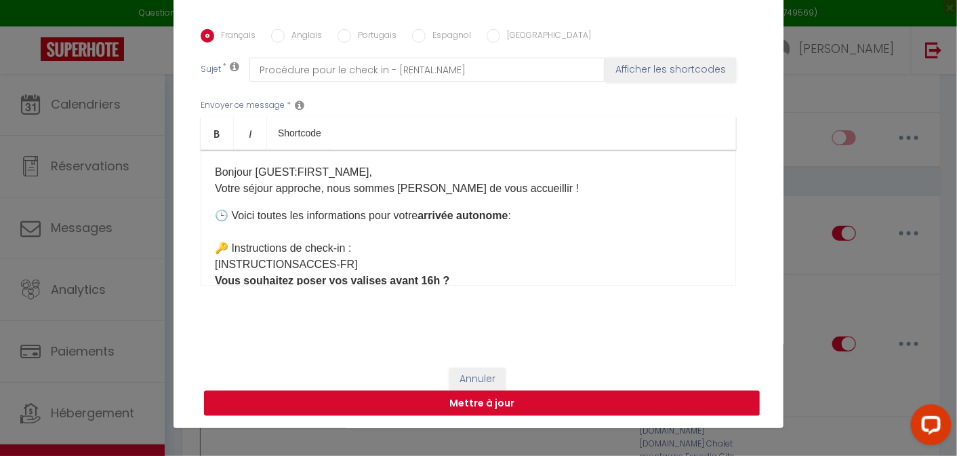
click at [460, 396] on button "Mettre à jour" at bounding box center [482, 404] width 556 height 26
checkbox input "true"
checkbox input "false"
checkbox input "true"
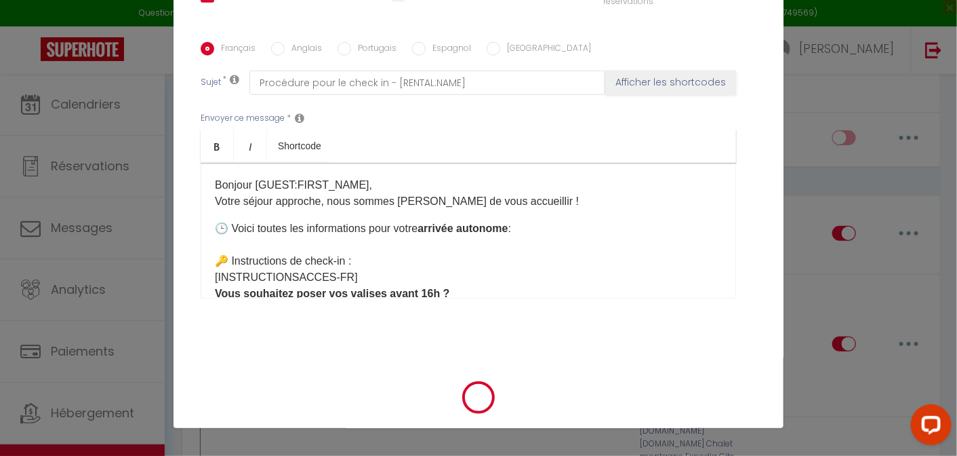
scroll to position [304, 0]
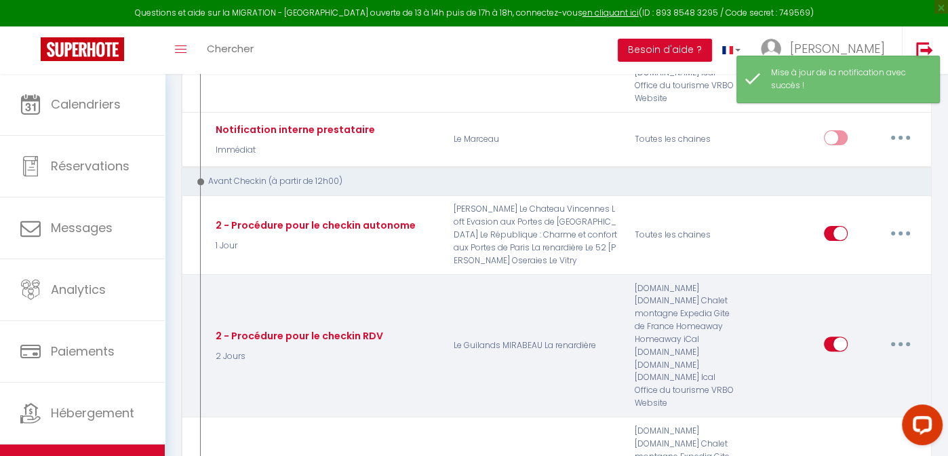
click at [898, 333] on button "button" at bounding box center [900, 344] width 38 height 22
click at [835, 363] on link "Editer" at bounding box center [865, 374] width 100 height 23
type input "2 - Procédure pour le checkin RDV"
select select "2 Jours"
select select "if_booking_is_paid"
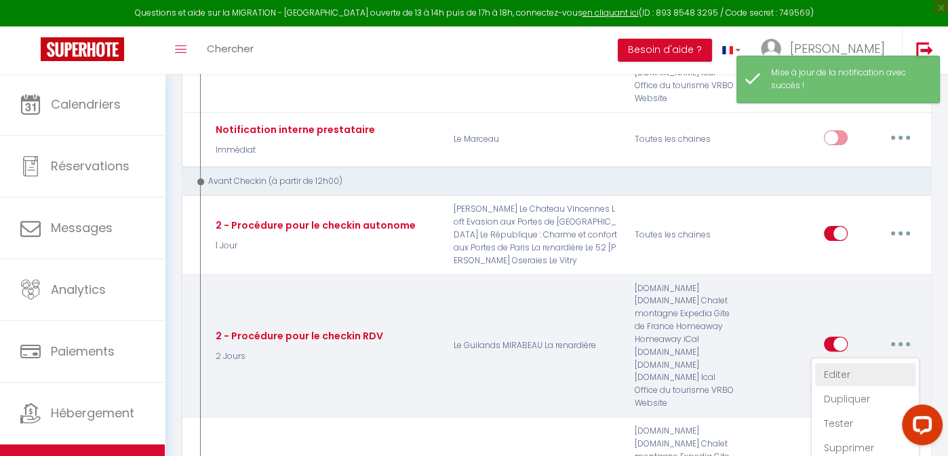
checkbox input "true"
checkbox input "false"
checkbox input "true"
radio input "true"
type input "Procédure pour le check in - [RENTAL:NAME]"
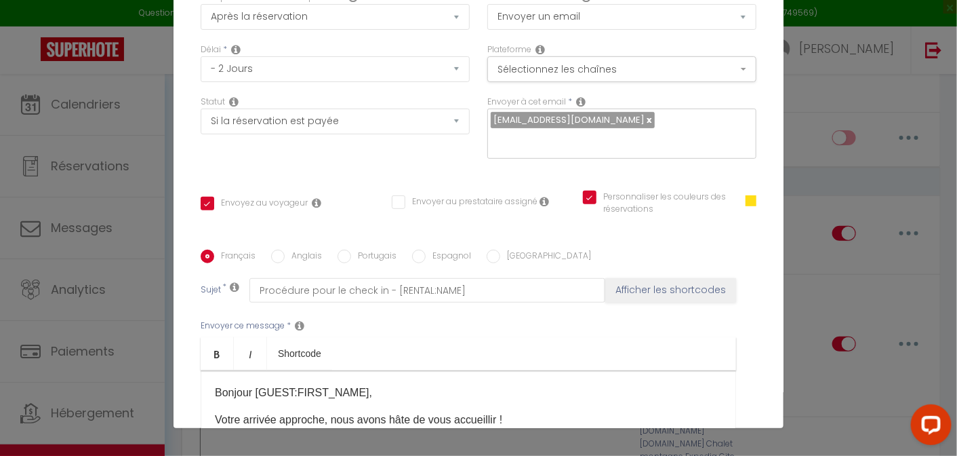
scroll to position [0, 0]
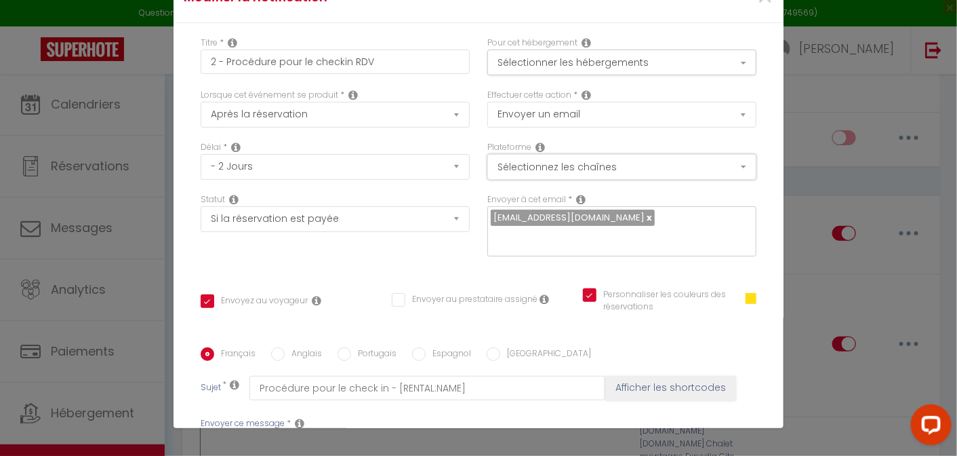
click at [548, 163] on button "Sélectionnez les chaînes" at bounding box center [622, 167] width 269 height 26
click at [624, 74] on button "Sélectionner les hébergements" at bounding box center [622, 62] width 269 height 26
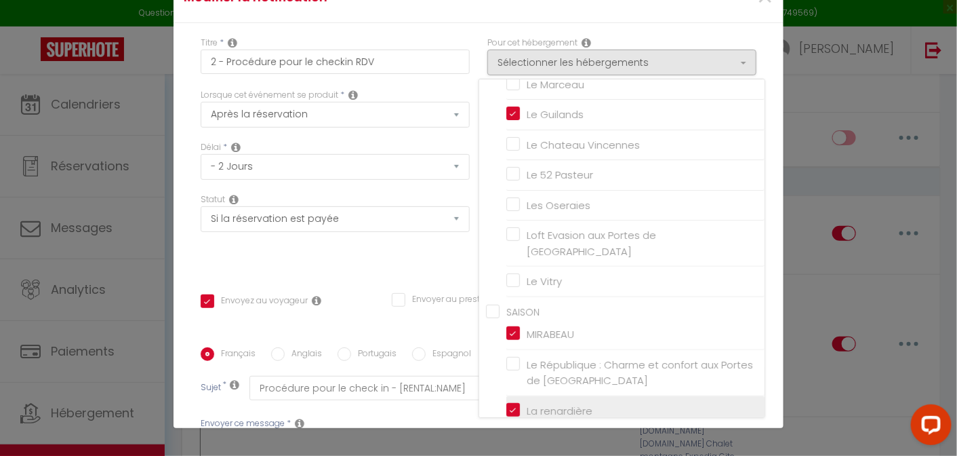
click at [538, 404] on input "La renardière" at bounding box center [635, 411] width 258 height 14
checkbox input "false"
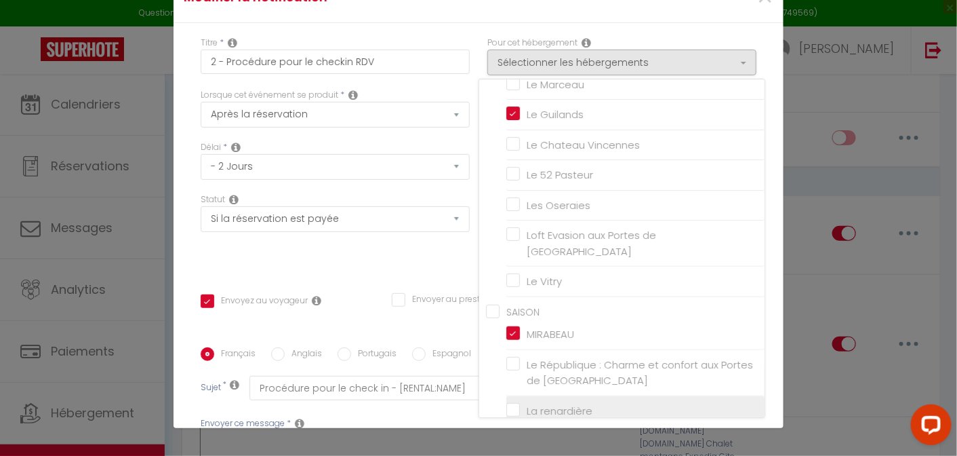
checkbox input "false"
checkbox input "true"
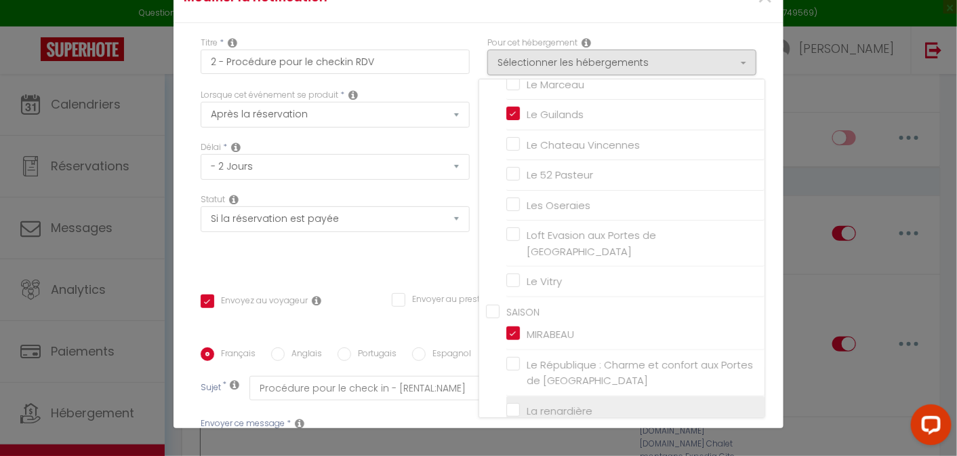
checkbox input "false"
checkbox input "true"
click at [765, 291] on div "Titre * 2 - Procédure pour le checkin RDV Pour cet hébergement Sélectionner les…" at bounding box center [479, 347] width 610 height 649
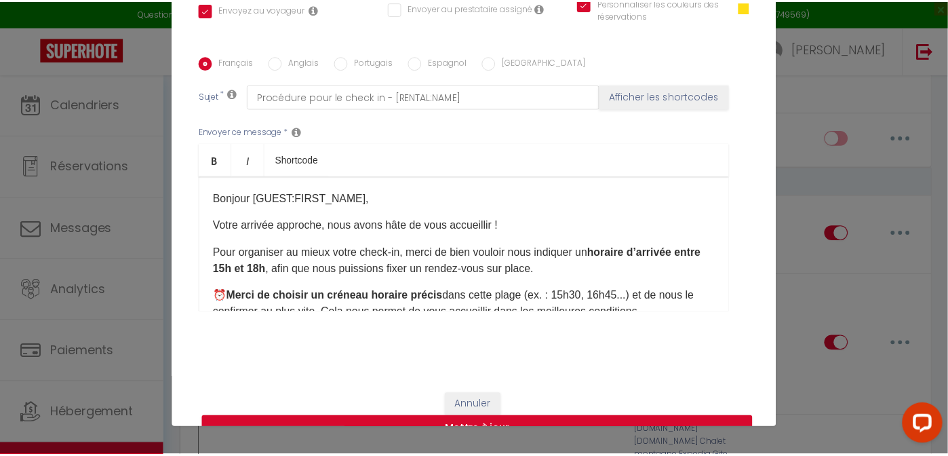
scroll to position [318, 0]
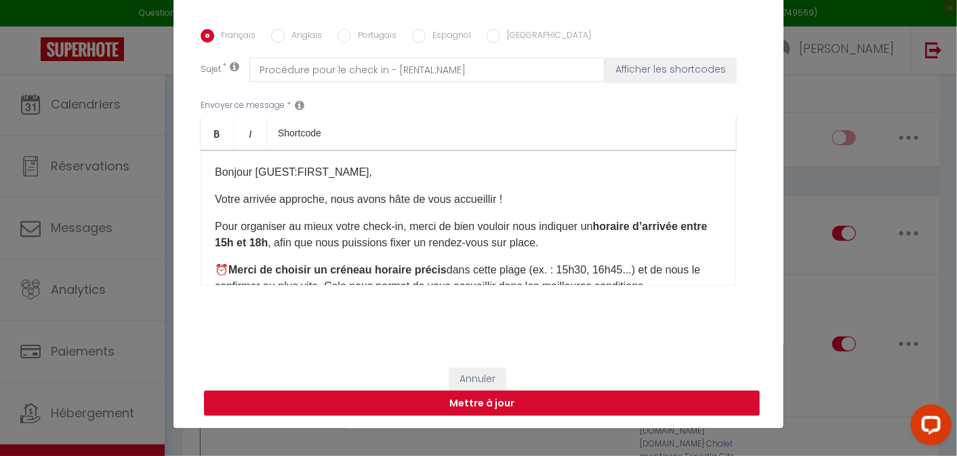
click at [499, 401] on button "Mettre à jour" at bounding box center [482, 404] width 556 height 26
checkbox input "true"
checkbox input "false"
checkbox input "true"
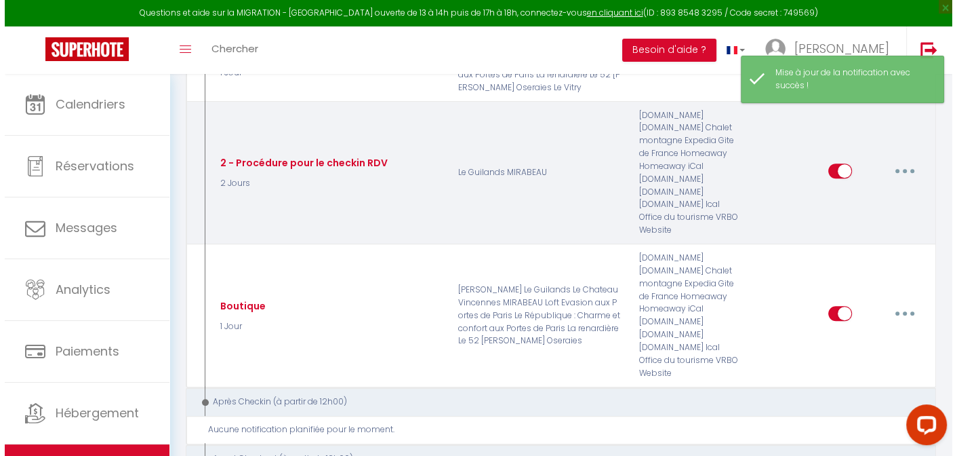
scroll to position [467, 0]
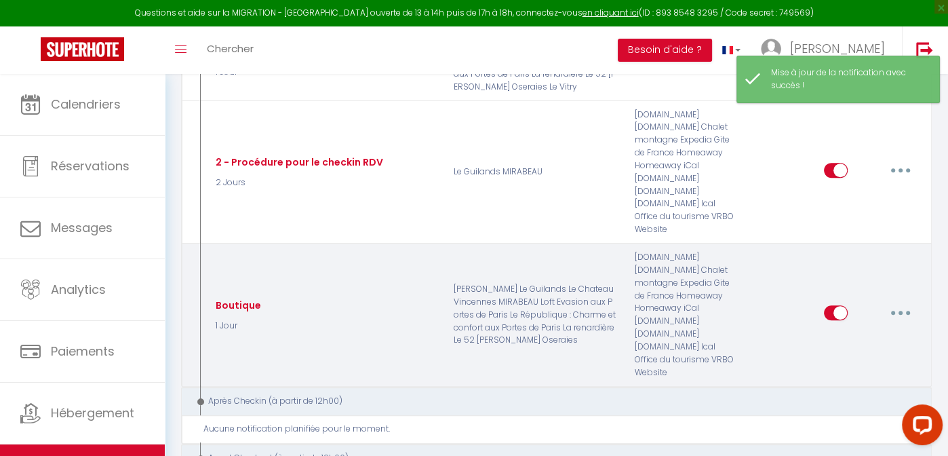
click at [891, 302] on button "button" at bounding box center [900, 313] width 38 height 22
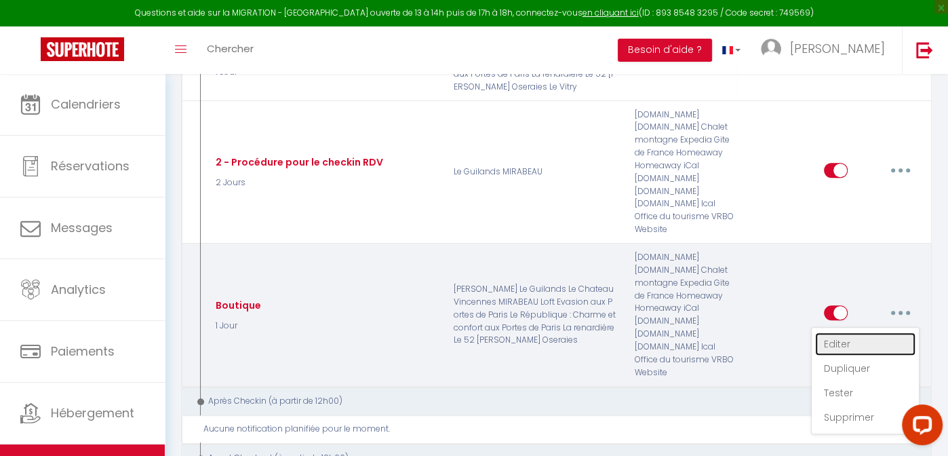
click at [835, 332] on link "Editer" at bounding box center [865, 343] width 100 height 23
type input "Boutique"
checkbox input "true"
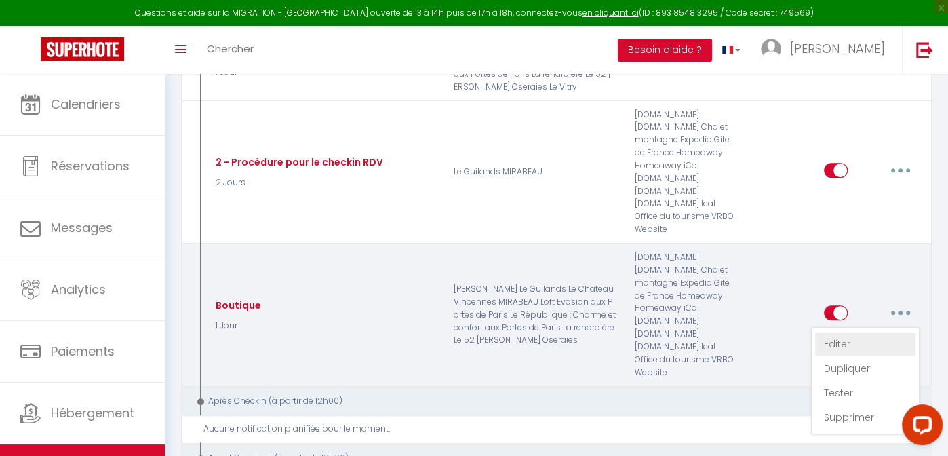
checkbox input "true"
checkbox input "false"
checkbox input "true"
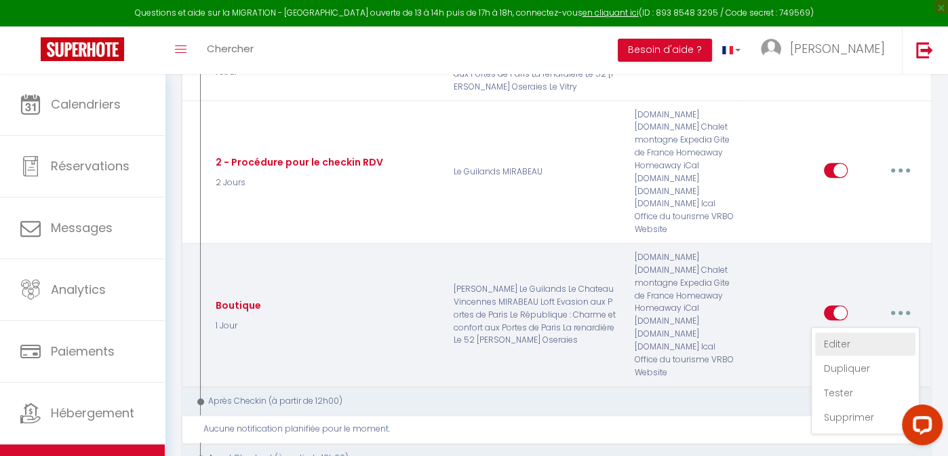
checkbox input "true"
select select "1 Jour"
select select
checkbox input "true"
checkbox input "false"
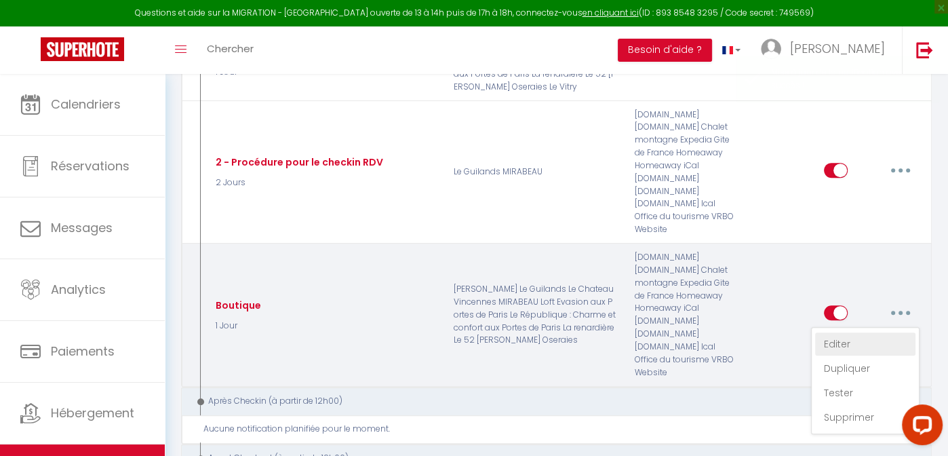
checkbox input "false"
radio input "true"
type input "Préparez votre arrivée – petites attentions à découvrir 🧺🍷🗼 [CHECKING:DD-MM-YYY…"
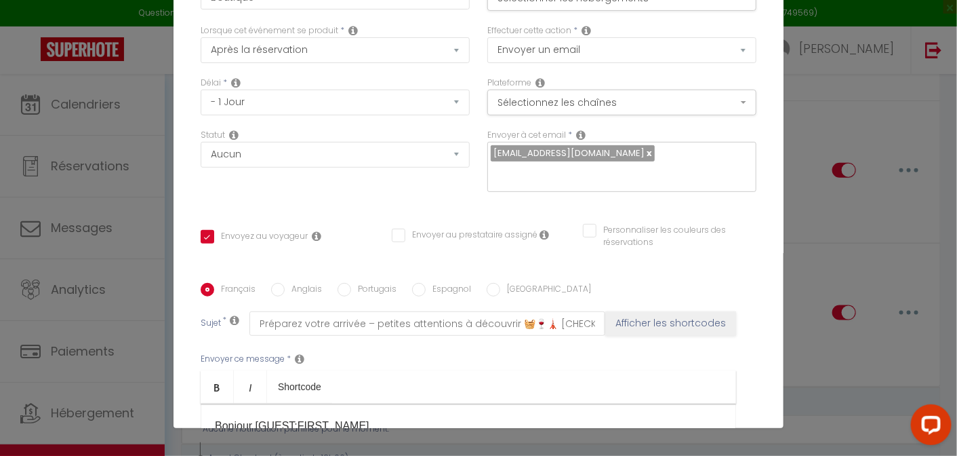
scroll to position [0, 0]
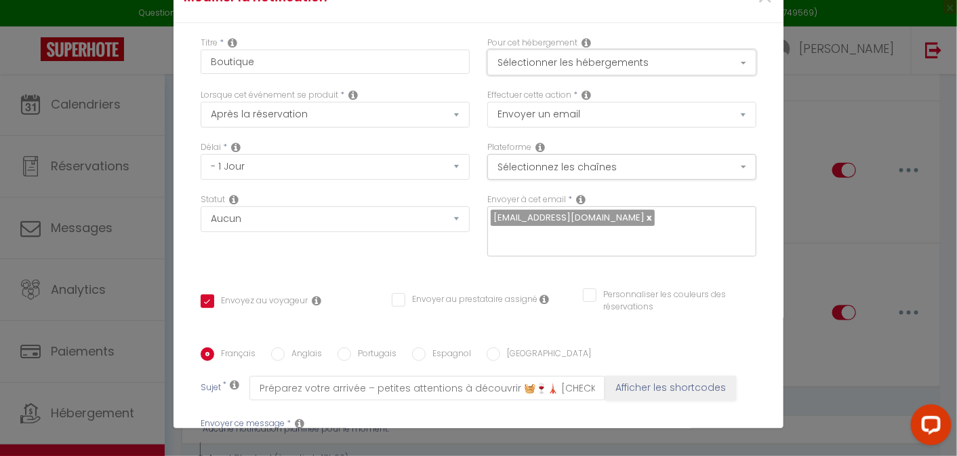
click at [648, 61] on button "Sélectionner les hébergements" at bounding box center [622, 62] width 269 height 26
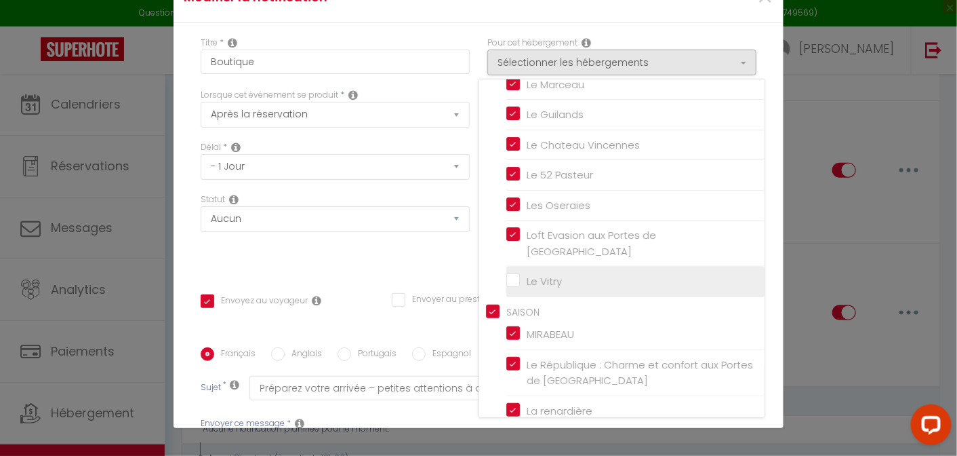
click at [540, 275] on input "Le Vitry" at bounding box center [635, 282] width 258 height 14
checkbox input "true"
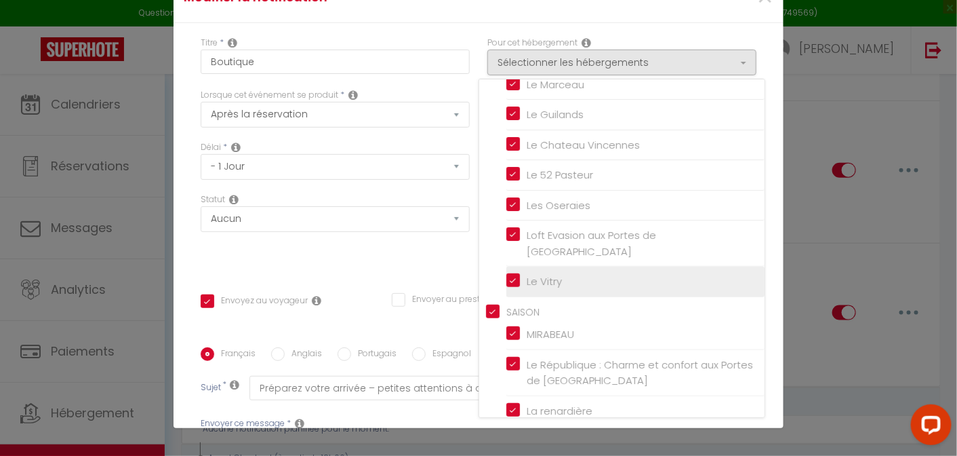
checkbox input "false"
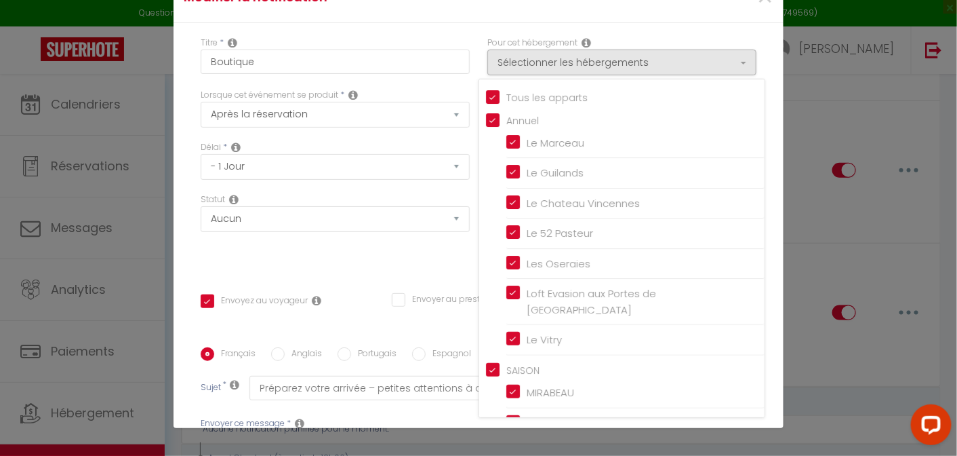
click at [387, 246] on div "Statut Aucun Si la réservation est payée Si réservation non payée Si la caution…" at bounding box center [335, 231] width 287 height 77
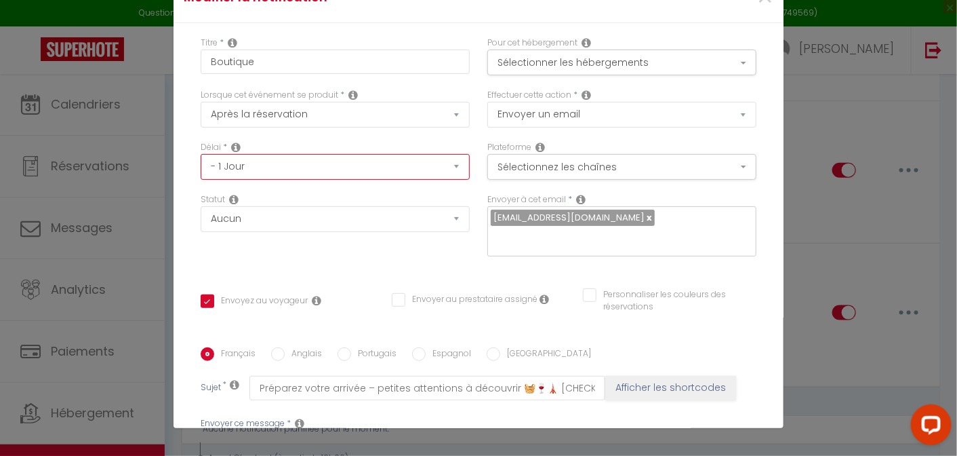
click at [337, 157] on select "Immédiat - 10 Minutes - 1 Heure - 2 Heures - 3 Heures - 4 Heures - 5 Heures - 6…" at bounding box center [335, 167] width 269 height 26
select select "2 Jours"
click at [201, 154] on select "Immédiat - 10 Minutes - 1 Heure - 2 Heures - 3 Heures - 4 Heures - 5 Heures - 6…" at bounding box center [335, 167] width 269 height 26
checkbox input "true"
checkbox input "false"
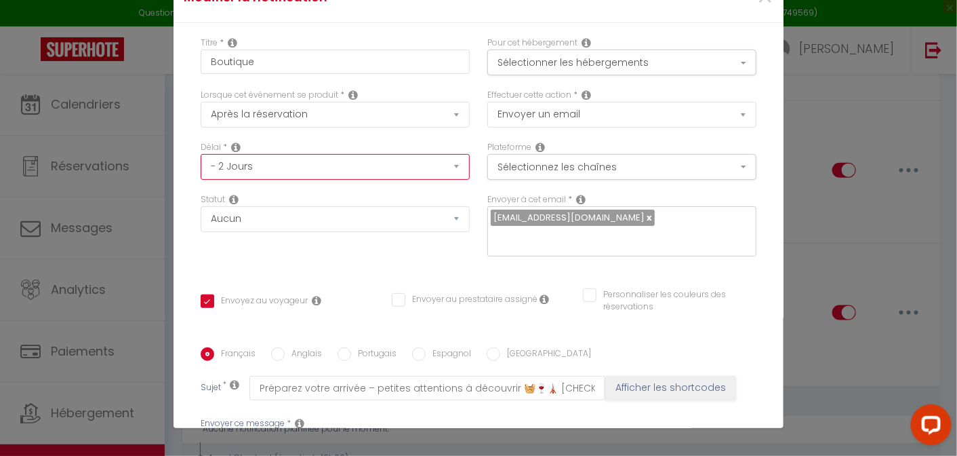
checkbox input "false"
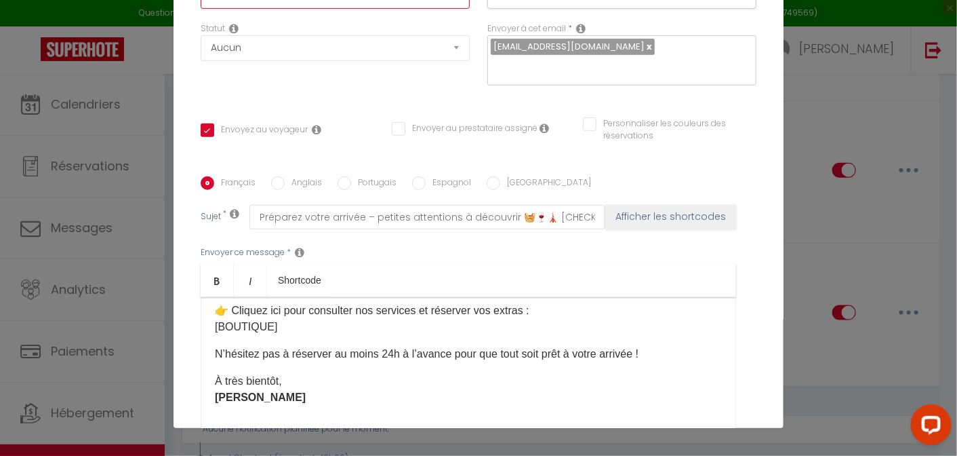
scroll to position [318, 0]
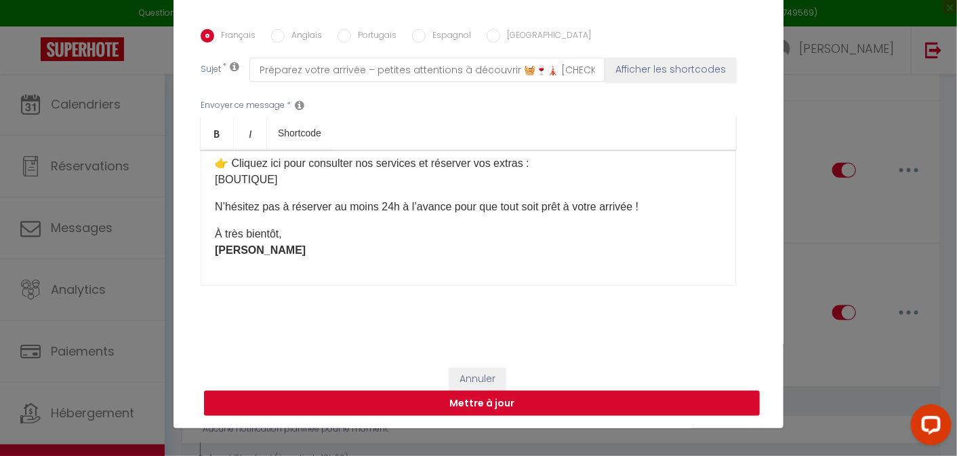
click at [473, 398] on button "Mettre à jour" at bounding box center [482, 404] width 556 height 26
checkbox input "true"
checkbox input "false"
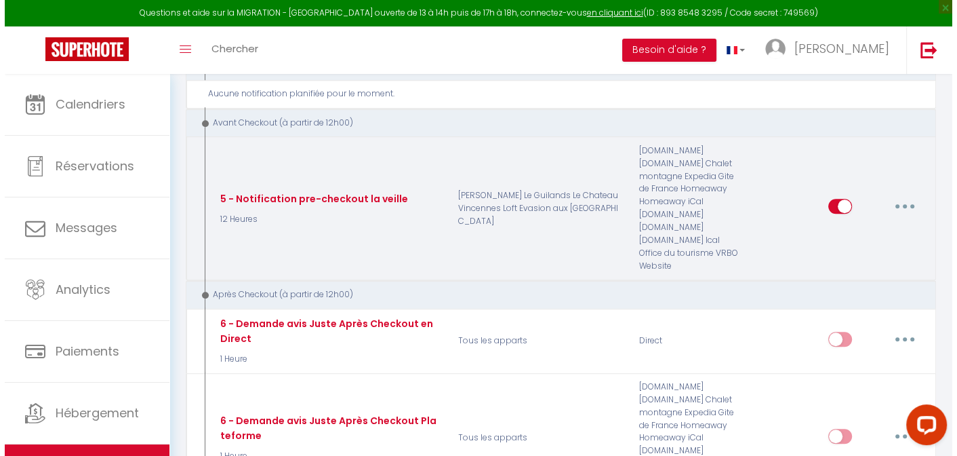
scroll to position [802, 0]
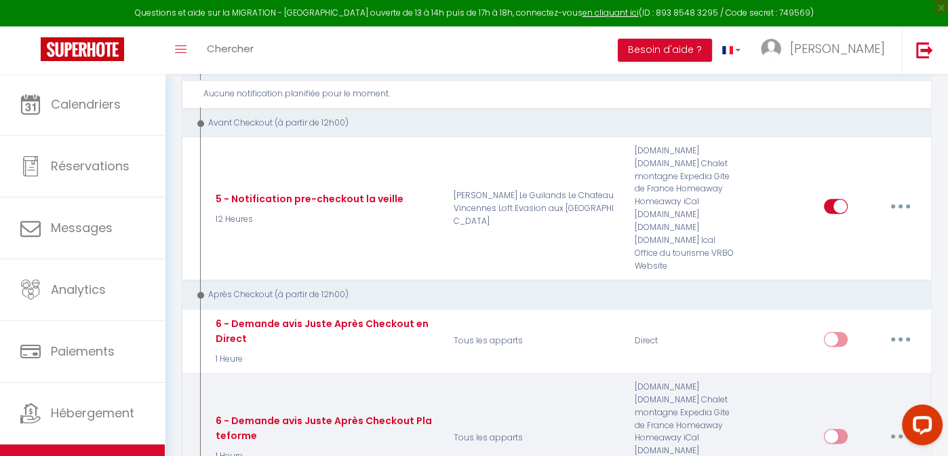
click at [902, 425] on button "button" at bounding box center [900, 436] width 38 height 22
type input "6 - Demande avis Juste Après Checkout Plateforme"
select select "5"
select select "1 Heure"
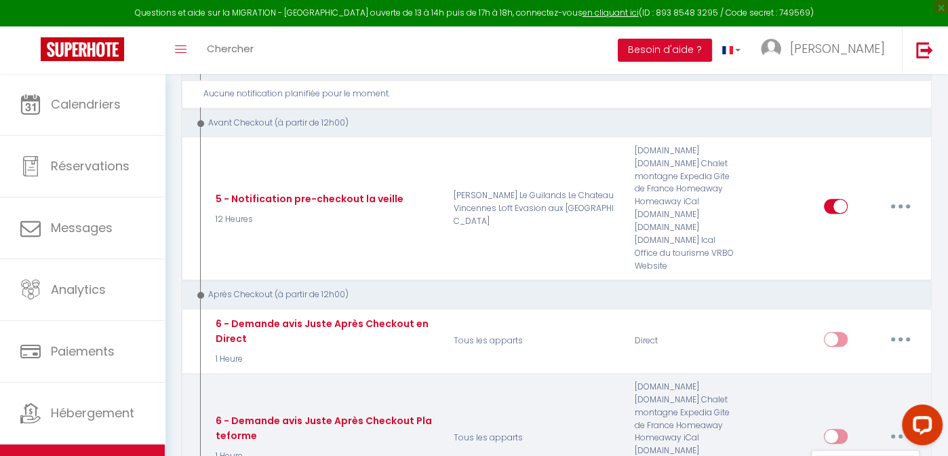
select select "if_booking_is_paid"
checkbox input "true"
checkbox input "false"
radio input "true"
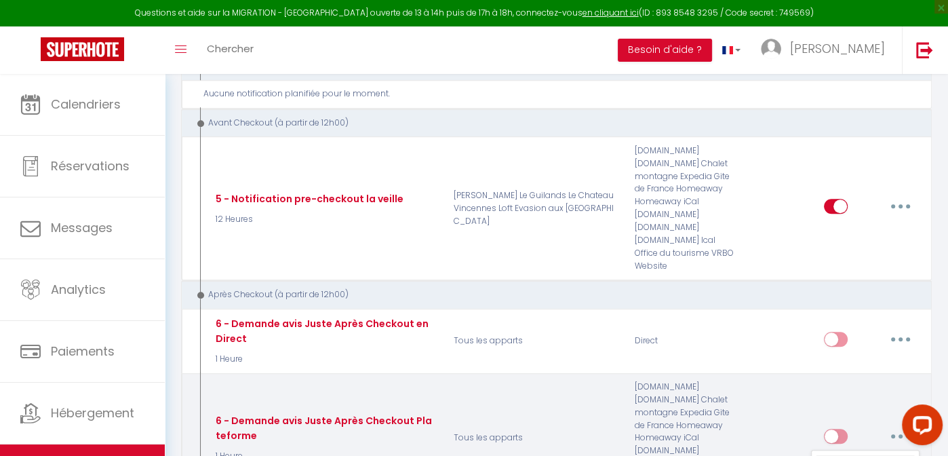
type input "[GUEST:FIRST_NAME], voici un cadeau pour vous avant de quitter [RENTAL:CITY]"
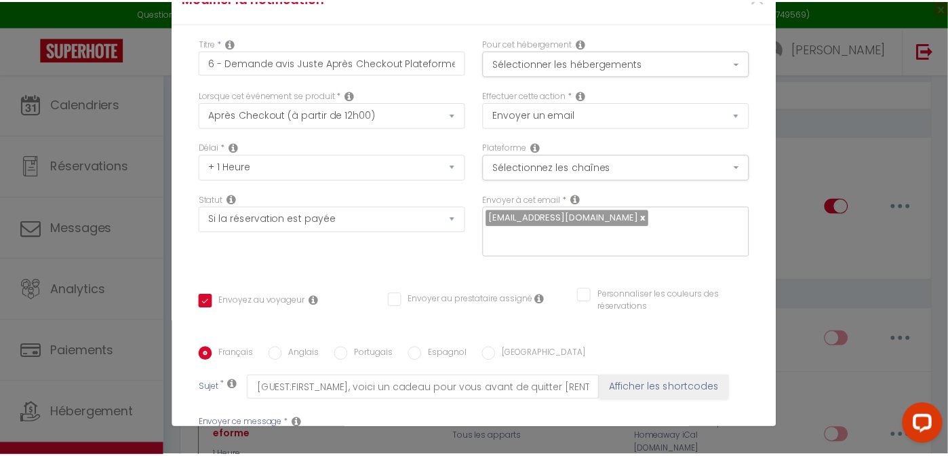
scroll to position [318, 0]
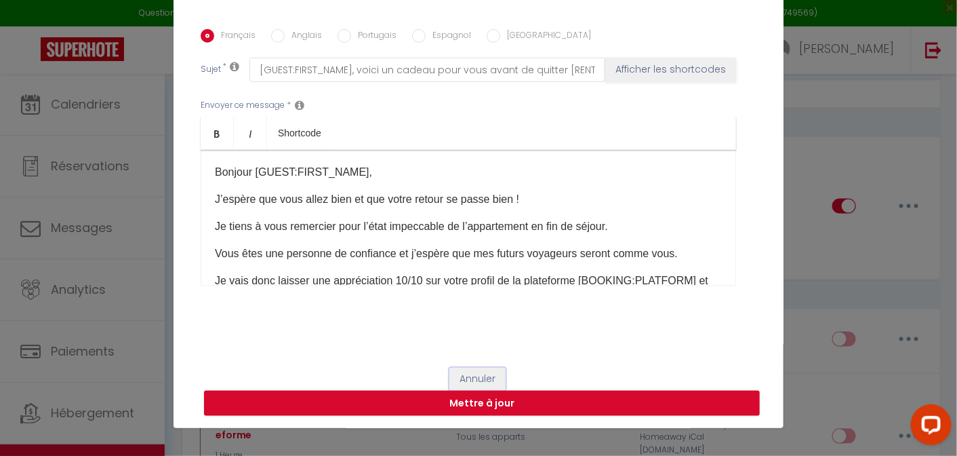
click at [460, 370] on button "Annuler" at bounding box center [478, 378] width 56 height 23
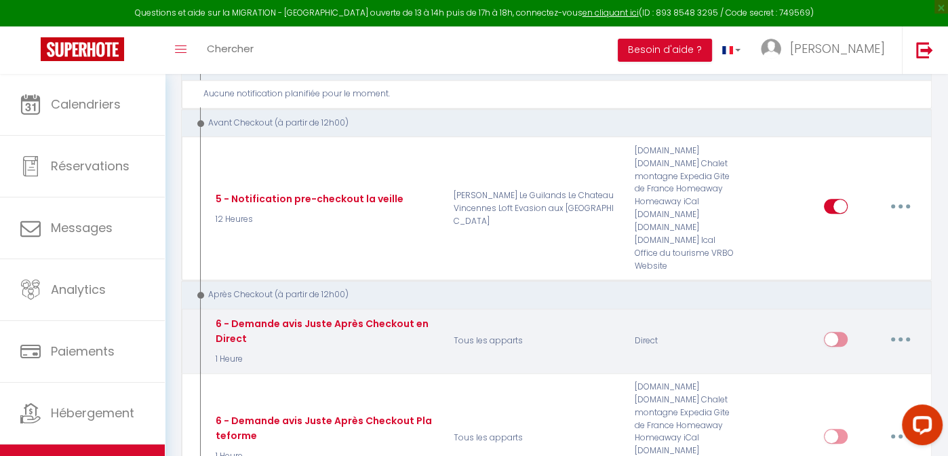
scroll to position [1201, 0]
